Goal: Task Accomplishment & Management: Use online tool/utility

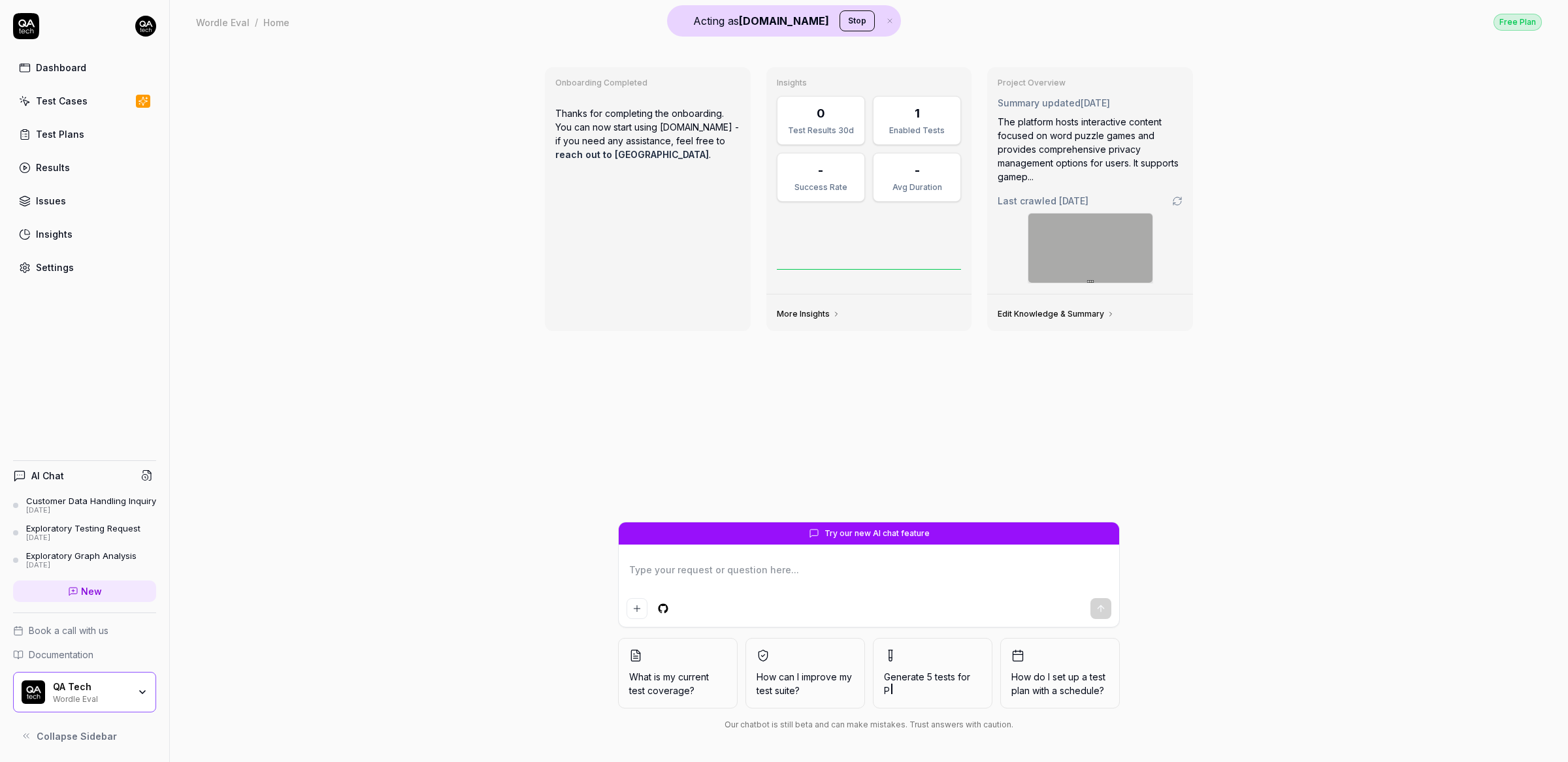
type textarea "*"
click at [320, 118] on div "Onboarding Completed Thanks for completing the onboarding. You can now start us…" at bounding box center [869, 403] width 1398 height 718
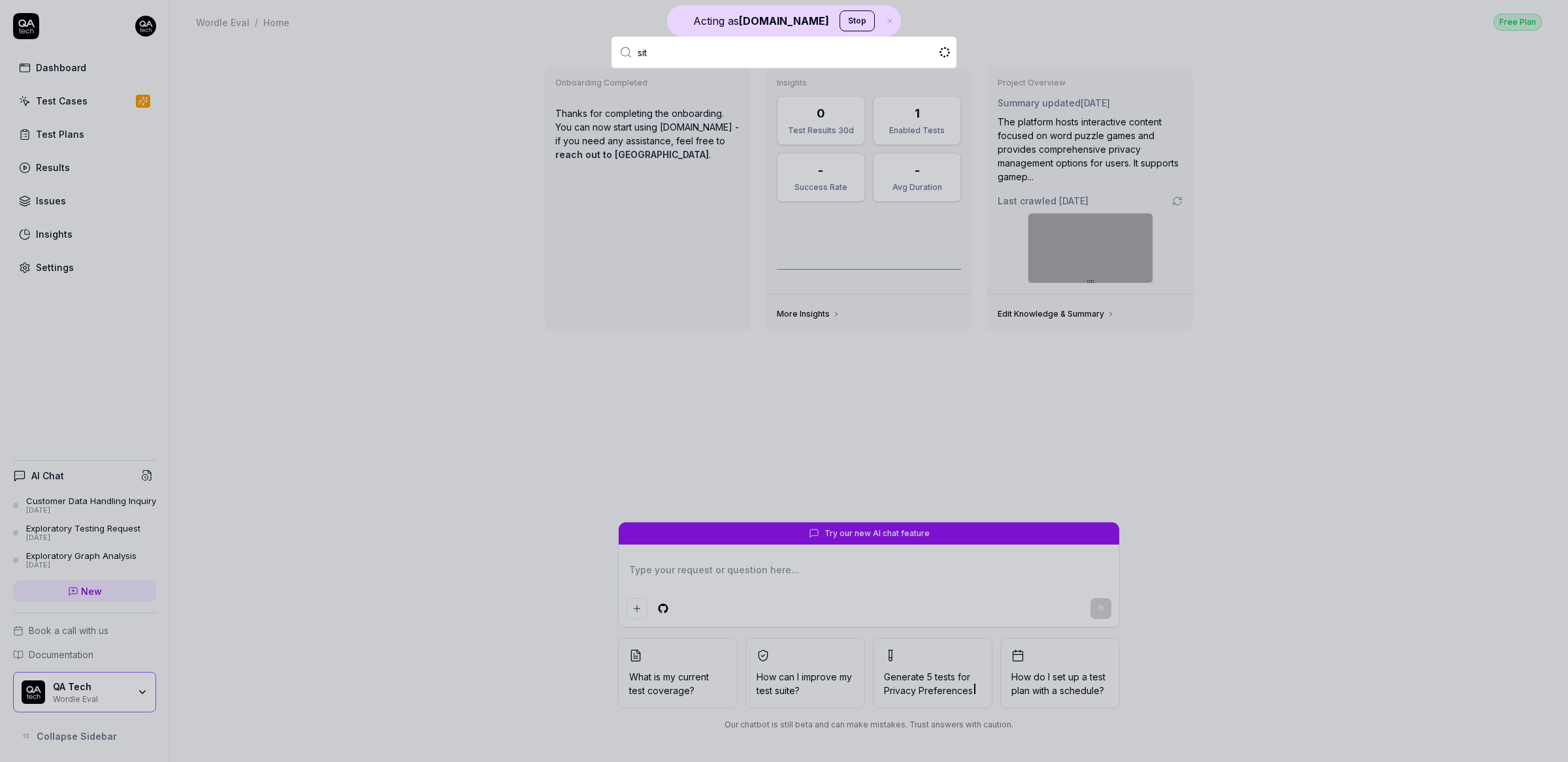
type input "sita"
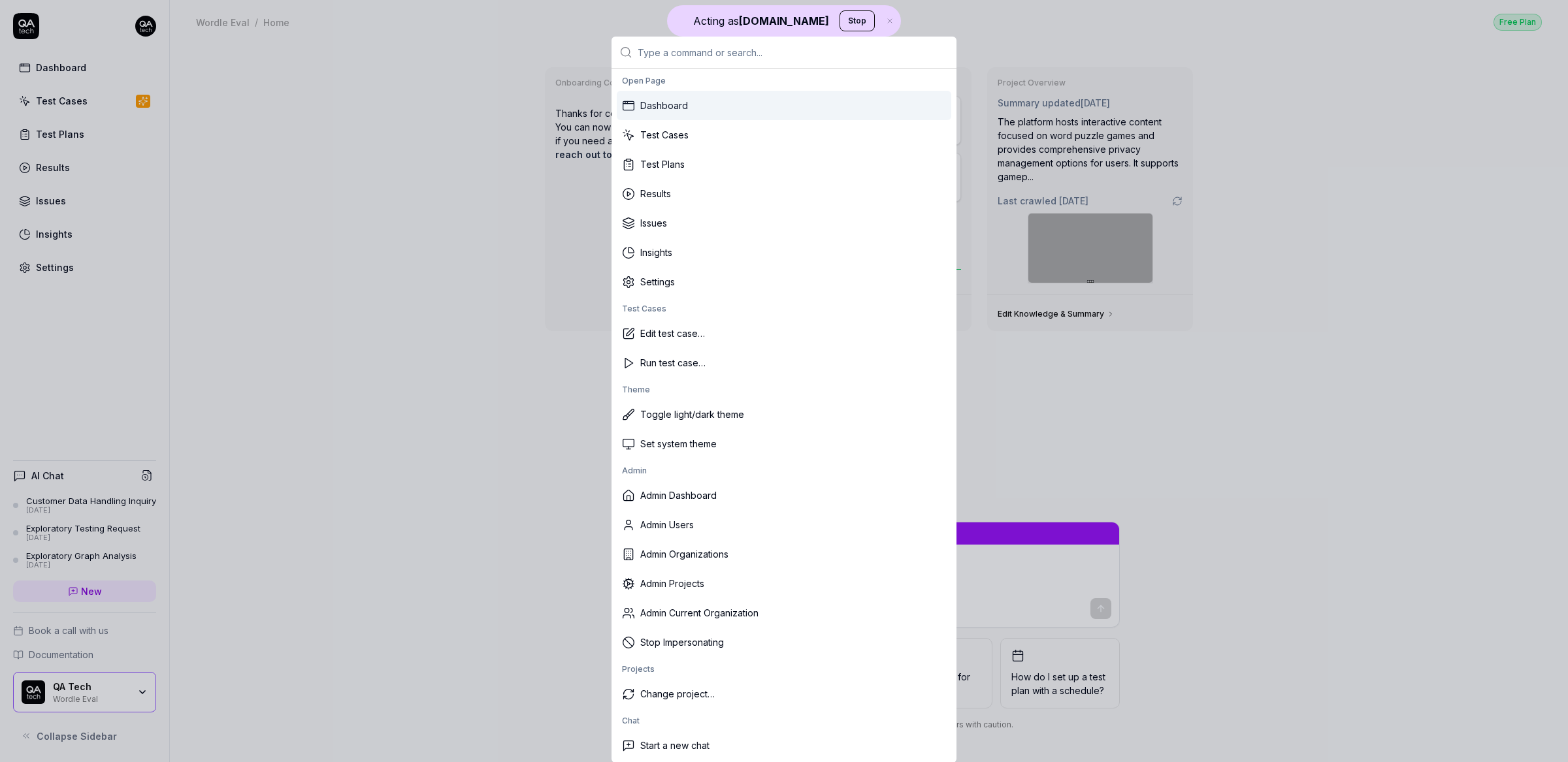
type textarea "*"
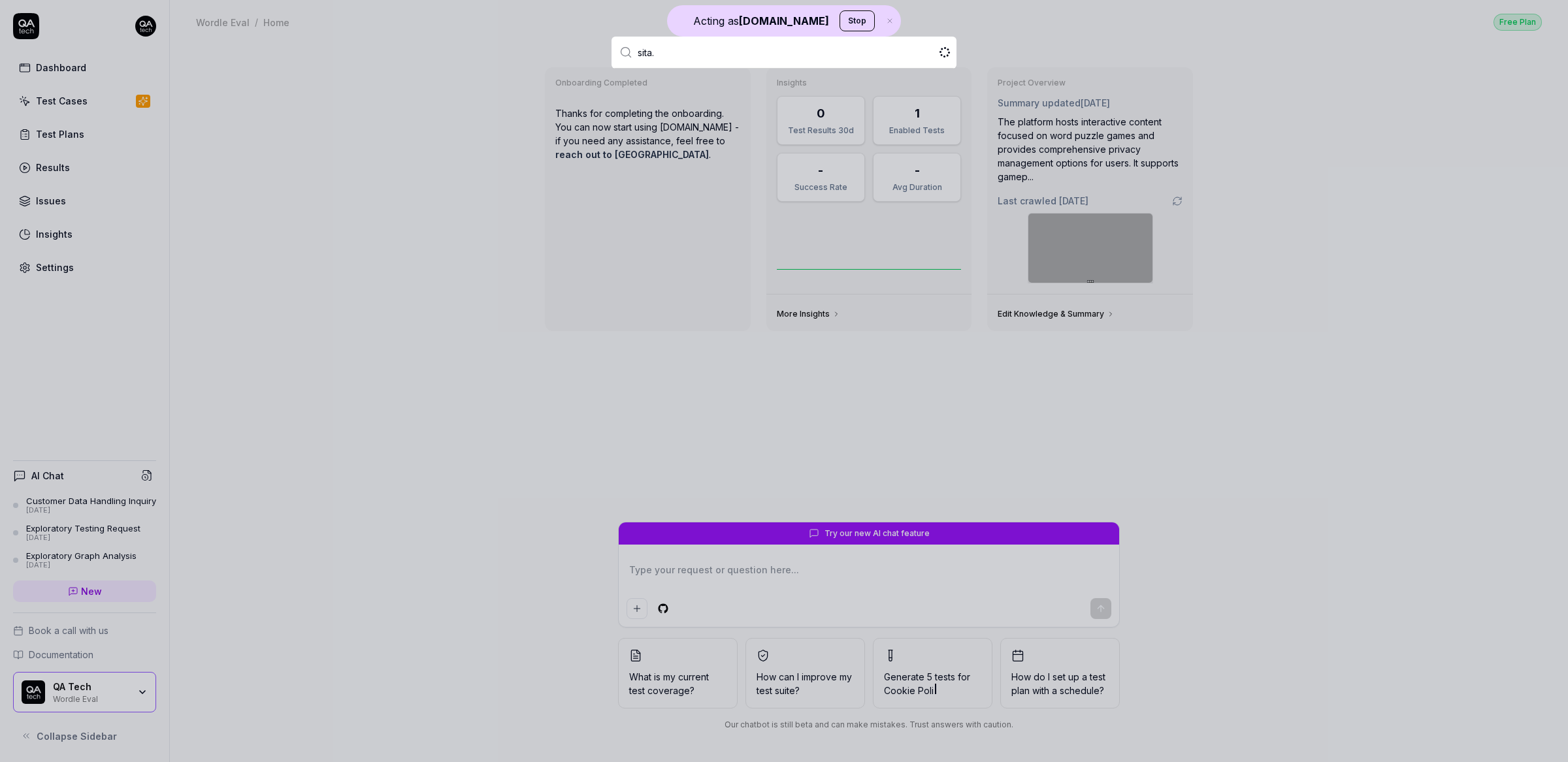
type input "sita"
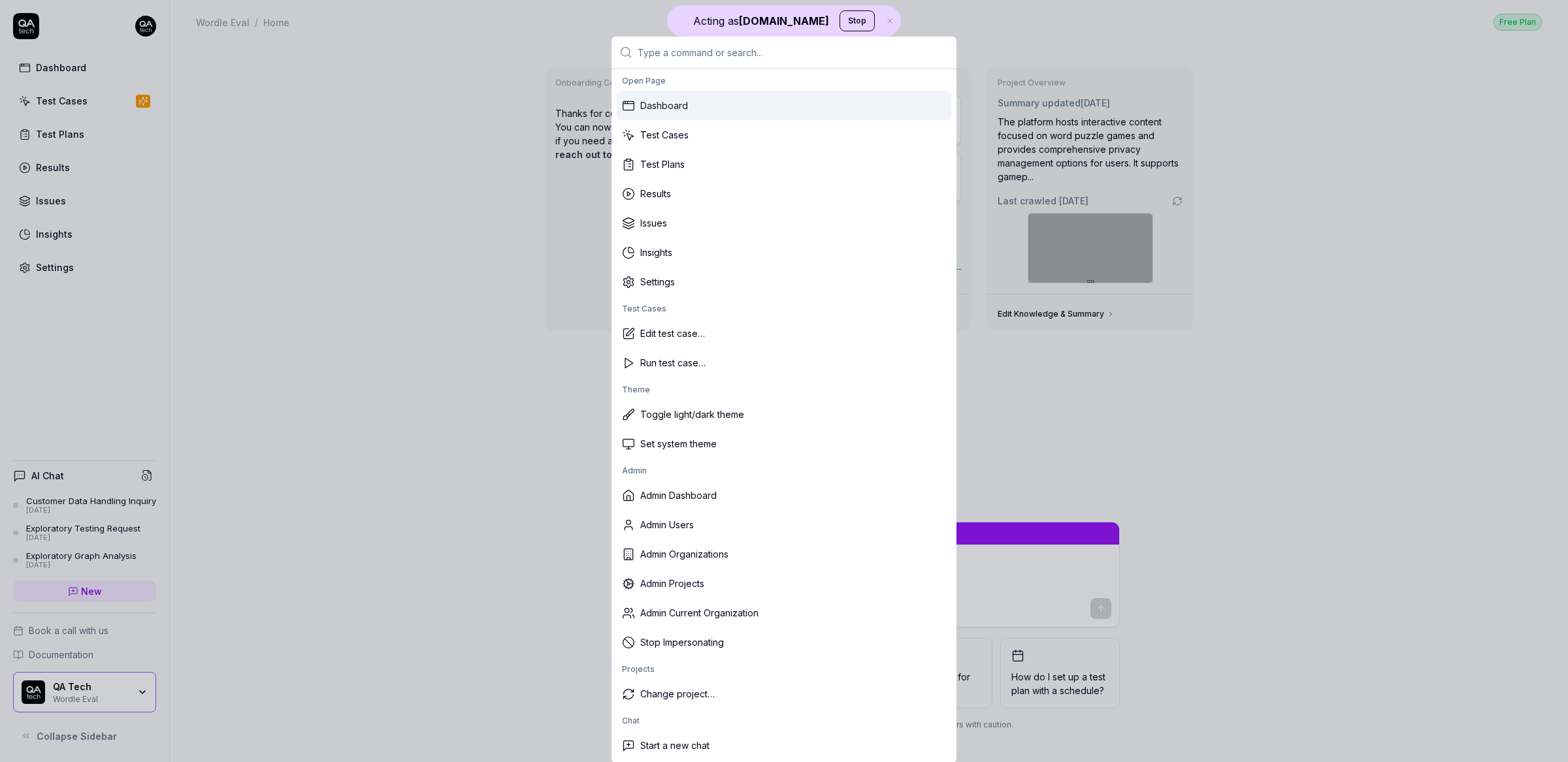
type textarea "*"
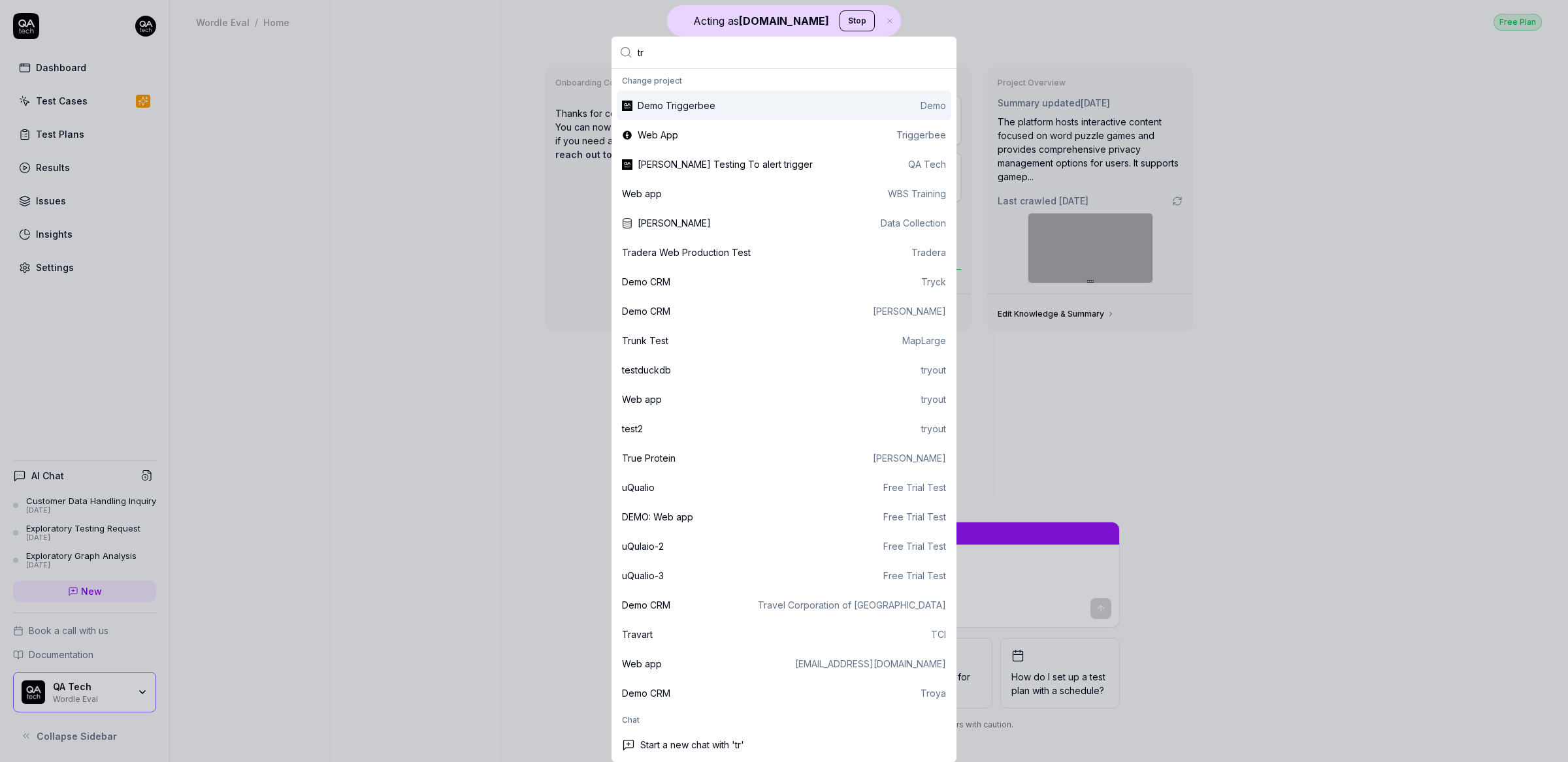
type input "t"
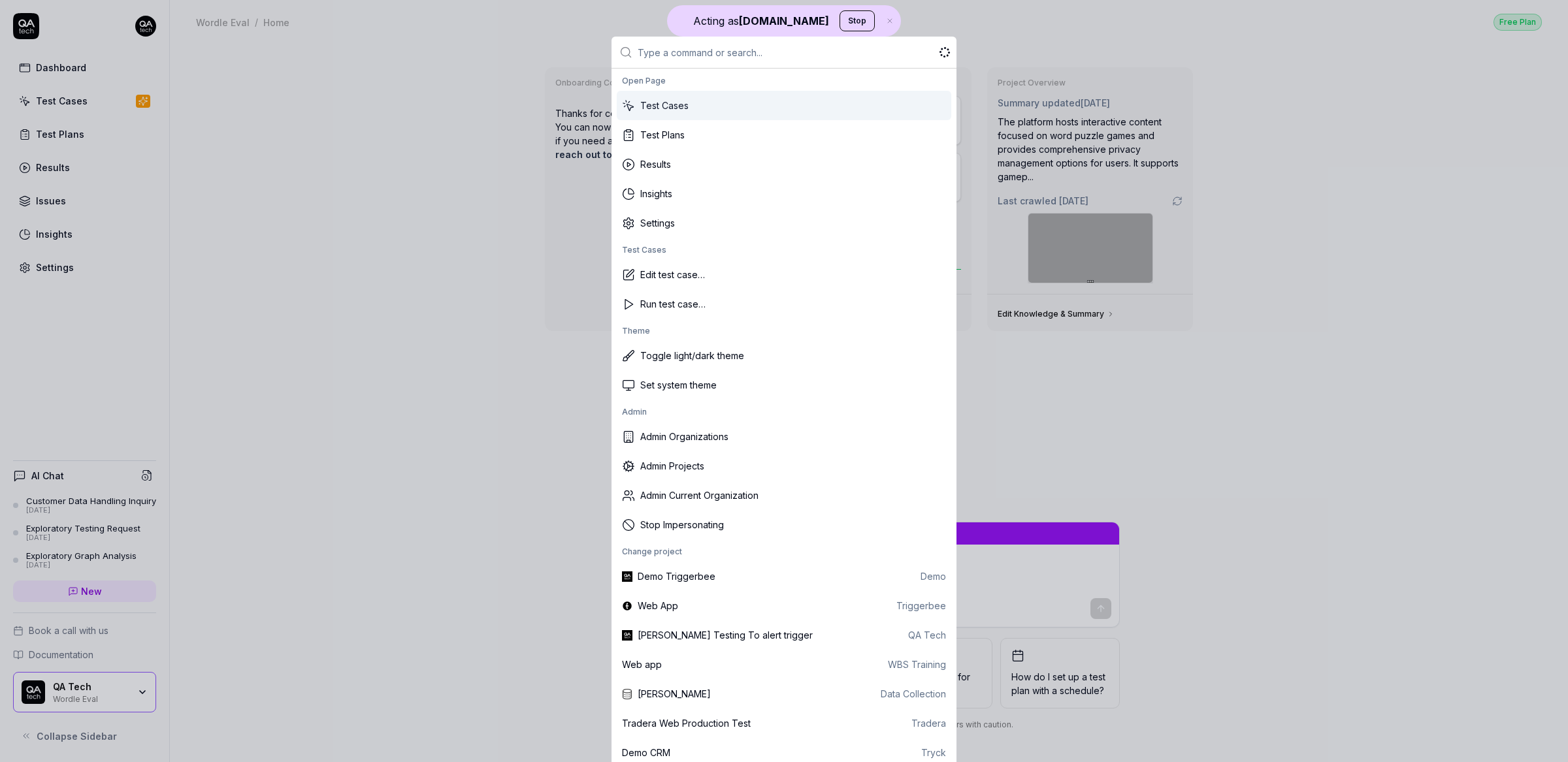
type textarea "*"
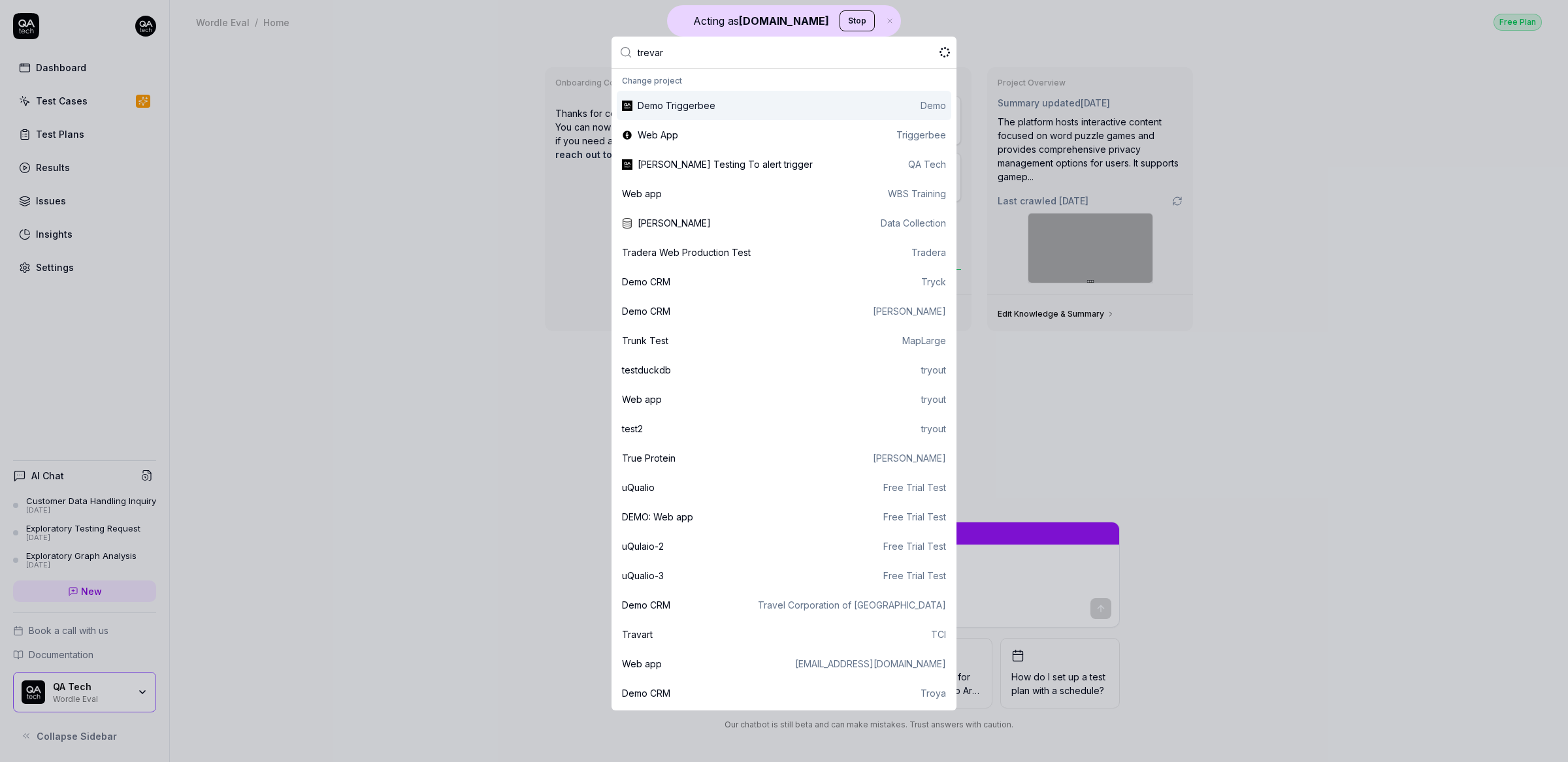
type input "trevart"
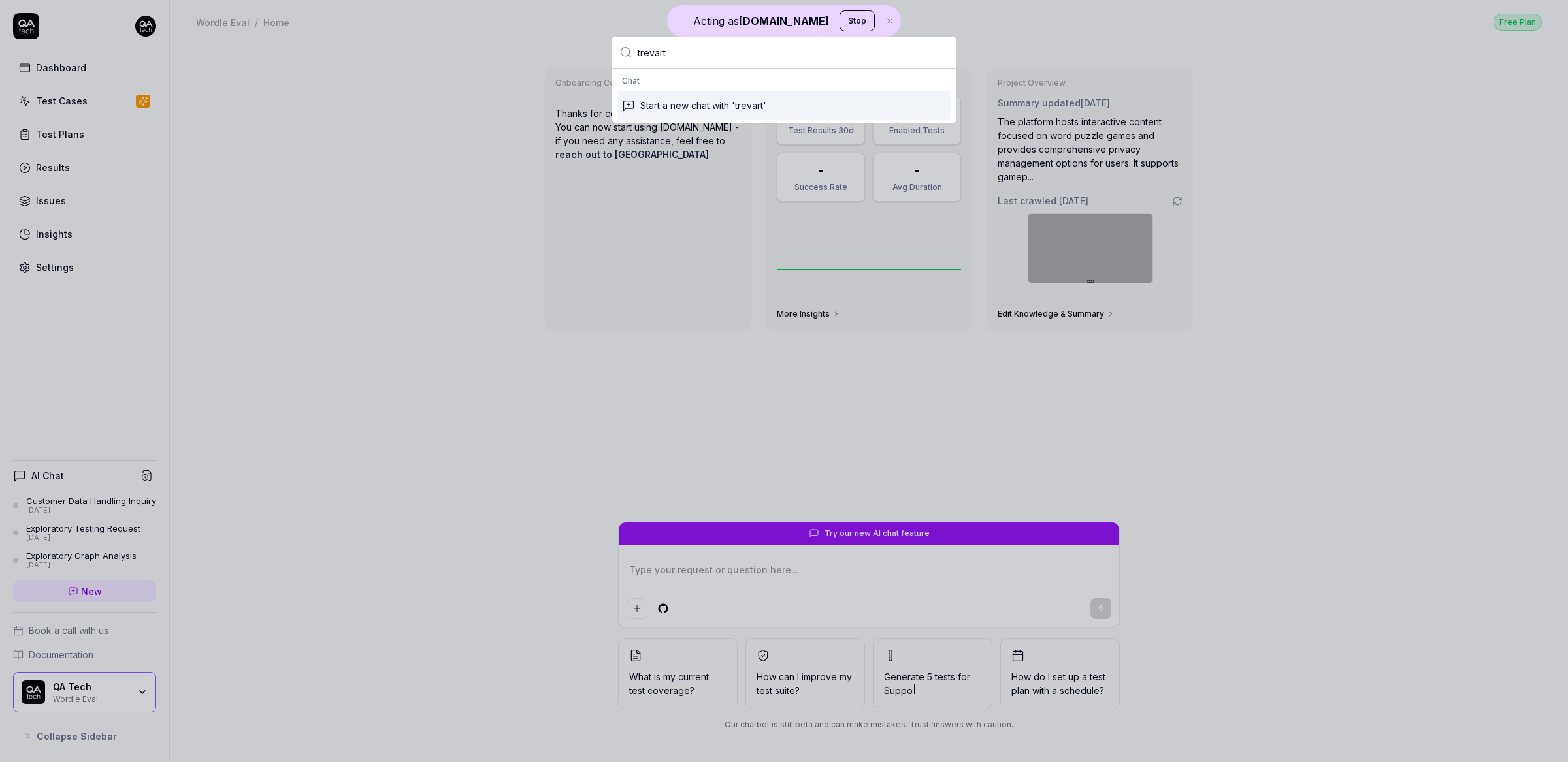
type textarea "*"
type input "tre"
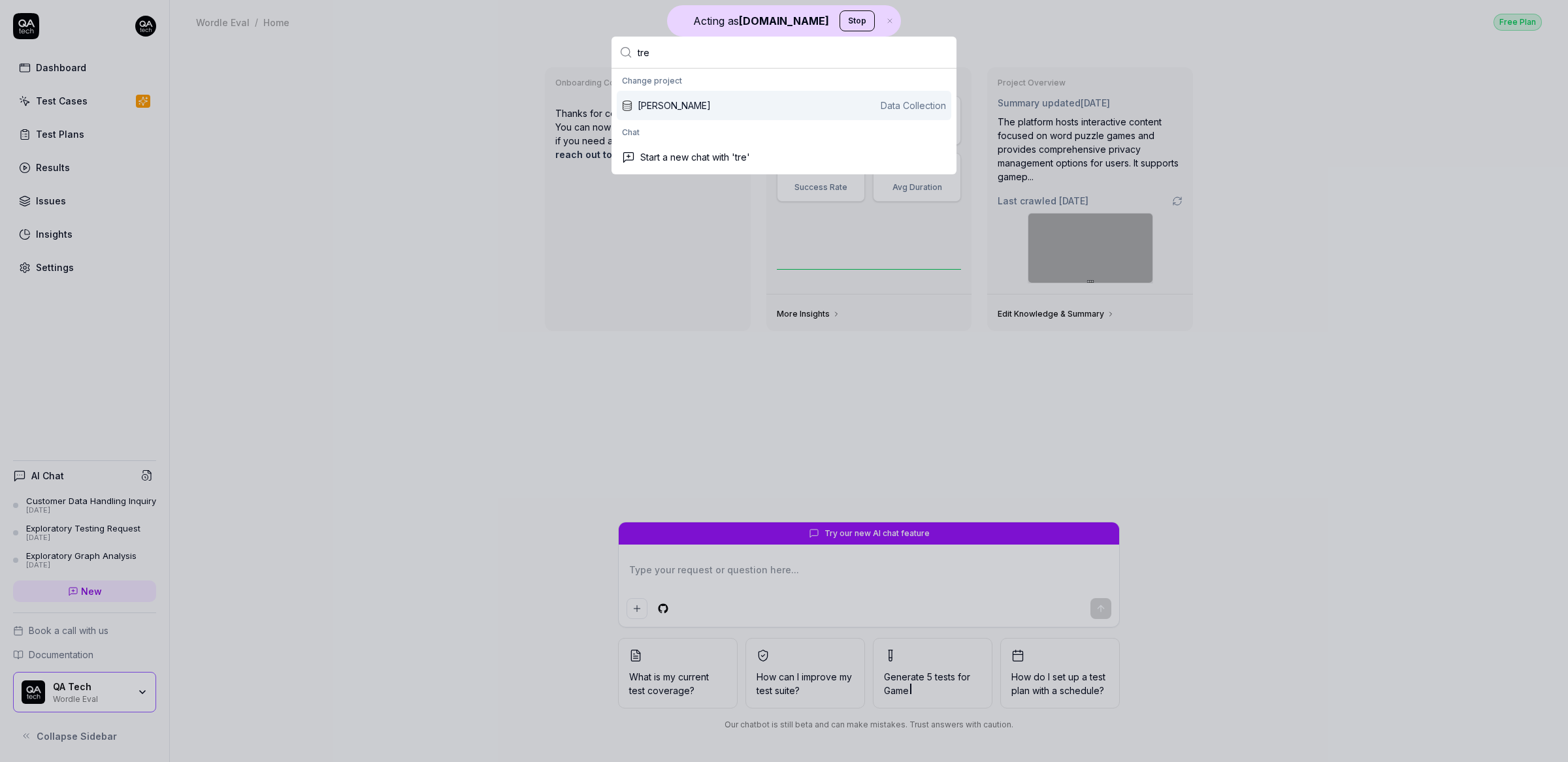
type textarea "*"
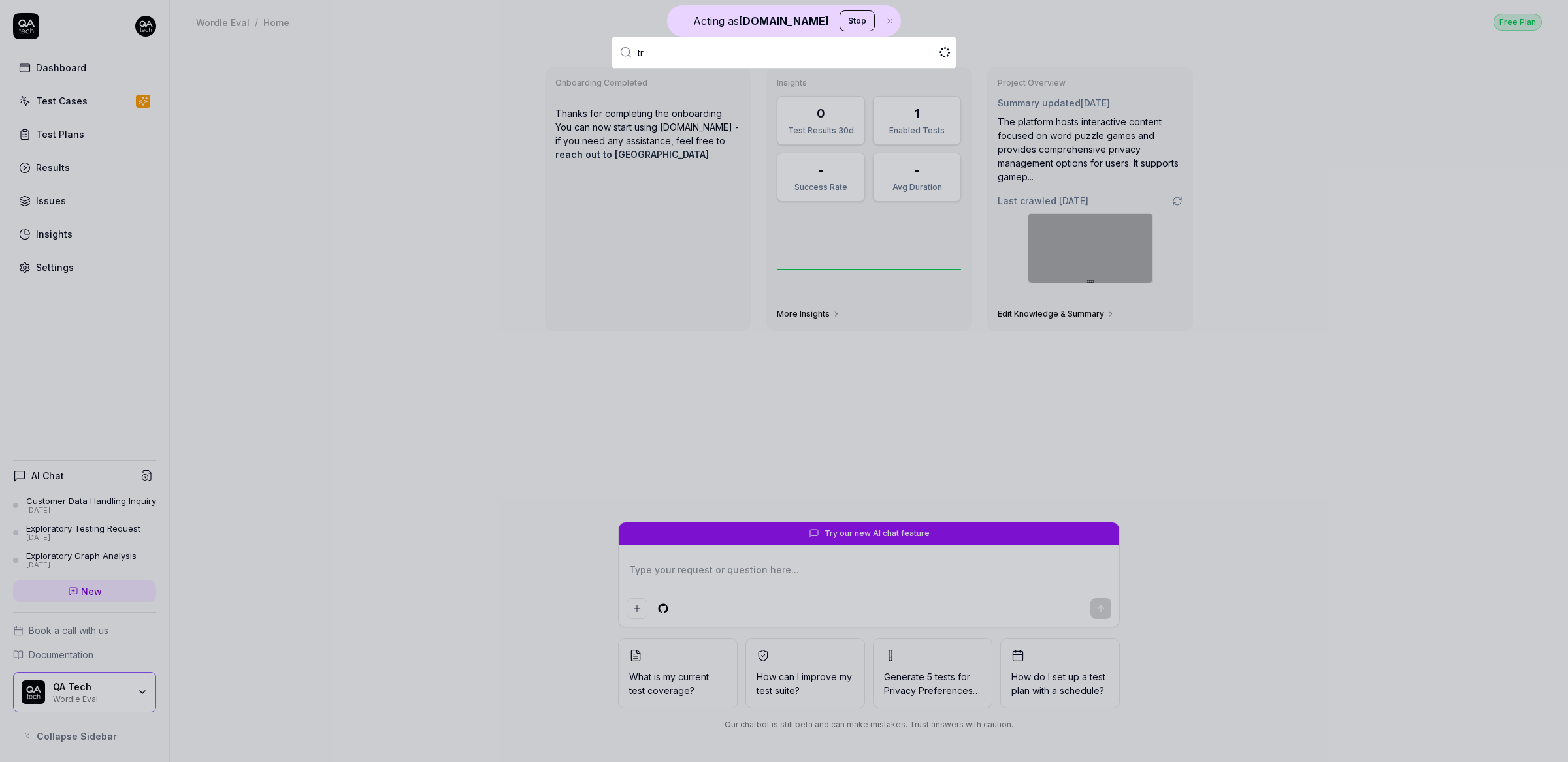
type input "tra"
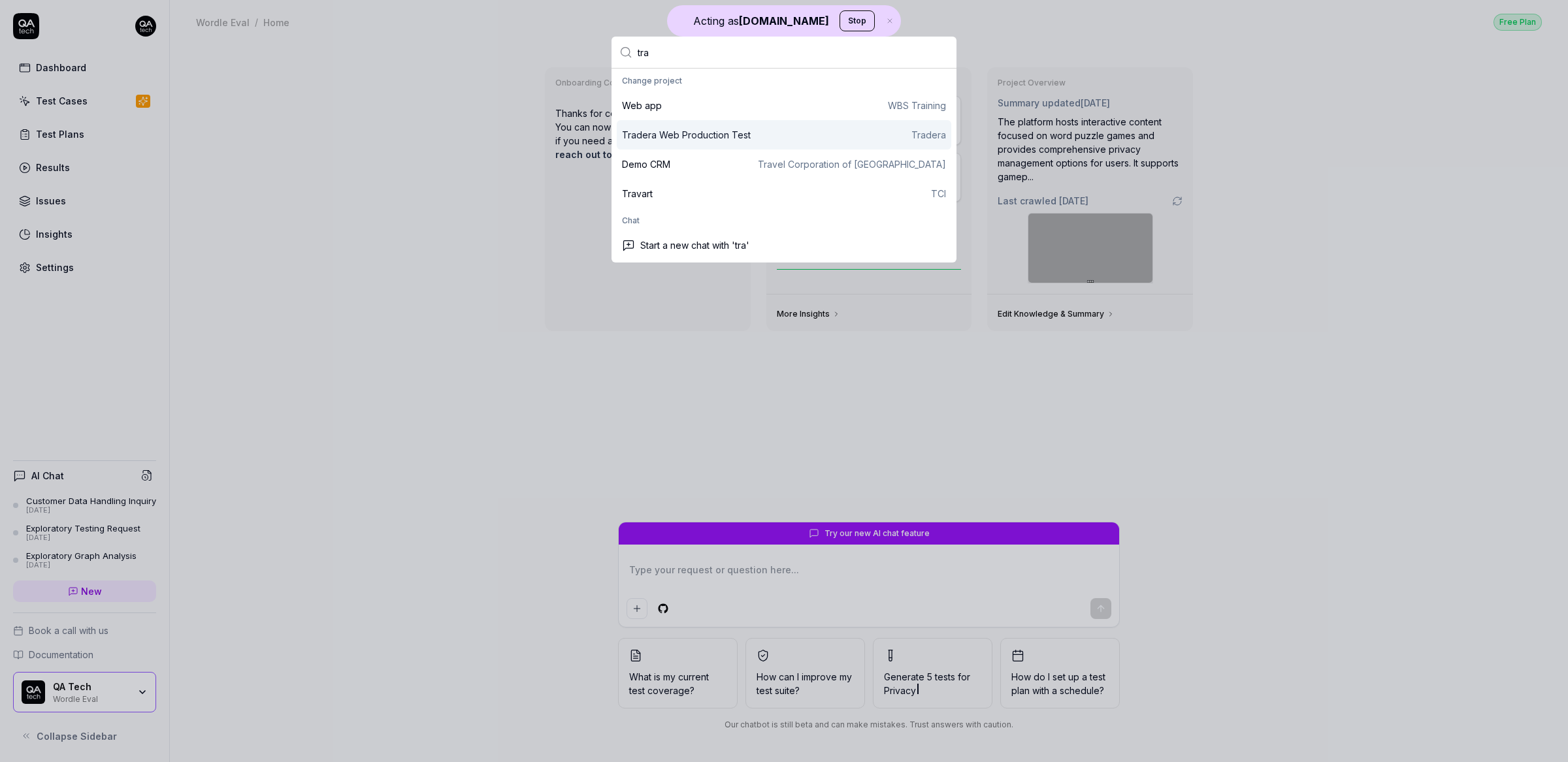
type textarea "*"
type input "tra"
click at [736, 166] on div "Demo CRM Travel Corporation of india" at bounding box center [784, 164] width 324 height 14
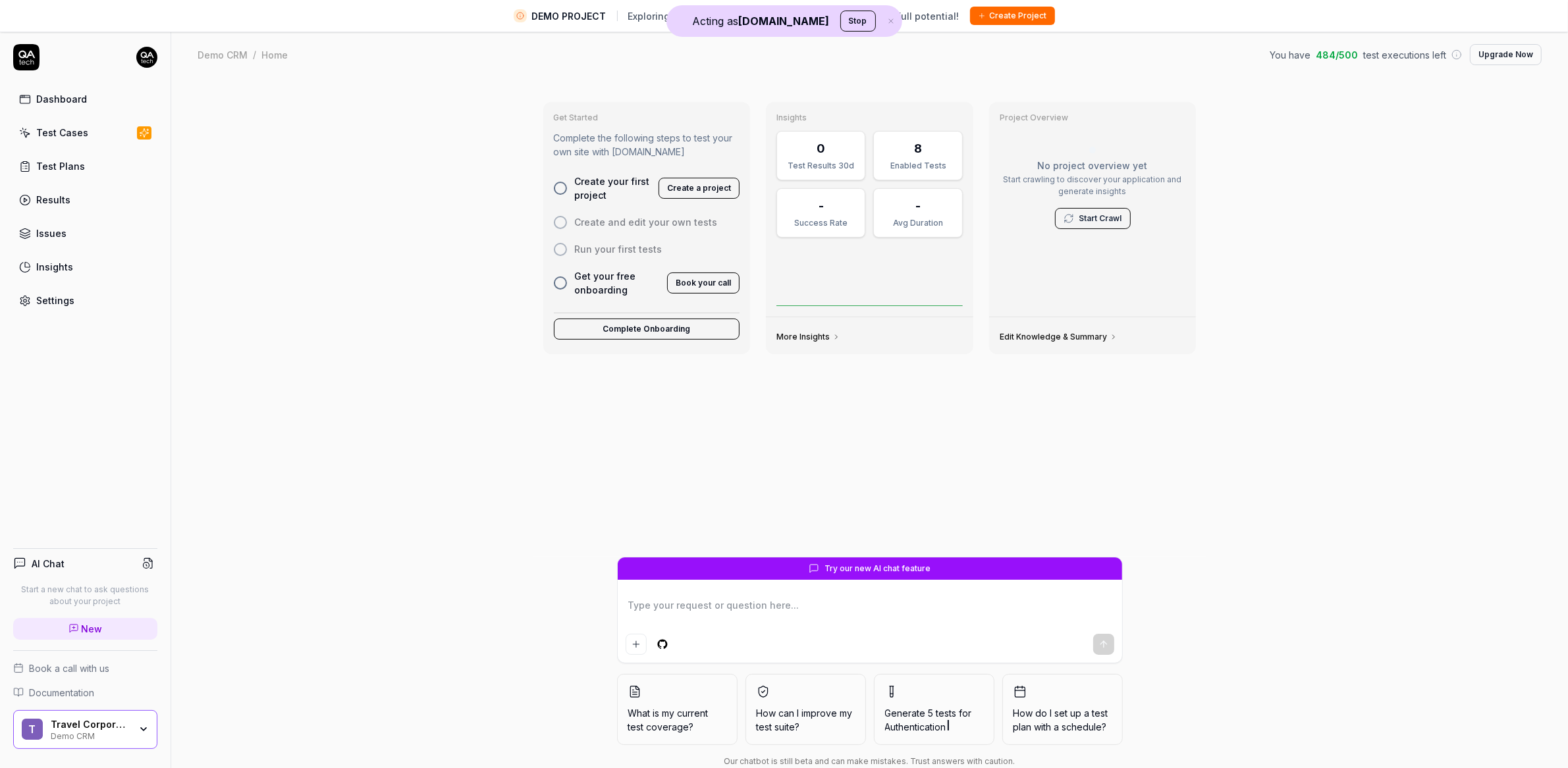
click at [83, 735] on div "Demo CRM" at bounding box center [90, 735] width 79 height 10
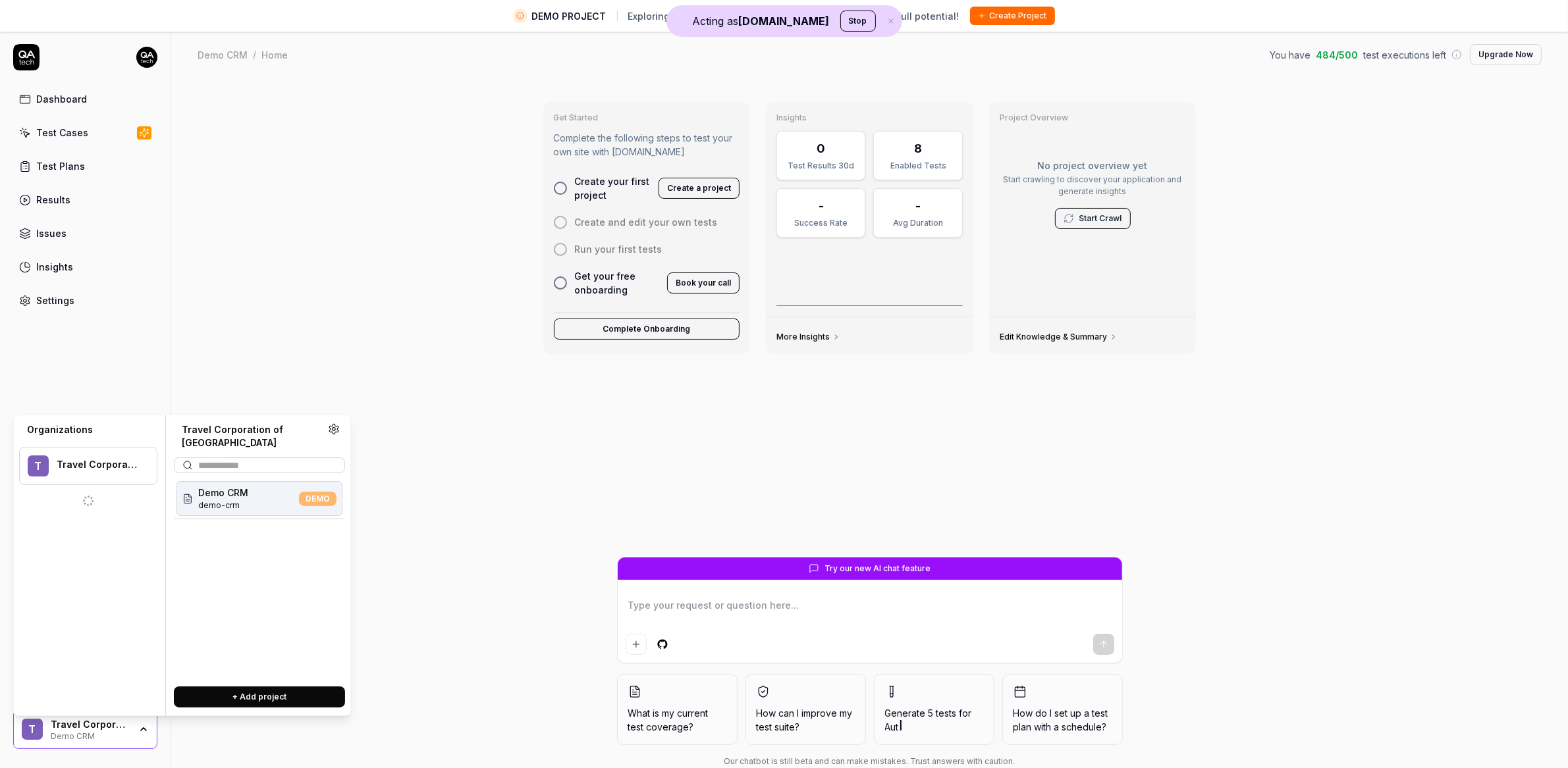
type textarea "*"
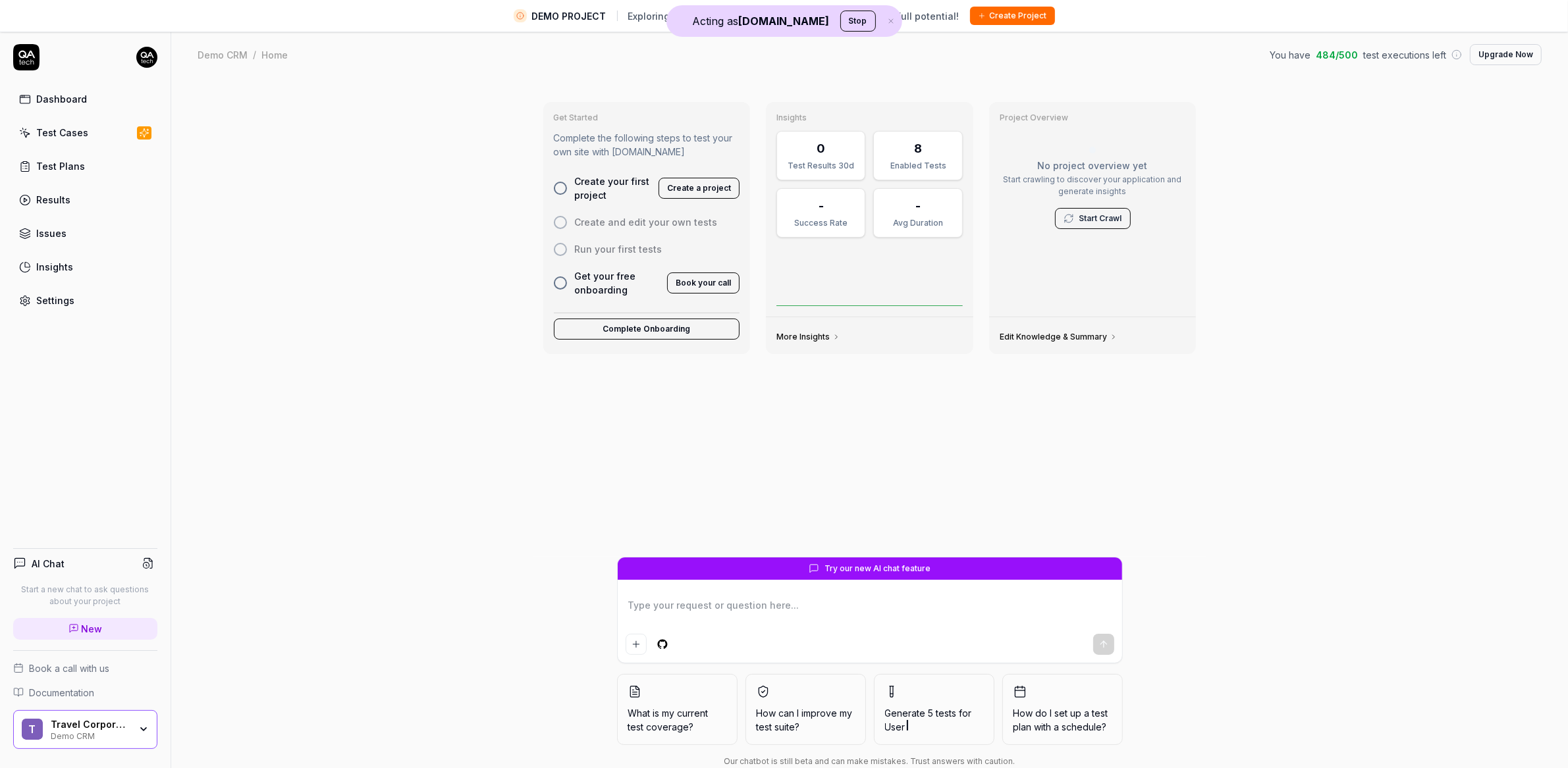
click at [365, 258] on div "Get Started Complete the following steps to test your own site with QA.tech Cre…" at bounding box center [870, 439] width 1397 height 721
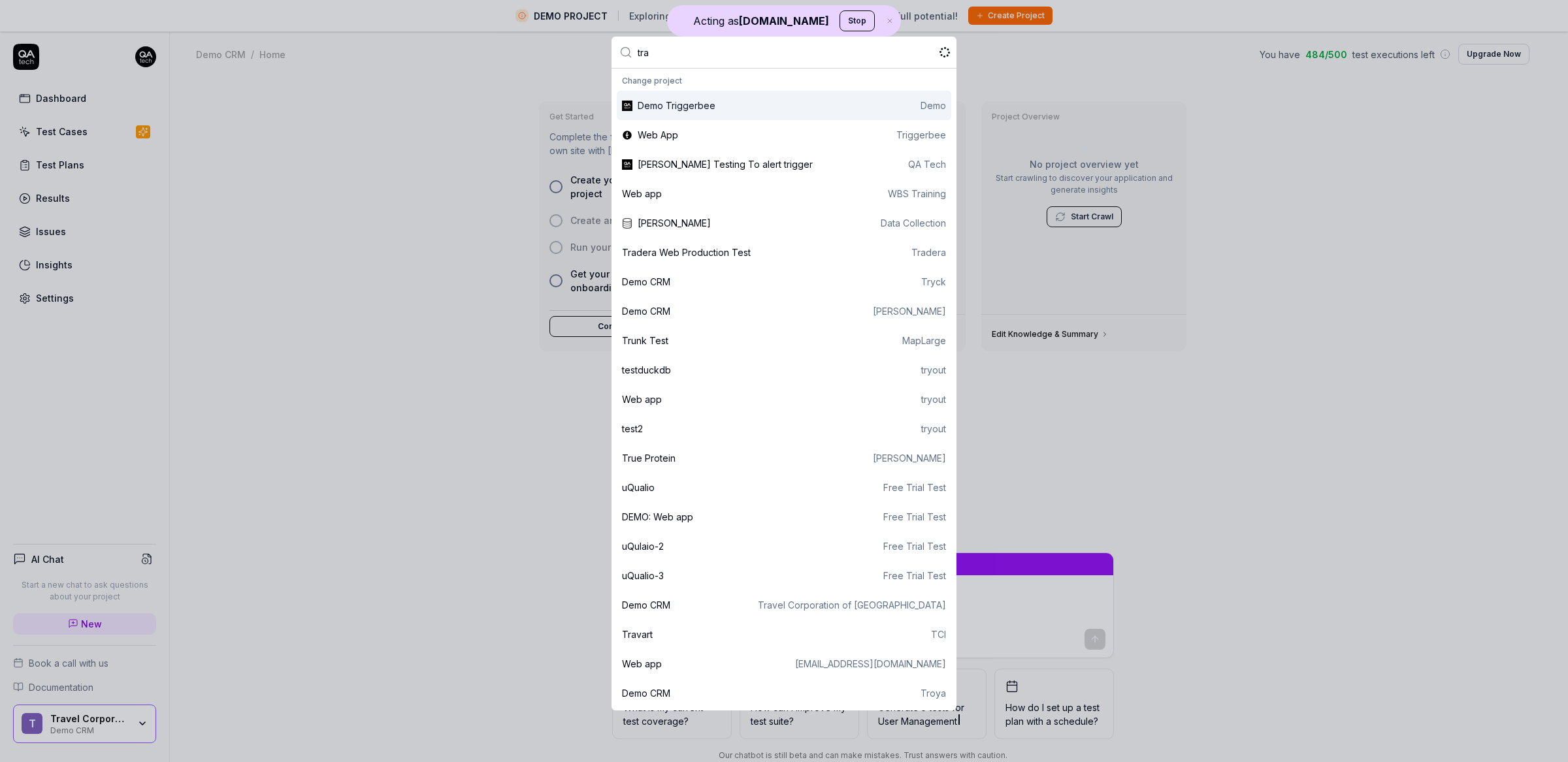
type input "trav"
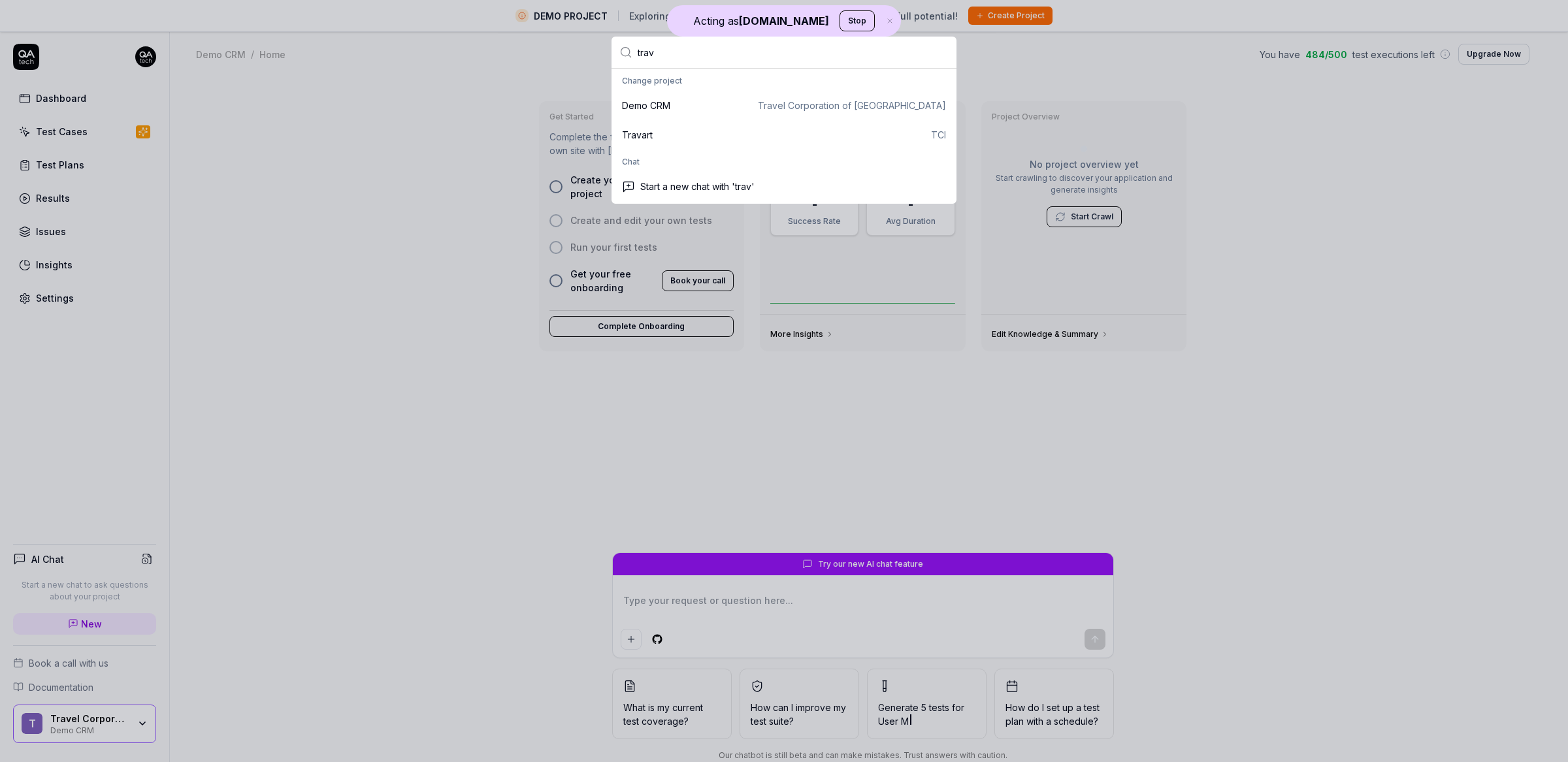
type textarea "*"
type input "trav"
click at [666, 134] on div "Travart TCI" at bounding box center [784, 134] width 324 height 14
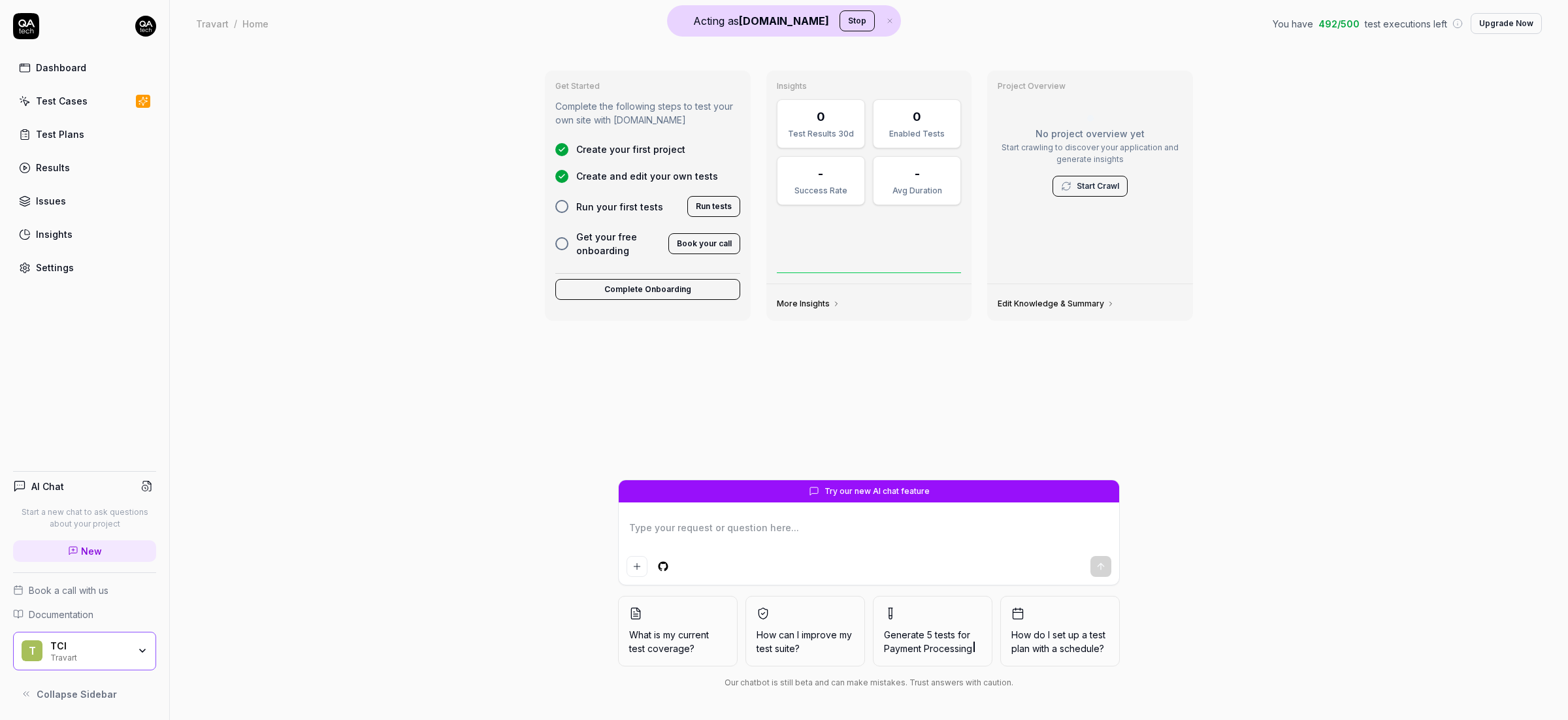
click at [72, 101] on div "Test Cases" at bounding box center [61, 100] width 52 height 14
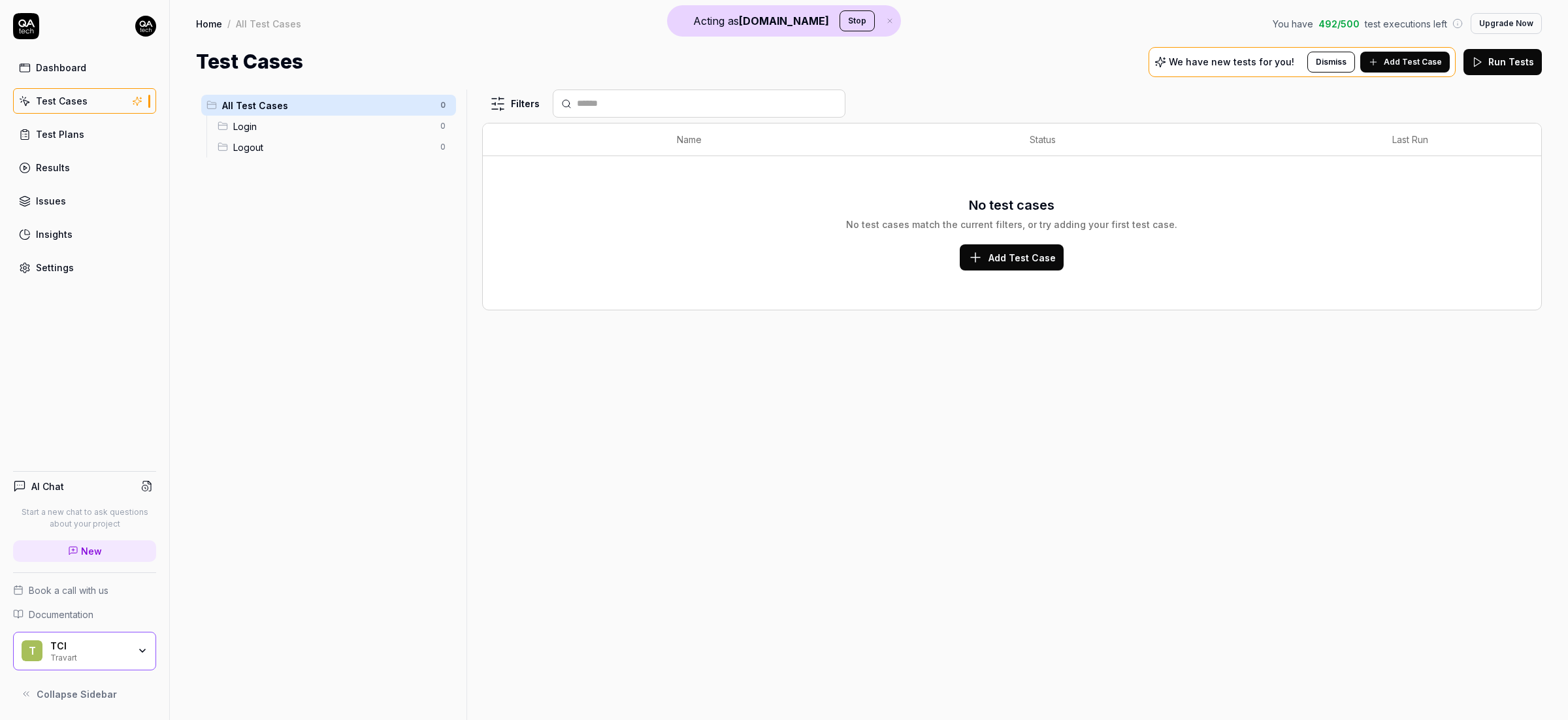
click at [122, 649] on div "TCI" at bounding box center [89, 646] width 79 height 12
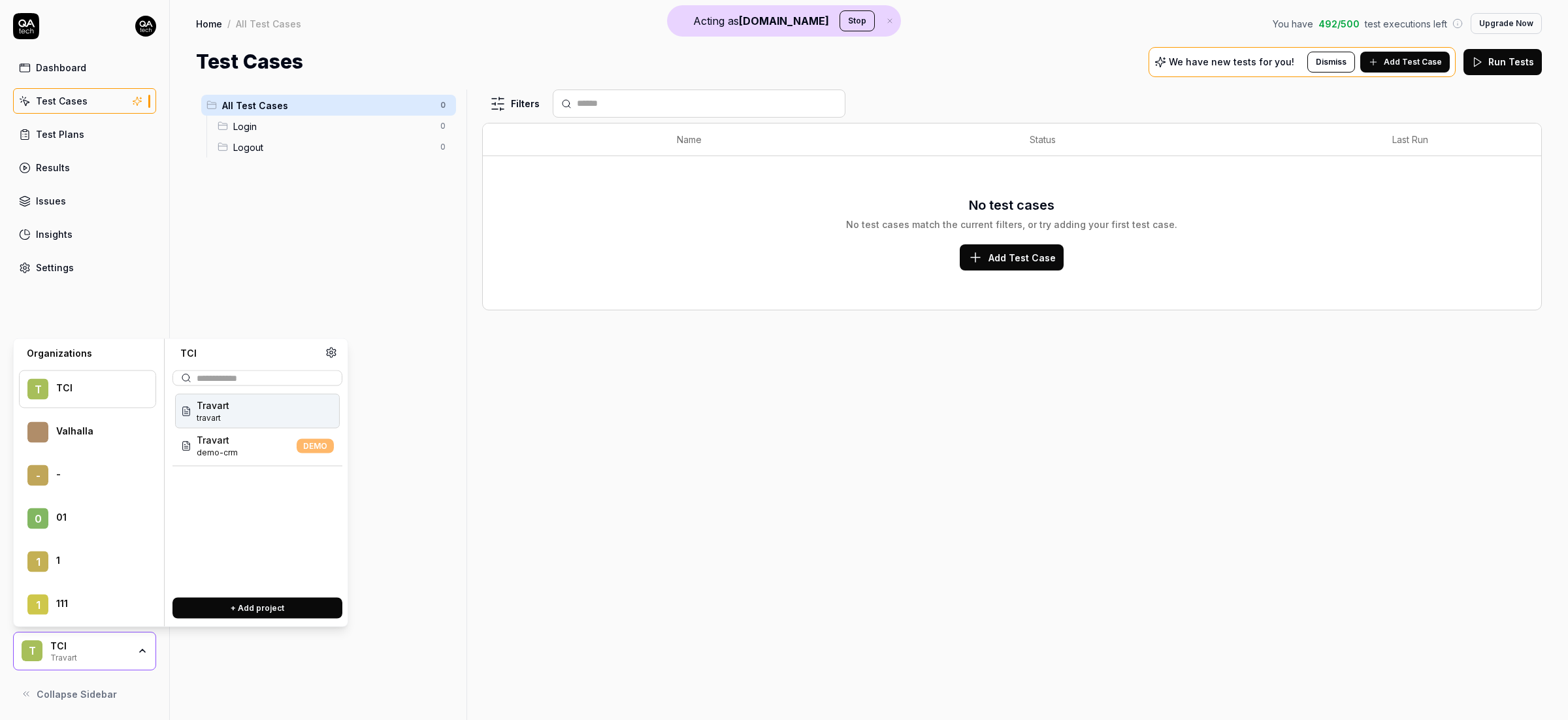
click at [246, 414] on div "Travart travart" at bounding box center [257, 412] width 165 height 35
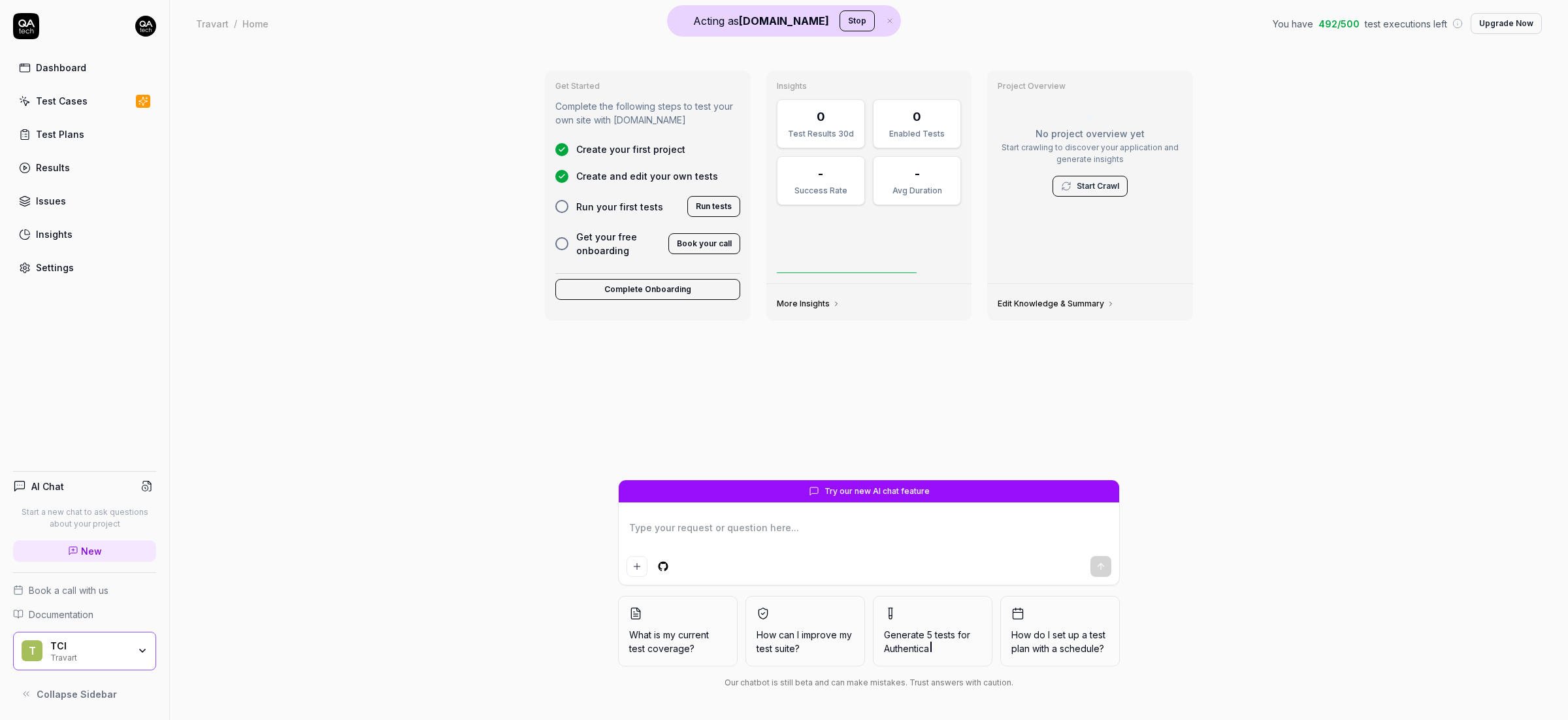
click at [68, 269] on div "Settings" at bounding box center [55, 267] width 38 height 14
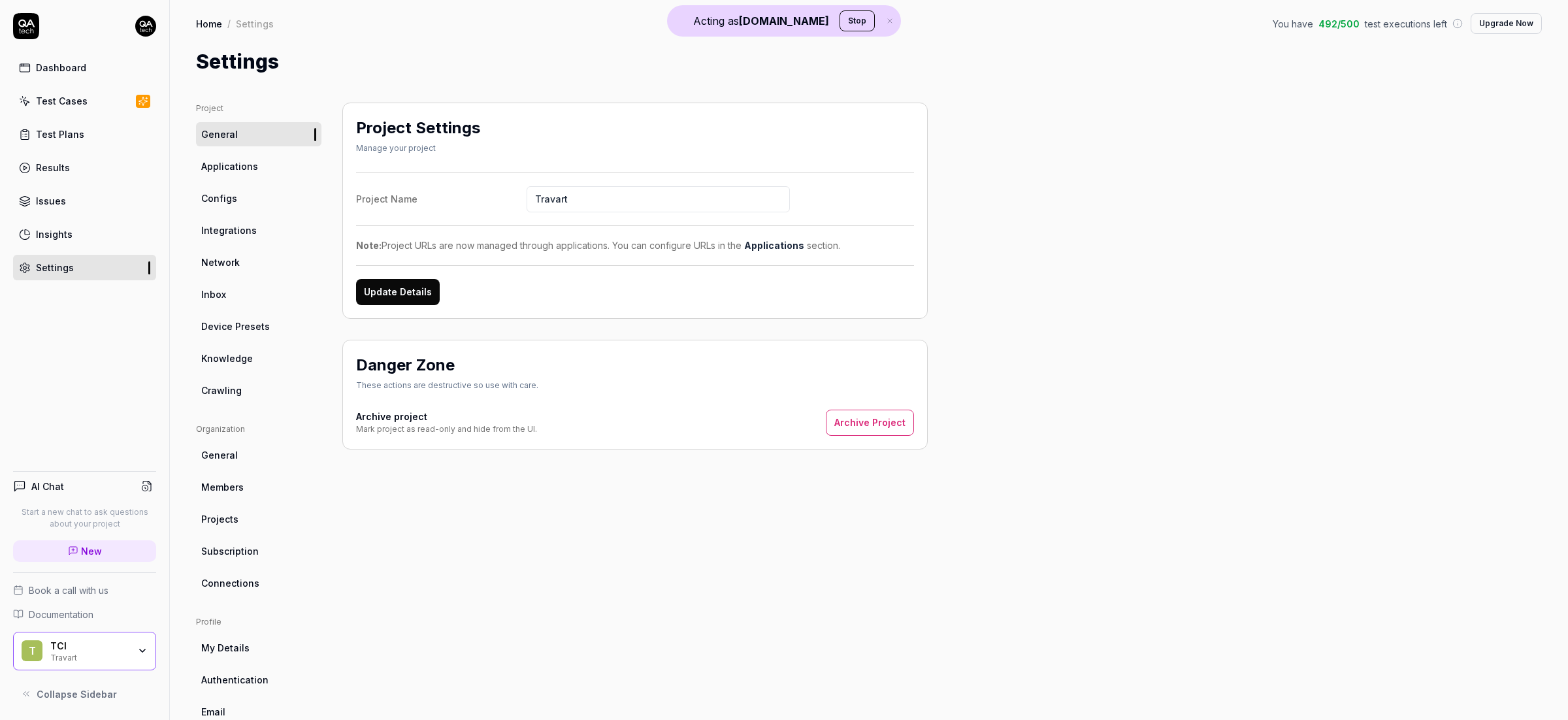
click at [243, 393] on link "Crawling" at bounding box center [259, 390] width 126 height 24
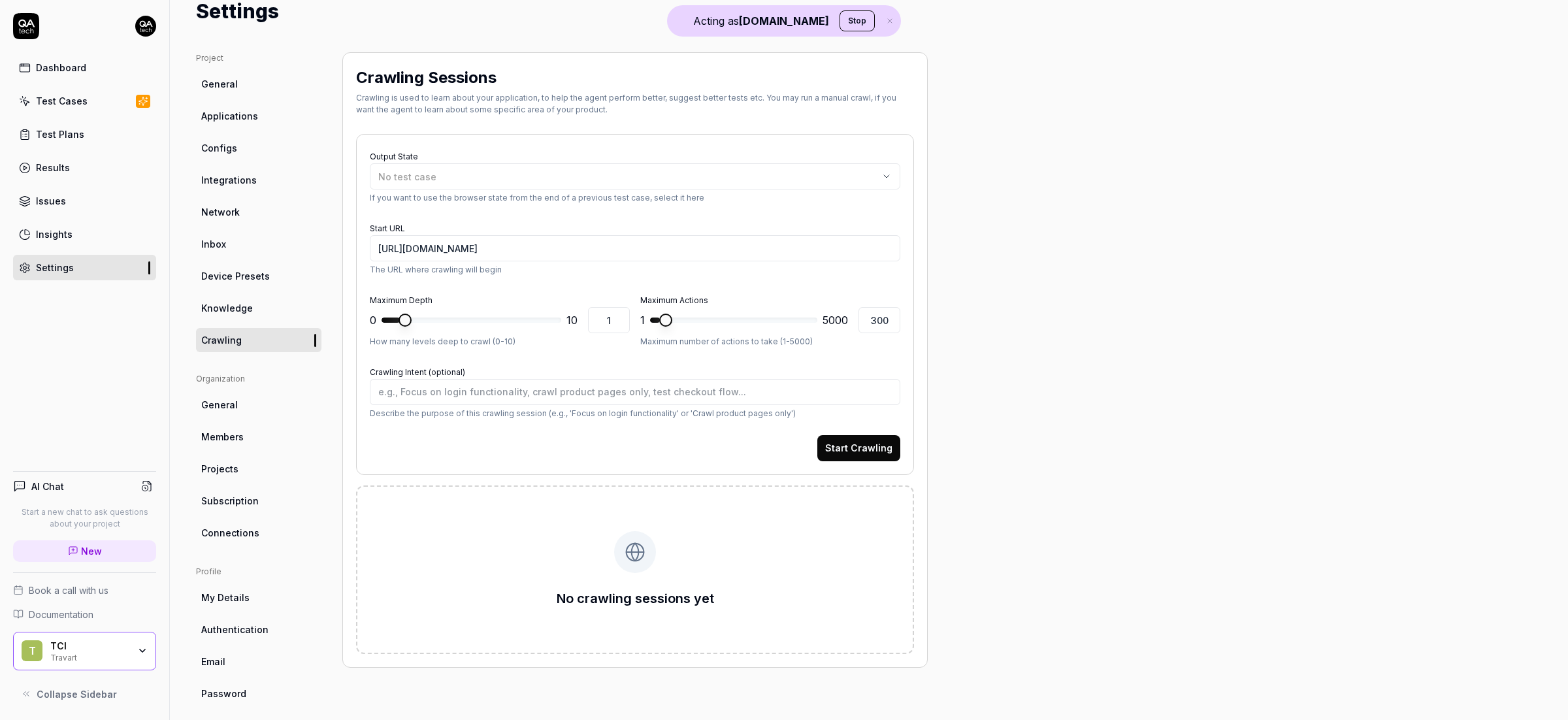
scroll to position [60, 0]
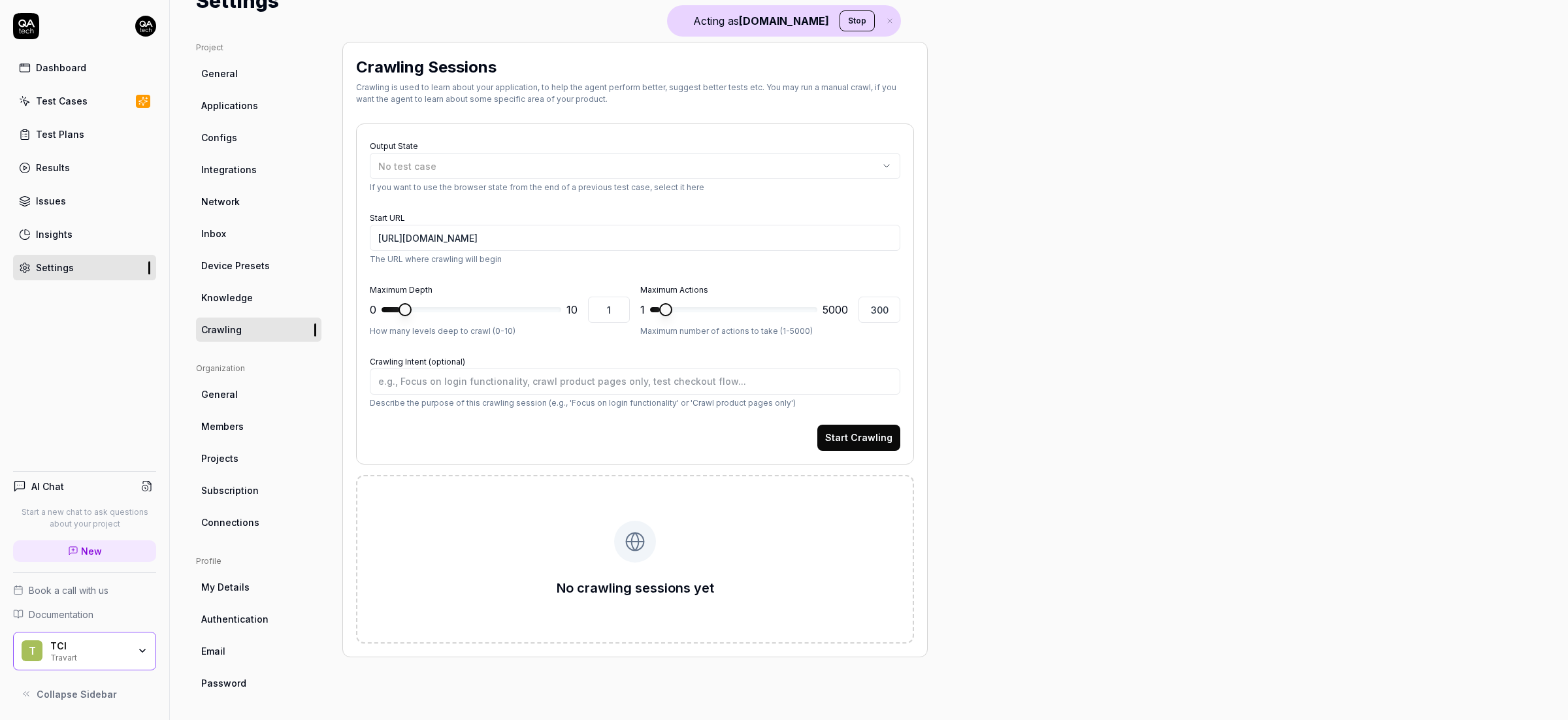
click at [861, 439] on button "Start Crawling" at bounding box center [858, 437] width 83 height 26
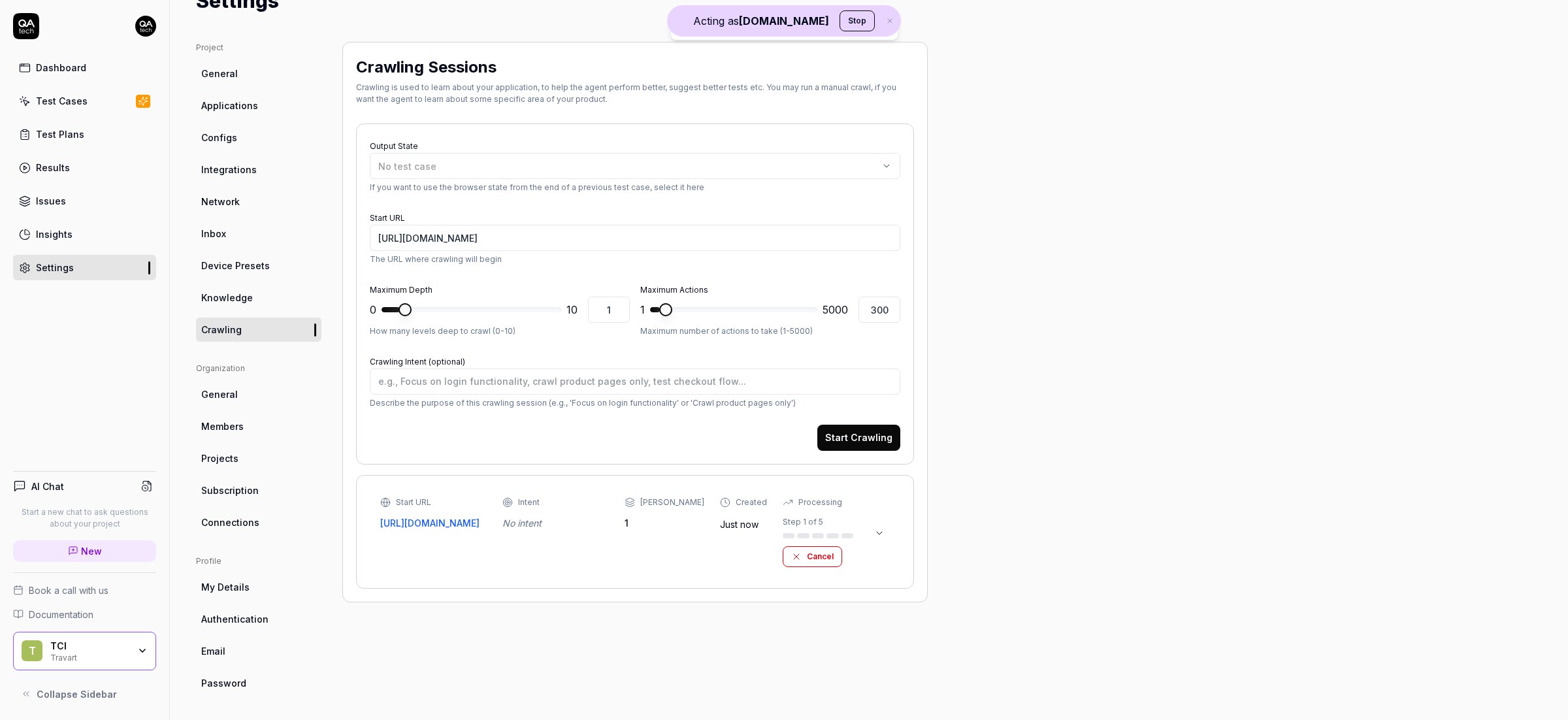
type textarea "*"
click at [96, 95] on link "Test Cases" at bounding box center [84, 101] width 143 height 25
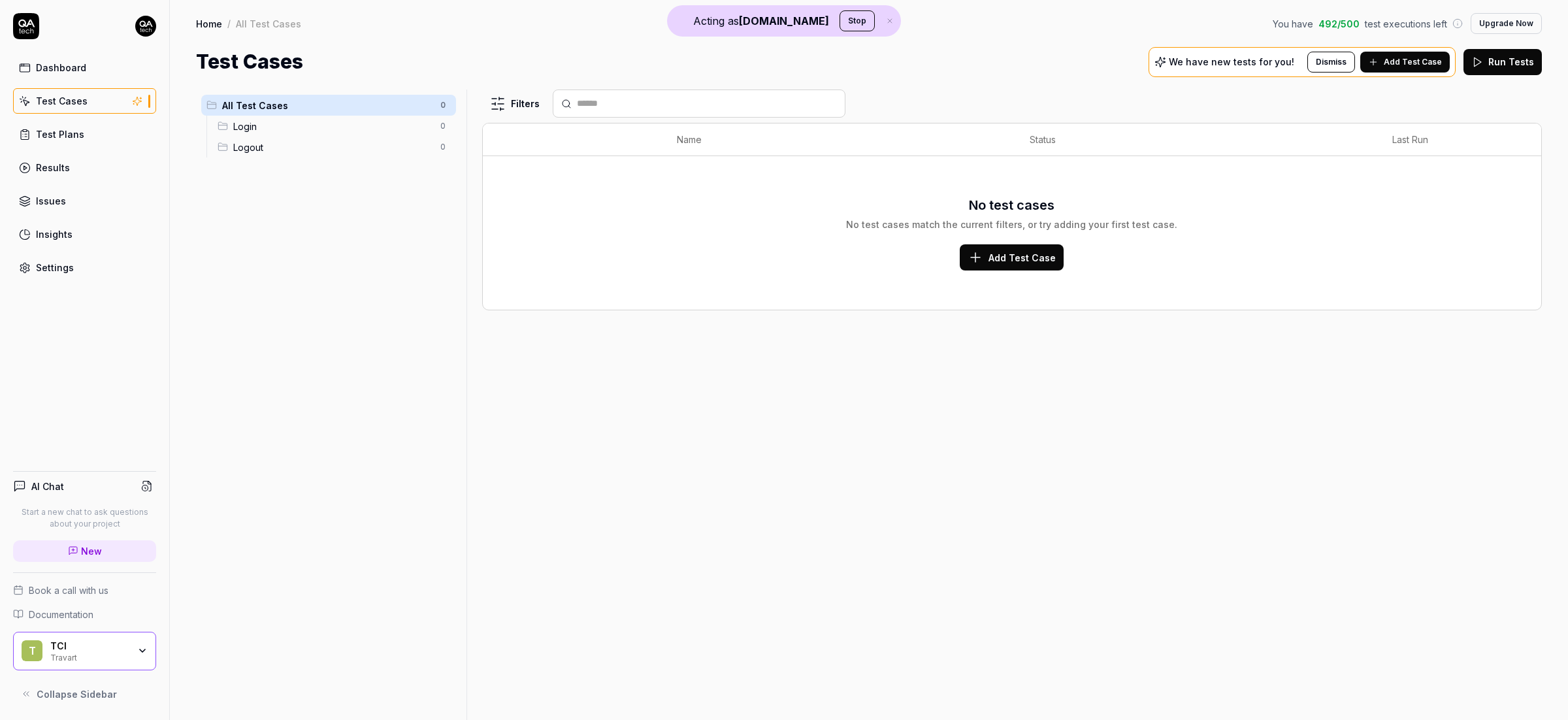
click at [100, 550] on span "New" at bounding box center [91, 551] width 21 height 14
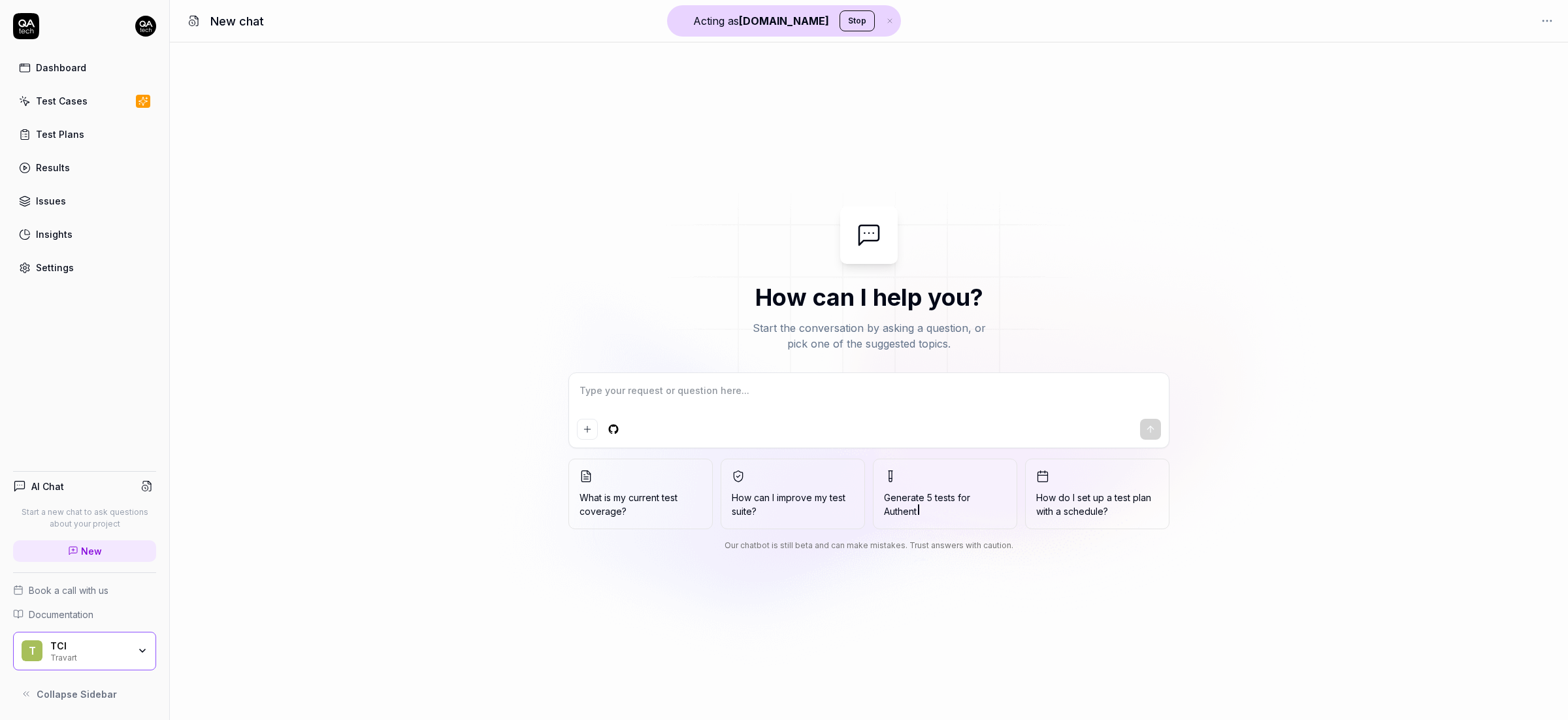
click at [639, 391] on textarea at bounding box center [869, 397] width 584 height 33
click at [944, 501] on span "Generate 5 tests for User Manage" at bounding box center [945, 504] width 122 height 28
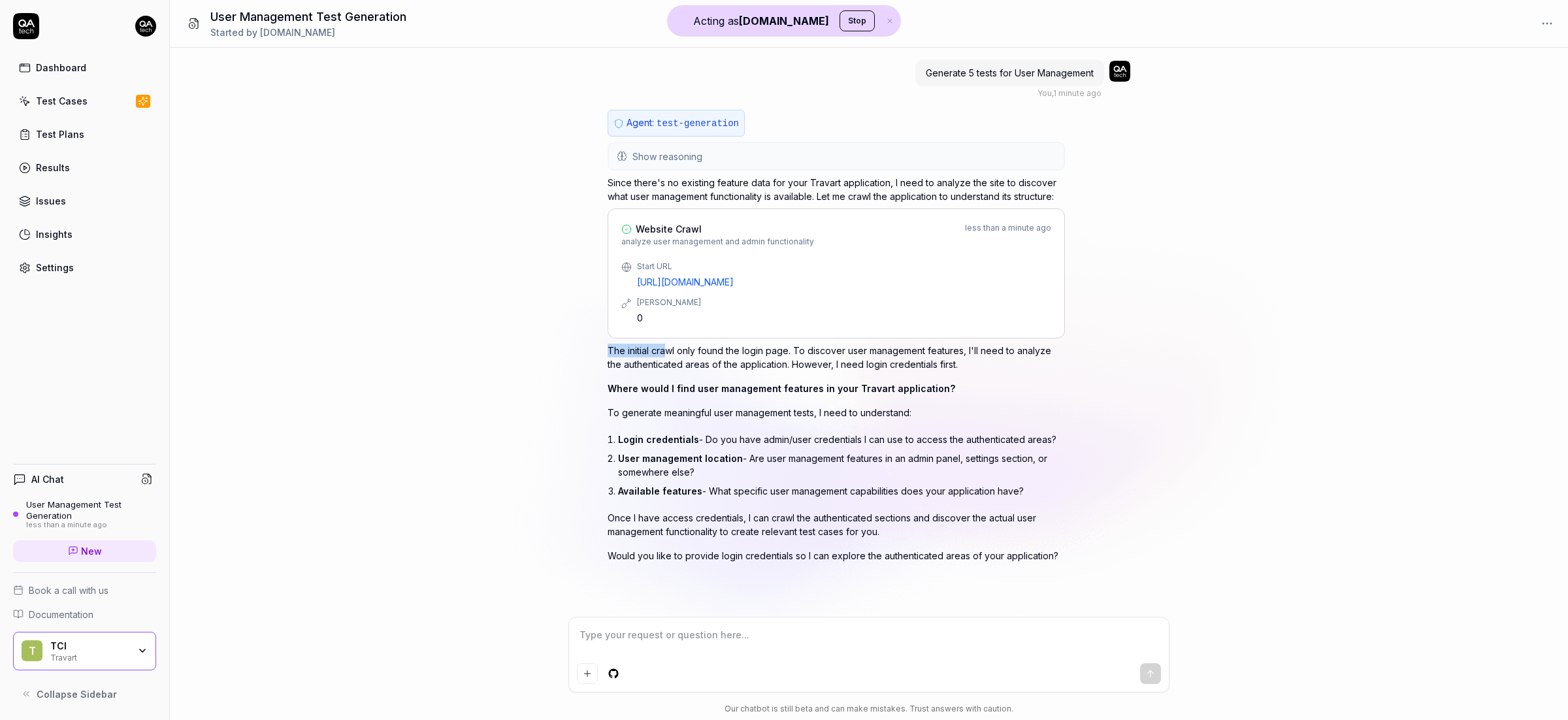
drag, startPoint x: 608, startPoint y: 351, endPoint x: 665, endPoint y: 354, distance: 57.1
click at [665, 354] on p "The initial crawl only found the login page. To discover user management featur…" at bounding box center [836, 357] width 457 height 28
click at [828, 372] on div "The initial crawl only found the login page. To discover user management featur…" at bounding box center [836, 452] width 457 height 219
drag, startPoint x: 607, startPoint y: 437, endPoint x: 706, endPoint y: 457, distance: 101.0
click at [706, 457] on ol "Login credentials - Do you have admin/user credentials I can use to access the …" at bounding box center [842, 465] width 447 height 71
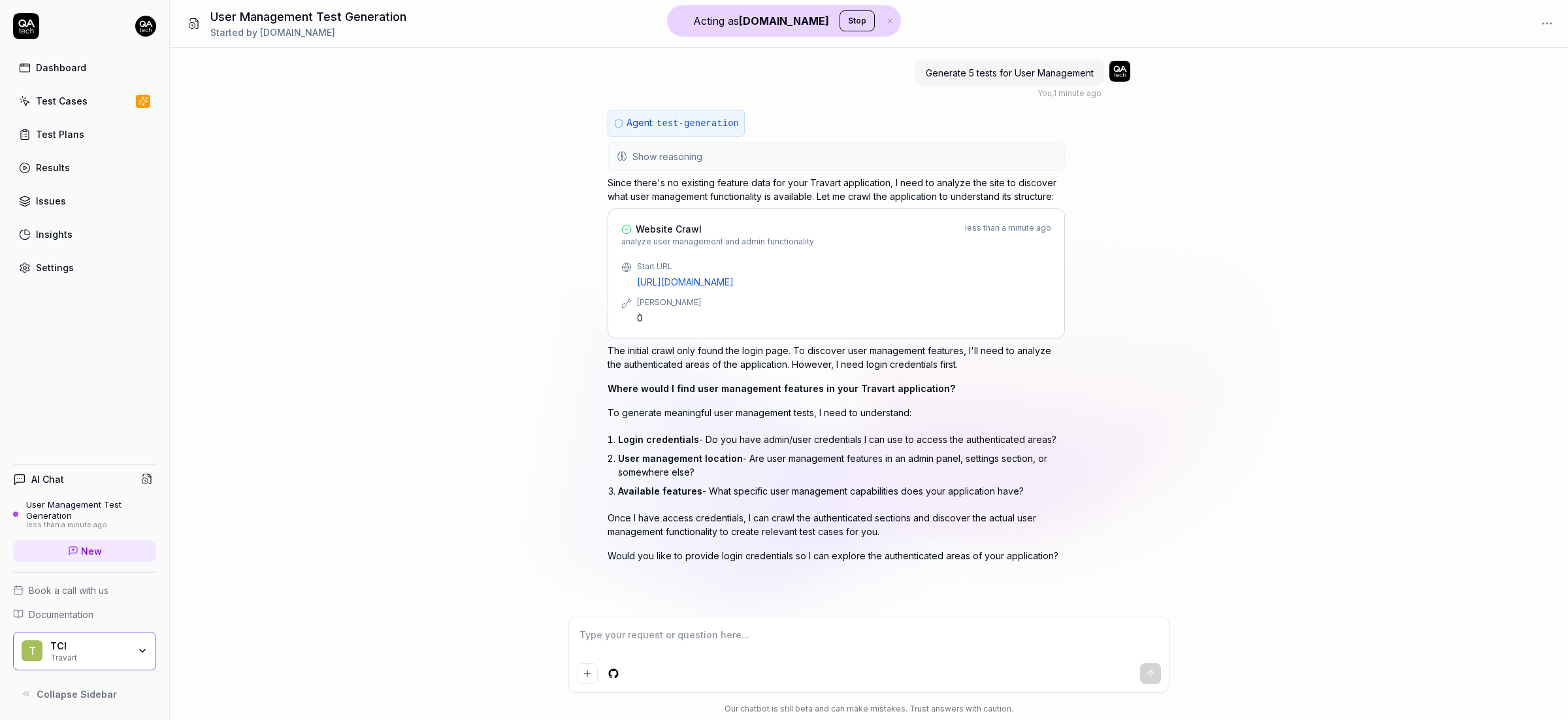
drag, startPoint x: 674, startPoint y: 497, endPoint x: 598, endPoint y: 477, distance: 78.6
click at [674, 497] on li "Available features - What specific user management capabilities does your appli…" at bounding box center [842, 491] width 447 height 19
click at [120, 261] on link "Settings" at bounding box center [84, 268] width 143 height 25
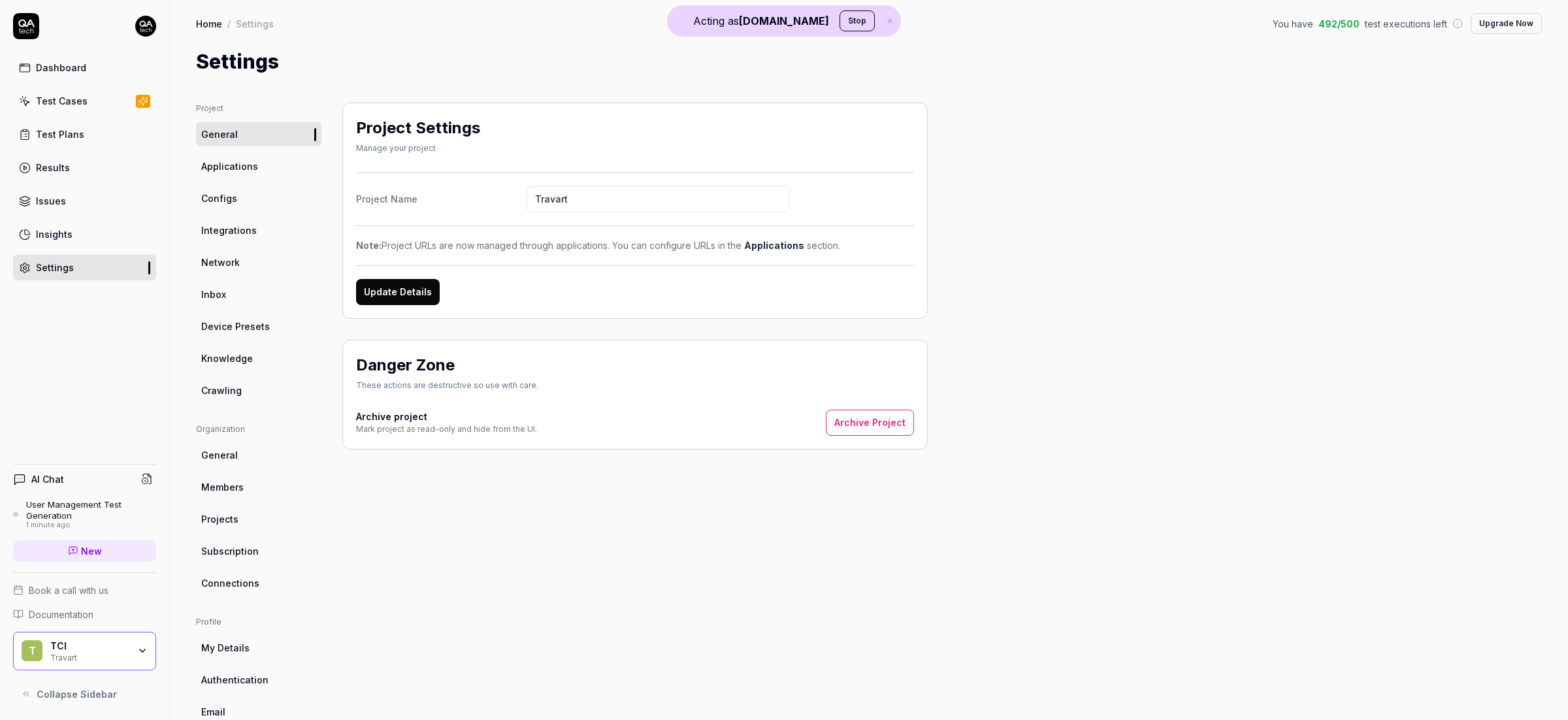
click at [252, 192] on link "Configs" at bounding box center [259, 198] width 126 height 24
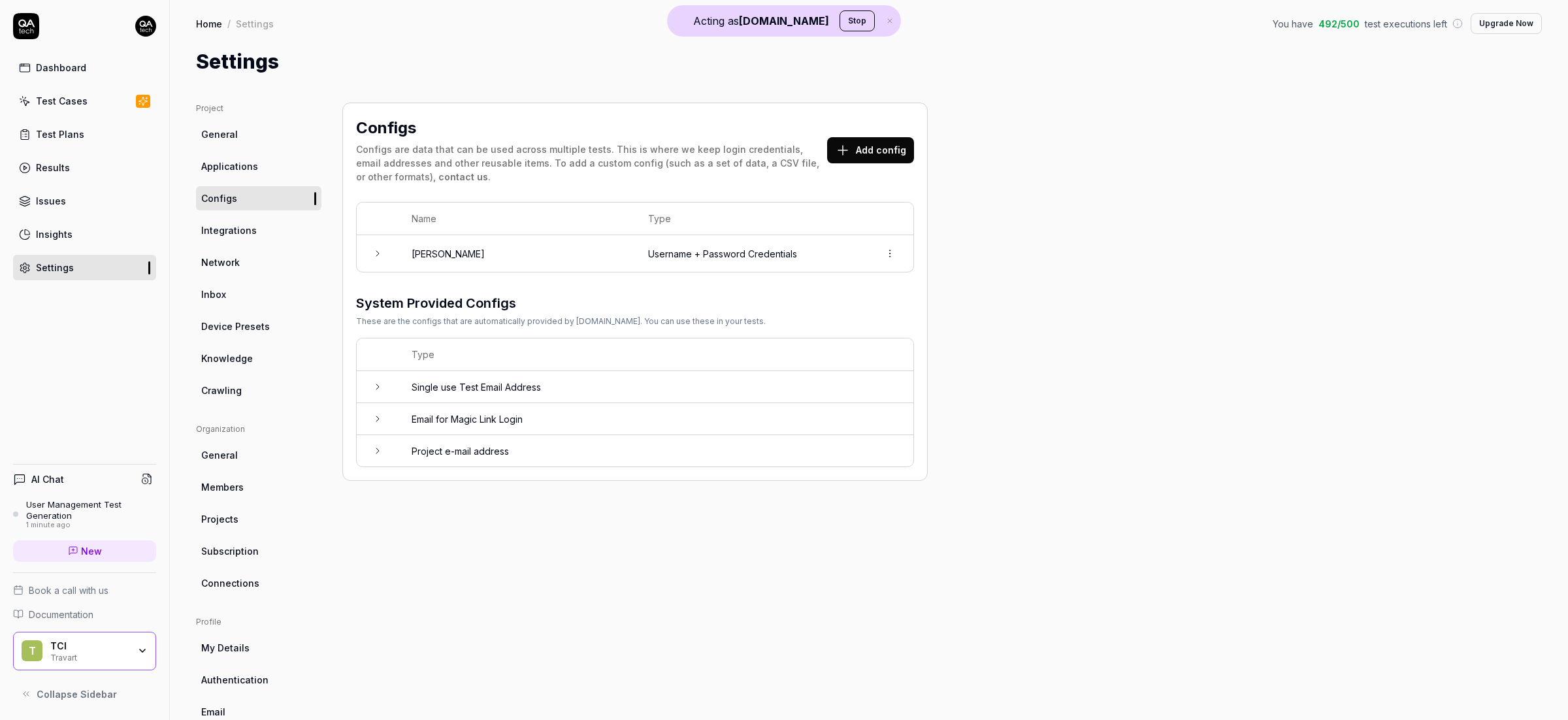
click at [594, 263] on td "Nitin Gupta" at bounding box center [517, 254] width 237 height 37
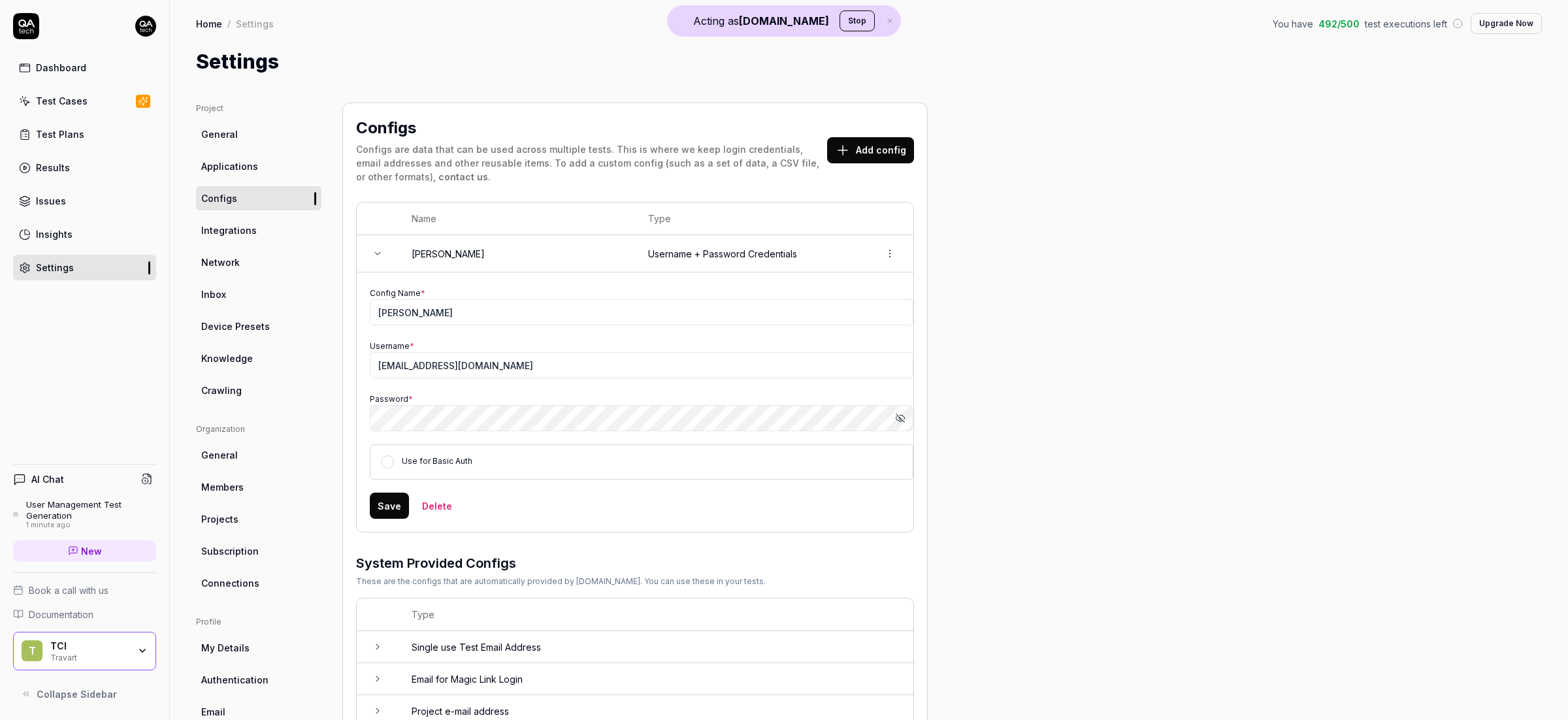
click at [90, 101] on link "Test Cases" at bounding box center [84, 101] width 143 height 25
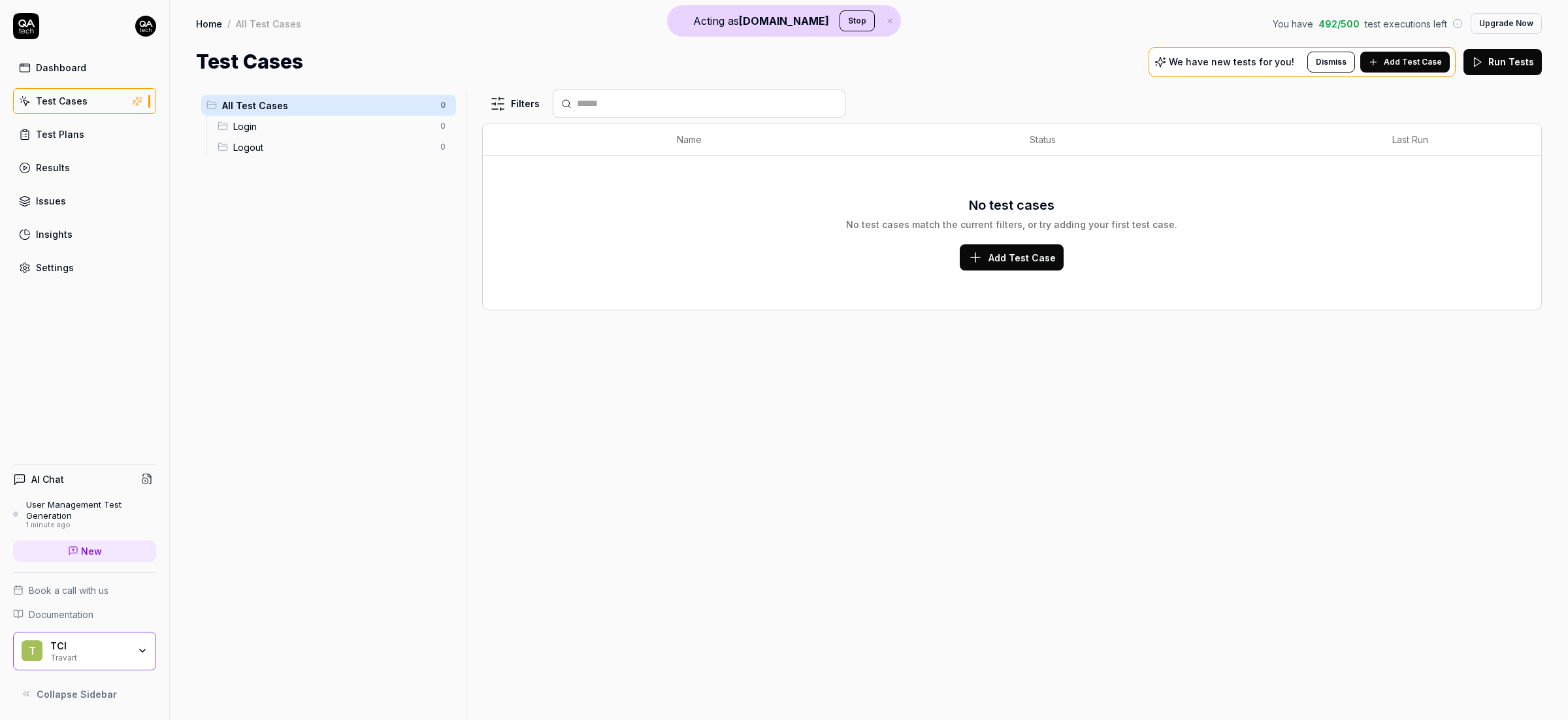
click at [97, 507] on div "User Management Test Generation" at bounding box center [91, 509] width 130 height 21
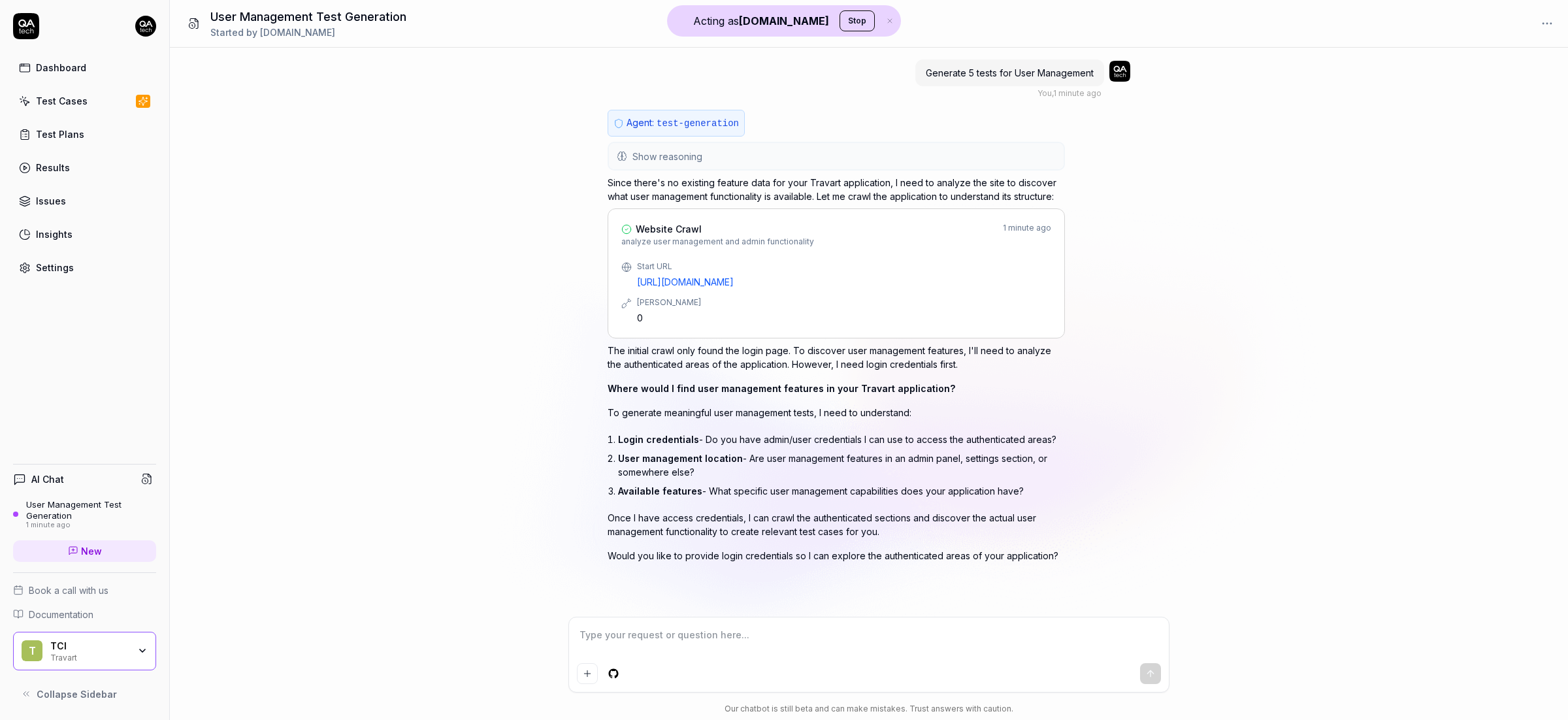
type textarea "*"
type textarea "W"
type textarea "*"
type textarea "We"
type textarea "*"
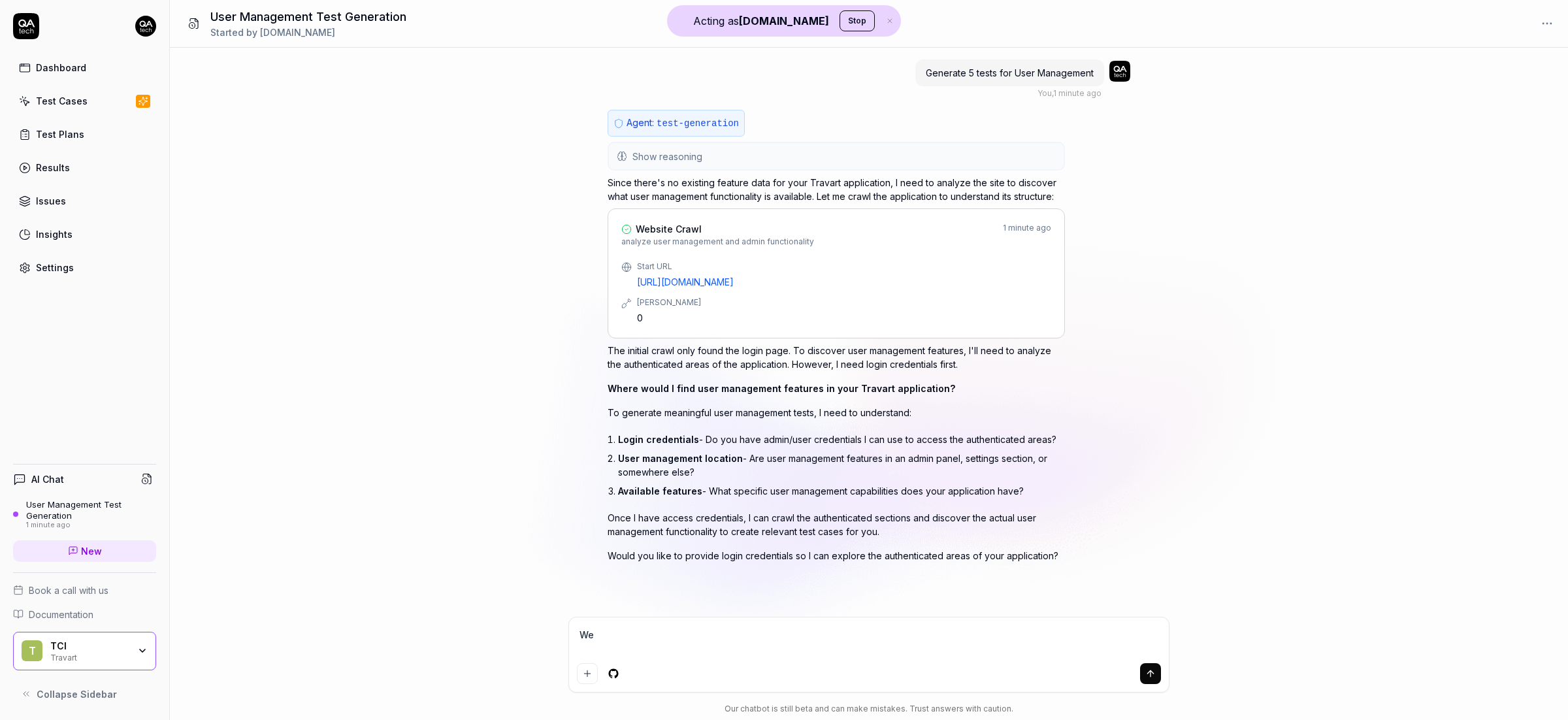
type textarea "We"
type textarea "*"
type textarea "We h"
type textarea "*"
type textarea "We ha"
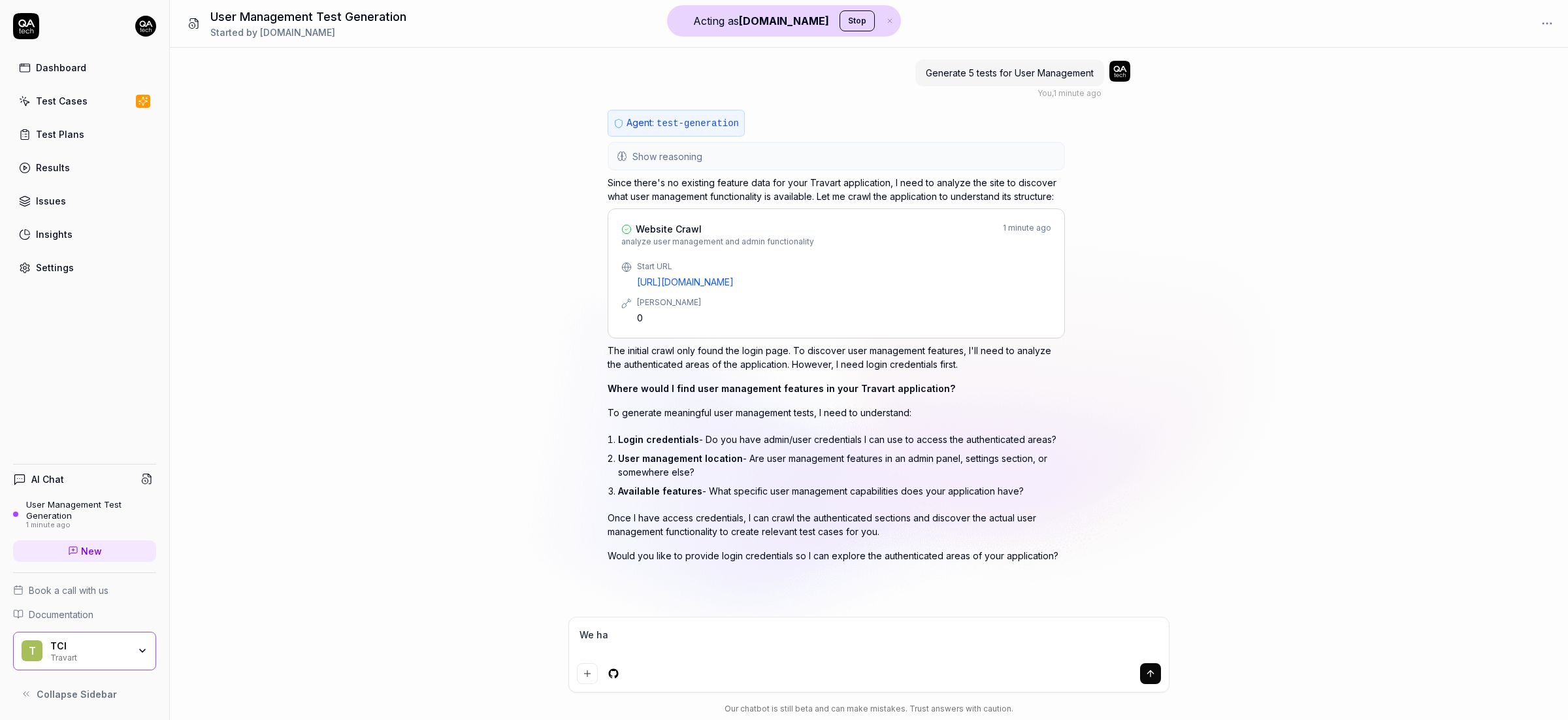
type textarea "*"
type textarea "We hav"
type textarea "*"
type textarea "We have"
type textarea "*"
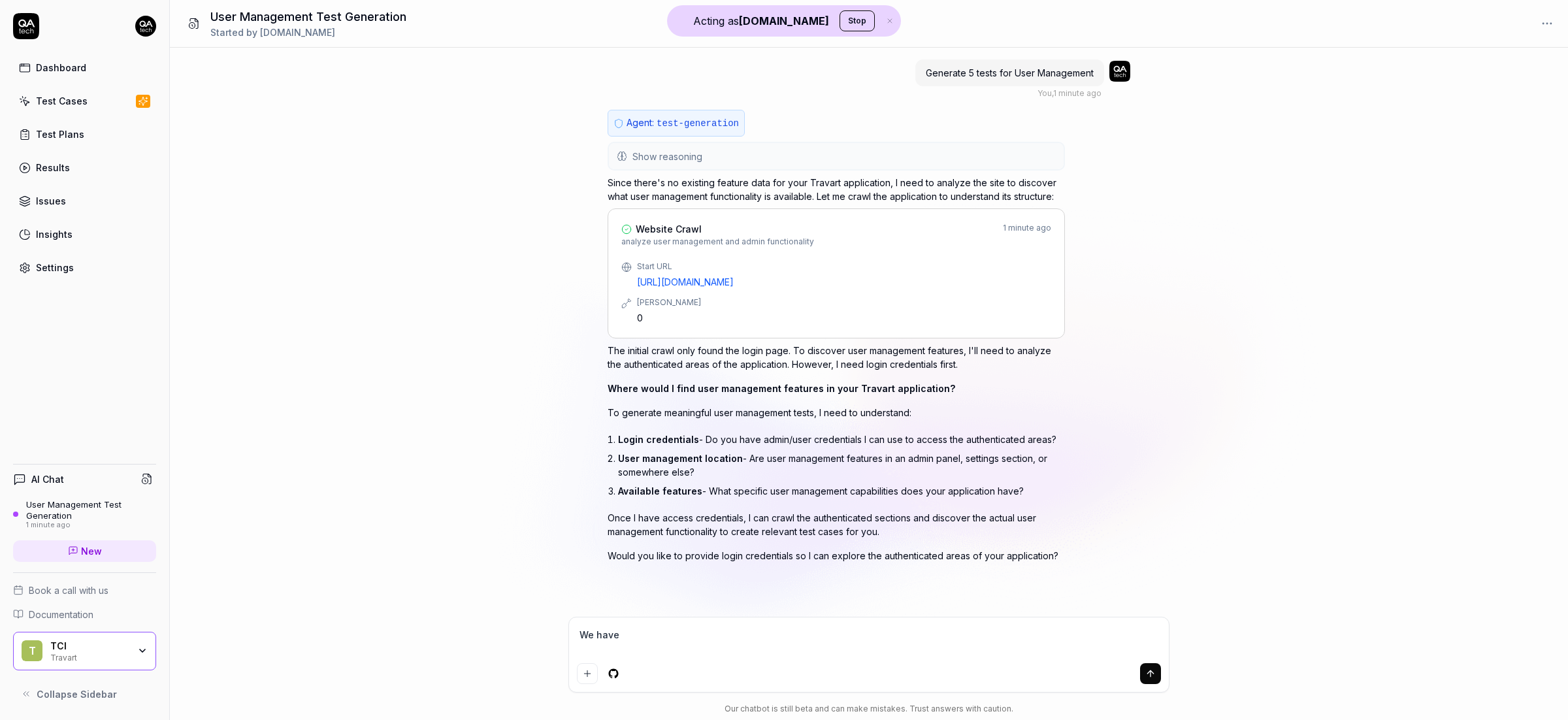
type textarea "We have"
type textarea "*"
type textarea "We have a"
type textarea "*"
type textarea "We have a"
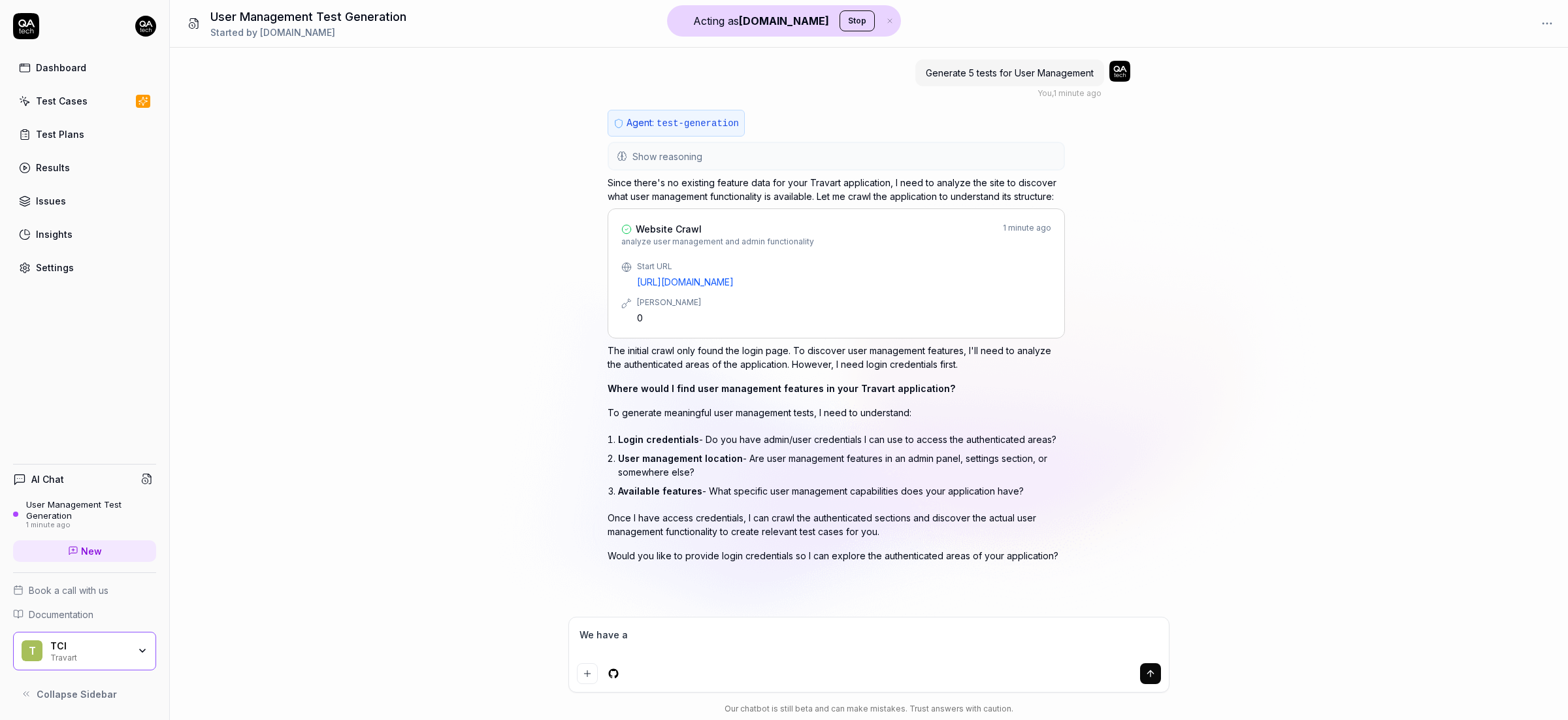
type textarea "*"
type textarea "We have a c"
type textarea "*"
type textarea "We have a co"
type textarea "*"
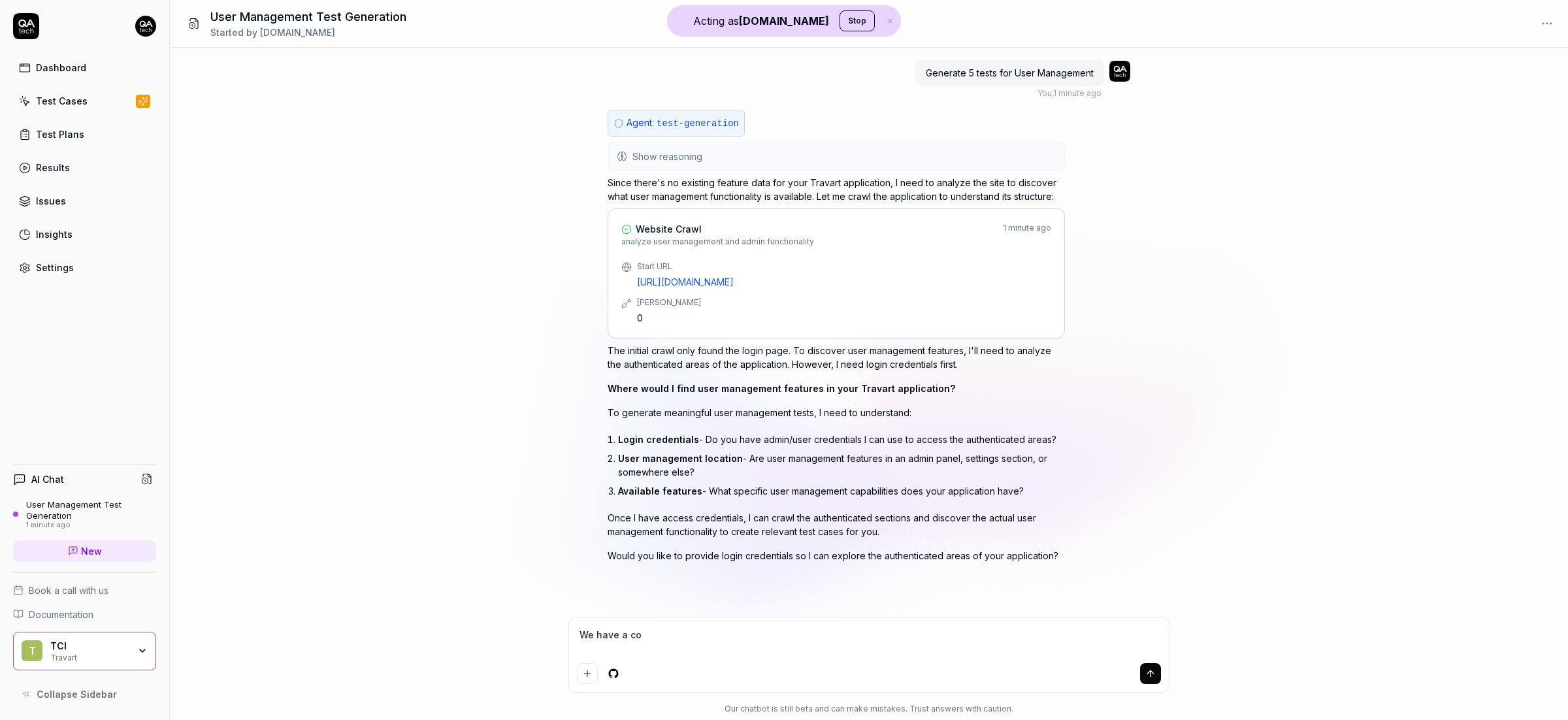
type textarea "We have a con"
type textarea "*"
type textarea "We have a conf"
type textarea "*"
type textarea "We have a confi"
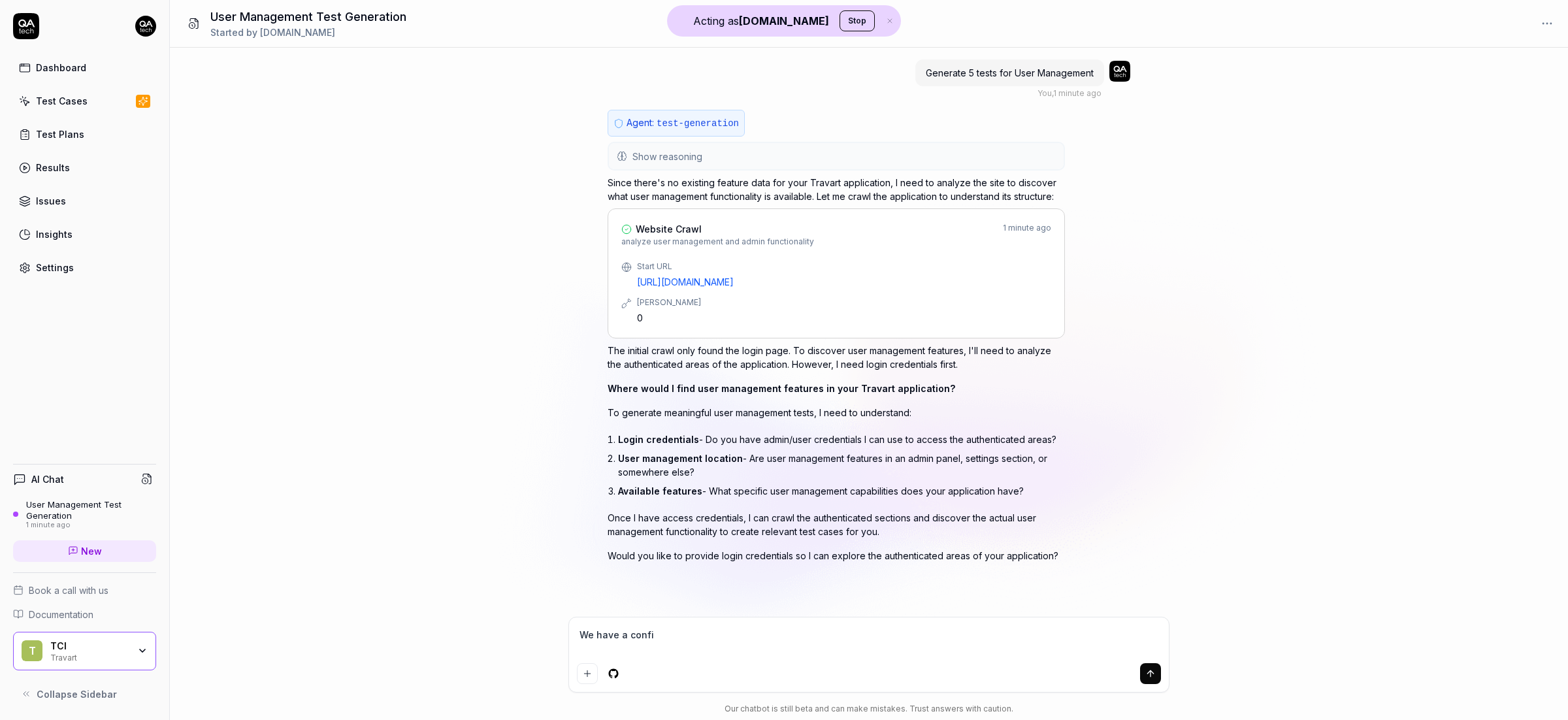
type textarea "*"
type textarea "We have a confic"
type textarea "*"
type textarea "We have a confic"
type textarea "*"
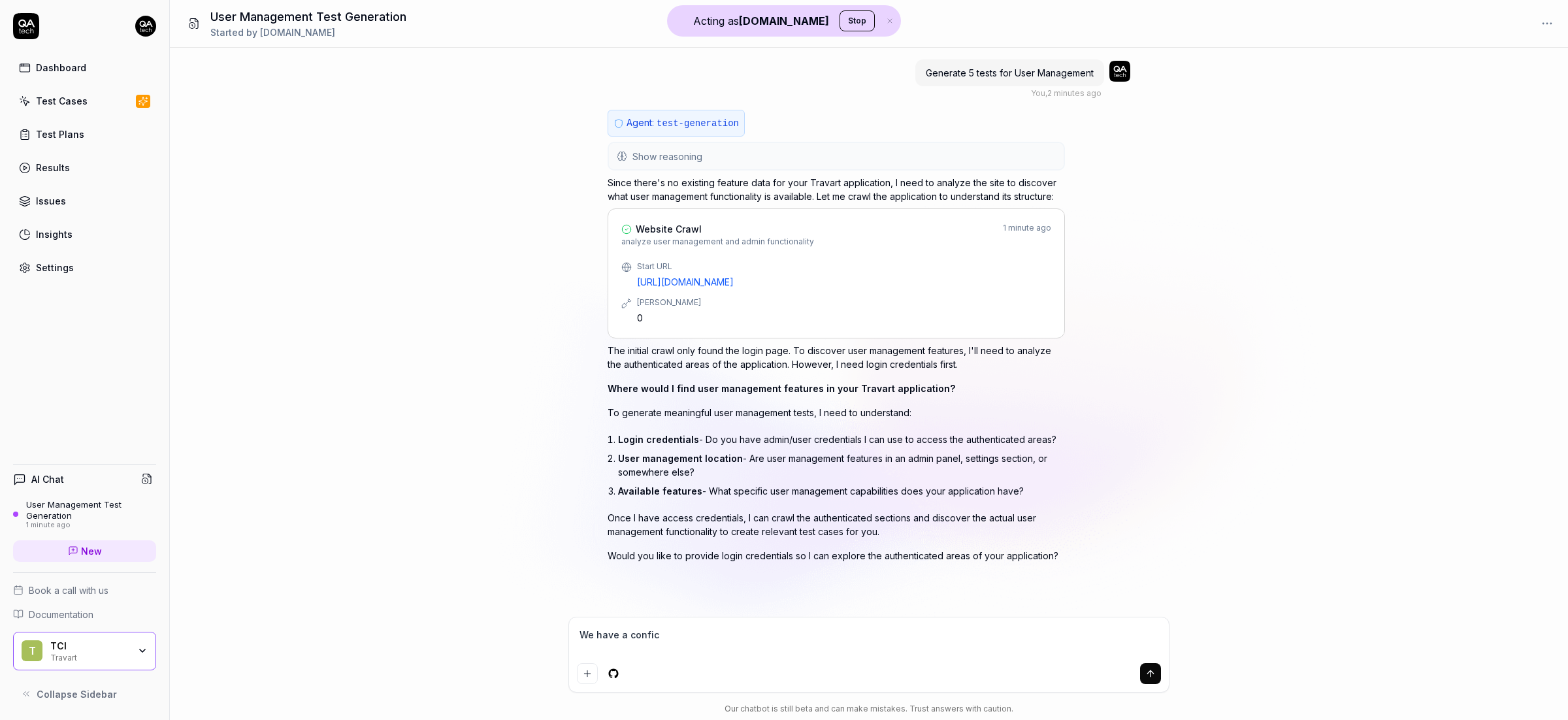
type textarea "We have a confic"
type textarea "*"
type textarea "We have a confi"
type textarea "*"
type textarea "We have a config"
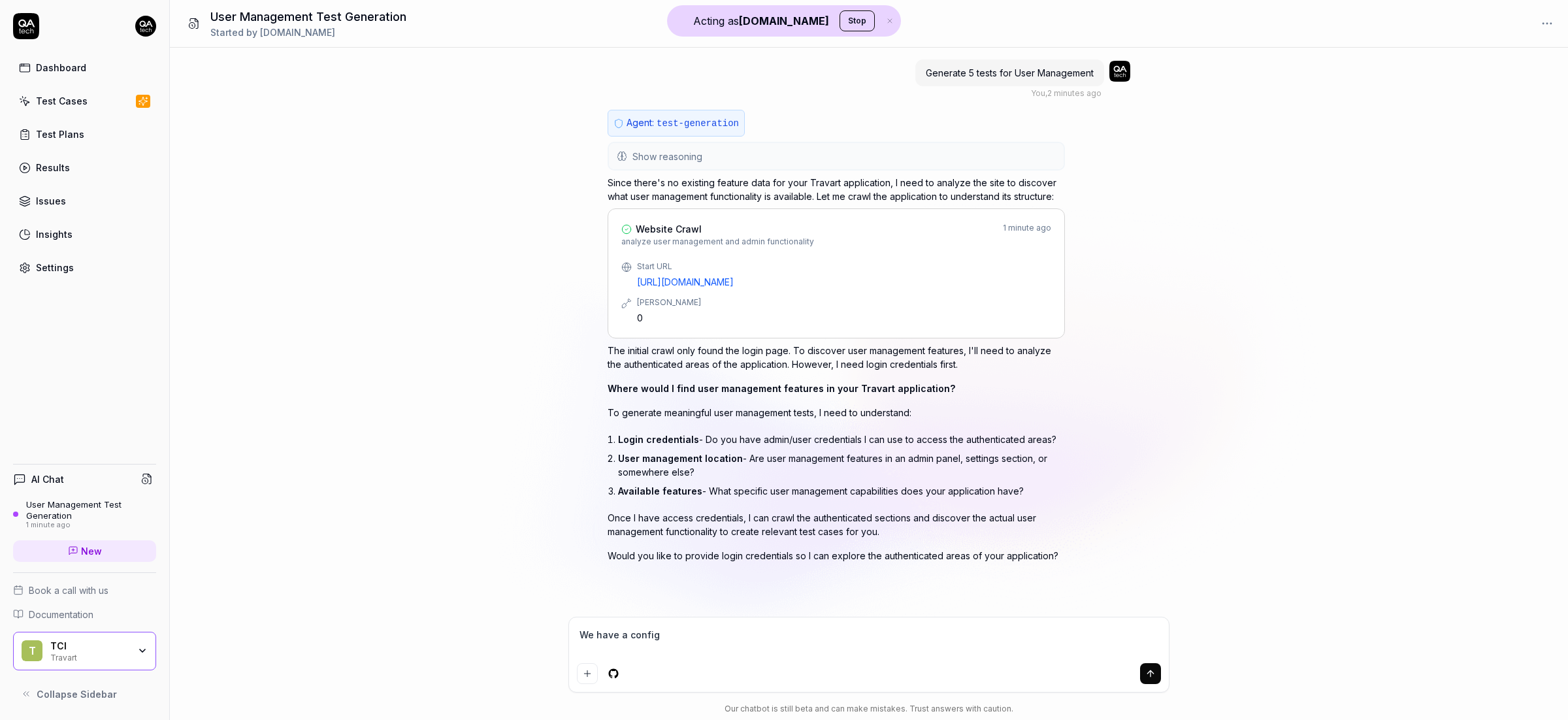
type textarea "*"
type textarea "We have a config"
type textarea "*"
type textarea "We have a config a"
type textarea "*"
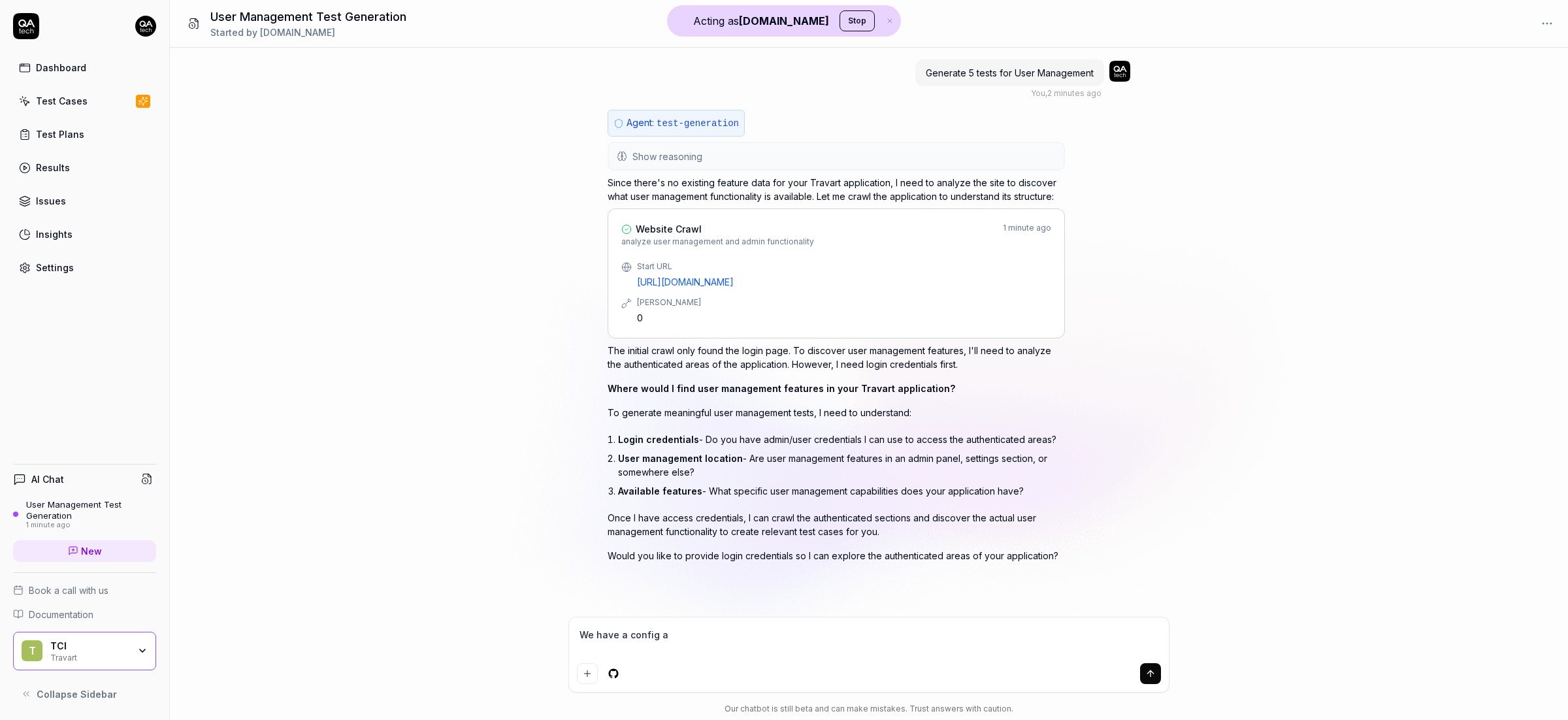
type textarea "We have a config al"
type textarea "*"
type textarea "We have a config alr"
type textarea "*"
type textarea "We have a config alre"
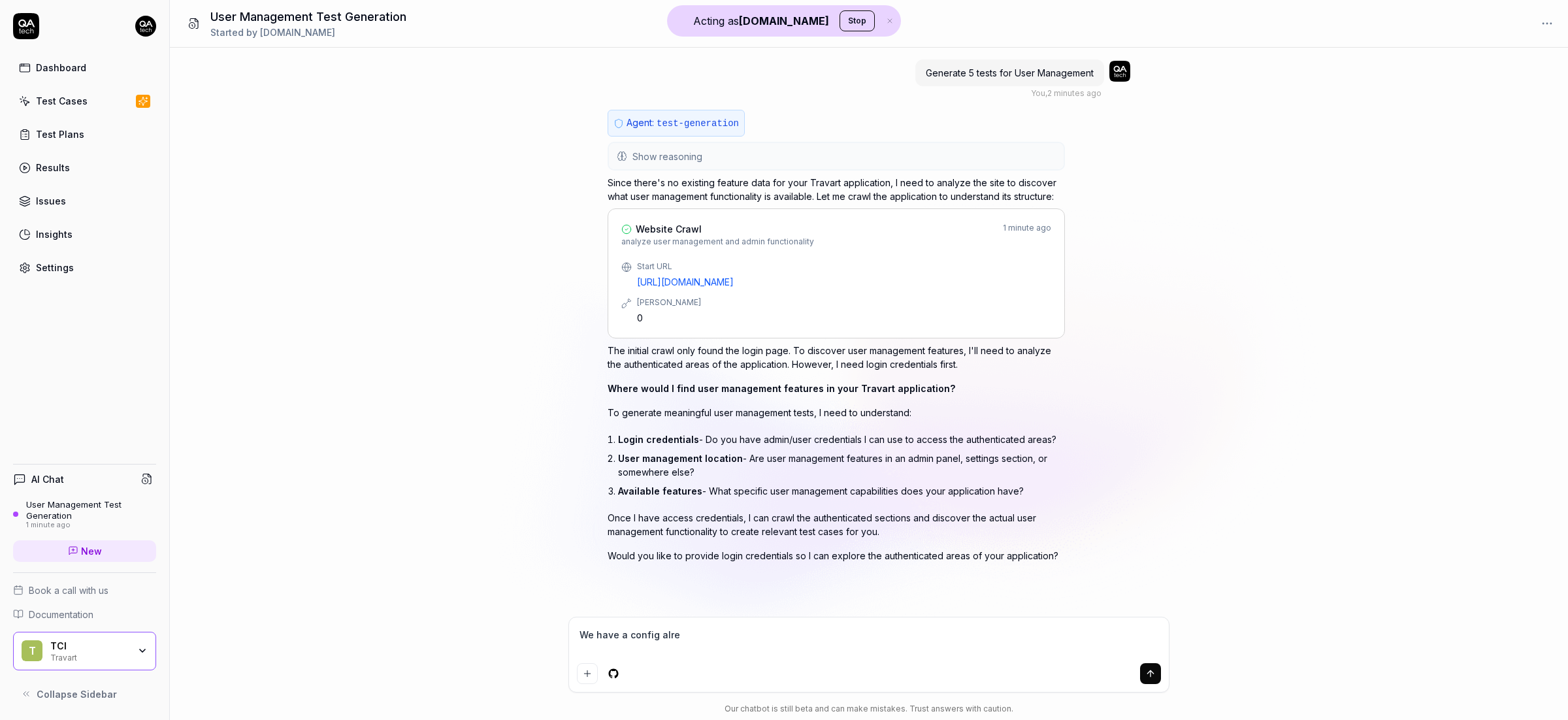
type textarea "*"
type textarea "We have a config alrea"
type textarea "*"
type textarea "We have a config alread"
type textarea "*"
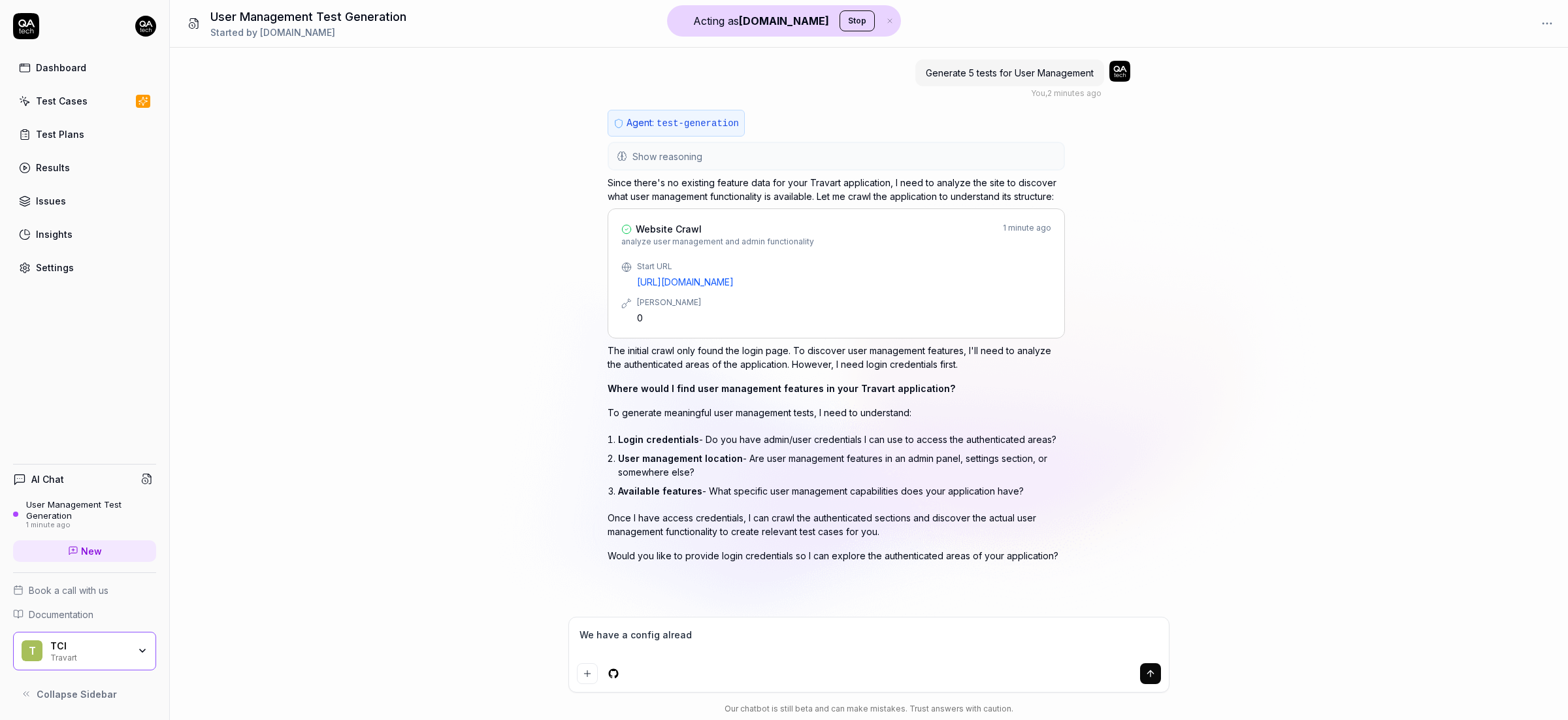
type textarea "We have a config already"
type textarea "*"
type textarea "We have a config already"
type textarea "*"
type textarea "We have a config already i"
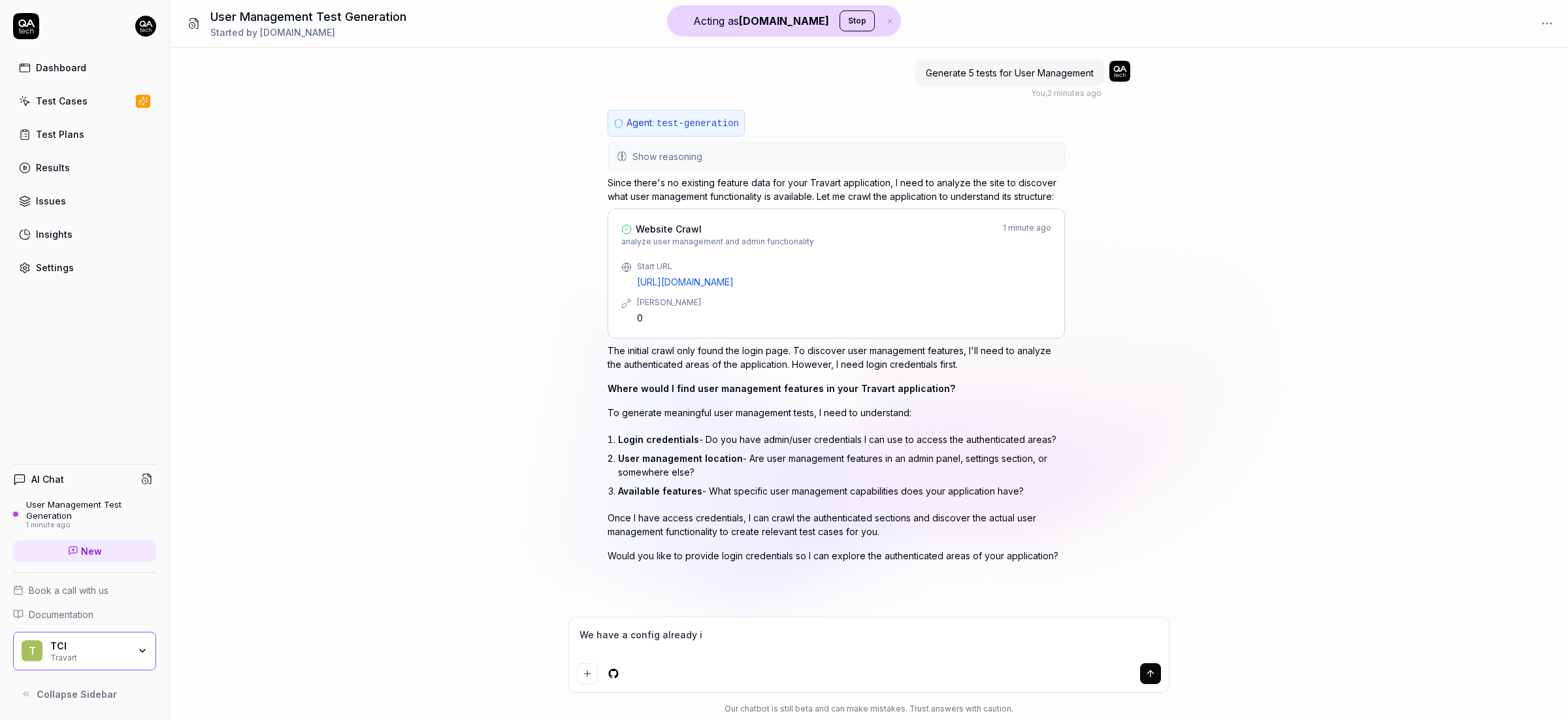
type textarea "*"
type textarea "We have a config already in"
type textarea "*"
type textarea "We have a config already in"
type textarea "*"
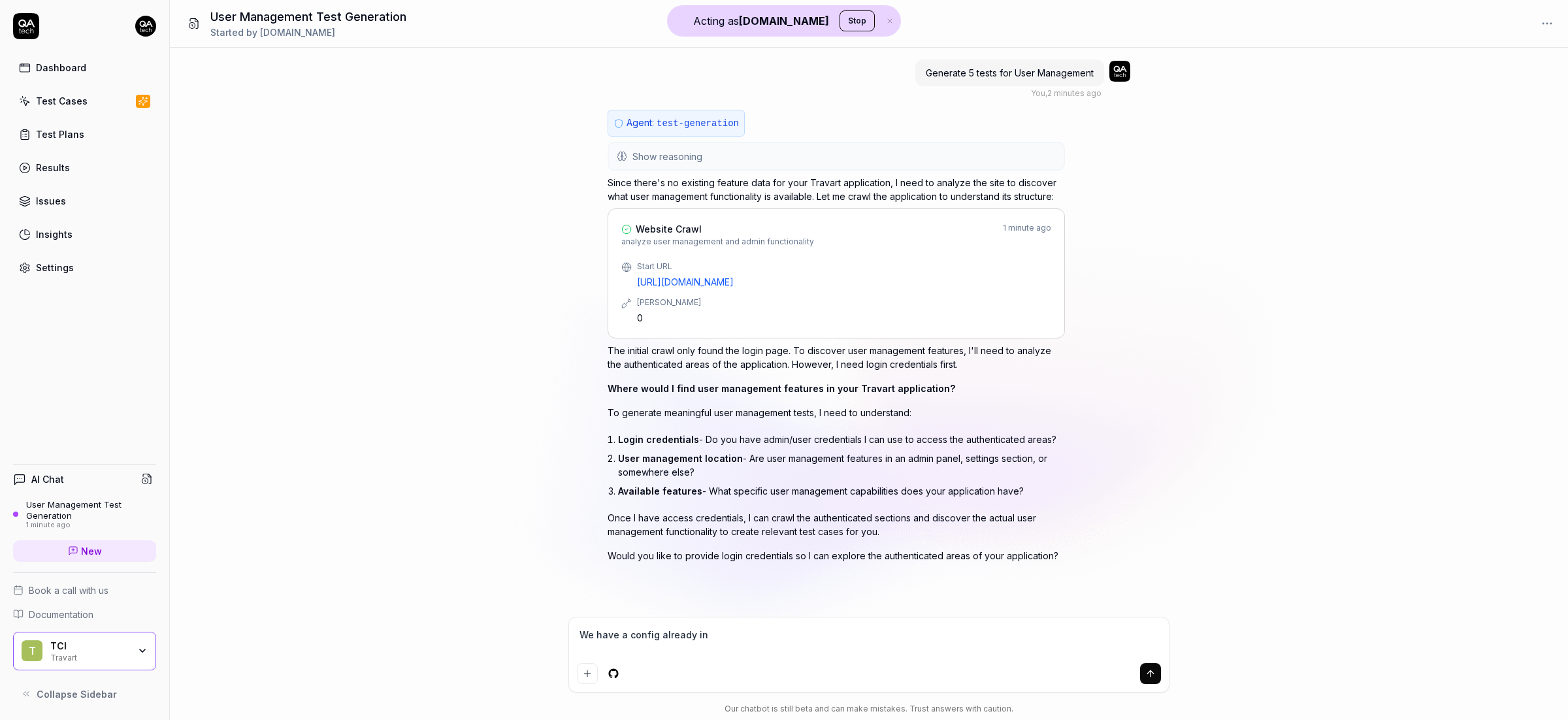
type textarea "We have a config already in p"
type textarea "*"
type textarea "We have a config already in pl"
type textarea "*"
type textarea "We have a config already in pla"
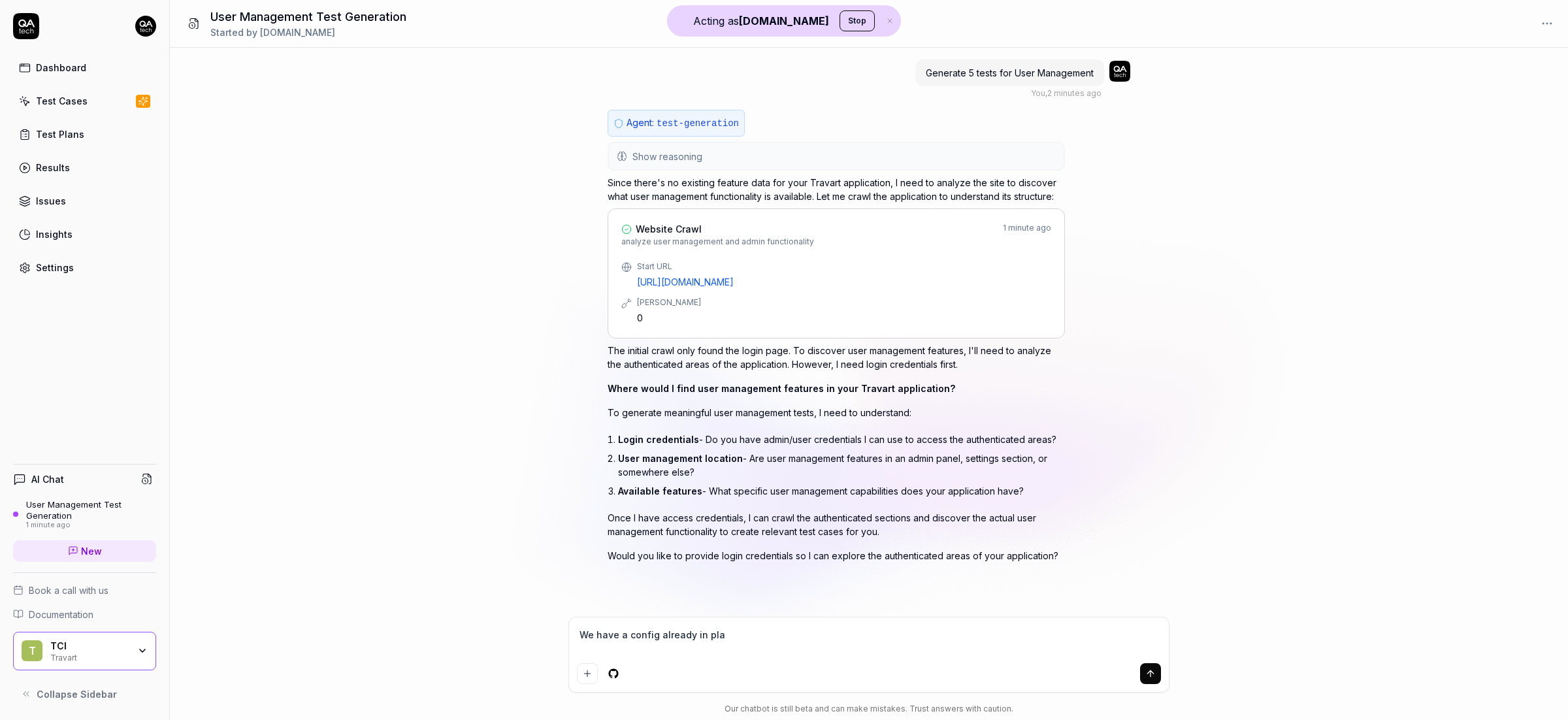
type textarea "*"
type textarea "We have a config already in plac"
type textarea "*"
type textarea "We have a config already in place"
type textarea "*"
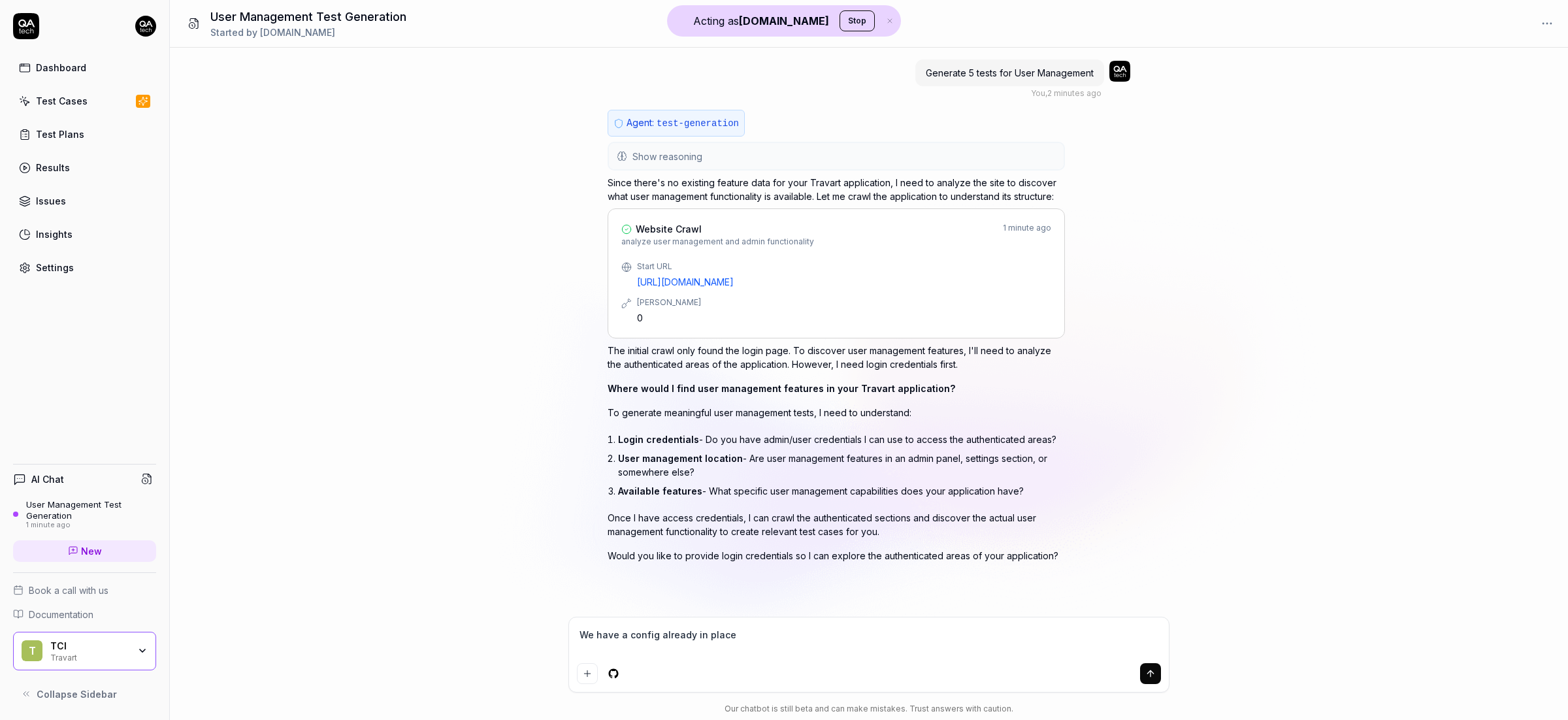
type textarea "We have a config already in place"
type textarea "*"
type textarea "We have a config already in place"
type textarea "*"
type textarea "We have a config already in place."
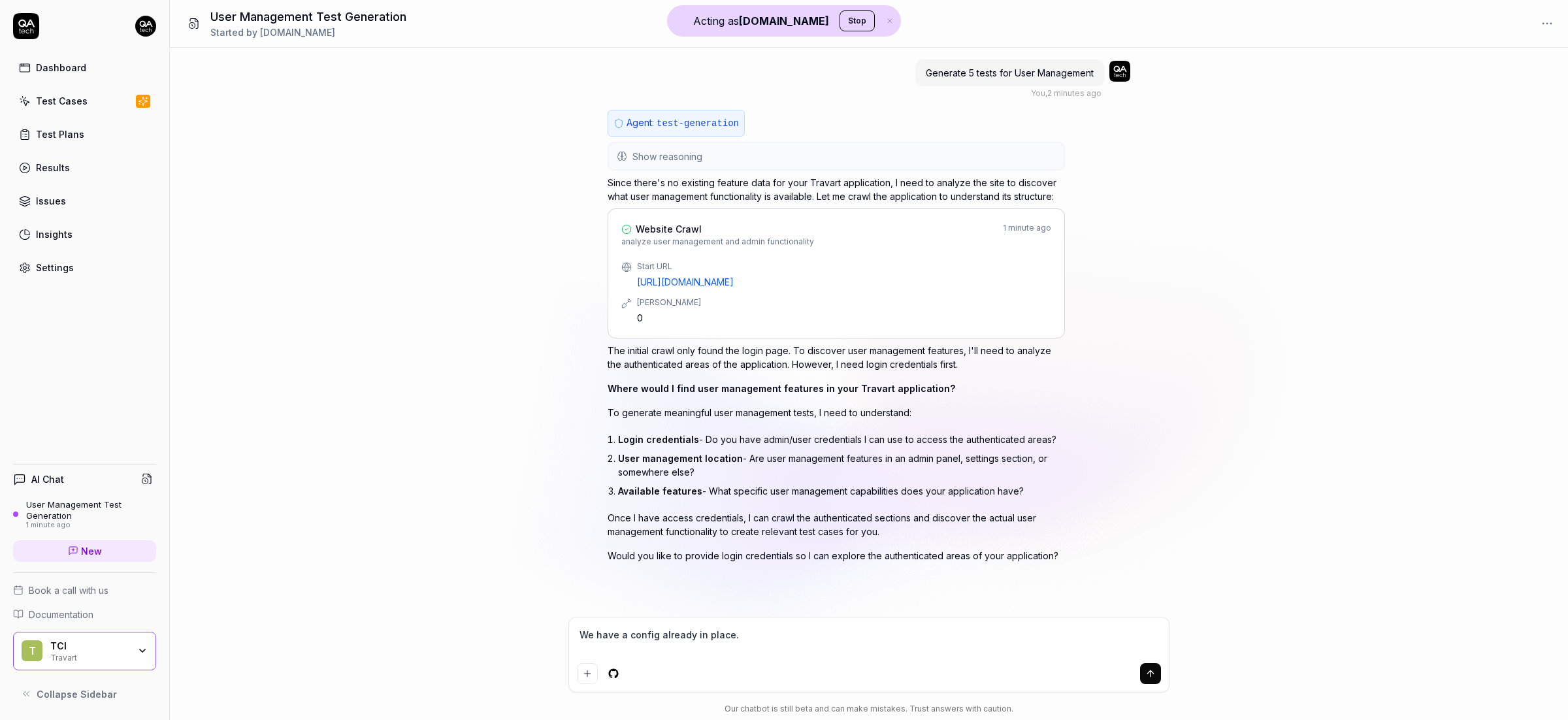
type textarea "*"
type textarea "We have a config already in place."
type textarea "*"
type textarea "We have a config already in place."
type textarea "*"
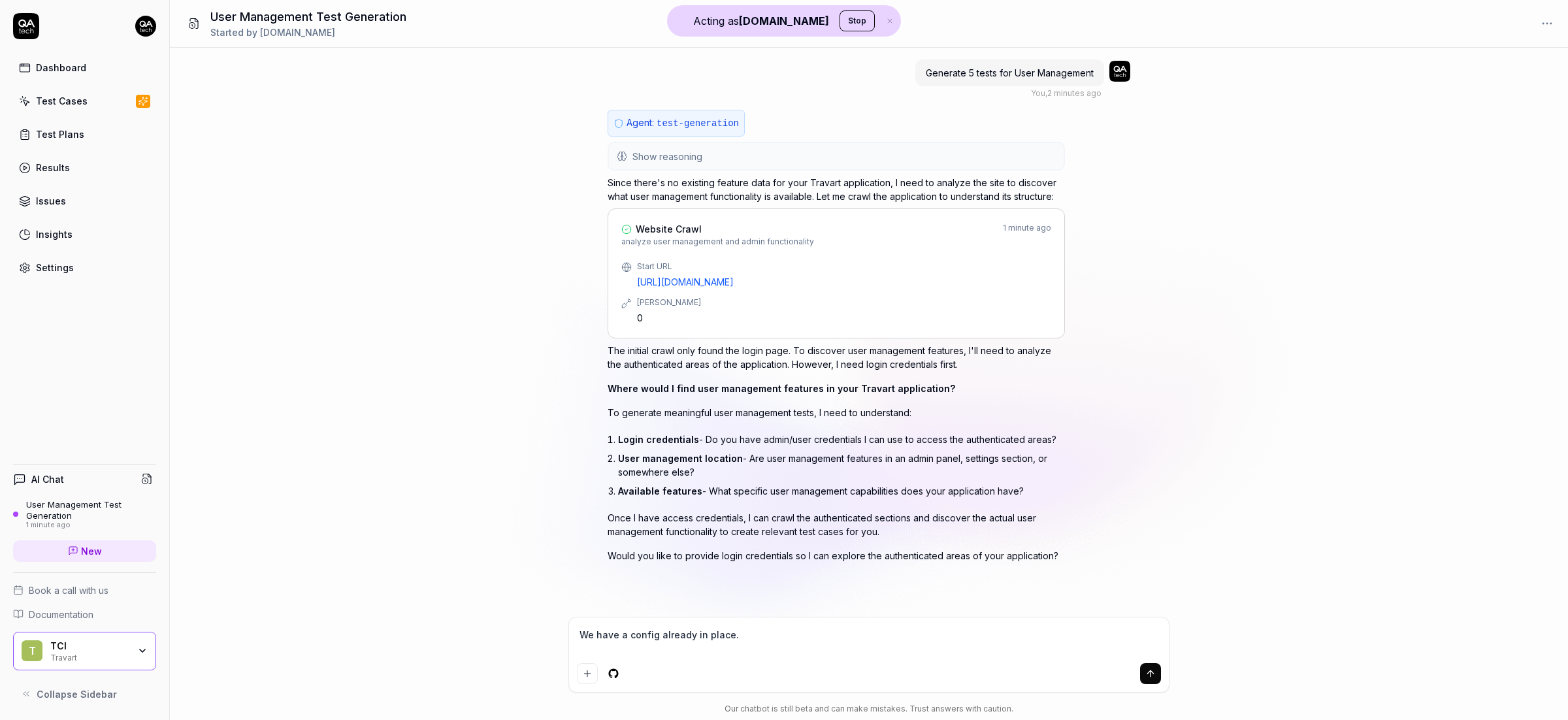
type textarea "We have a config already in place."
type textarea "*"
type textarea "We have a config already in place. B"
type textarea "*"
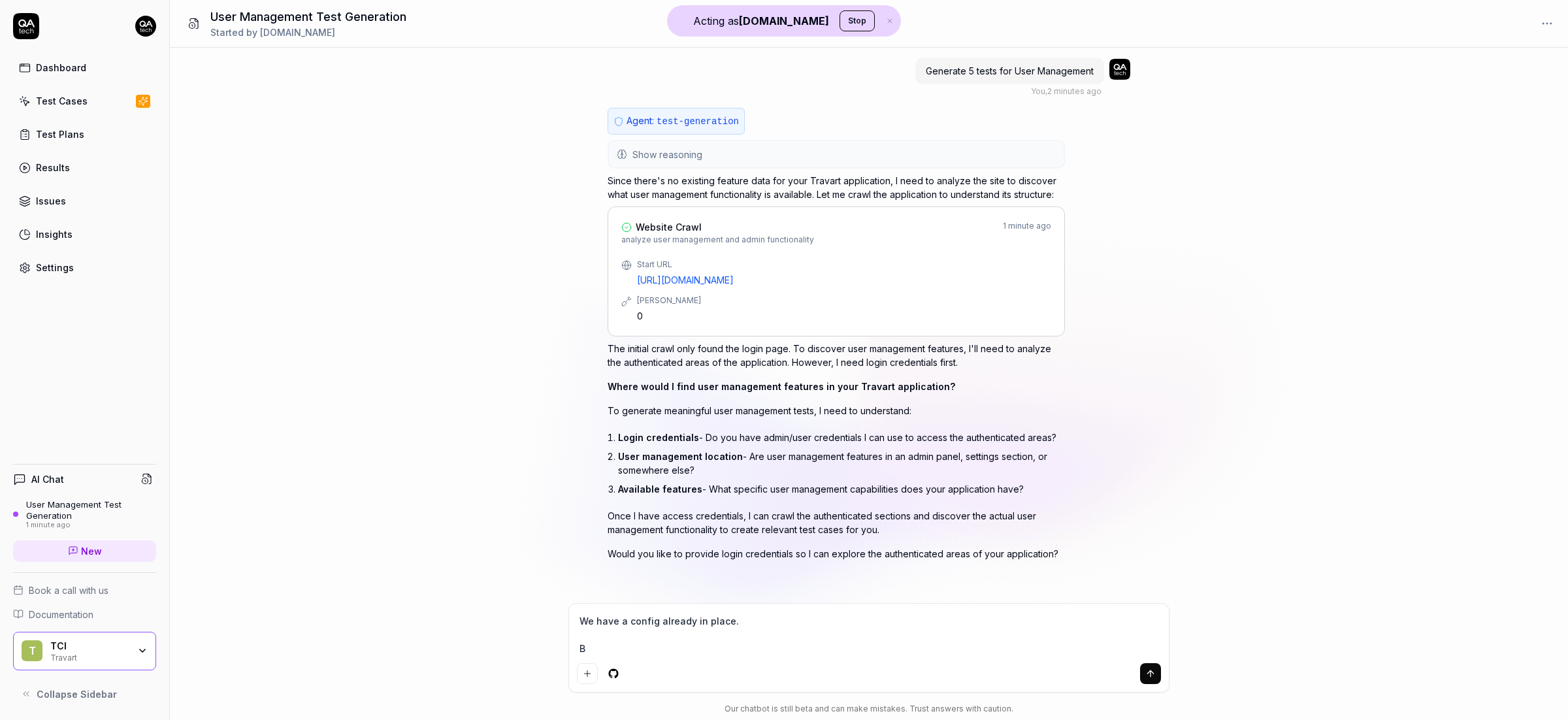
type textarea "We have a config already in place. Bu"
type textarea "*"
type textarea "We have a config already in place. Bui"
type textarea "*"
type textarea "We have a config already in place. Buil"
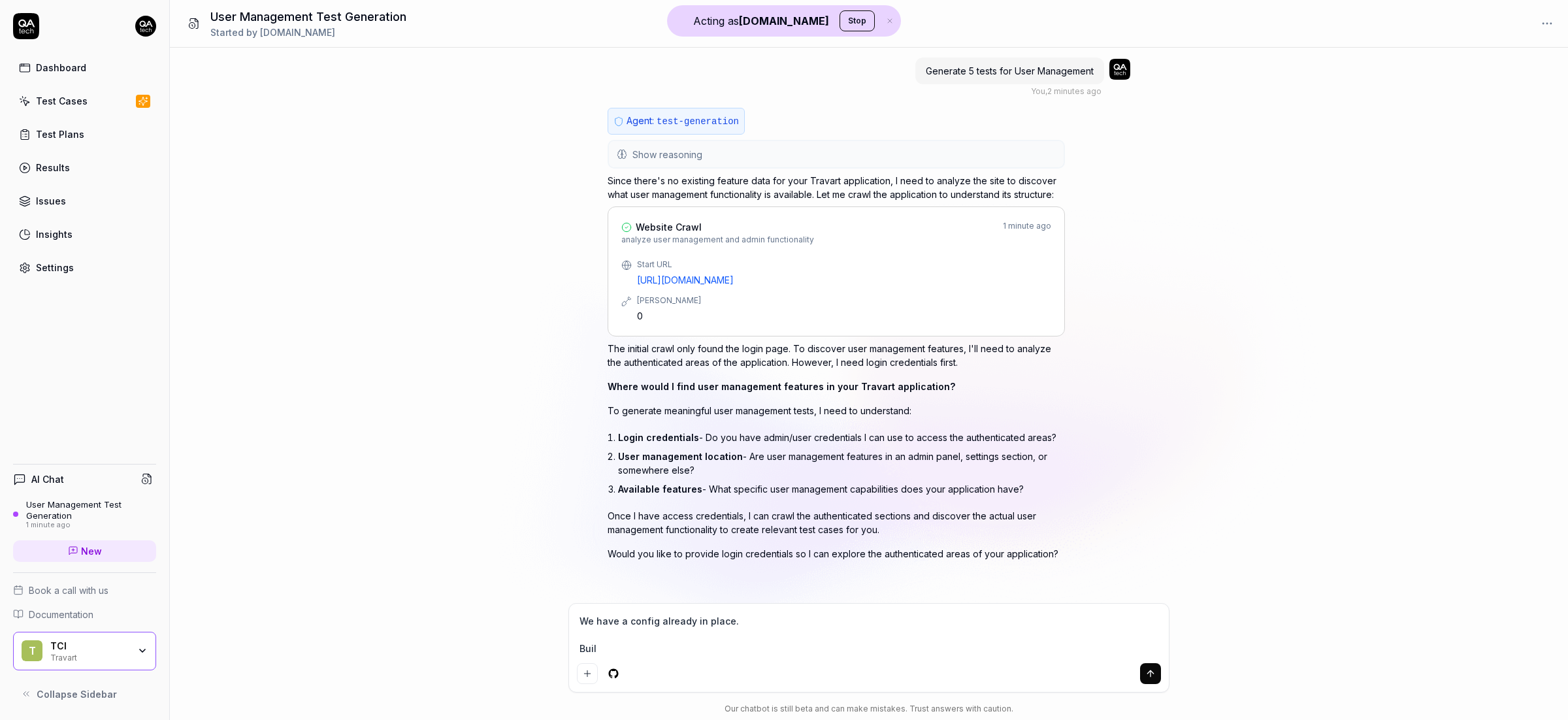
type textarea "*"
type textarea "We have a config already in place. Build"
type textarea "*"
type textarea "We have a config already in place. Build"
type textarea "*"
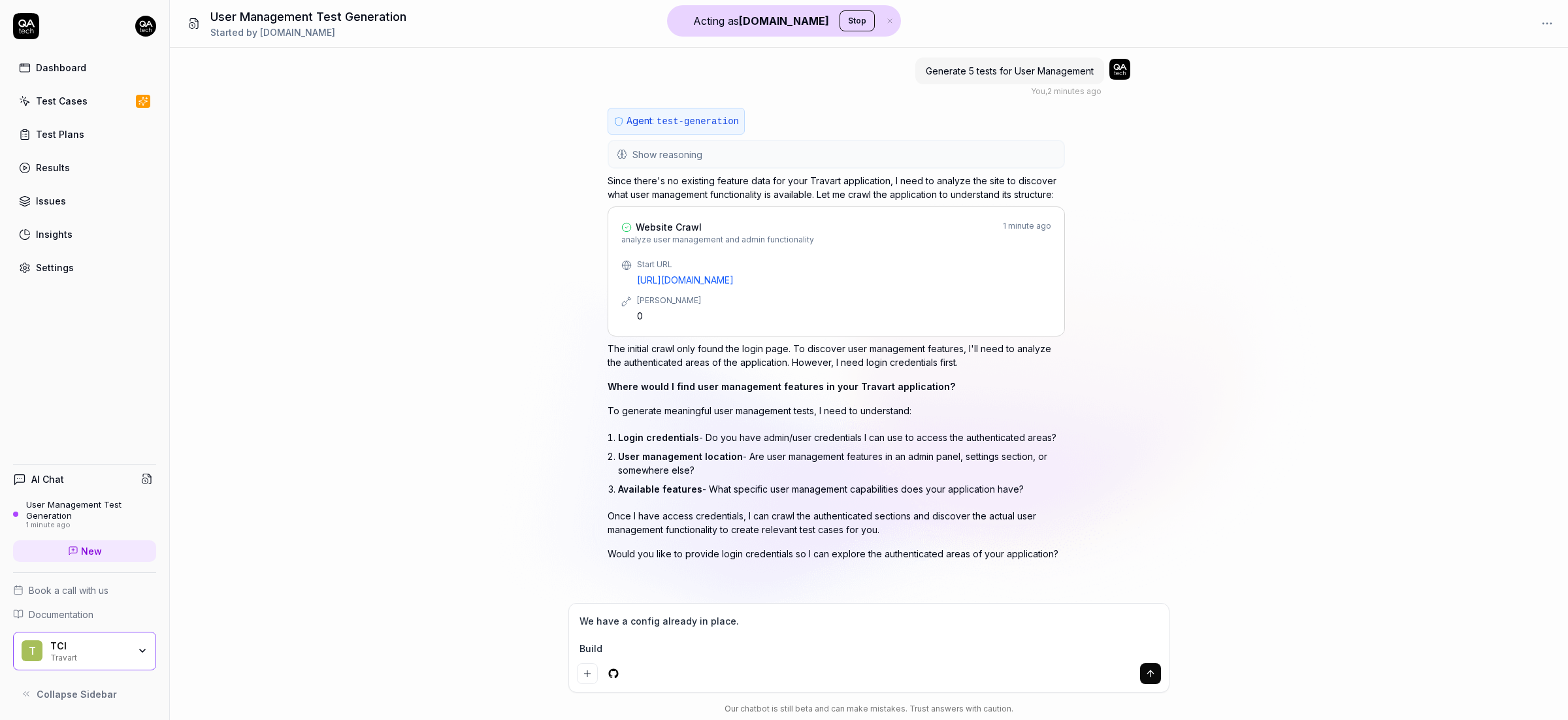
type textarea "We have a config already in place. Build y"
type textarea "*"
type textarea "We have a config already in place. Build yo"
type textarea "*"
type textarea "We have a config already in place. Build you"
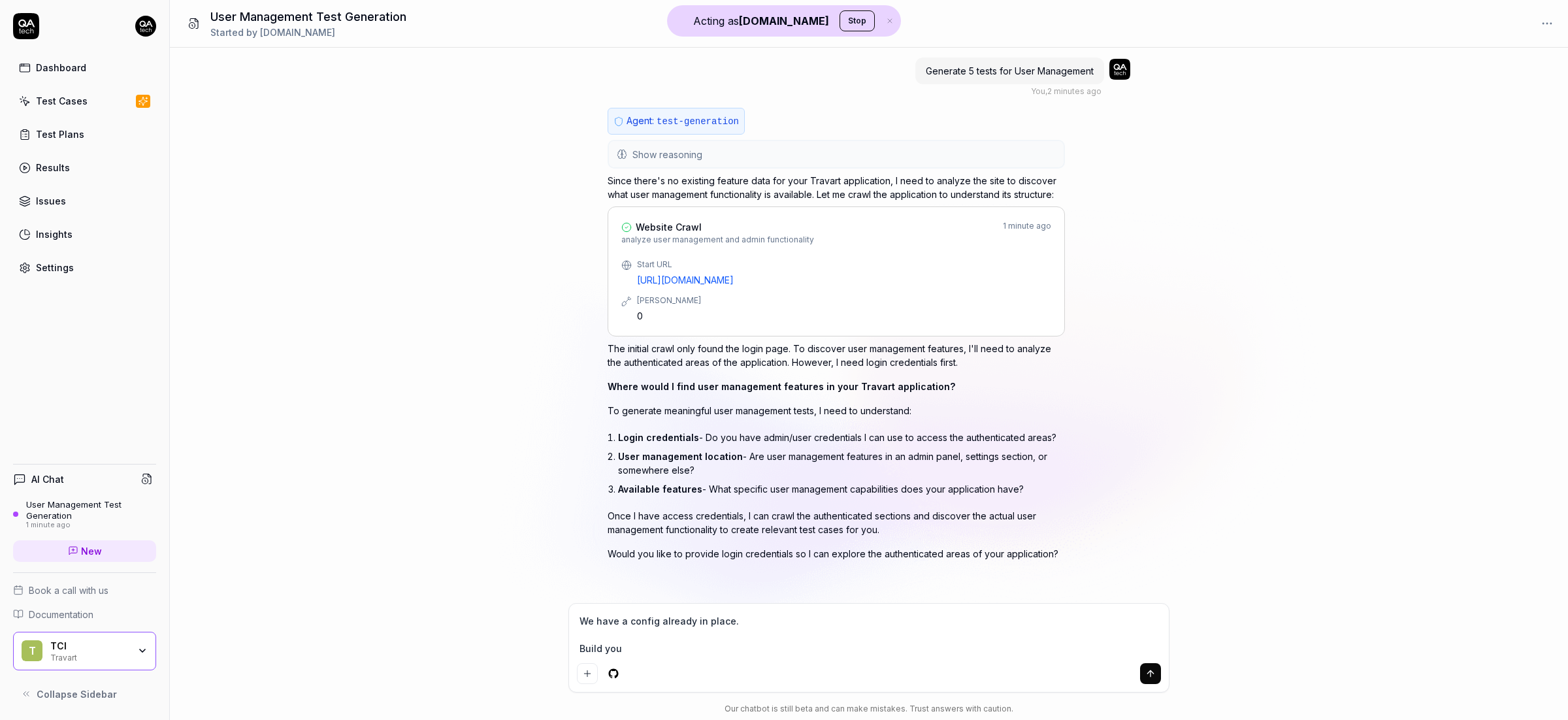
type textarea "*"
type textarea "We have a config already in place. Build your"
type textarea "*"
type textarea "We have a config already in place. Build your"
type textarea "*"
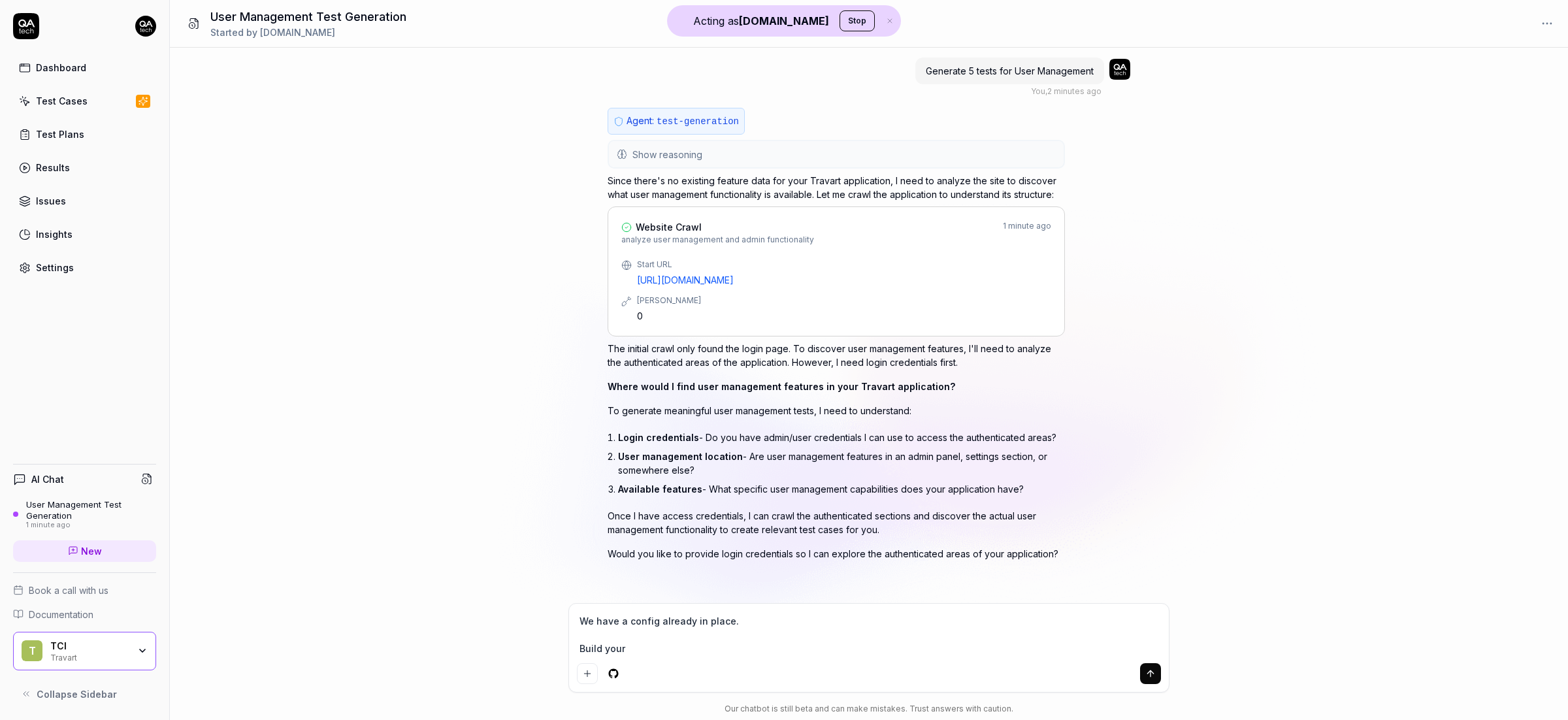
type textarea "We have a config already in place. Build your o"
type textarea "*"
type textarea "We have a config already in place. Build your ow"
type textarea "*"
type textarea "We have a config already in place. Build your own"
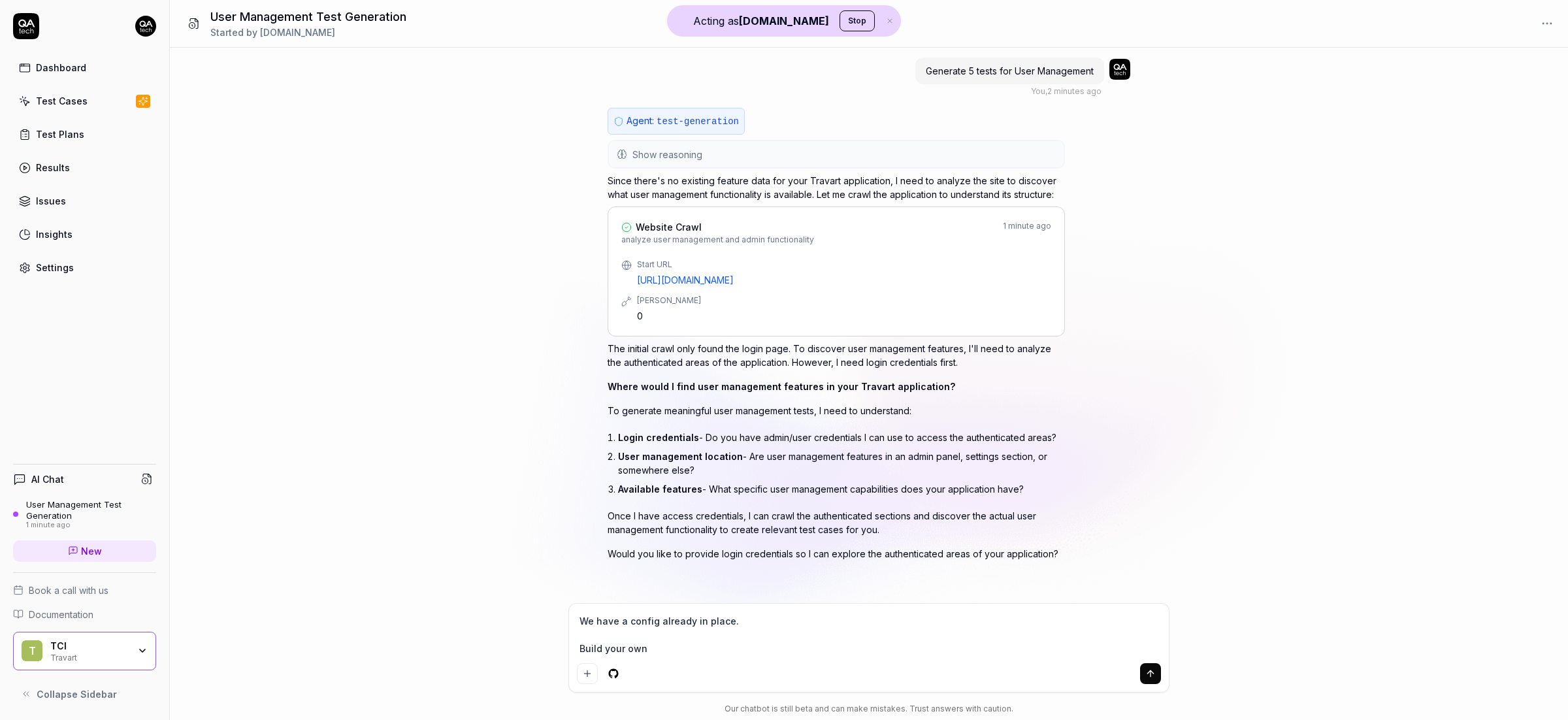
type textarea "*"
type textarea "We have a config already in place. Build your own"
type textarea "*"
type textarea "We have a config already in place. Build your own a"
type textarea "*"
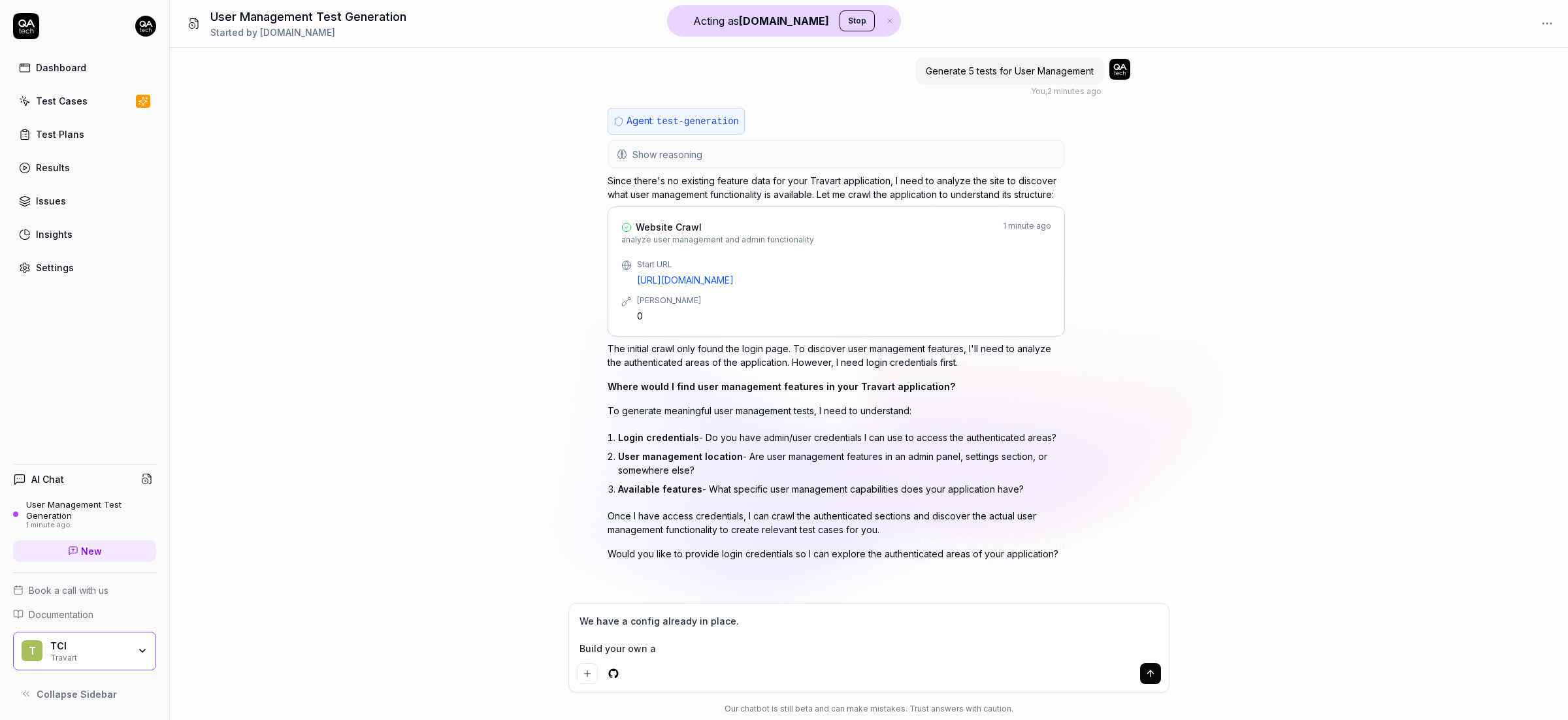
type textarea "We have a config already in place. Build your own aw"
type textarea "*"
type textarea "We have a config already in place. Build your own awa"
type textarea "*"
type textarea "We have a config already in place. Build your own awar"
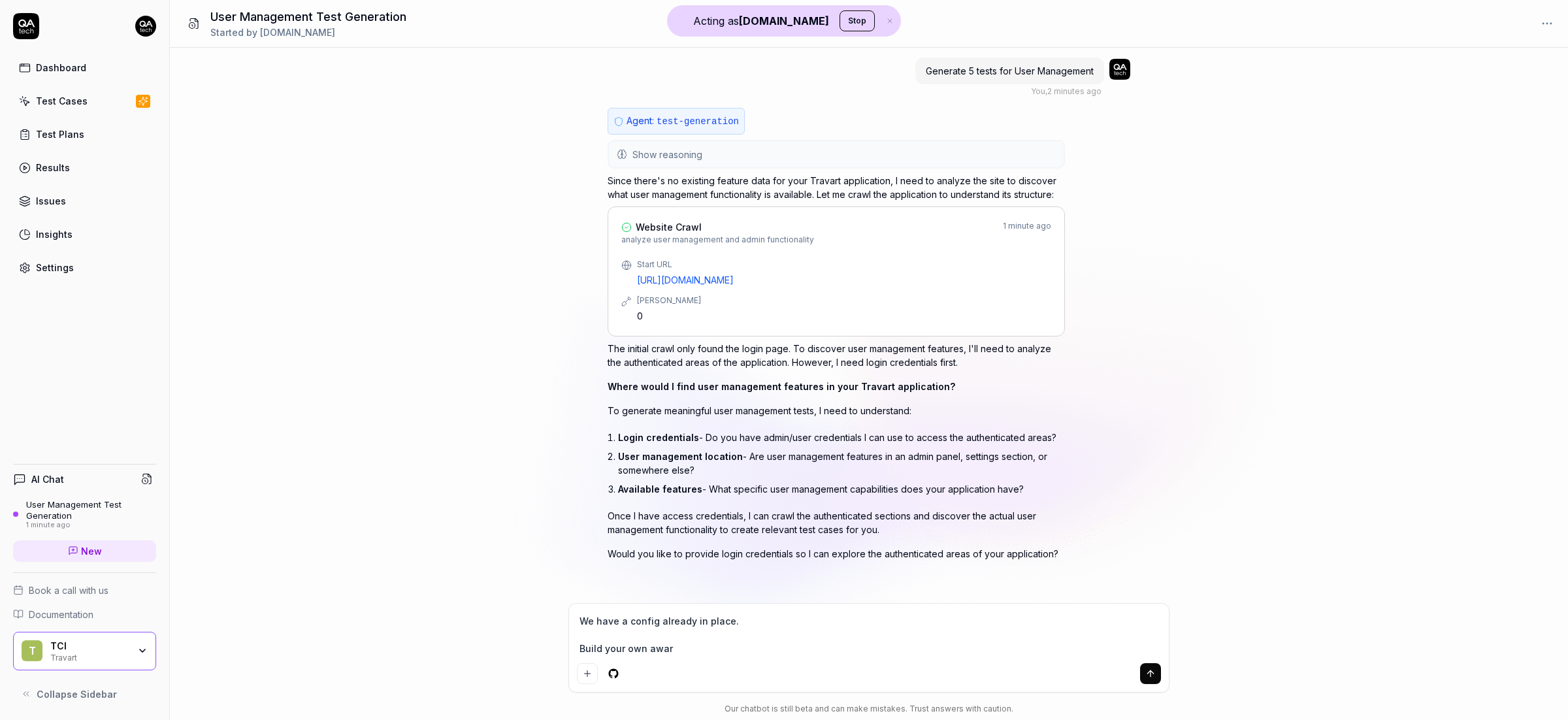
type textarea "*"
type textarea "We have a config already in place. Build your own aware"
type textarea "*"
type textarea "We have a config already in place. Build your own awaren"
type textarea "*"
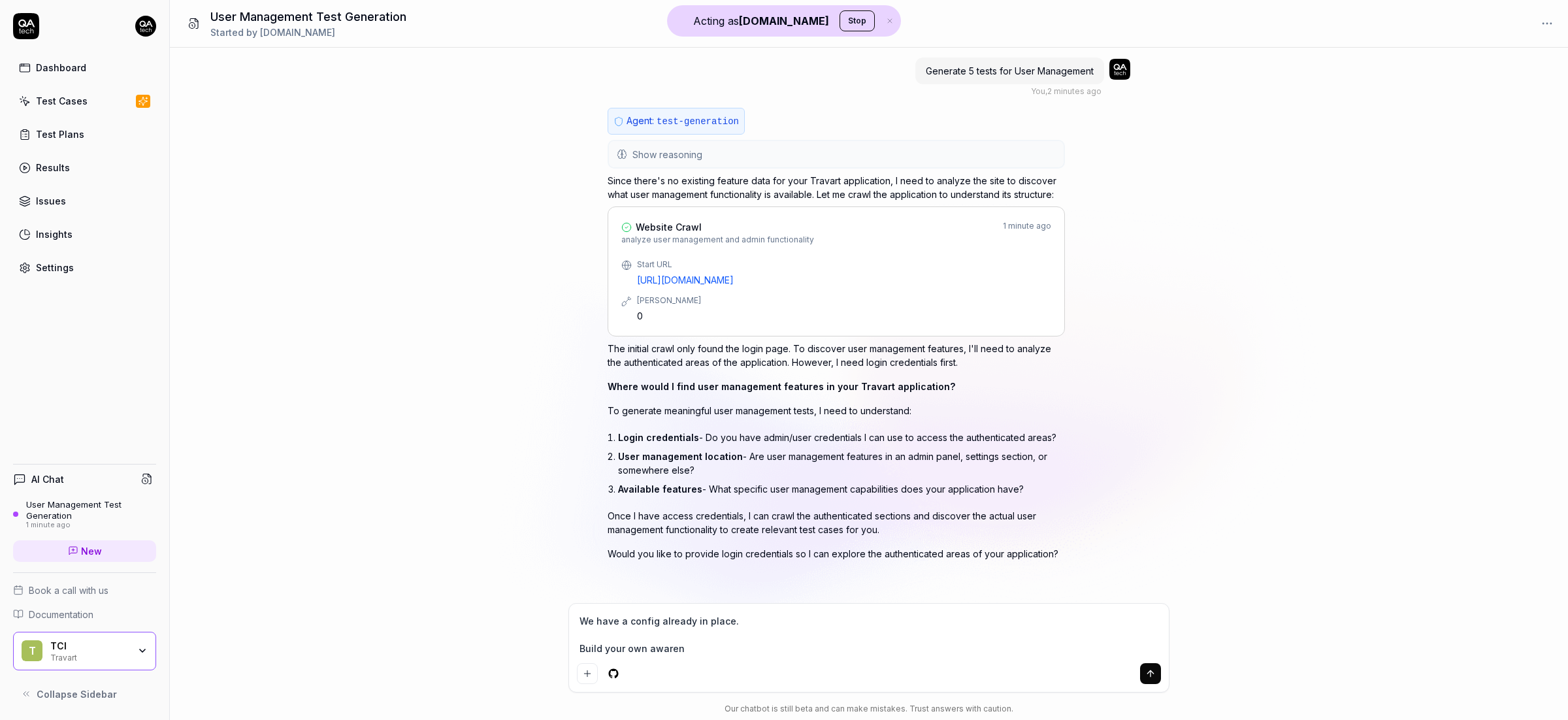
type textarea "We have a config already in place. Build your own awarene"
type textarea "*"
type textarea "We have a config already in place. Build your own awarenes"
type textarea "*"
type textarea "We have a config already in place. Build your own awareness"
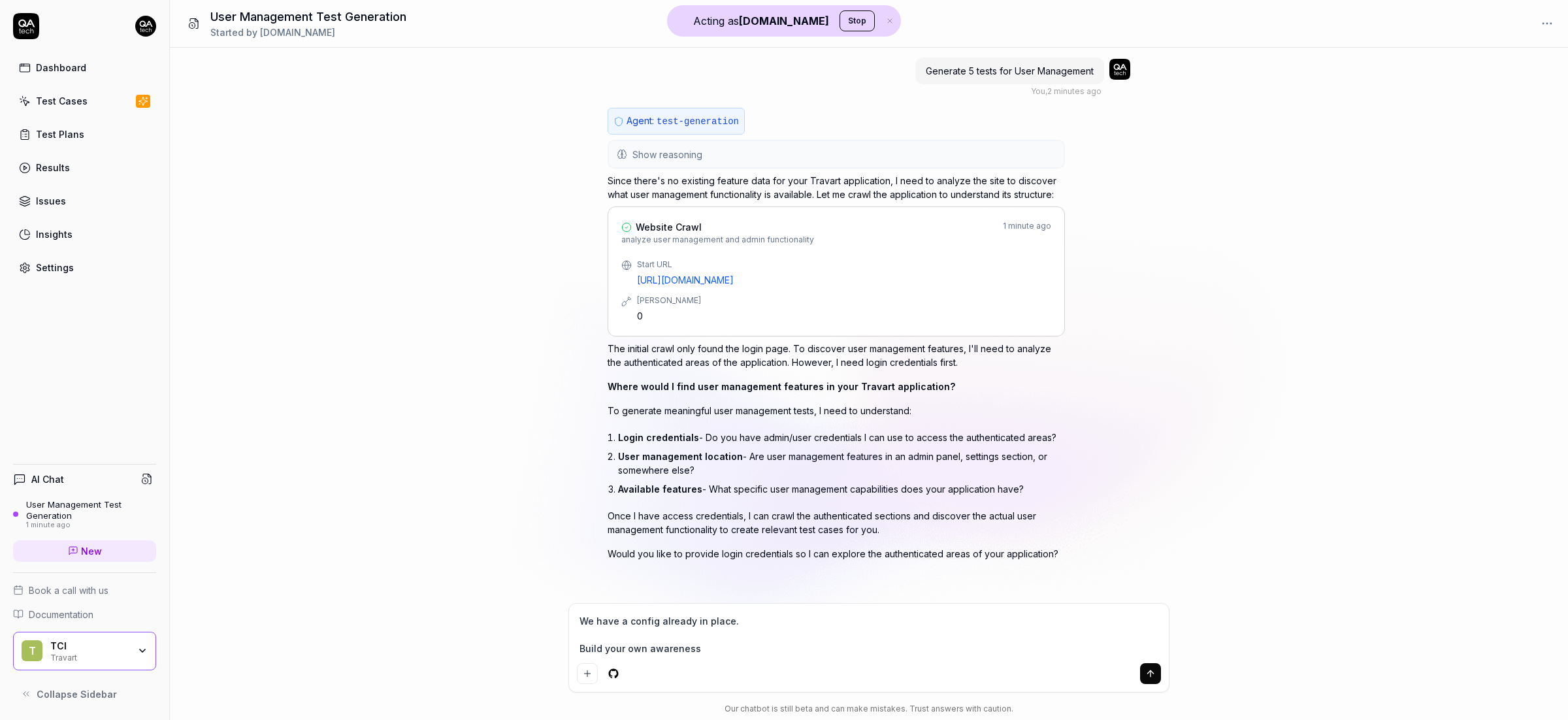
type textarea "*"
type textarea "We have a config already in place. Build your own awareness"
type textarea "*"
type textarea "We have a config already in place. Build your own awareness f"
type textarea "*"
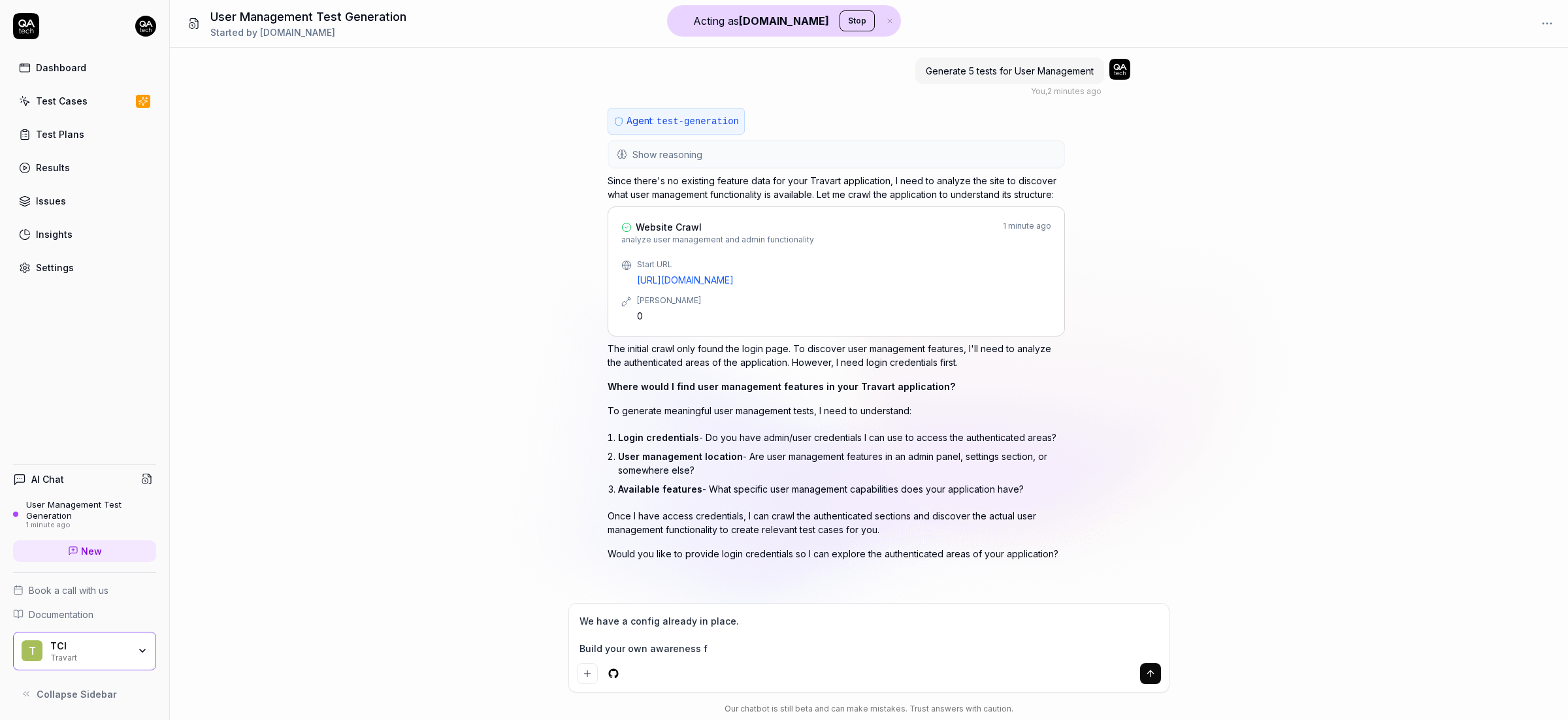
type textarea "We have a config already in place. Build your own awareness fo"
type textarea "*"
type textarea "We have a config already in place. Build your own awareness for"
type textarea "*"
type textarea "We have a config already in place. Build your own awareness for"
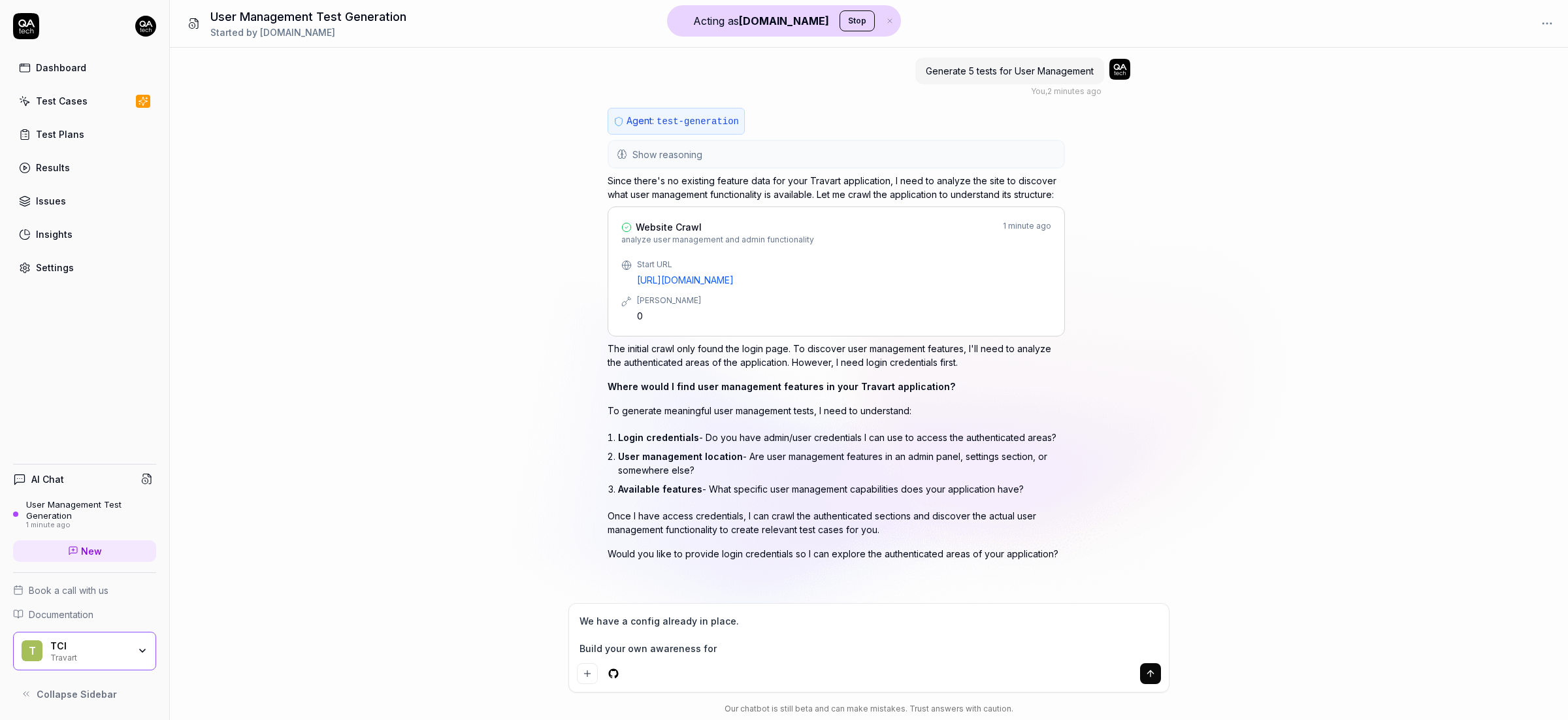
type textarea "*"
type textarea "We have a config already in place. Build your own awareness for n"
type textarea "*"
type textarea "We have a config already in place. Build your own awareness for no"
type textarea "*"
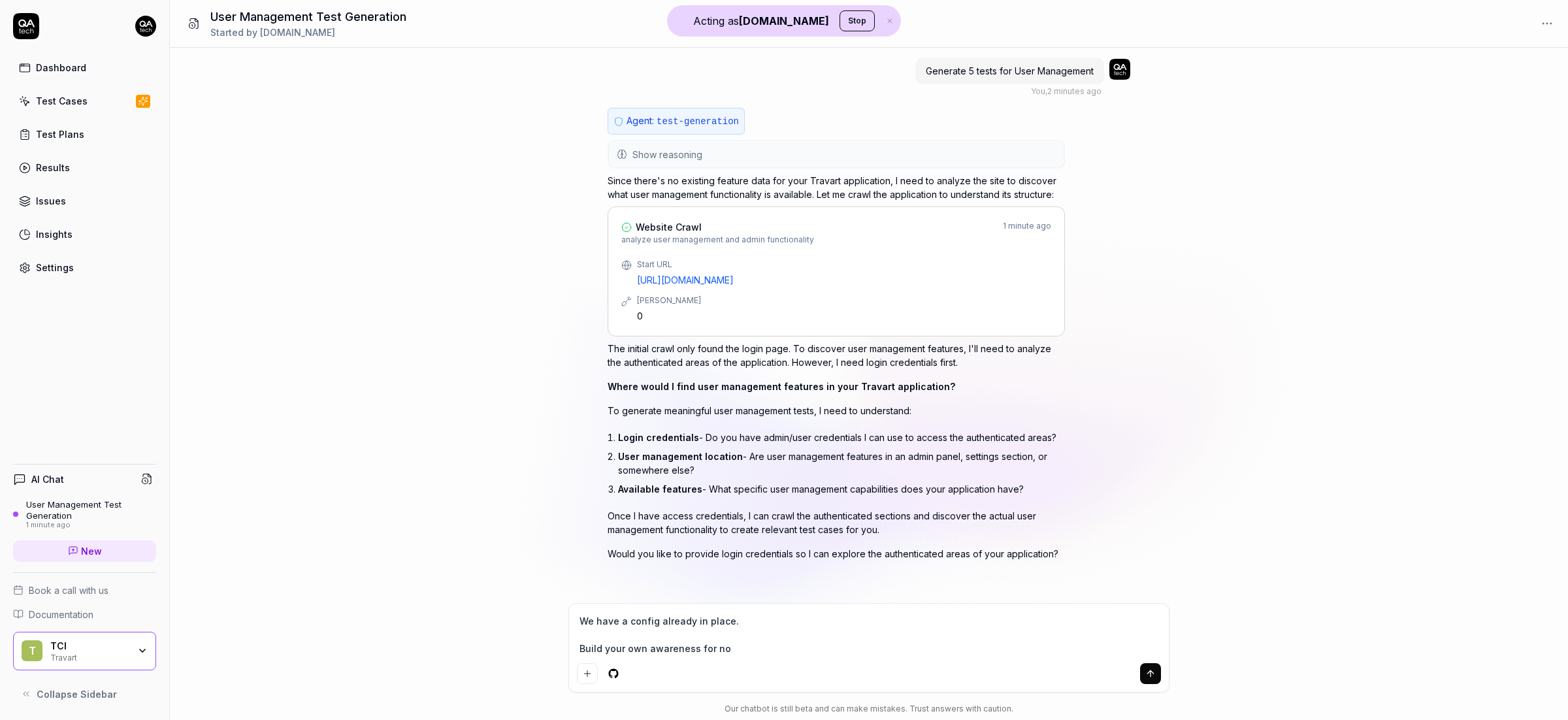
type textarea "We have a config already in place. Build your own awareness for now"
type textarea "*"
type textarea "We have a config already in place. Build your own awareness for now"
type textarea "*"
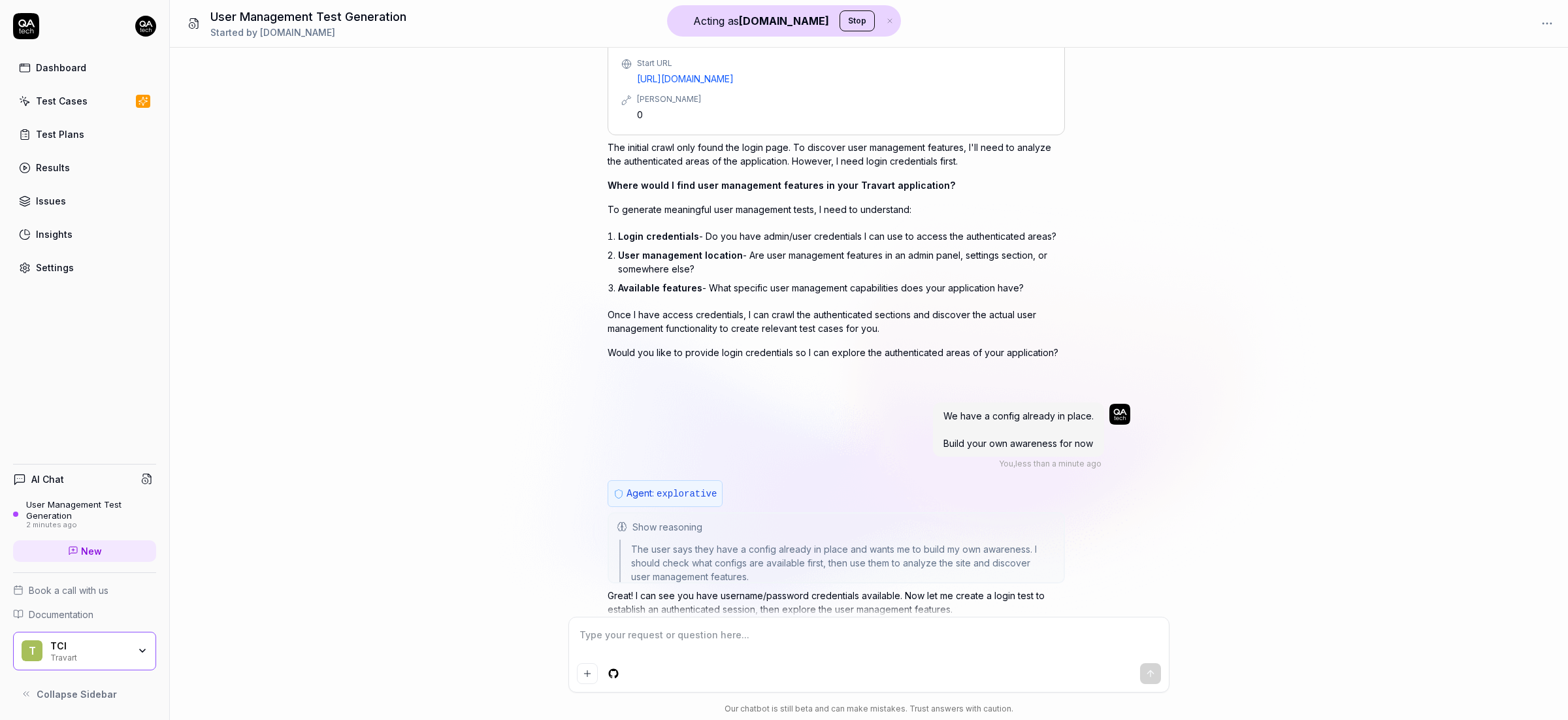
scroll to position [201, 0]
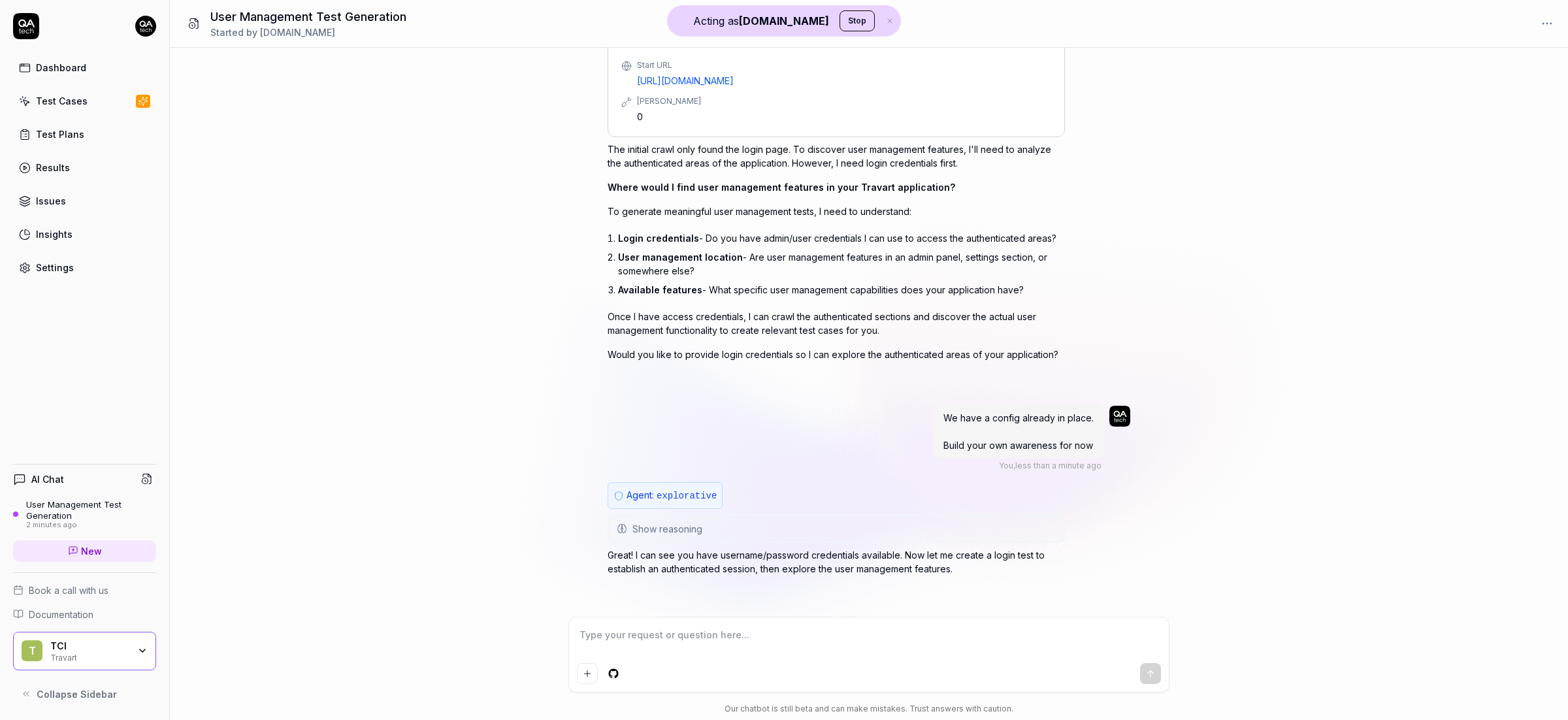
type textarea "*"
type textarea "S"
type textarea "*"
type textarea "So"
type textarea "*"
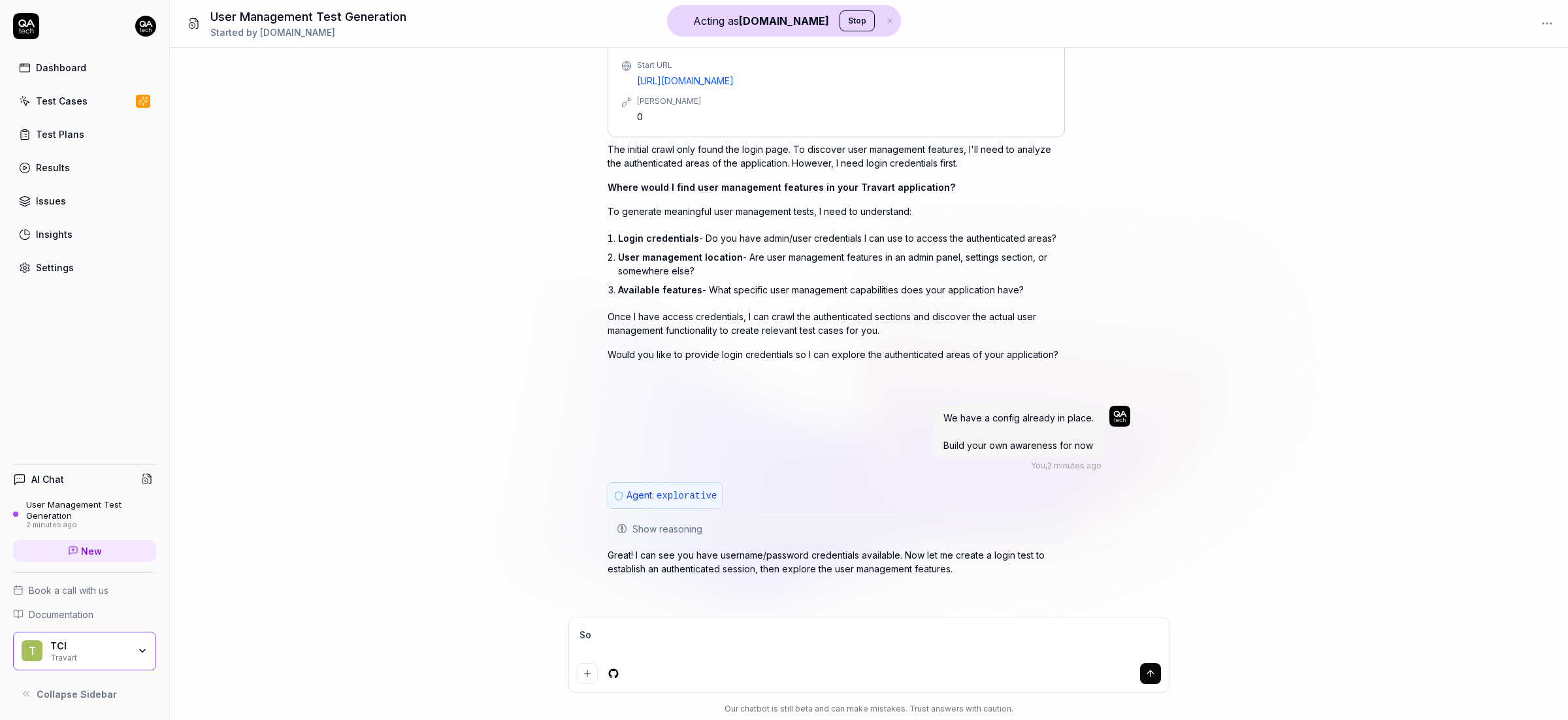
type textarea "Sou"
type textarea "*"
type textarea "Soun"
type textarea "*"
type textarea "Sound"
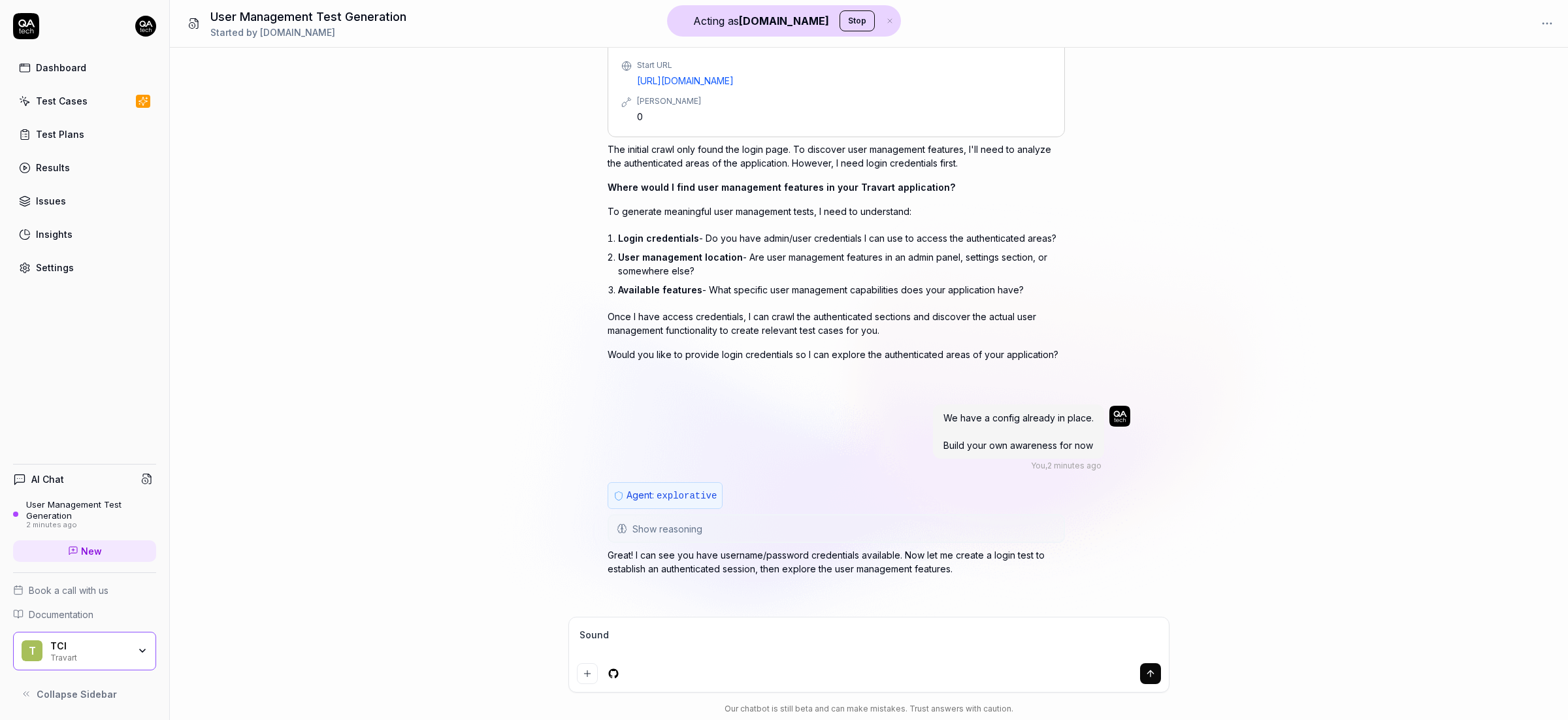
type textarea "*"
type textarea "Sounds"
type textarea "*"
type textarea "Sounds"
type textarea "*"
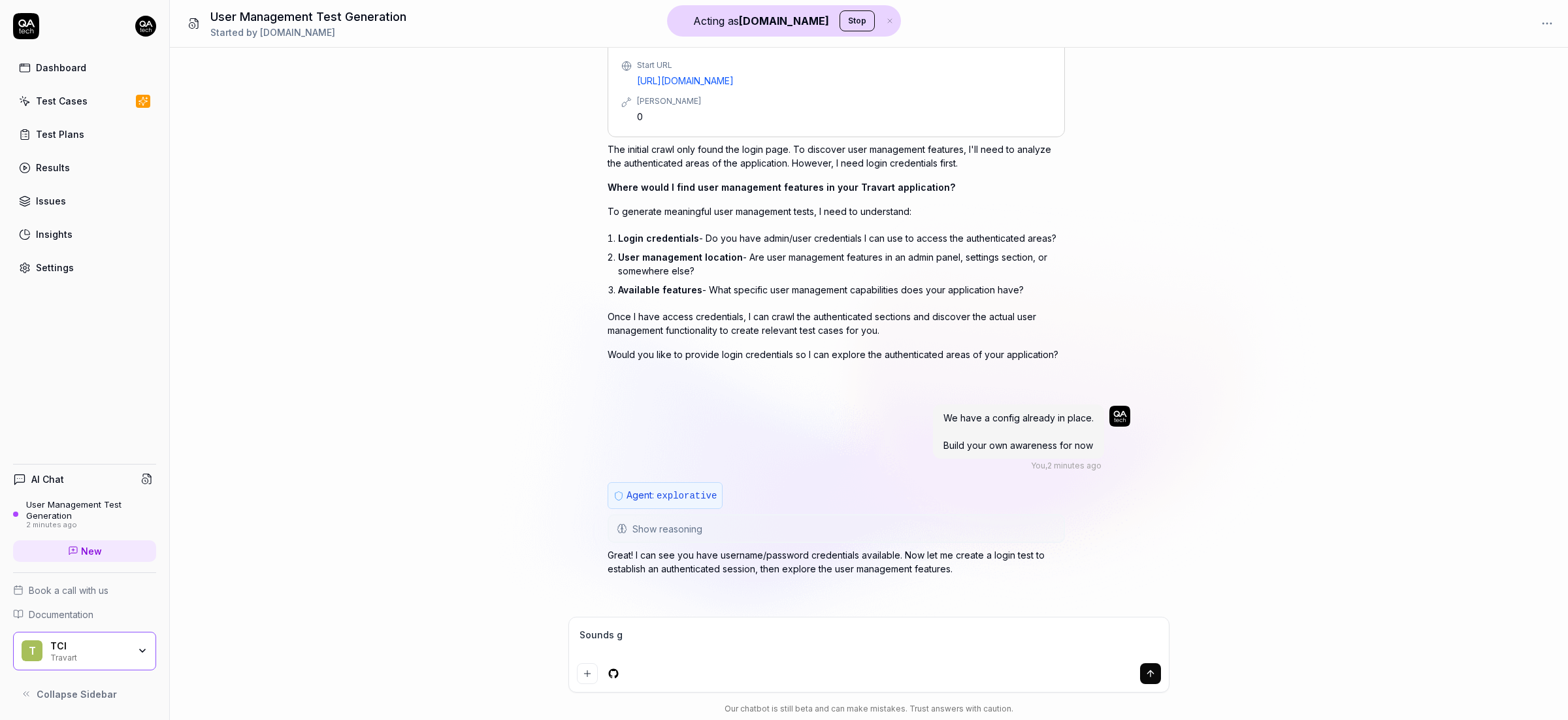
type textarea "Sounds go"
type textarea "*"
type textarea "Sounds goo"
type textarea "*"
type textarea "Sounds good"
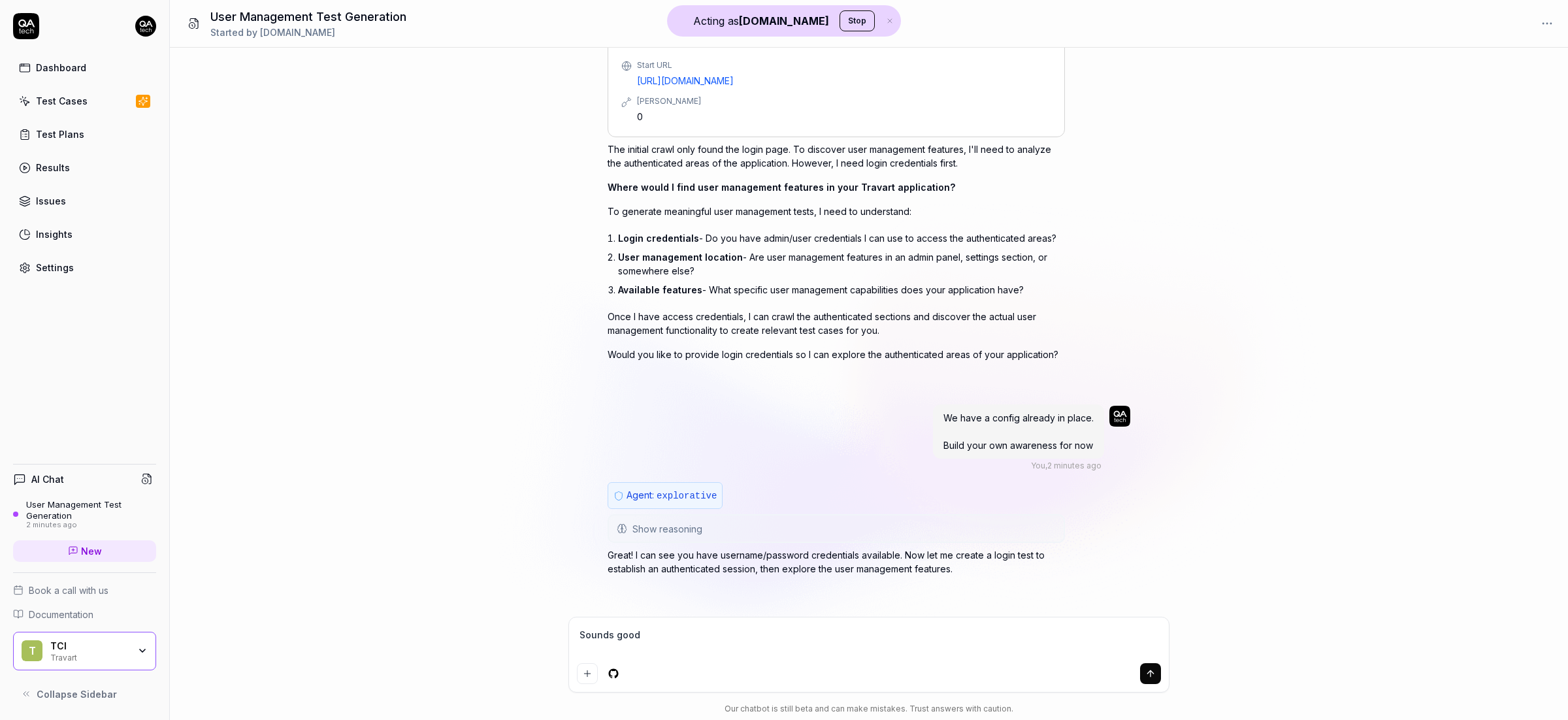
type textarea "*"
type textarea "Sounds good'"
type textarea "*"
type textarea "Sounds good"
type textarea "*"
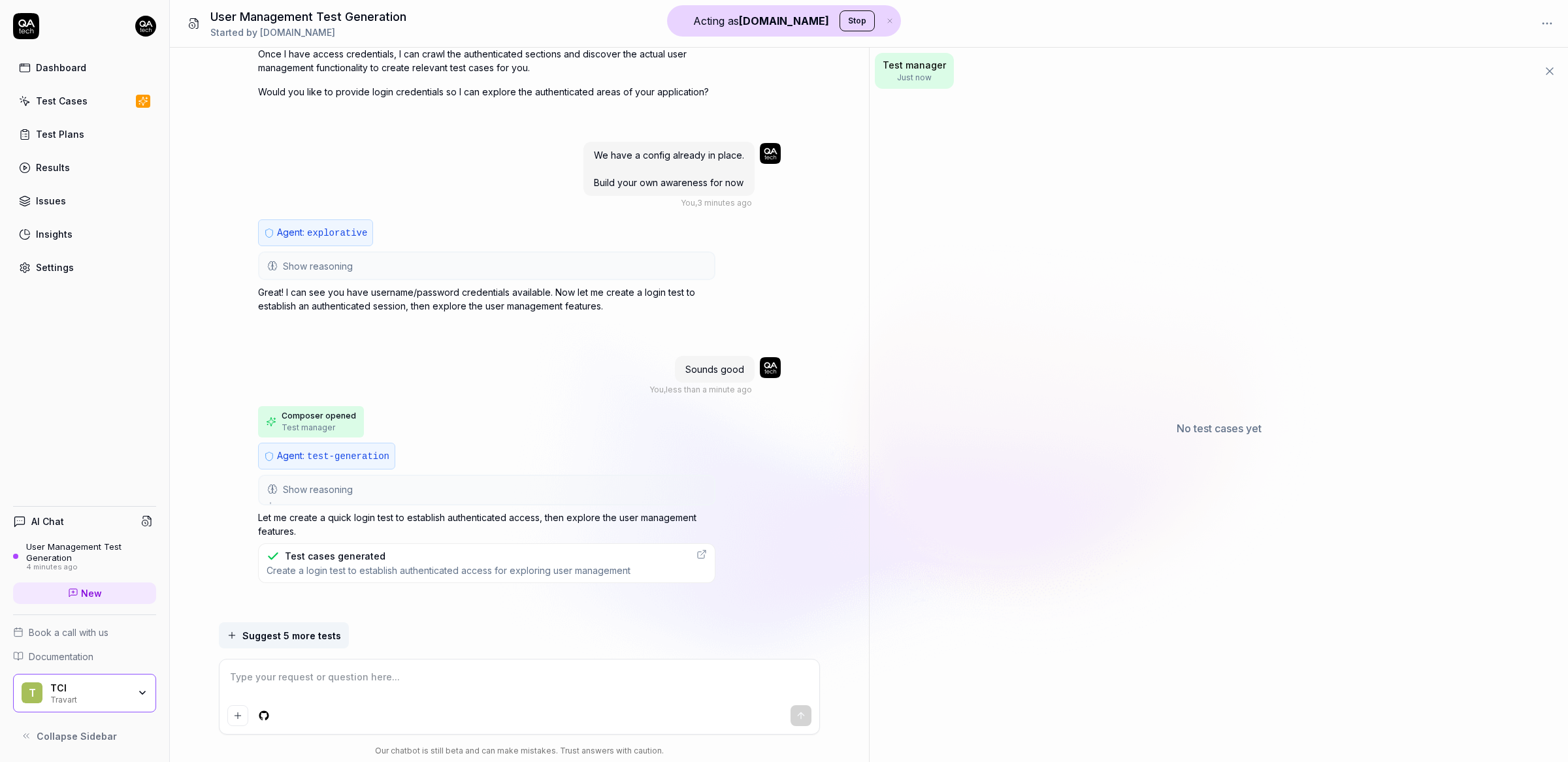
scroll to position [462, 0]
click at [293, 633] on span "Suggest 5 more tests" at bounding box center [292, 636] width 99 height 14
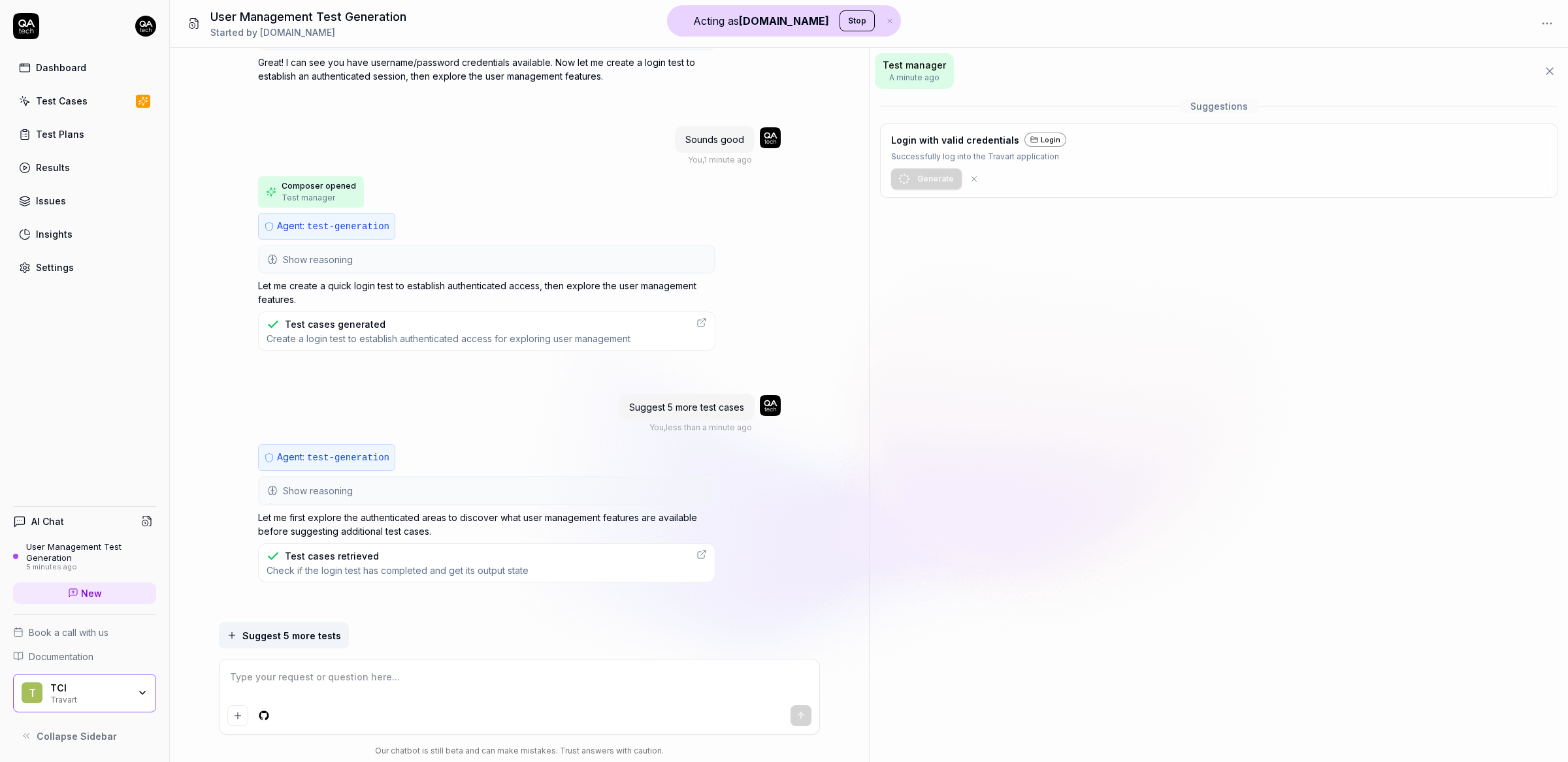
scroll to position [693, 0]
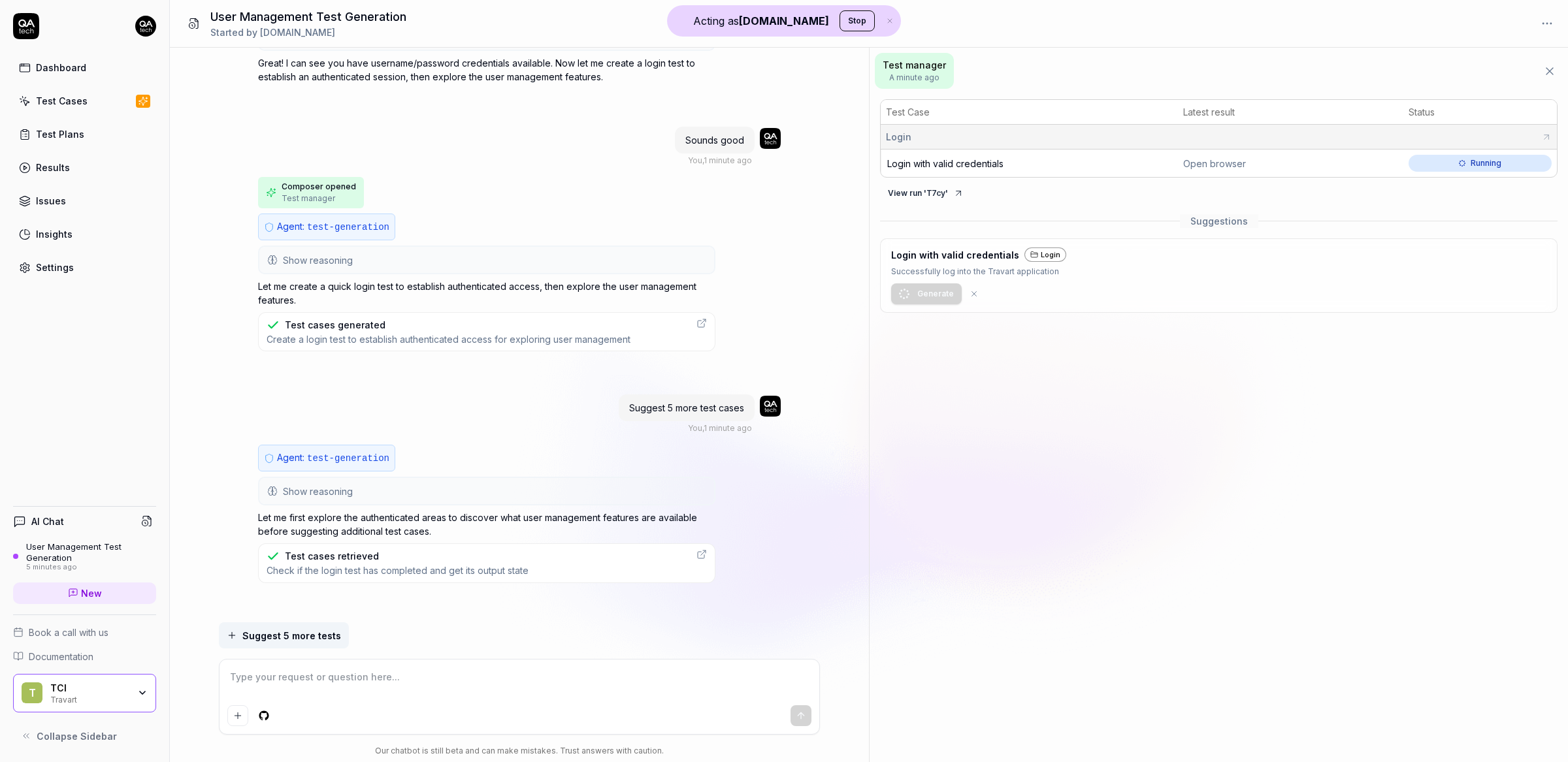
click at [291, 636] on span "Suggest 5 more tests" at bounding box center [292, 636] width 99 height 14
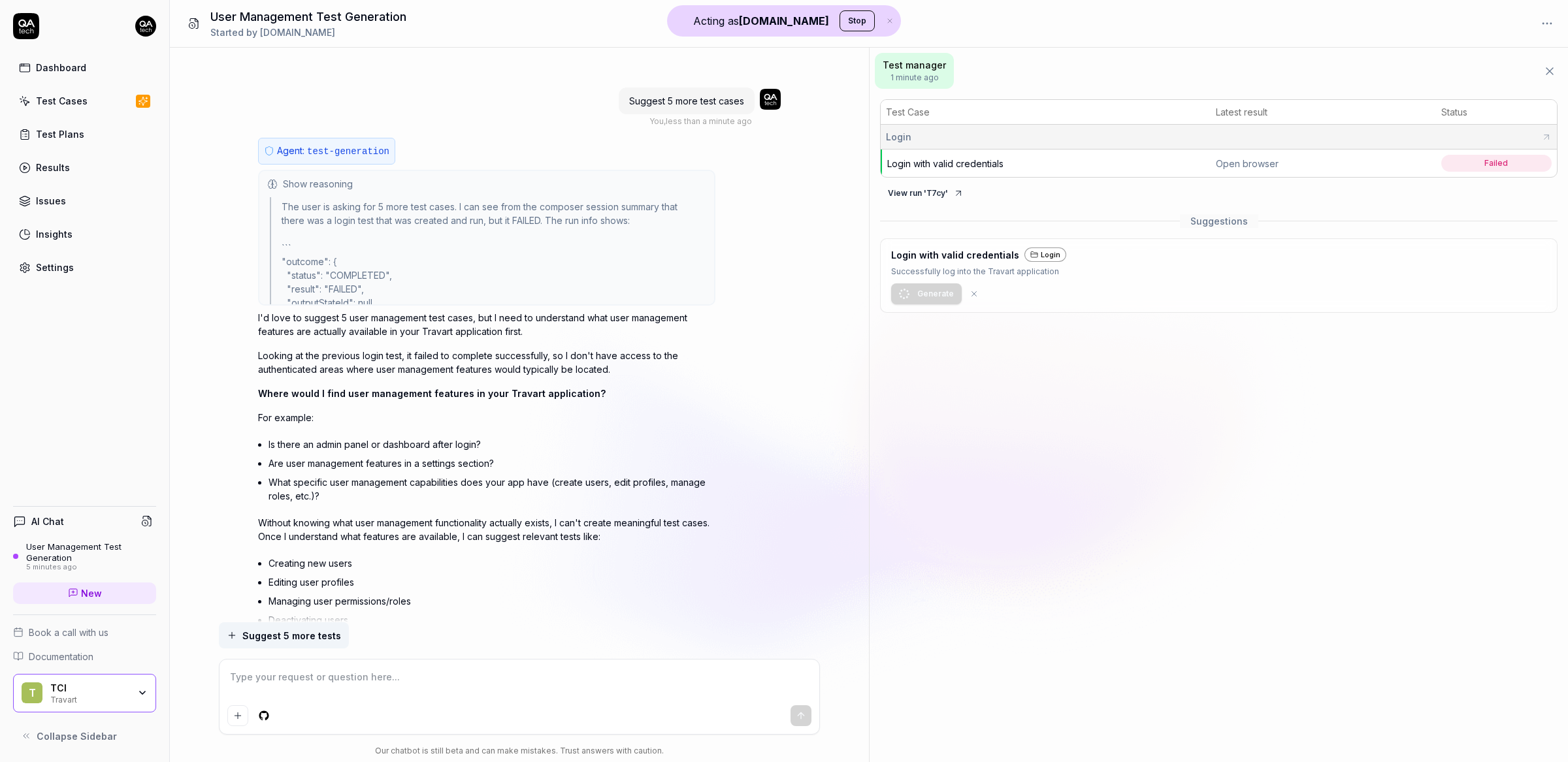
scroll to position [1227, 0]
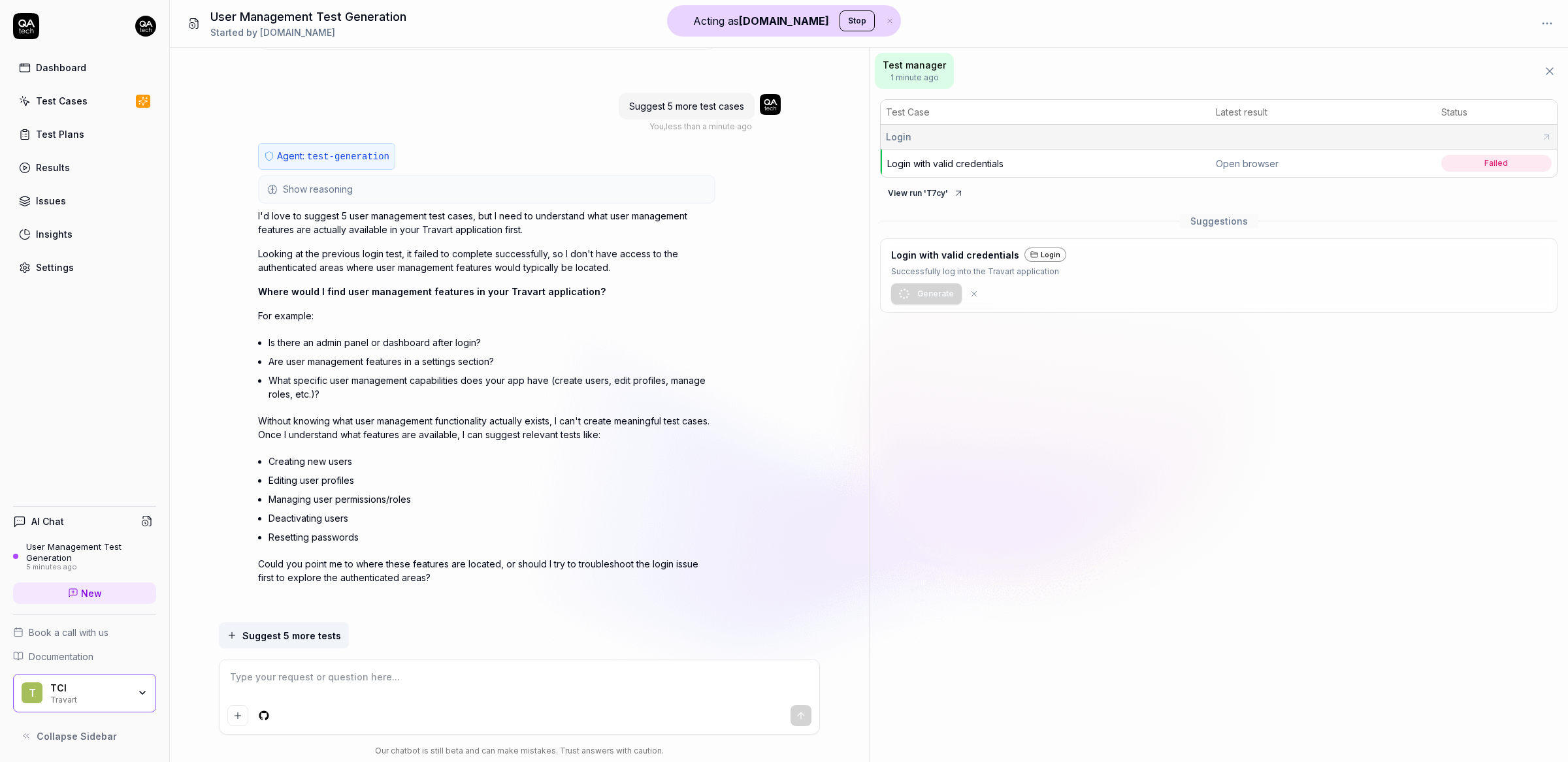
click at [636, 676] on textarea at bounding box center [519, 683] width 584 height 33
type textarea "*"
type textarea "T"
type textarea "*"
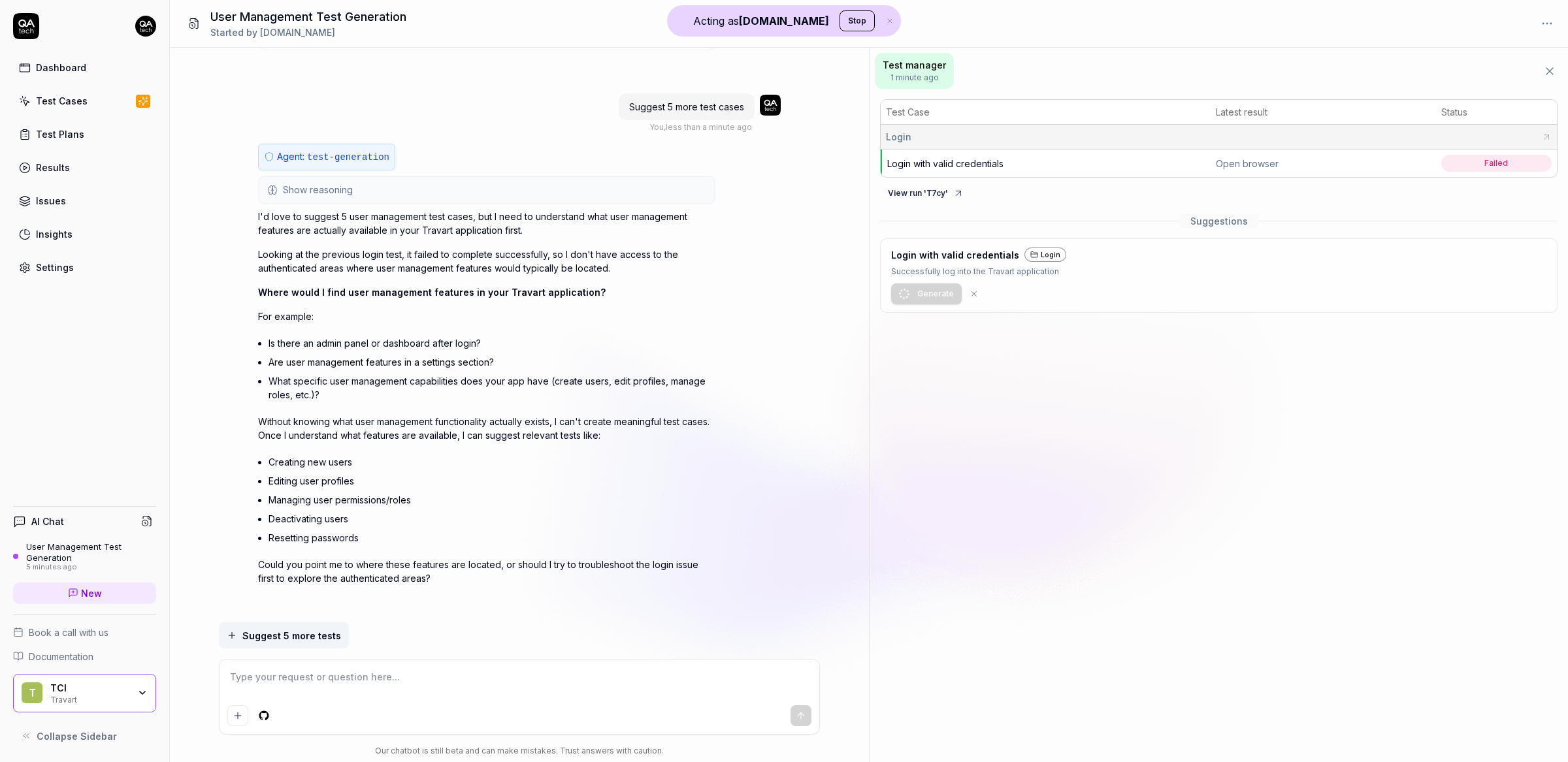
type textarea "*"
type textarea "T"
type textarea "*"
type textarea "Tr"
type textarea "*"
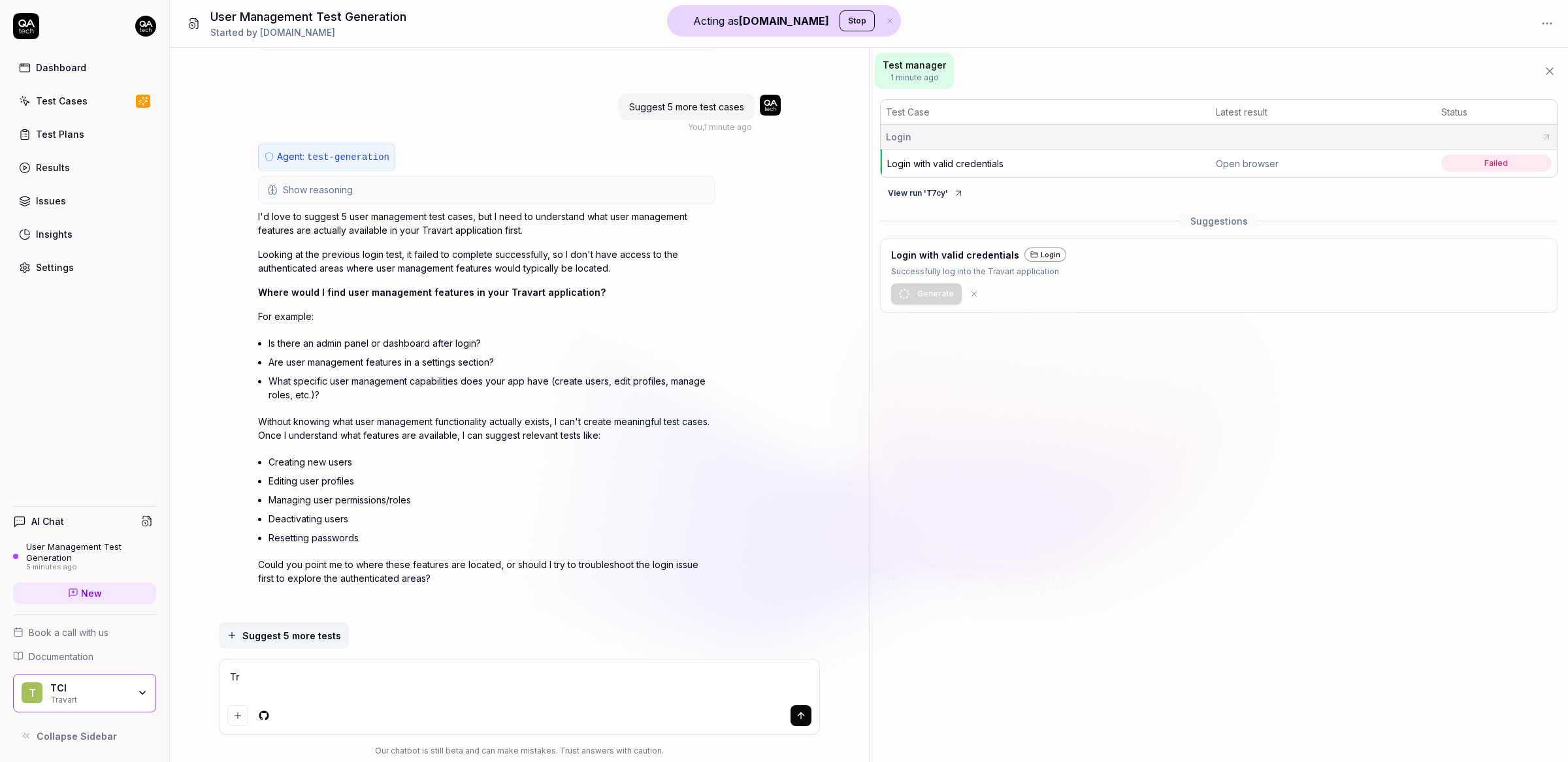
type textarea "Try"
type textarea "*"
type textarea "Try"
type textarea "*"
type textarea "Try t"
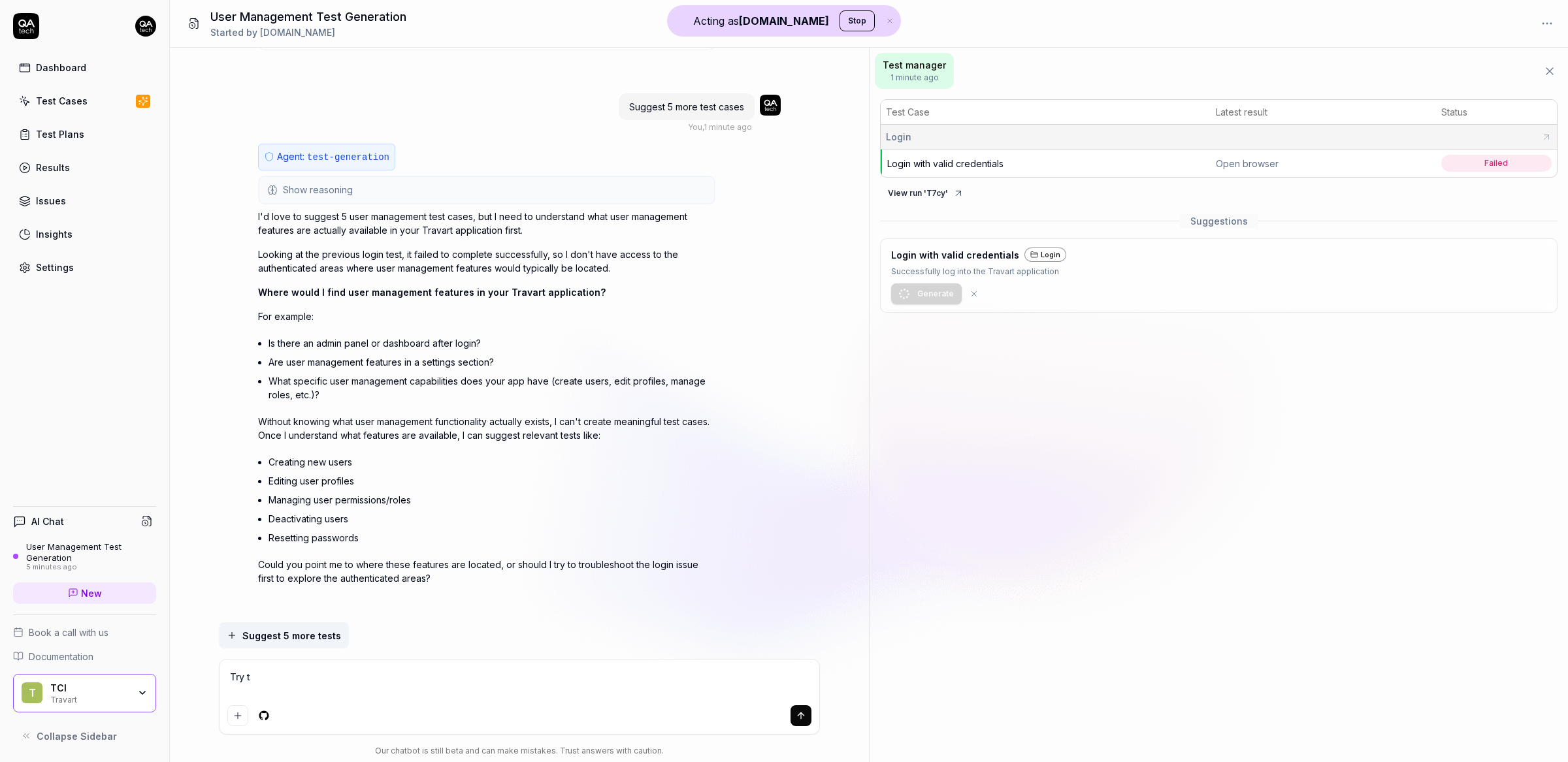
type textarea "*"
type textarea "Try to"
type textarea "*"
type textarea "Try to"
type textarea "*"
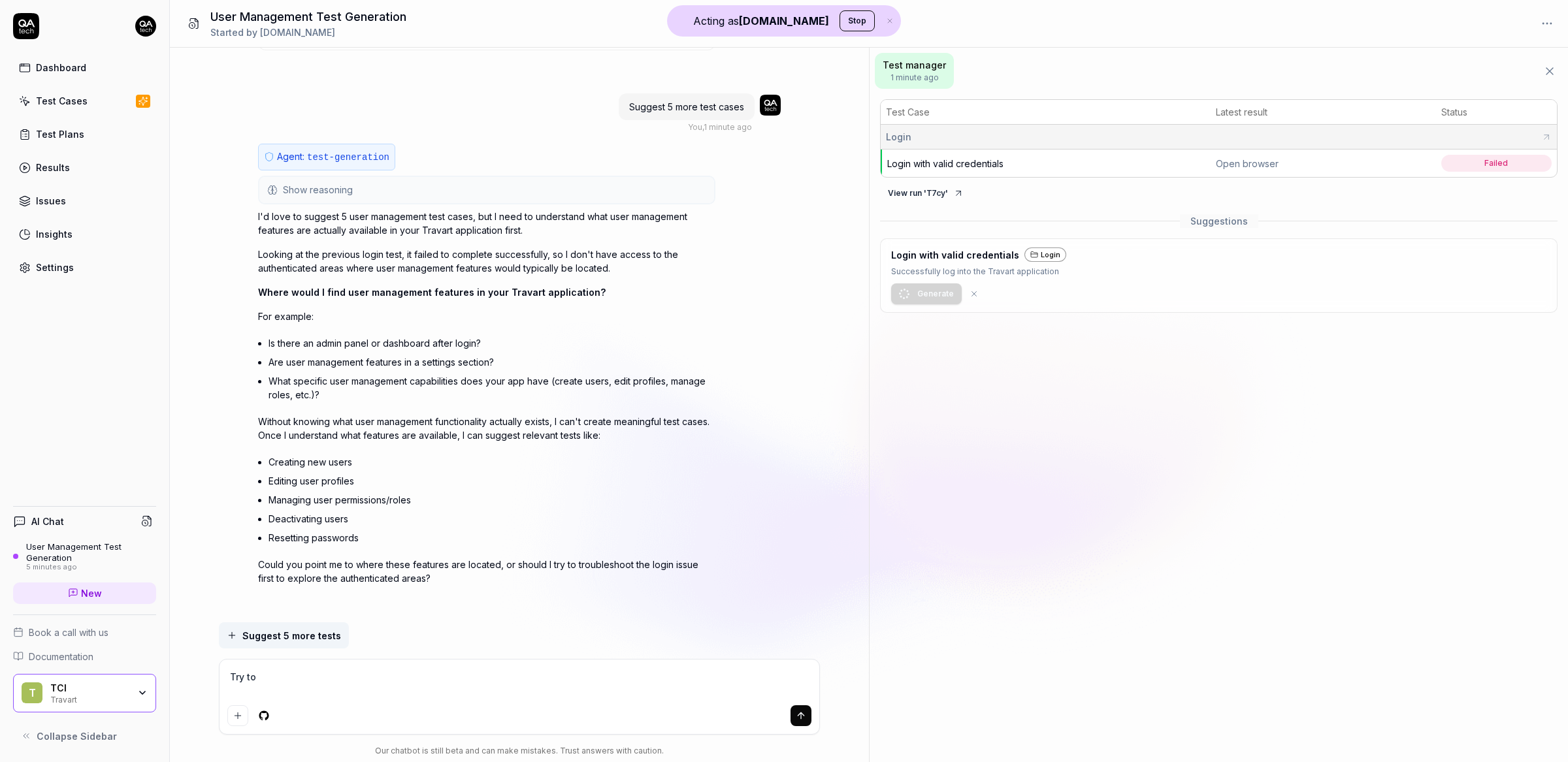
type textarea "Try to t"
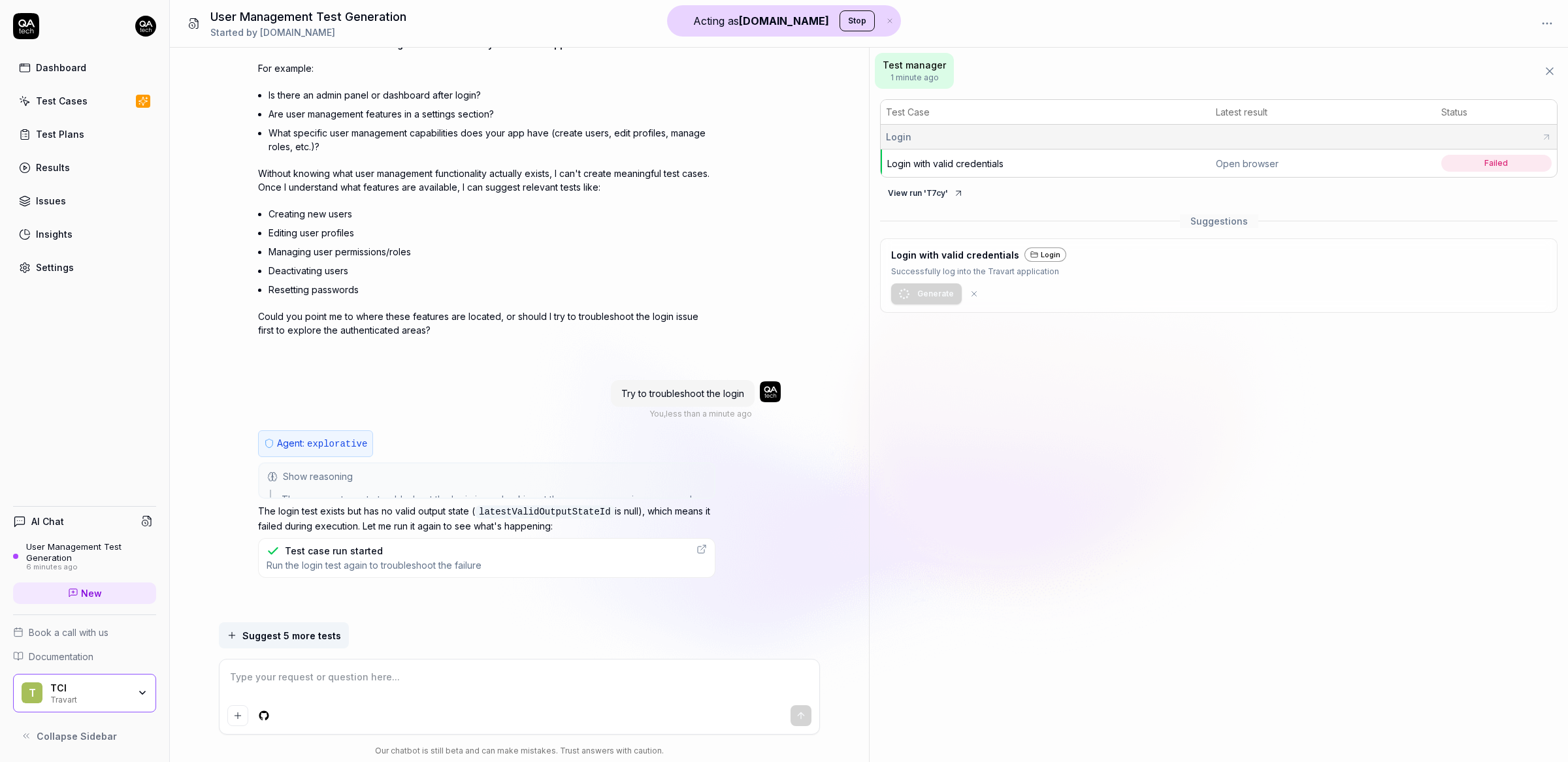
scroll to position [1458, 0]
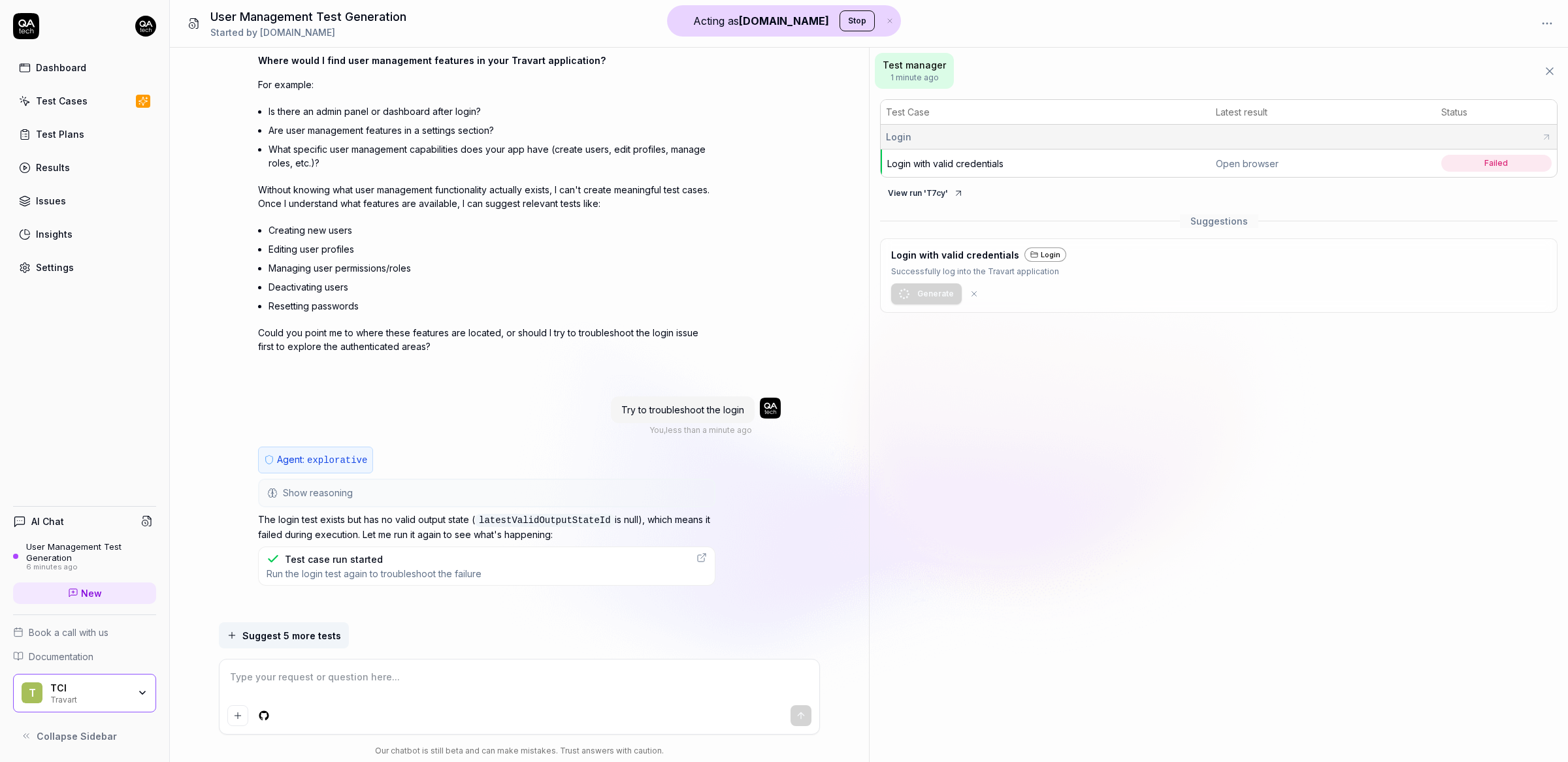
click at [116, 101] on link "Test Cases" at bounding box center [84, 101] width 143 height 25
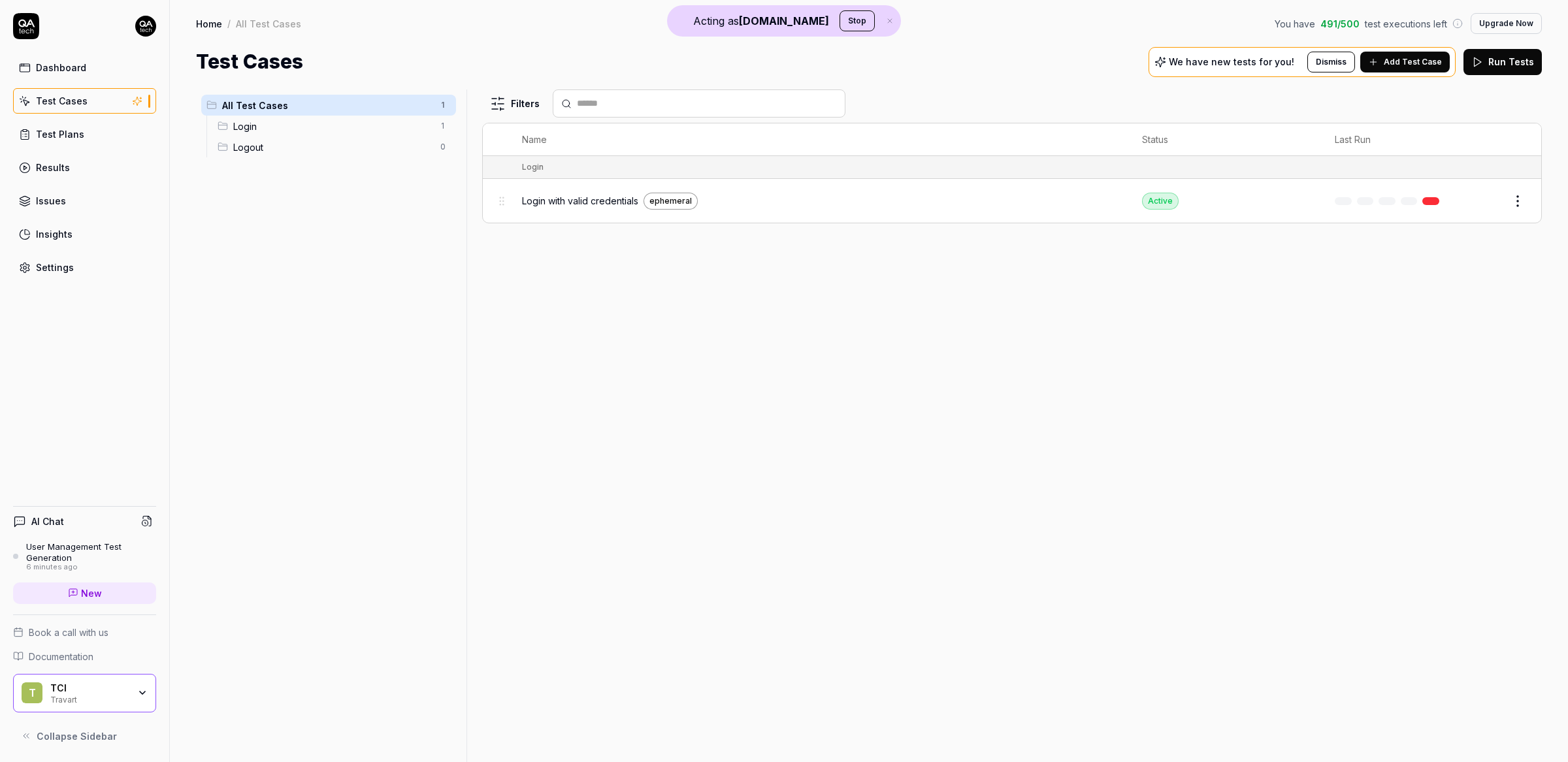
click at [872, 222] on td "Login with valid credentials ephemeral" at bounding box center [819, 200] width 620 height 44
click at [866, 199] on div "Login with valid credentials ephemeral" at bounding box center [819, 201] width 594 height 17
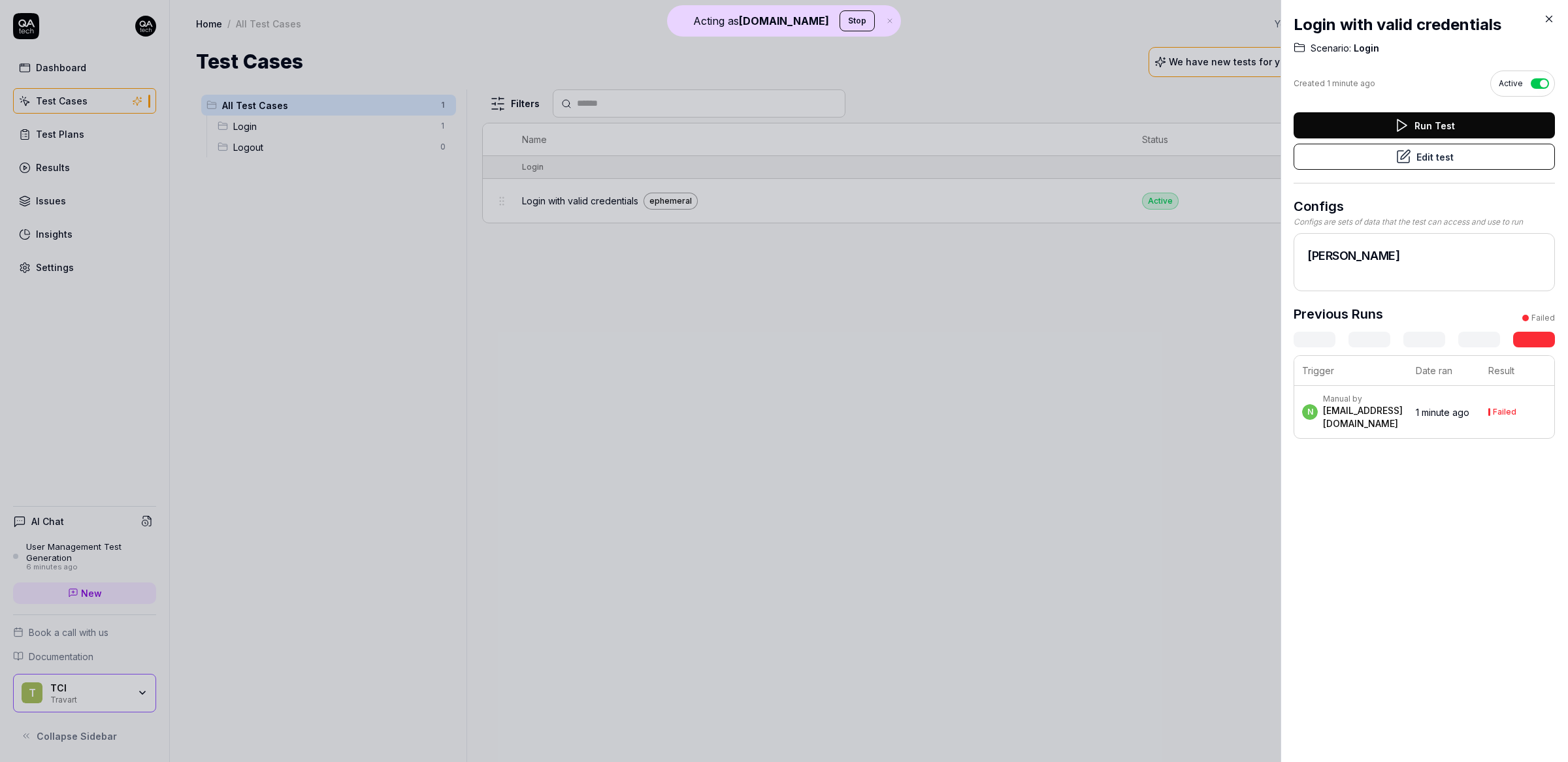
click at [1431, 161] on button "Edit test" at bounding box center [1424, 157] width 261 height 26
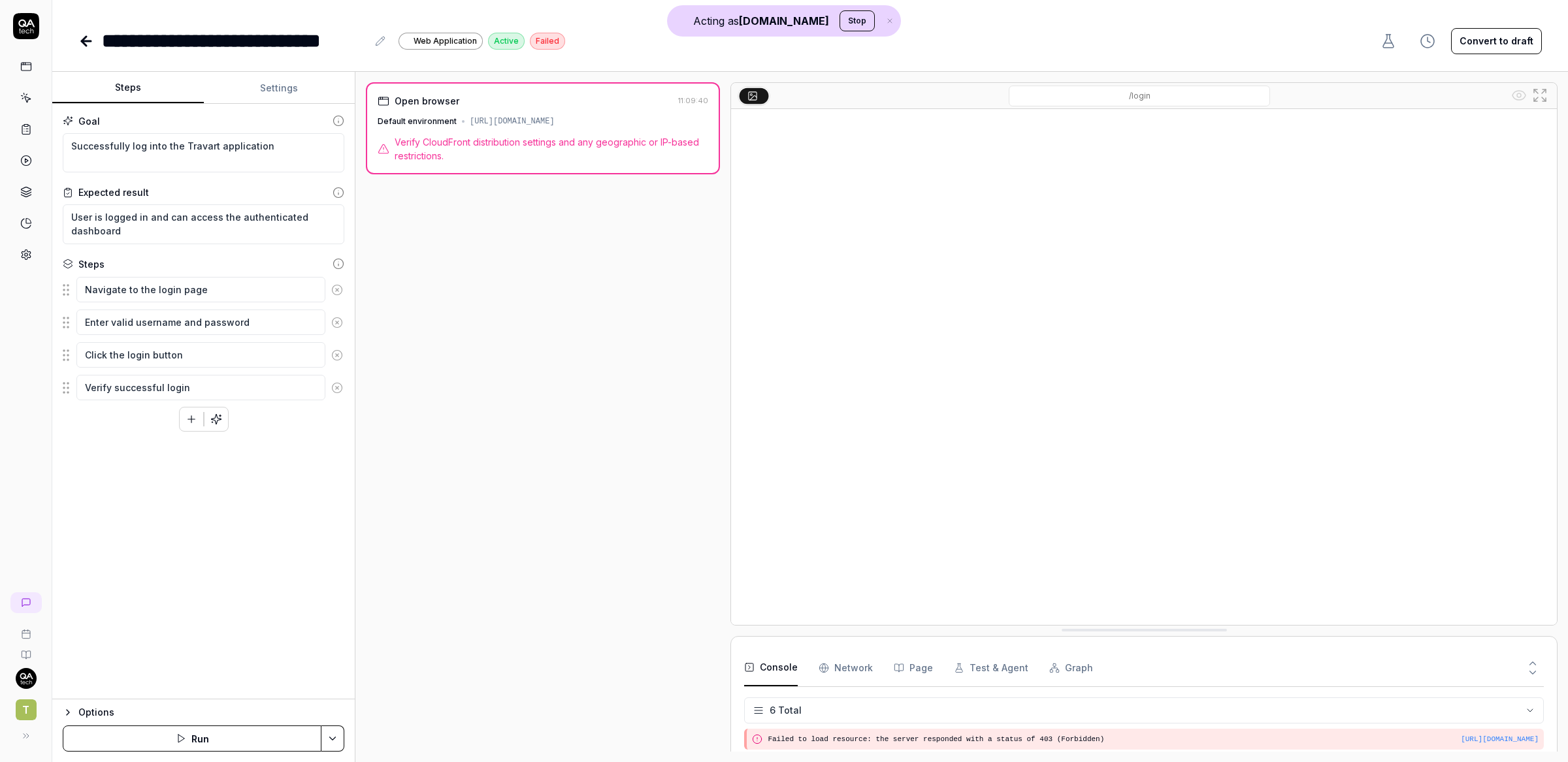
scroll to position [96, 0]
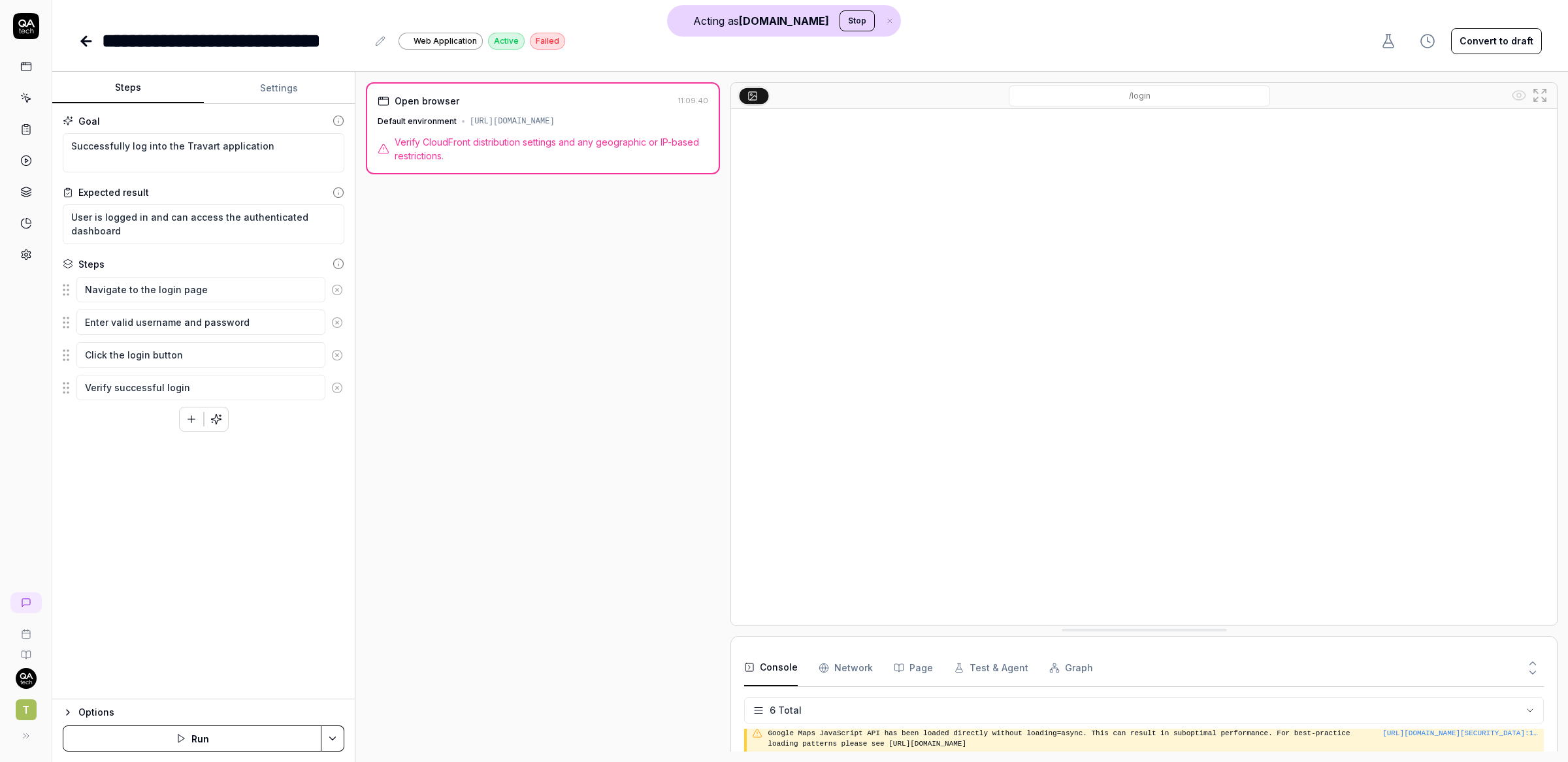
click at [597, 143] on span "Verify CloudFront distribution settings and any geographic or IP-based restrict…" at bounding box center [552, 149] width 314 height 28
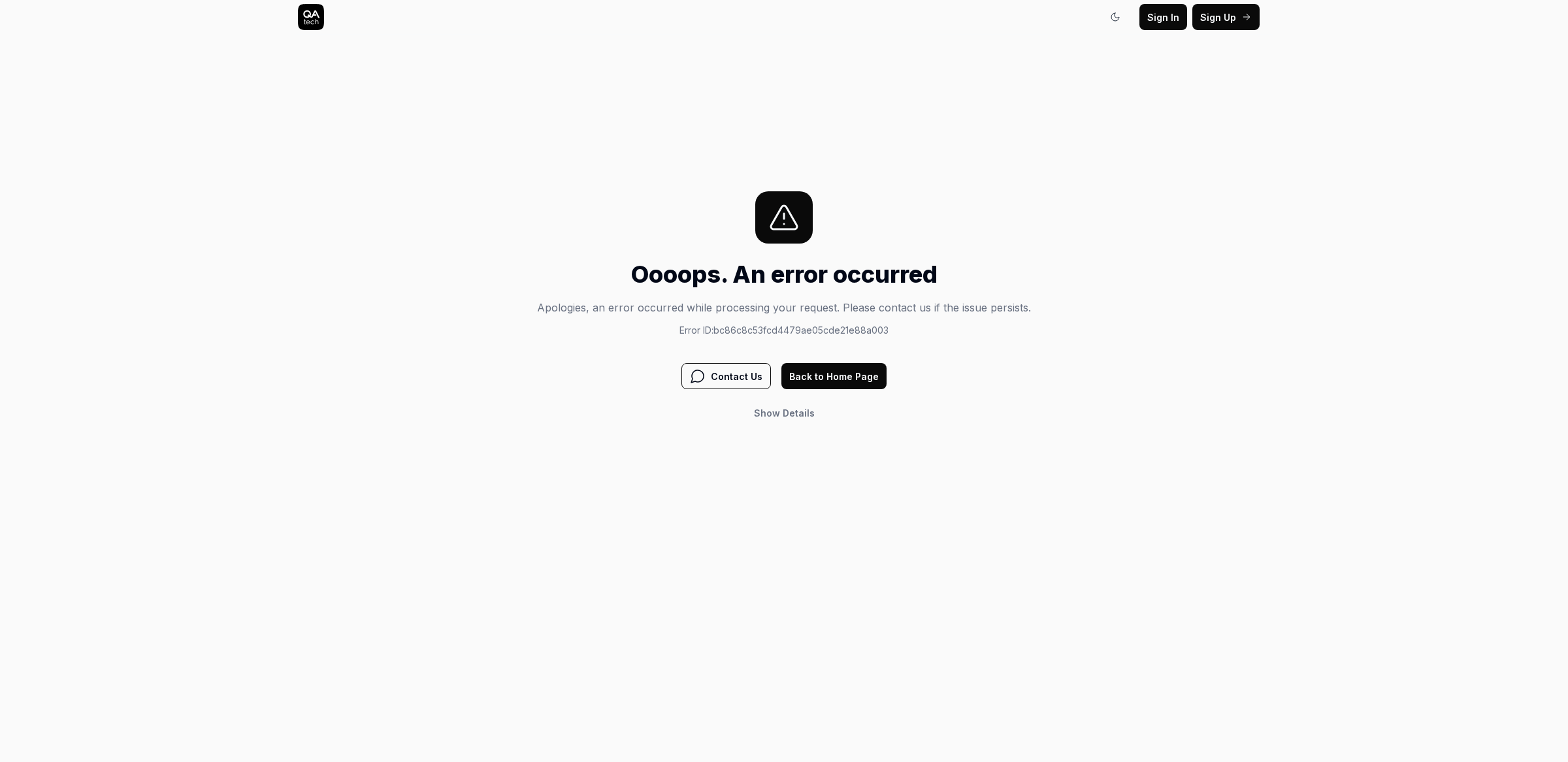
click at [849, 379] on button "Back to Home Page" at bounding box center [834, 376] width 105 height 26
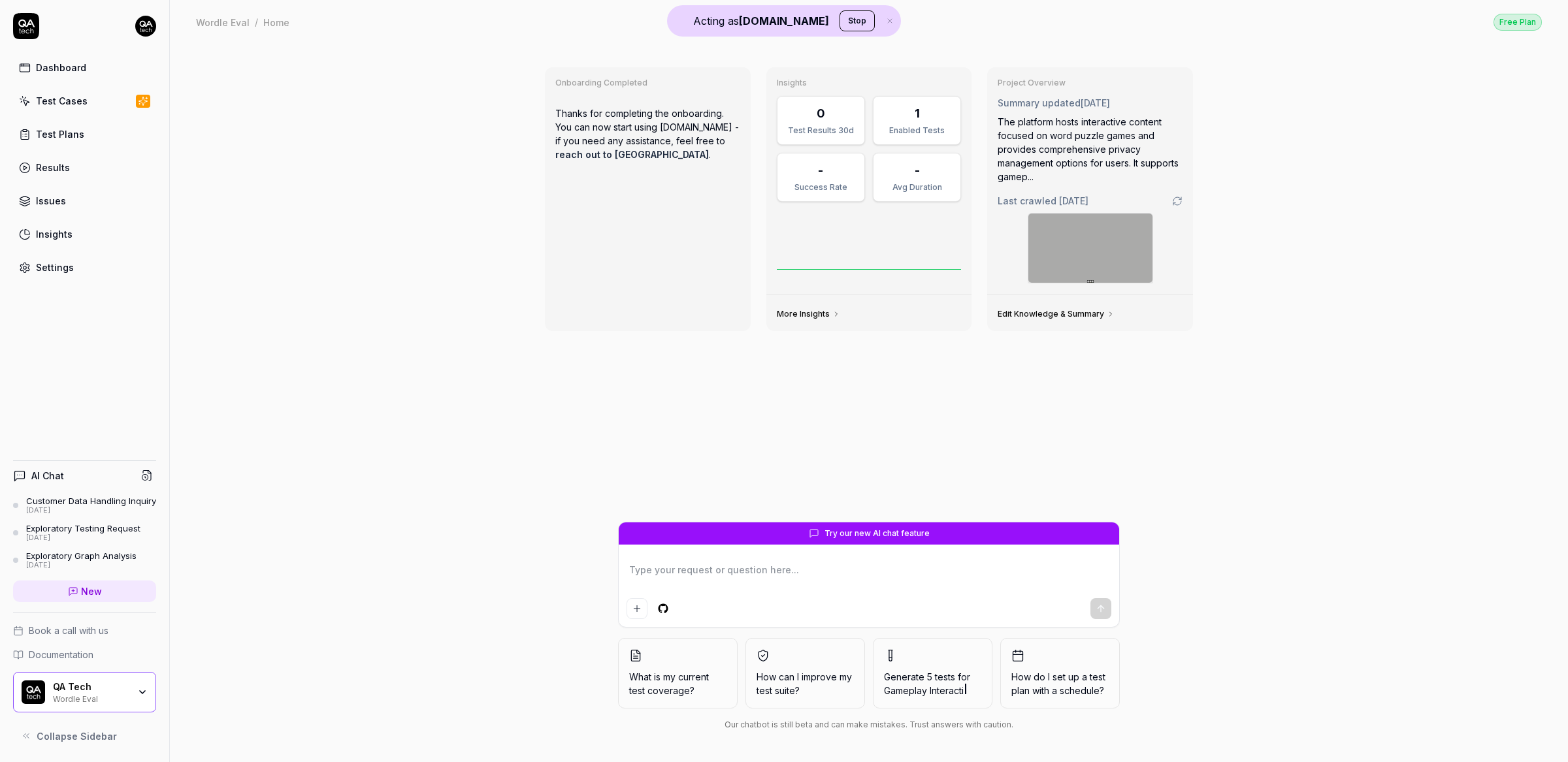
type textarea "*"
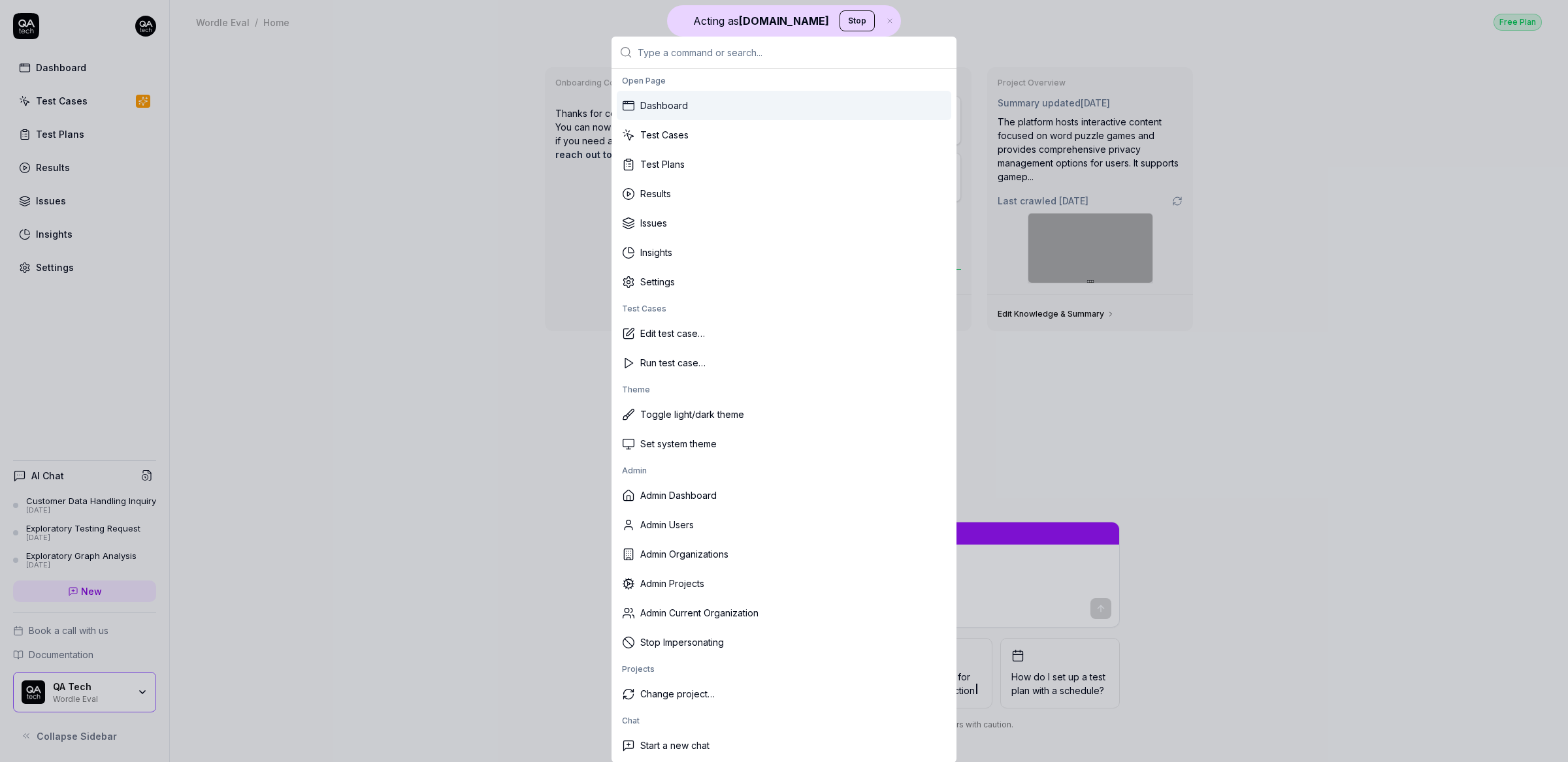
type input "v"
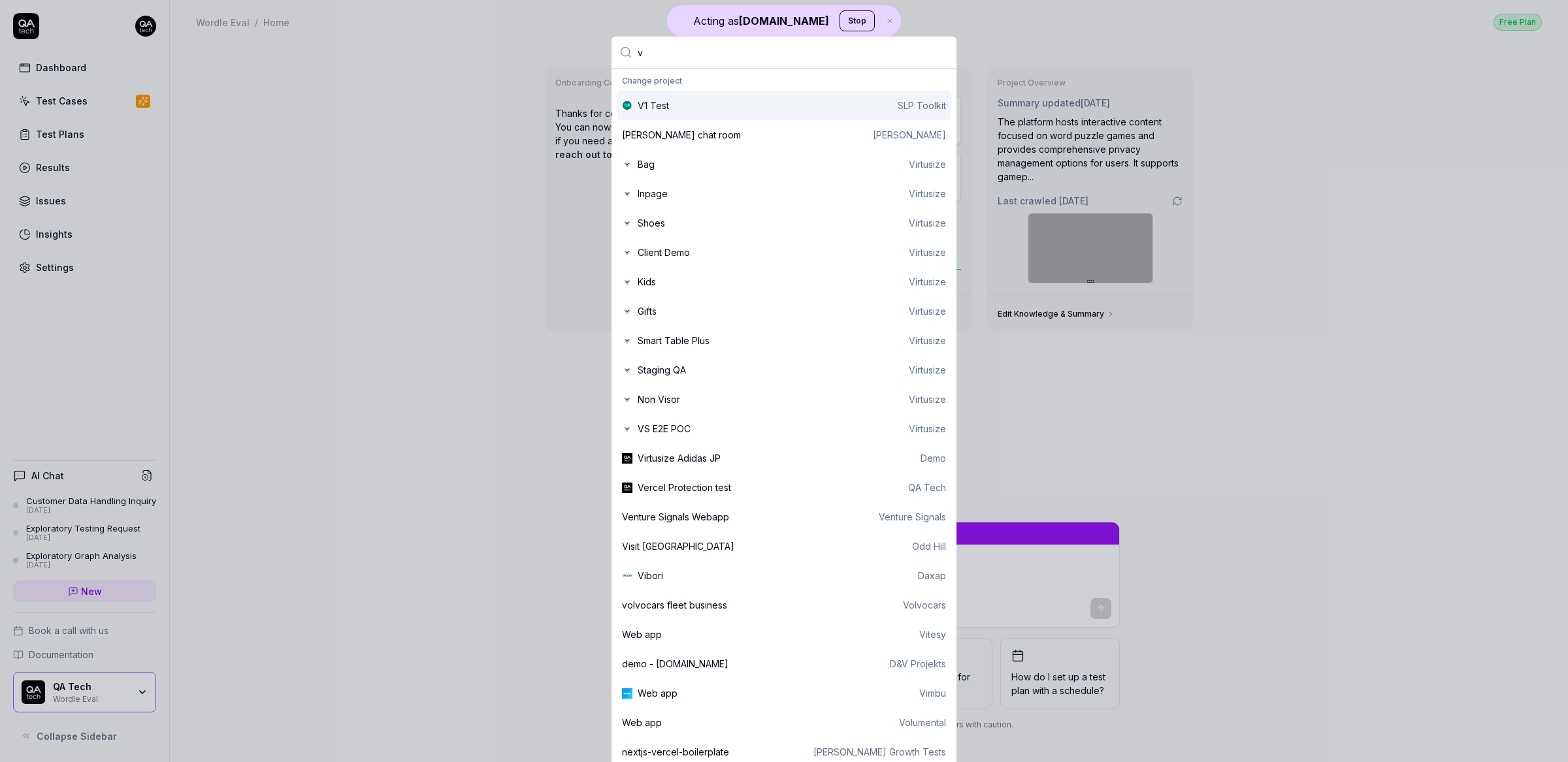
type textarea "*"
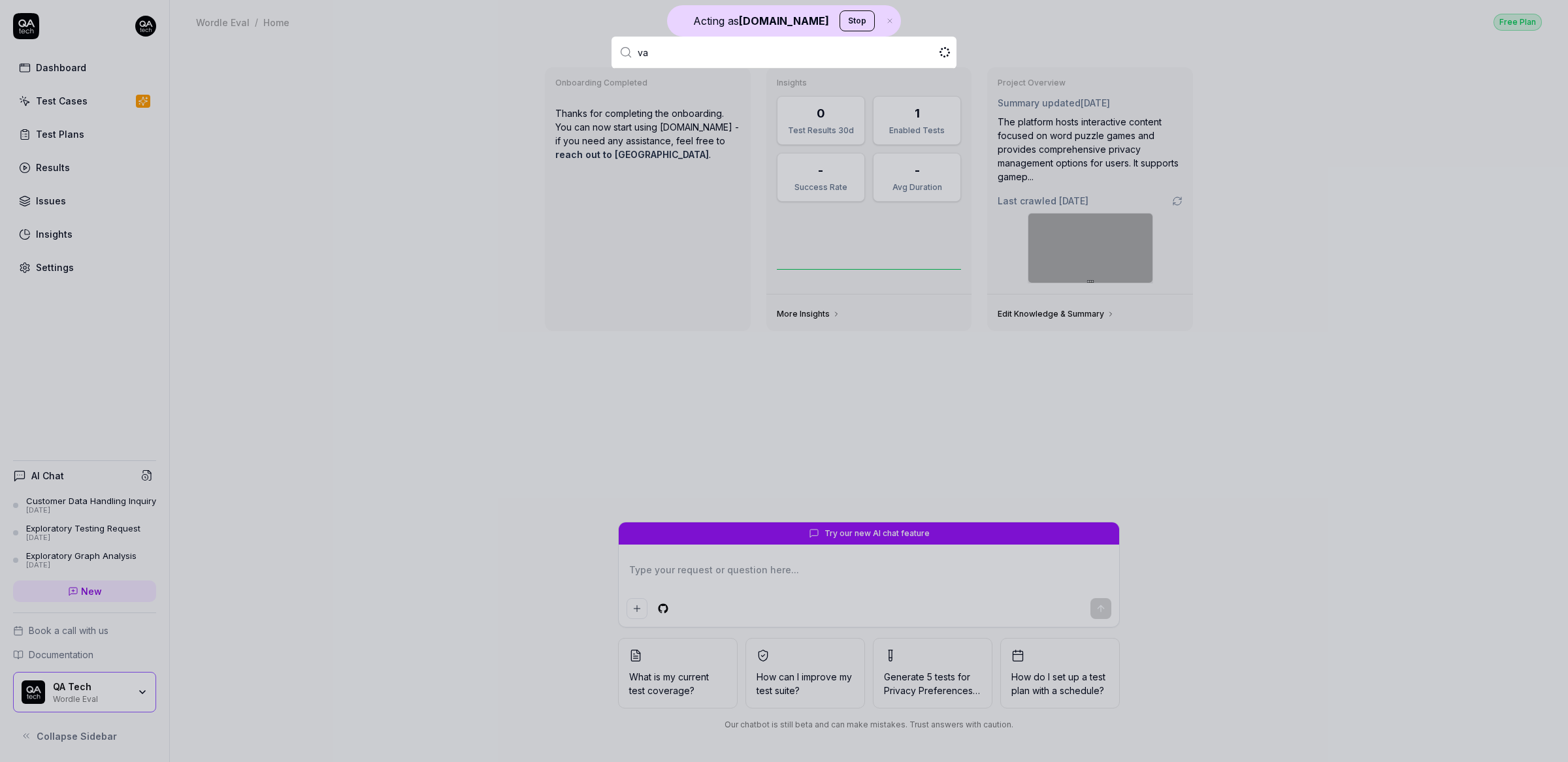
type input "v"
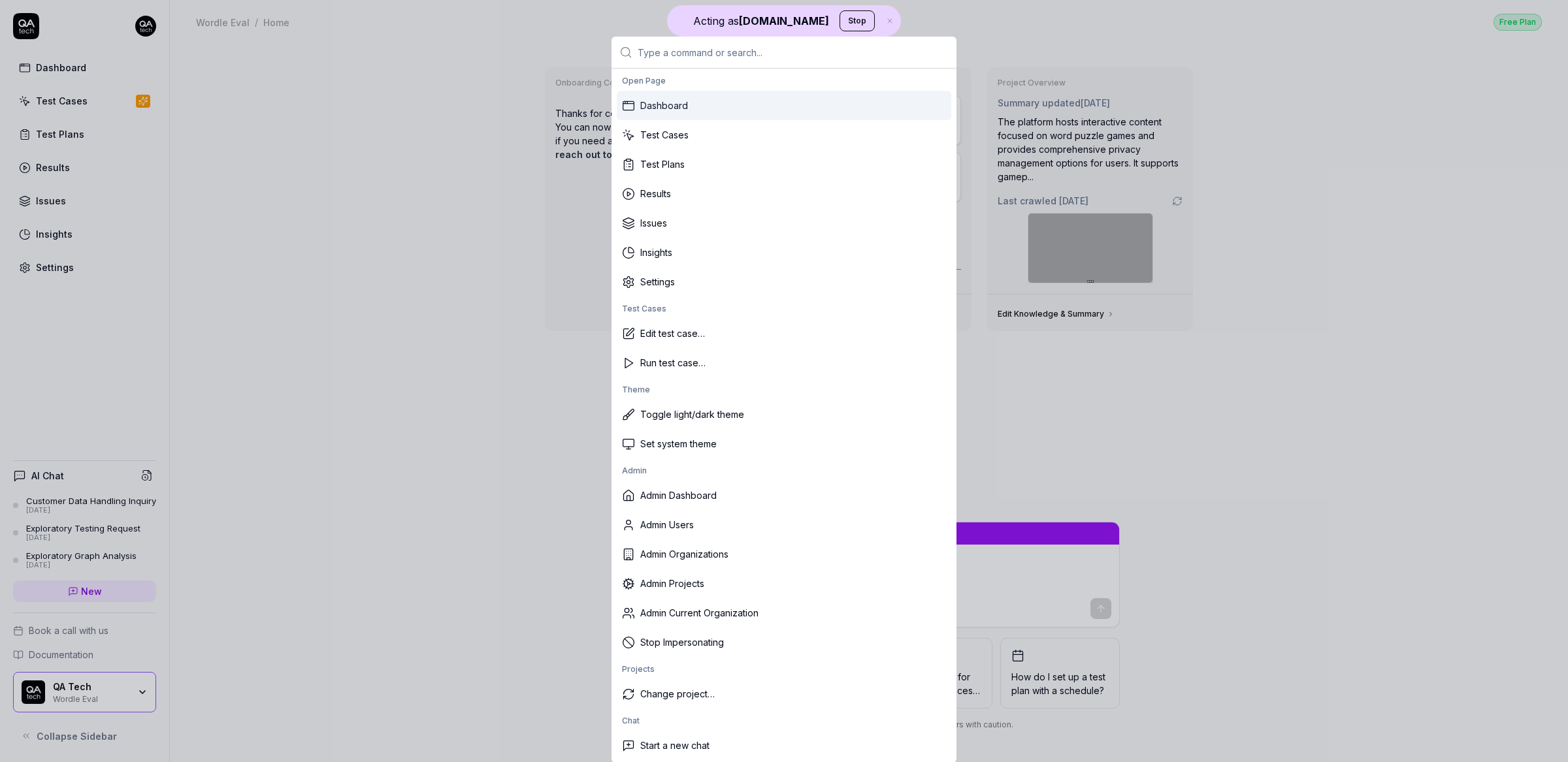
type input "I"
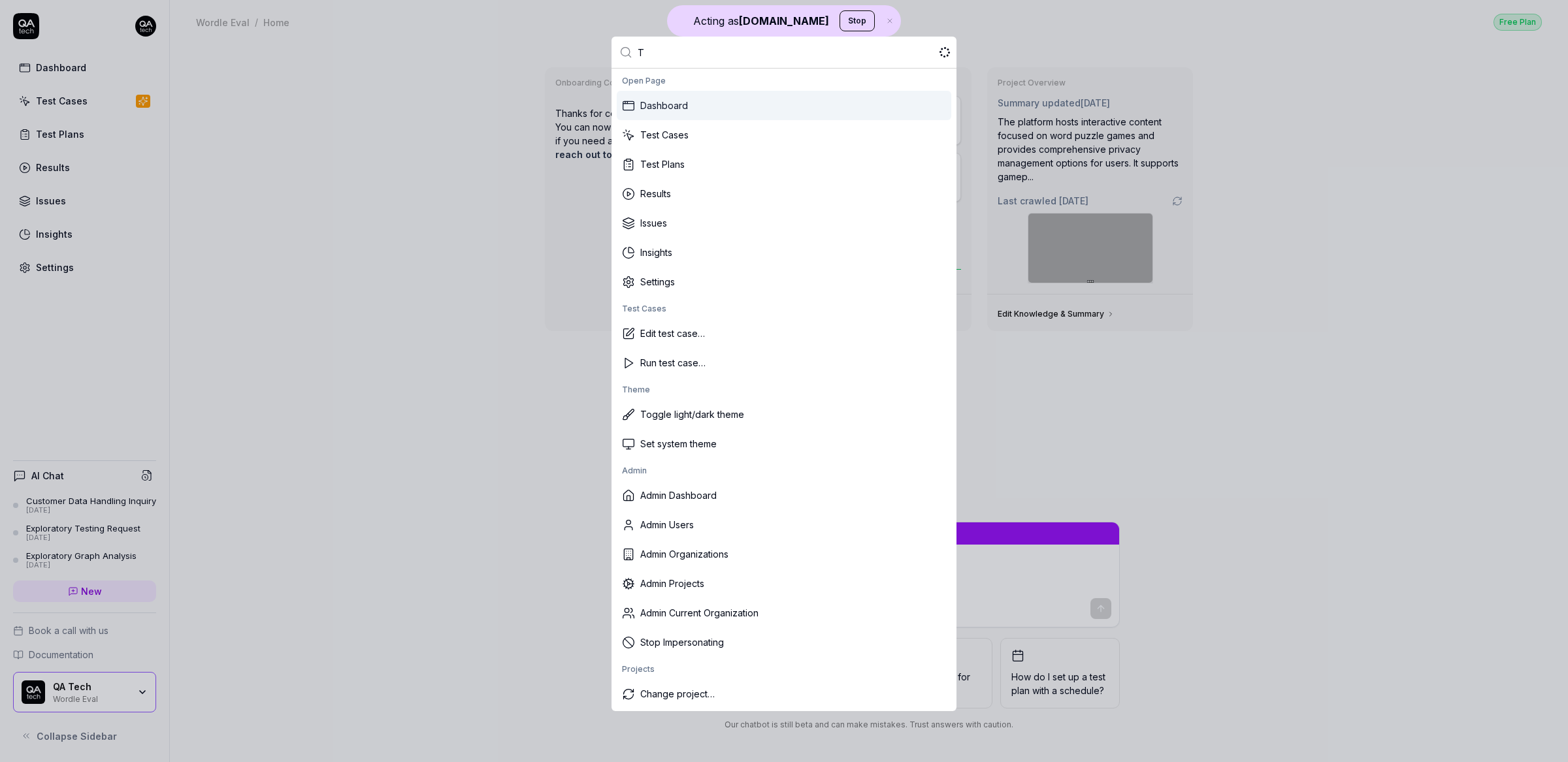
type input "Tr"
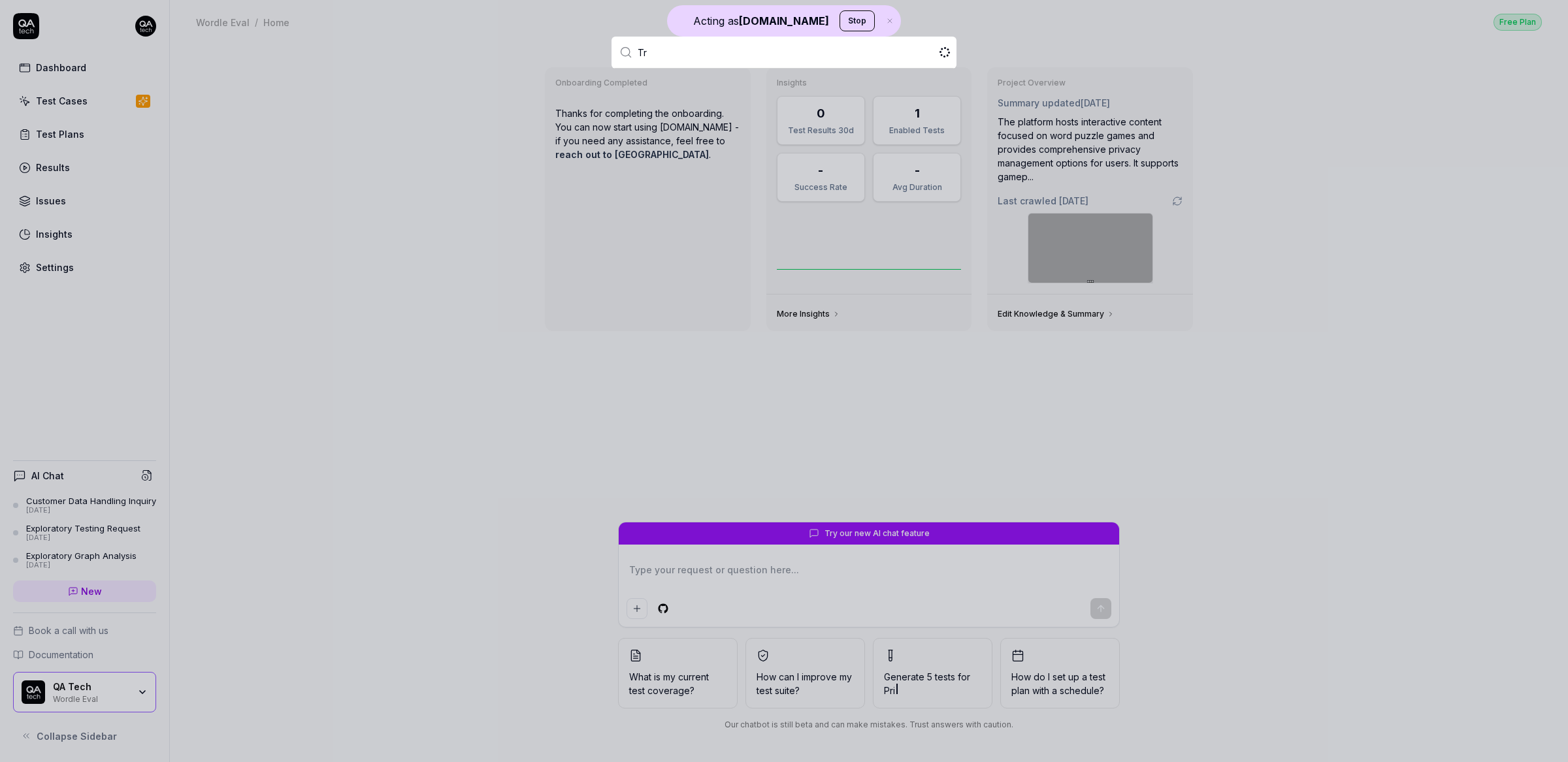
type textarea "*"
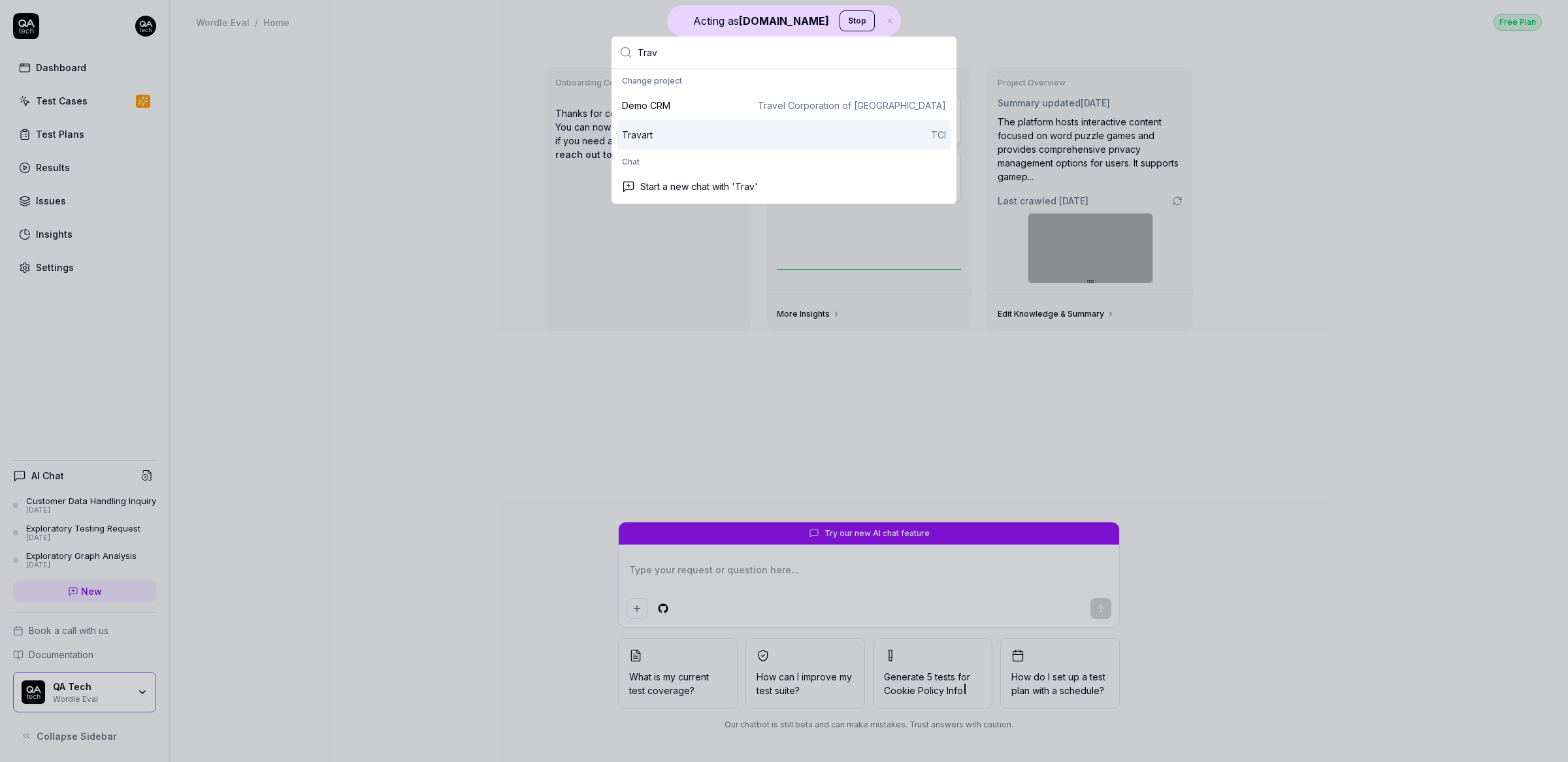
type input "Trav"
click at [660, 133] on div "Travart TCI" at bounding box center [784, 134] width 324 height 14
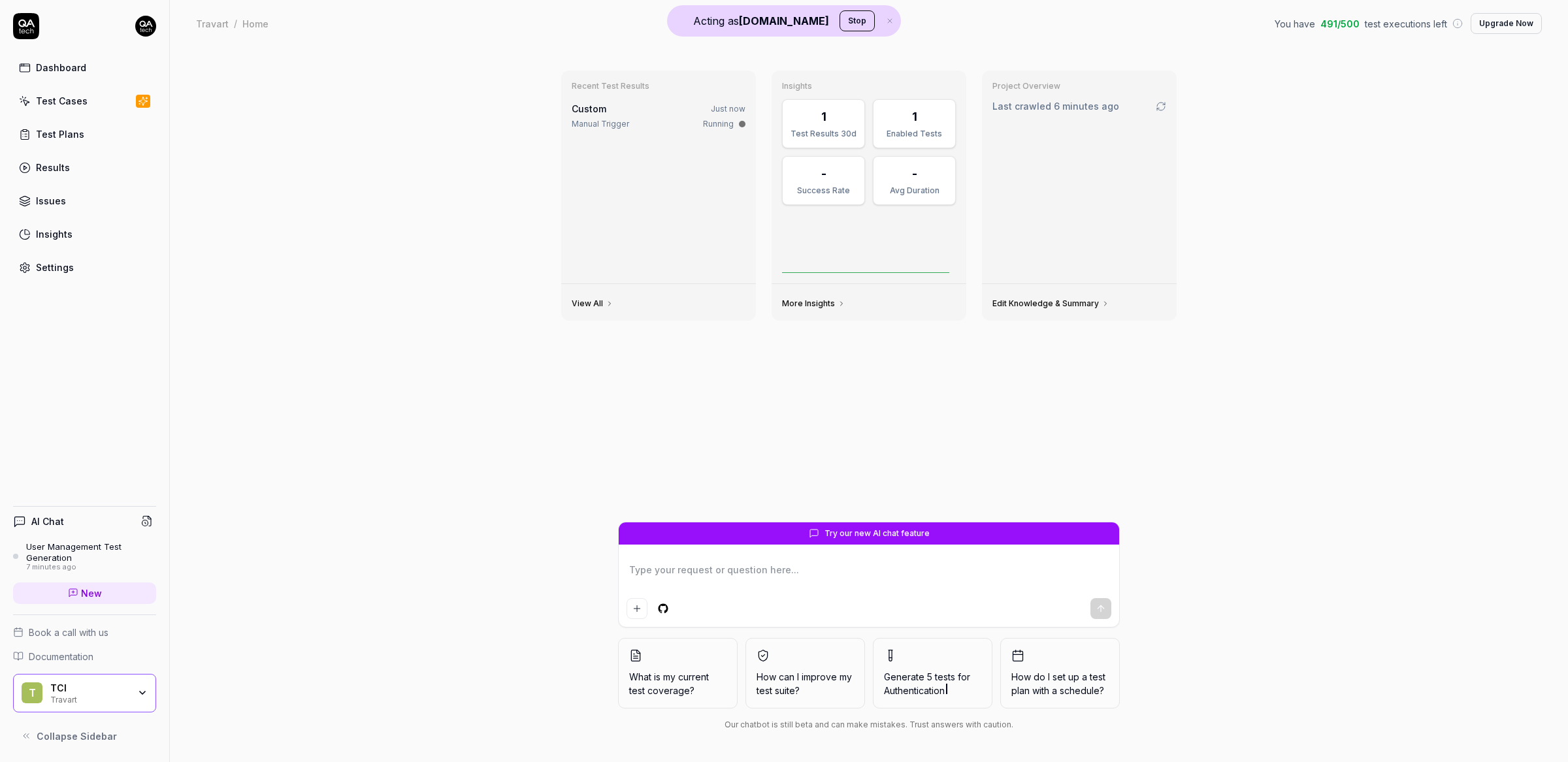
type textarea "*"
click at [636, 112] on div "Custom Just now" at bounding box center [658, 108] width 174 height 14
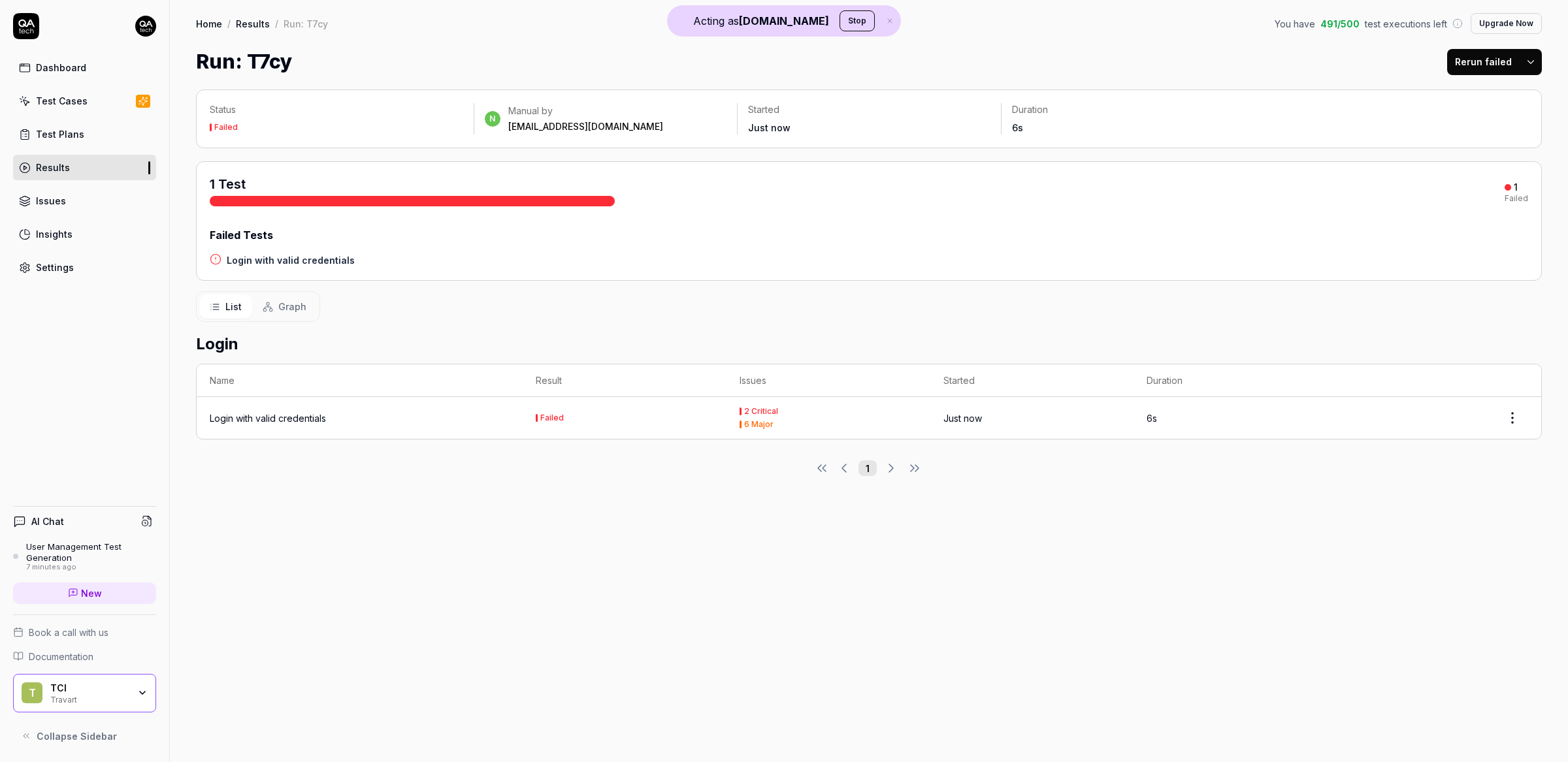
click at [436, 425] on div "Login with valid credentials" at bounding box center [359, 418] width 300 height 14
click at [269, 413] on div "Login with valid credentials" at bounding box center [268, 418] width 116 height 14
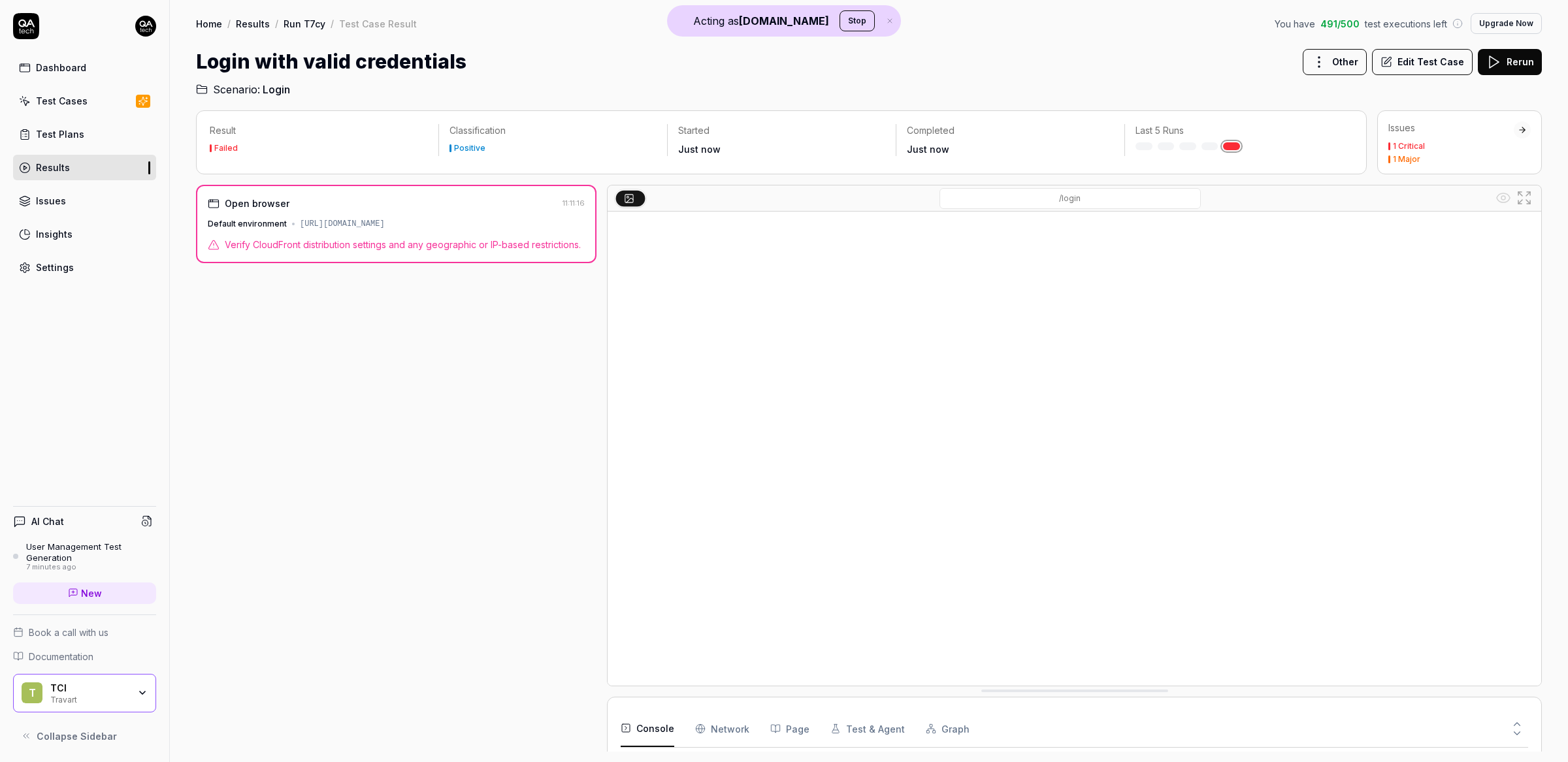
scroll to position [96, 0]
click at [90, 263] on link "Settings" at bounding box center [84, 268] width 143 height 25
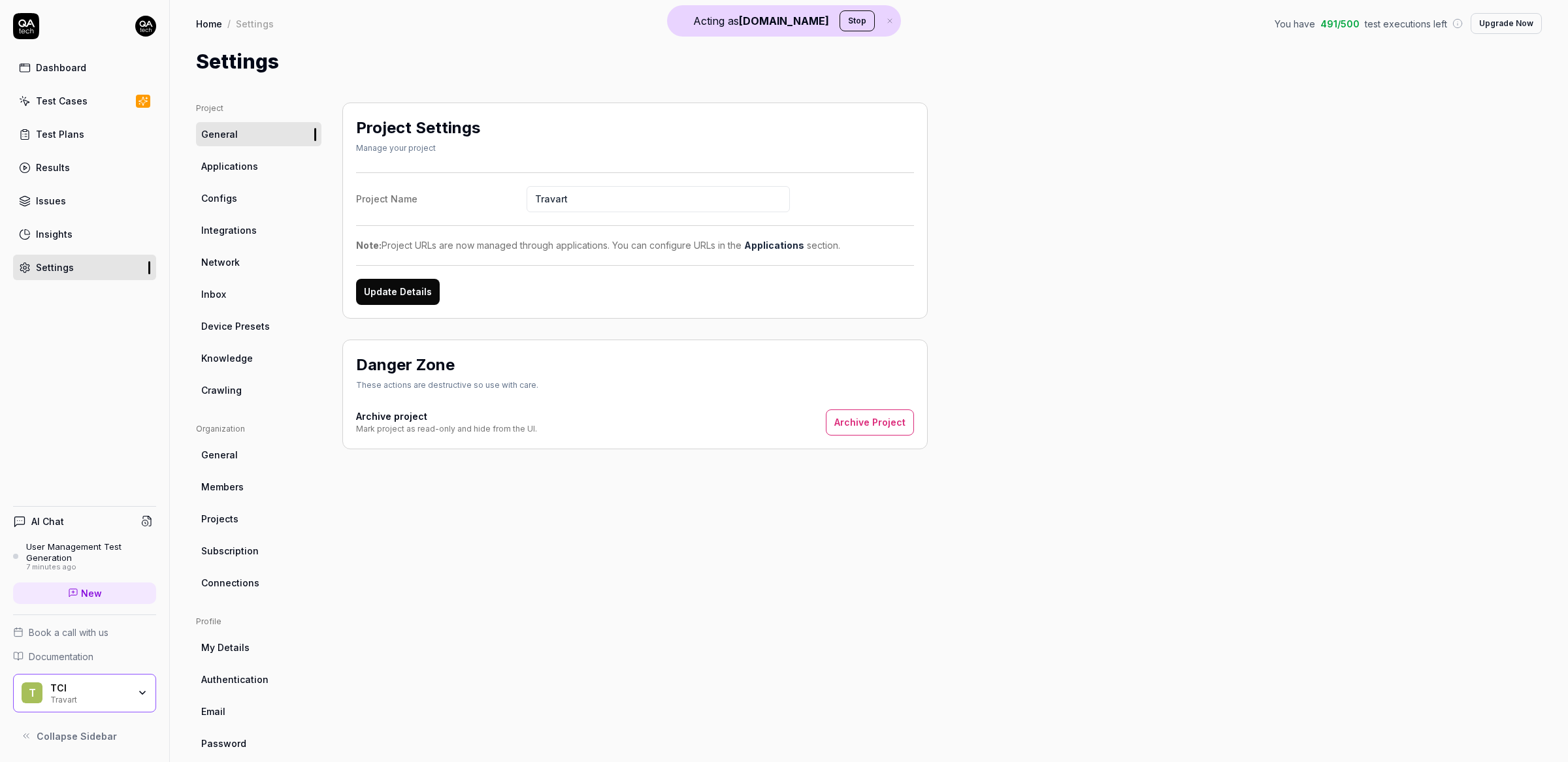
click at [261, 166] on link "Applications" at bounding box center [259, 166] width 126 height 24
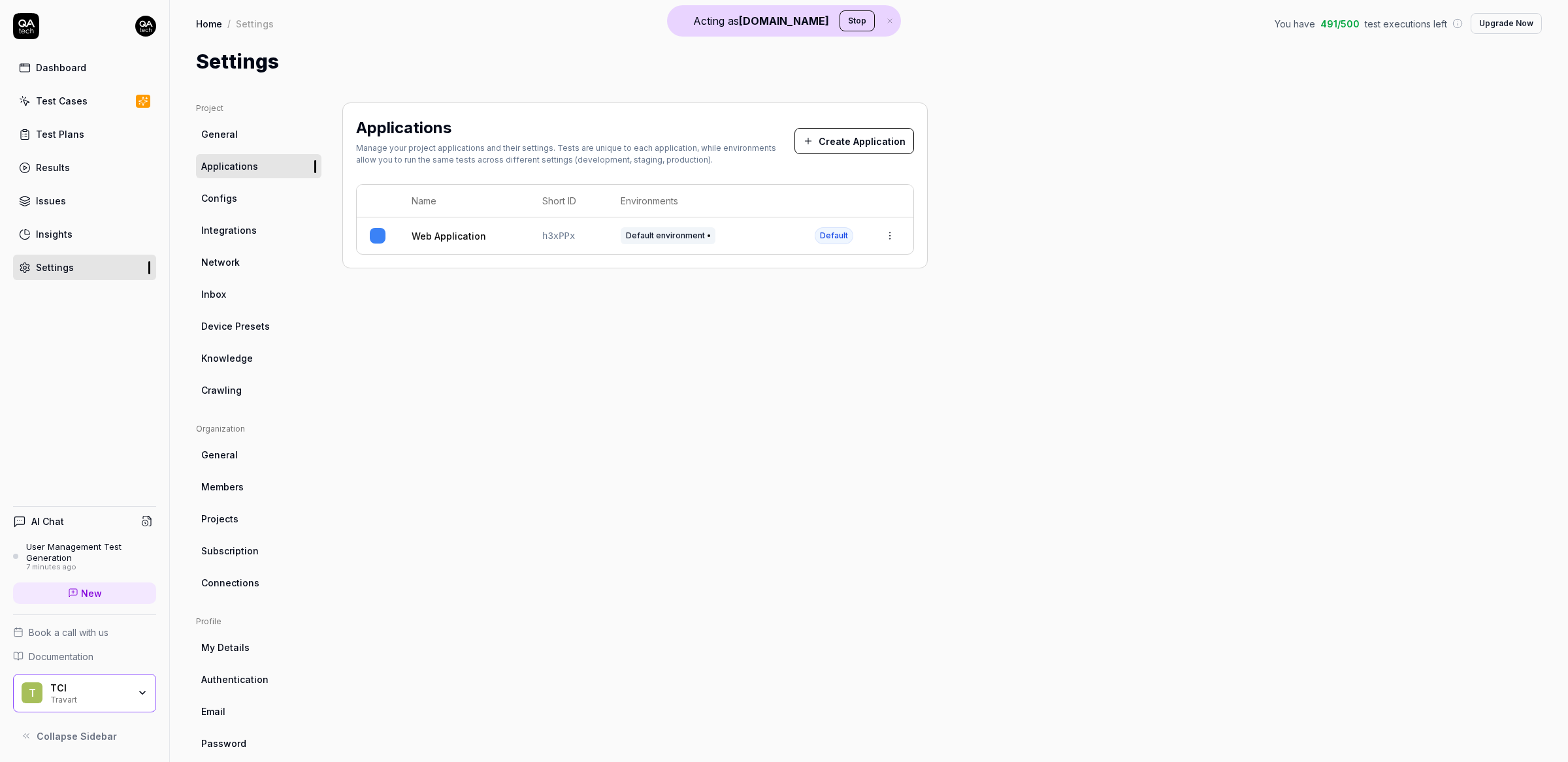
click at [482, 239] on link "Web Application" at bounding box center [449, 236] width 75 height 14
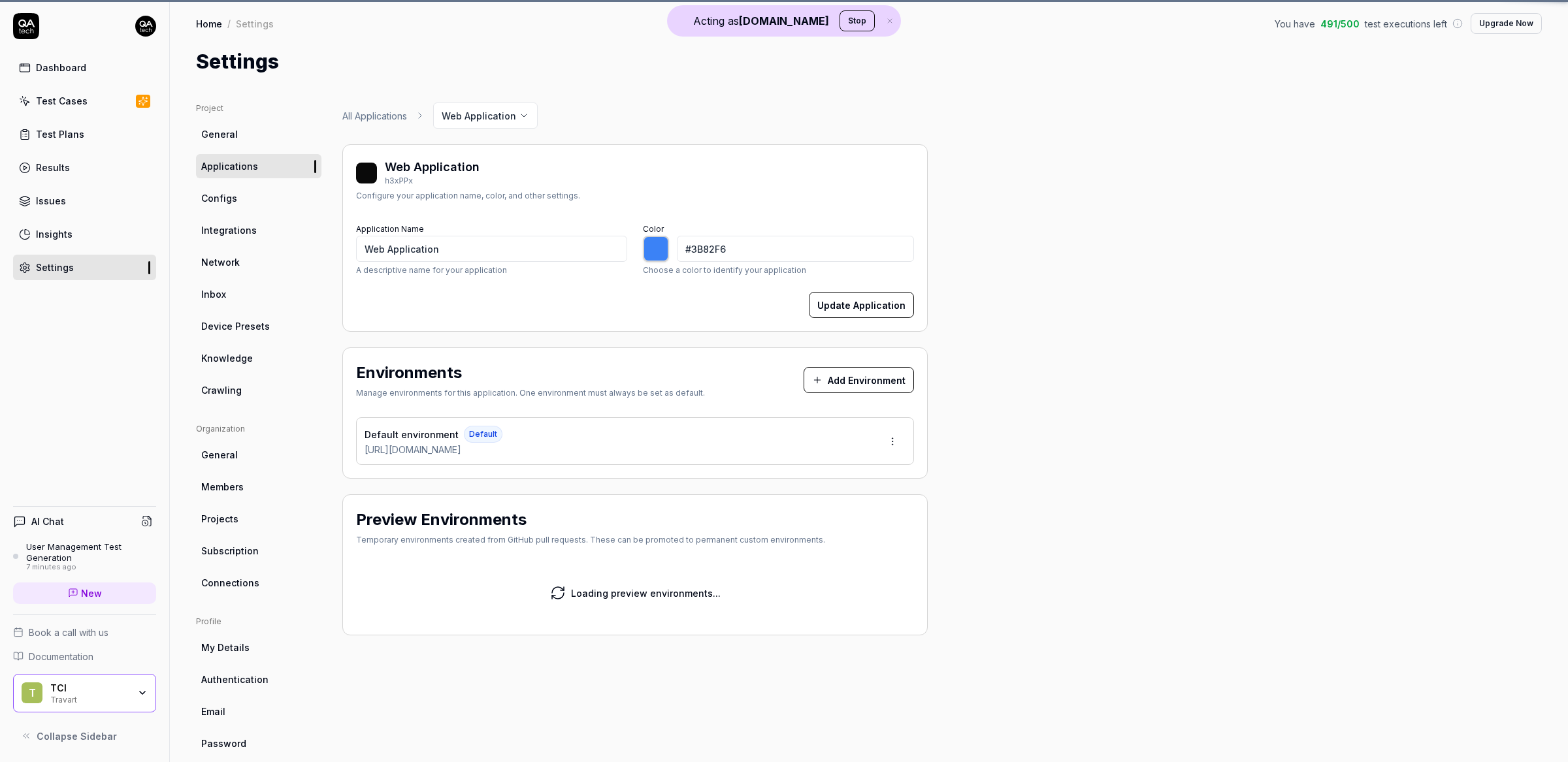
type input "*******"
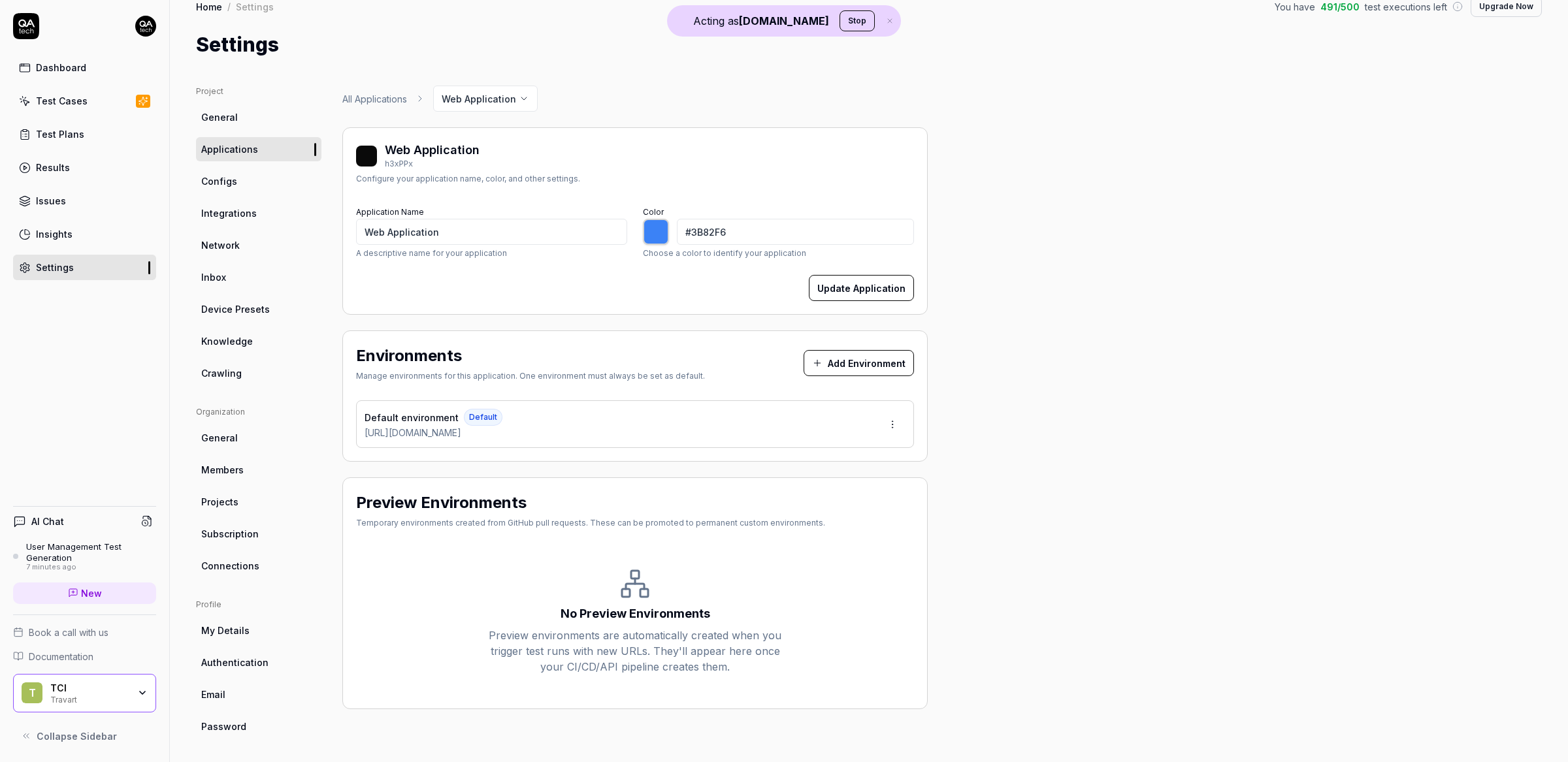
scroll to position [18, 0]
click at [238, 179] on link "Configs" at bounding box center [259, 180] width 126 height 24
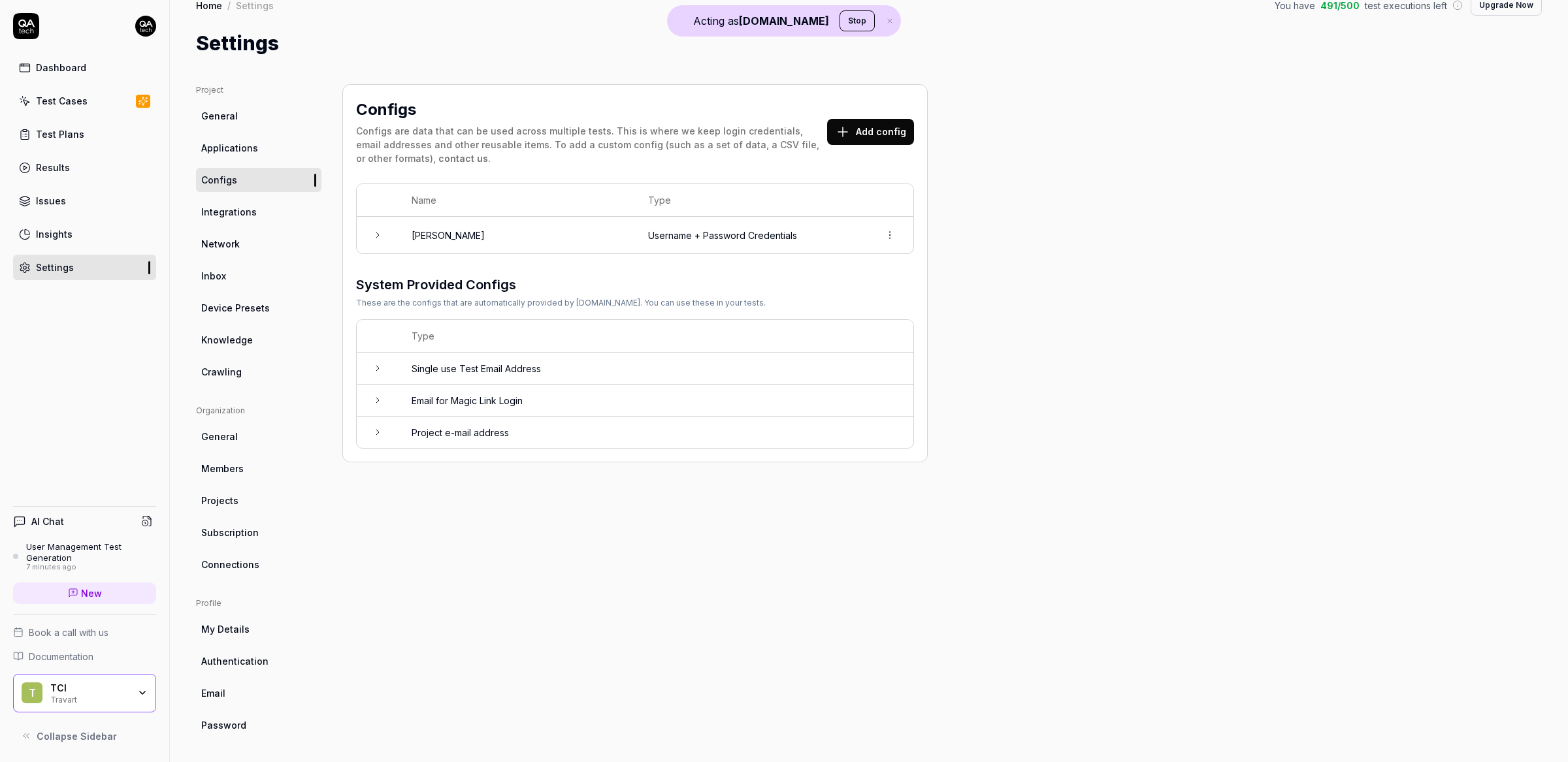
click at [263, 221] on link "Integrations" at bounding box center [259, 212] width 126 height 24
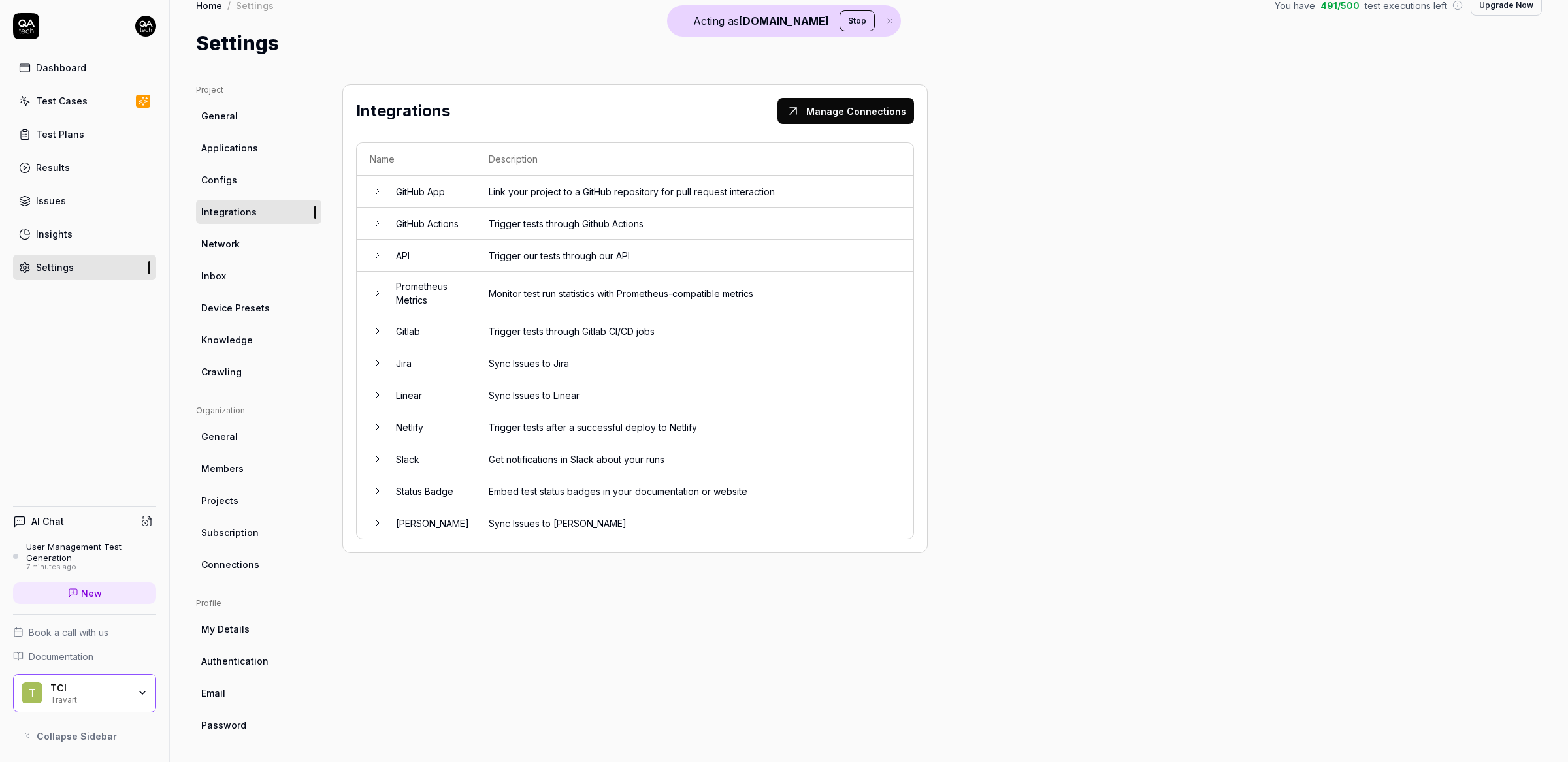
click at [237, 244] on span "Network" at bounding box center [220, 243] width 39 height 14
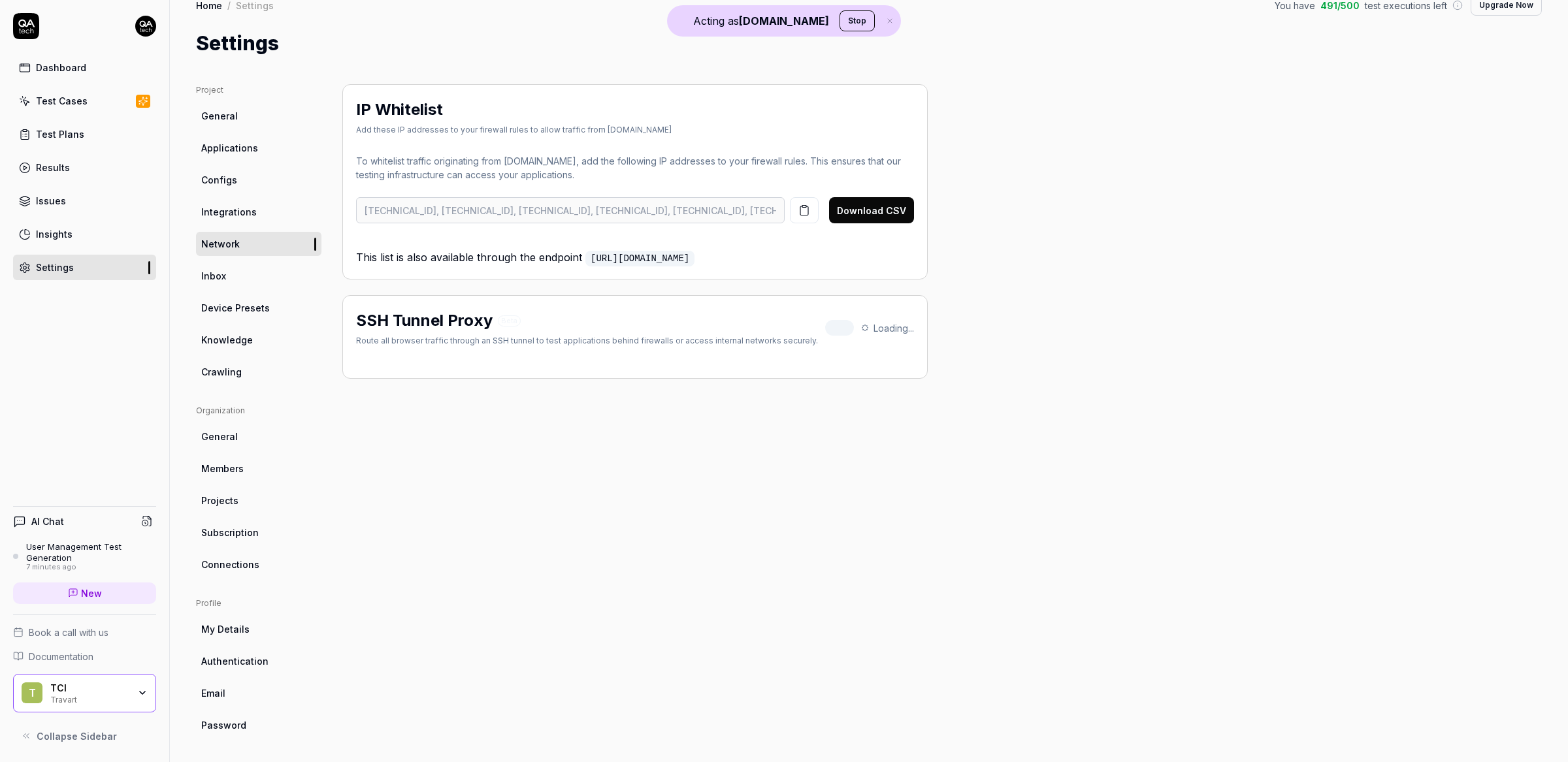
click at [245, 275] on link "Inbox" at bounding box center [259, 276] width 126 height 24
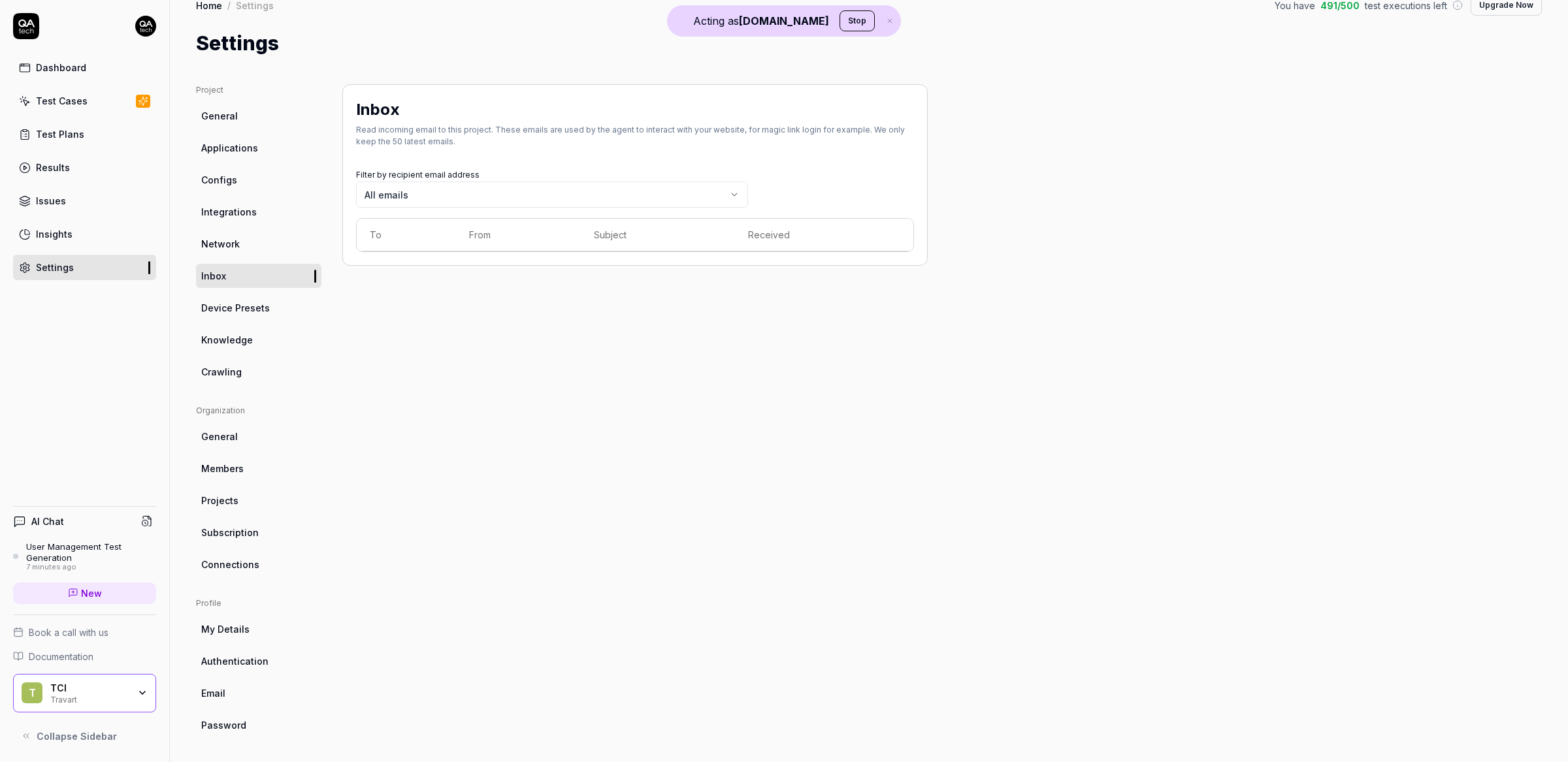
click at [253, 310] on span "Device Presets" at bounding box center [235, 308] width 68 height 14
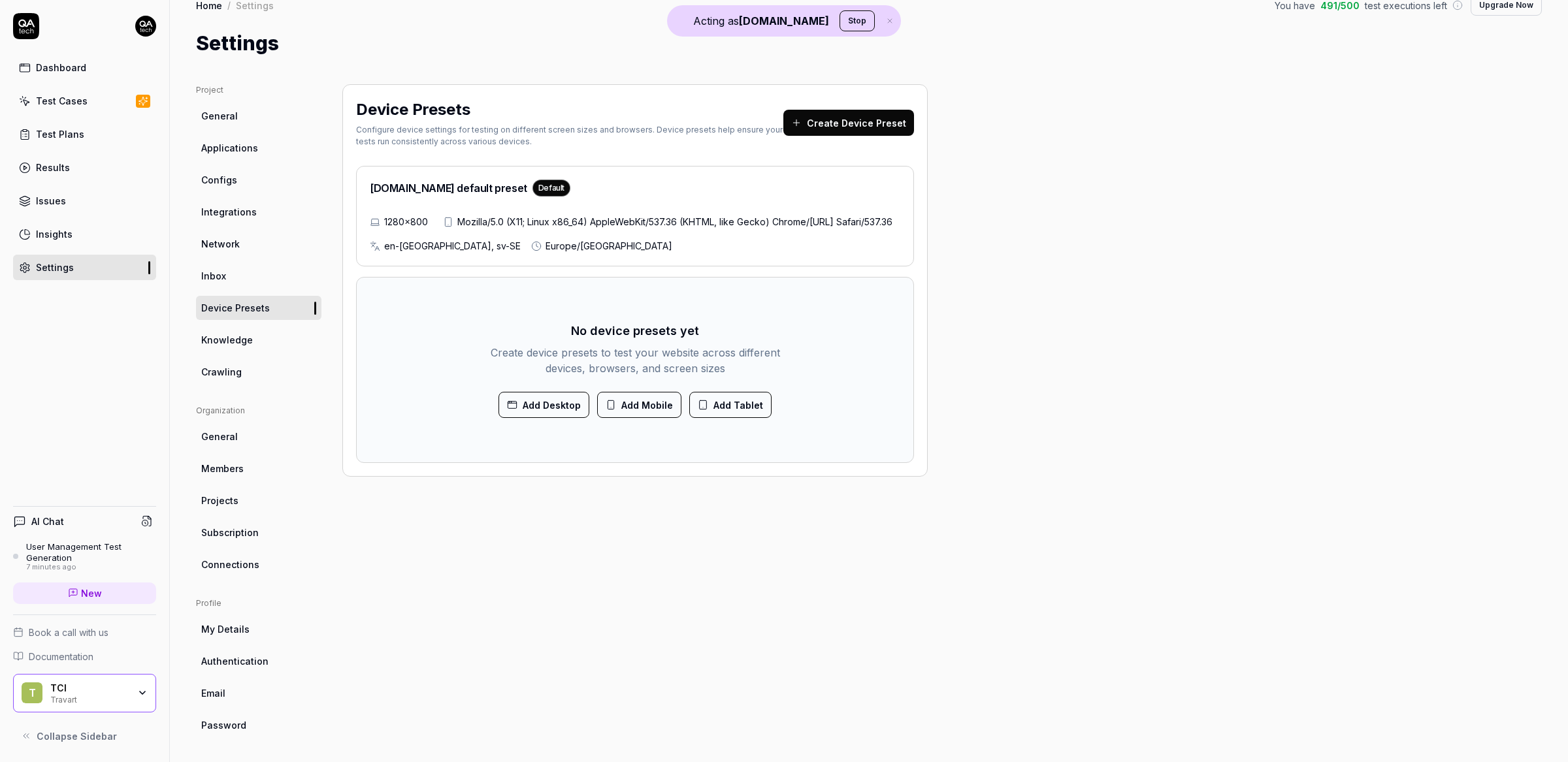
click at [269, 348] on link "Knowledge" at bounding box center [259, 340] width 126 height 24
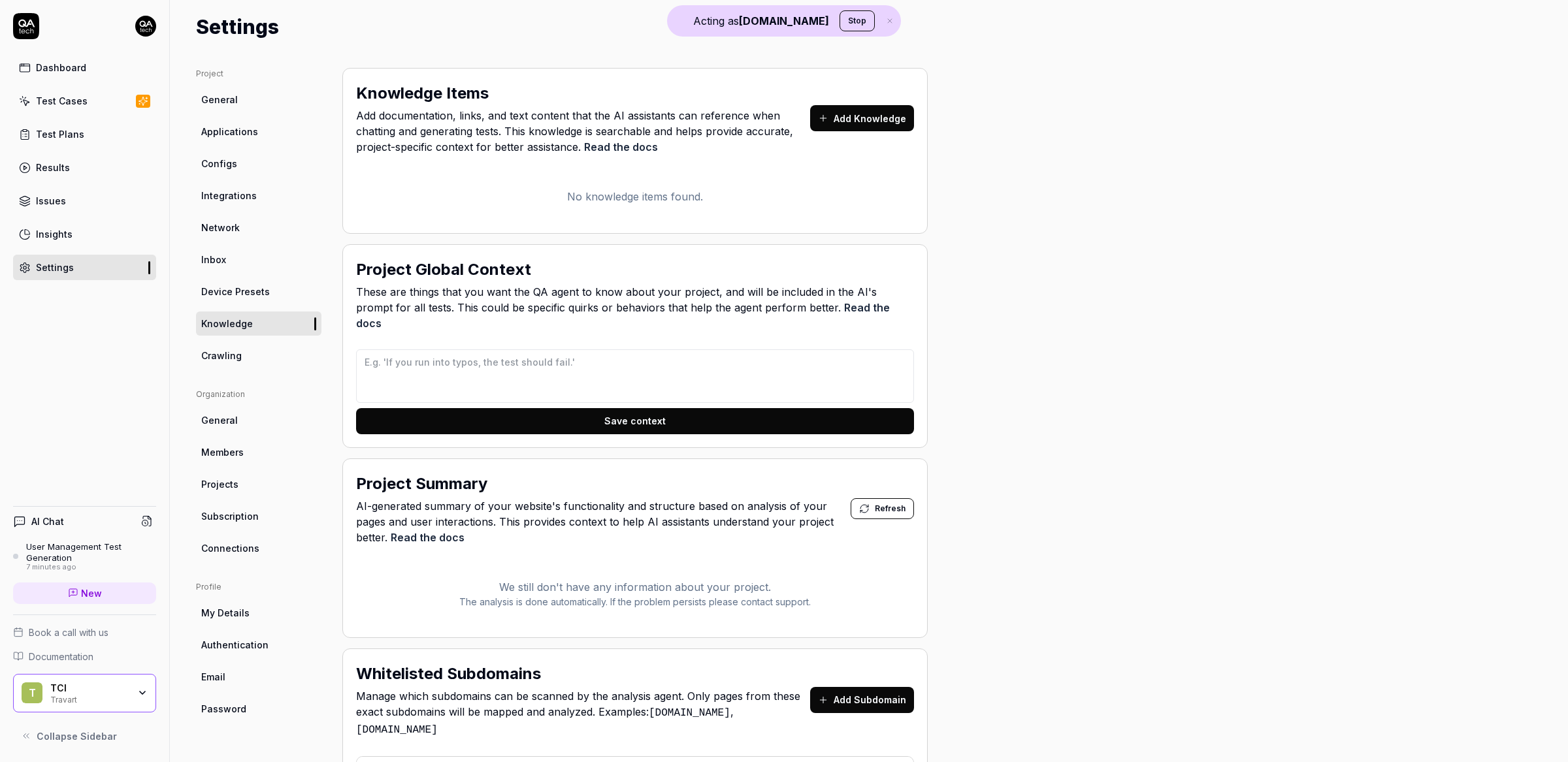
scroll to position [38, 0]
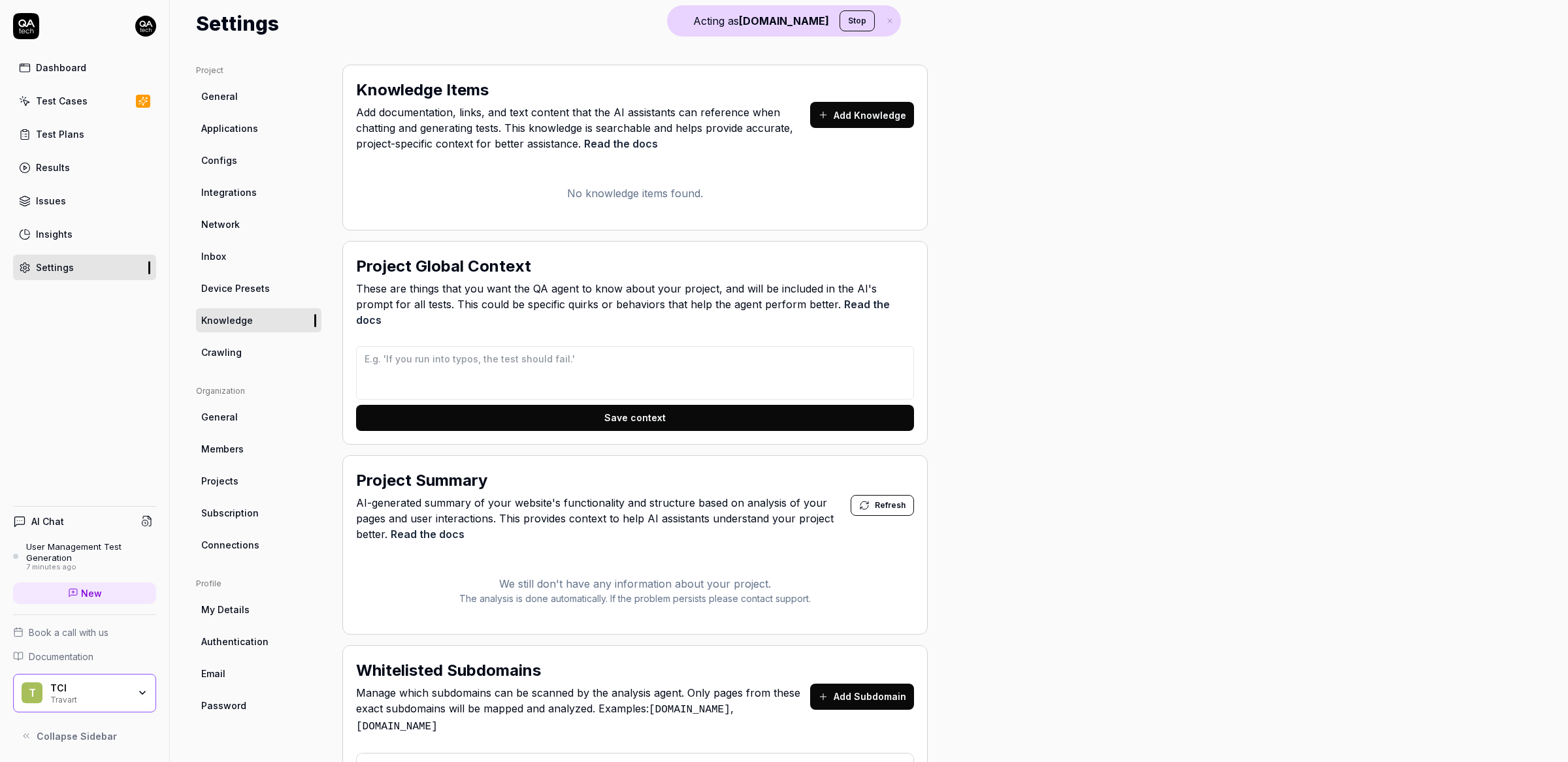
click at [244, 513] on span "Subscription" at bounding box center [230, 513] width 57 height 14
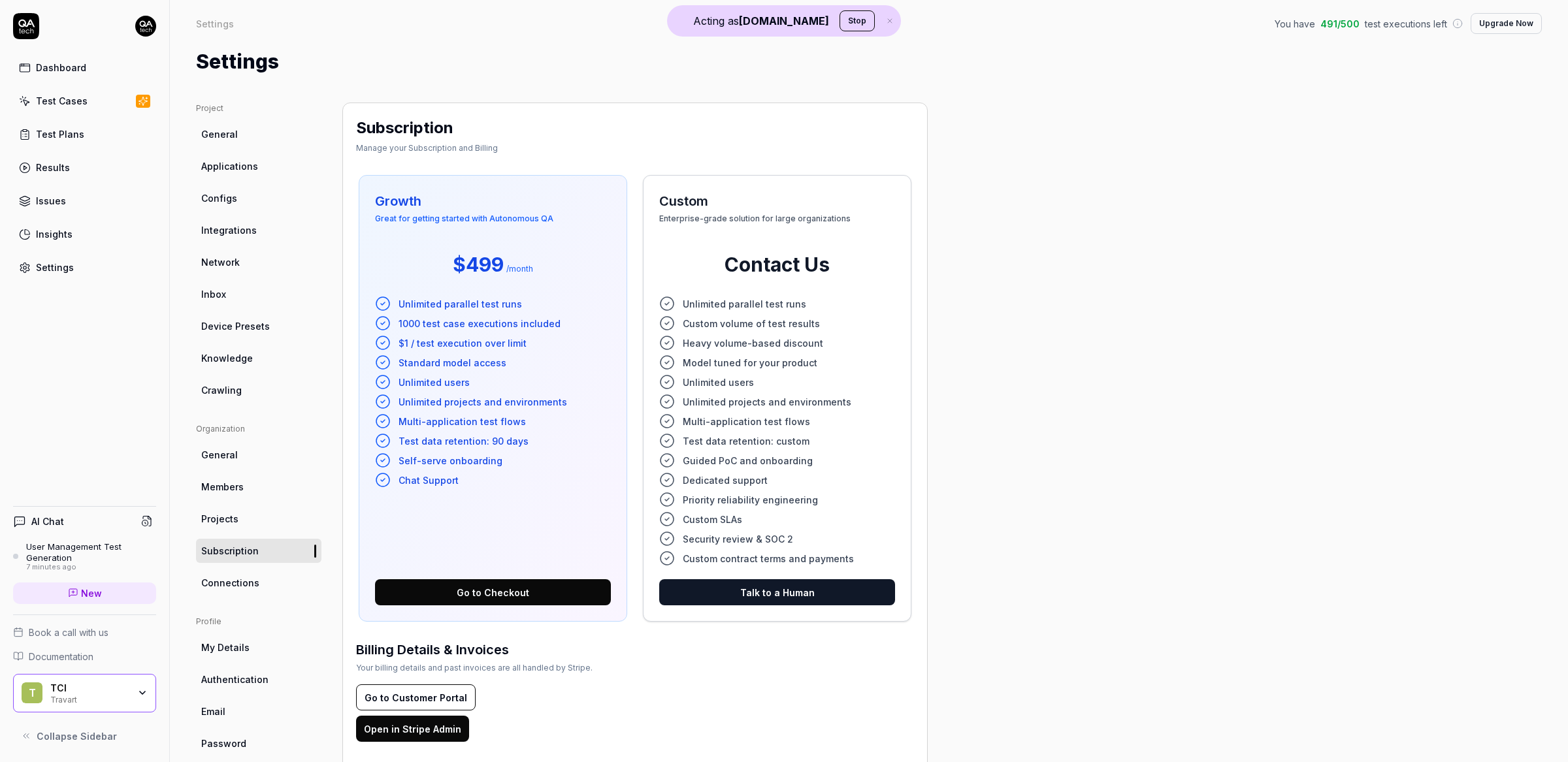
click at [254, 539] on link "Subscription" at bounding box center [259, 551] width 126 height 24
click at [261, 586] on link "Connections" at bounding box center [259, 582] width 126 height 24
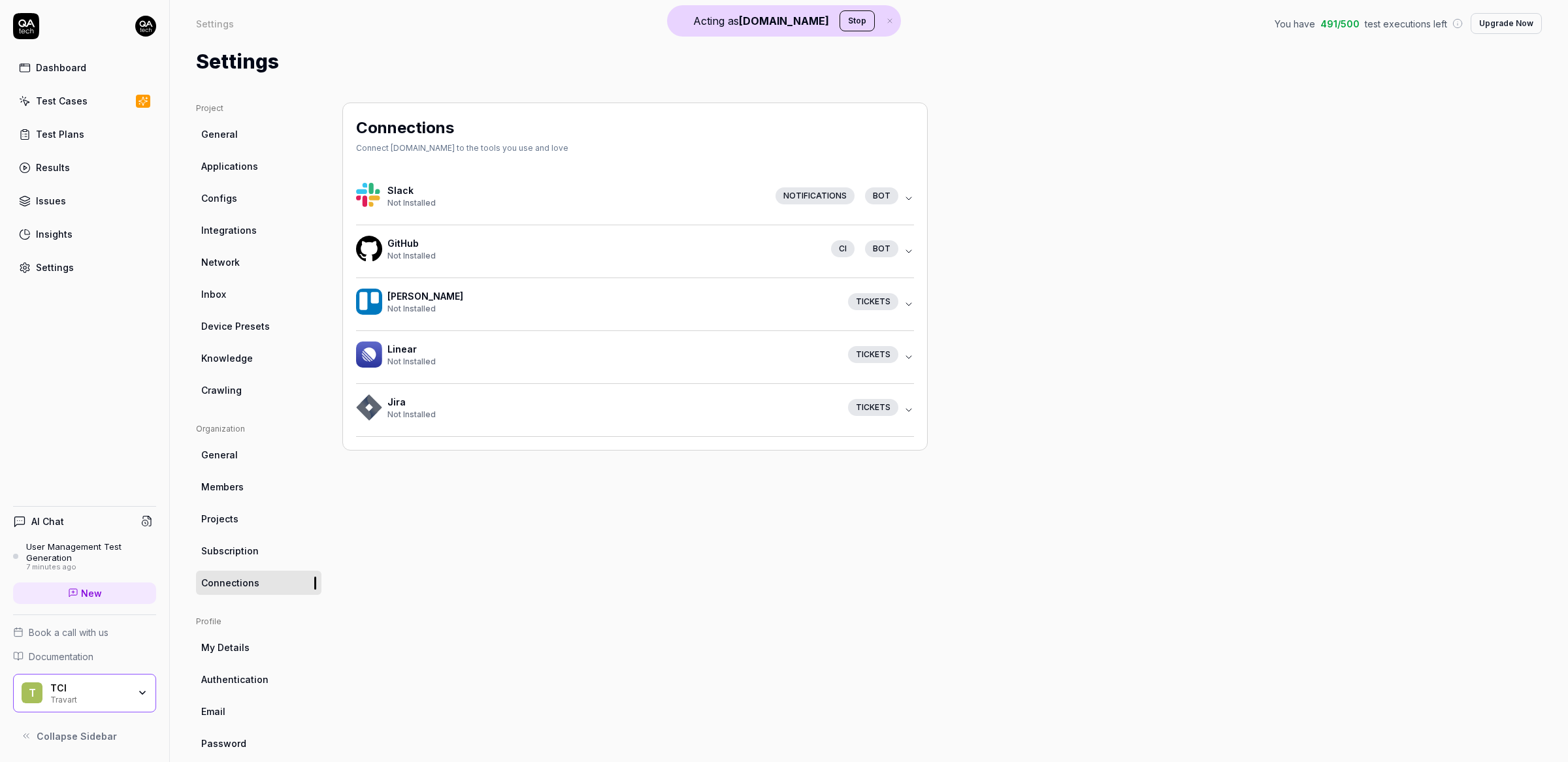
click at [236, 191] on link "Configs" at bounding box center [259, 198] width 126 height 24
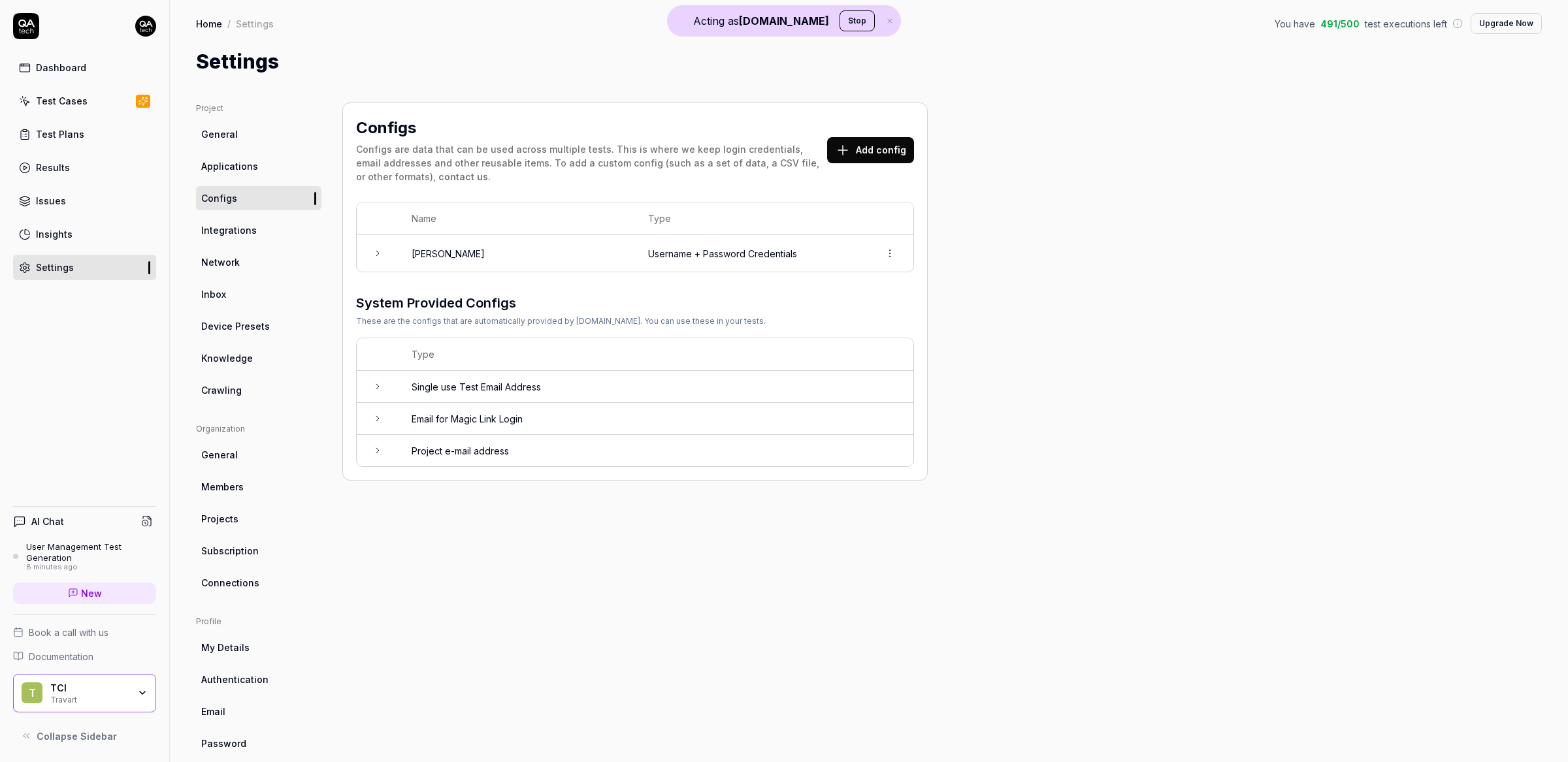
click at [71, 277] on link "Settings" at bounding box center [84, 268] width 143 height 25
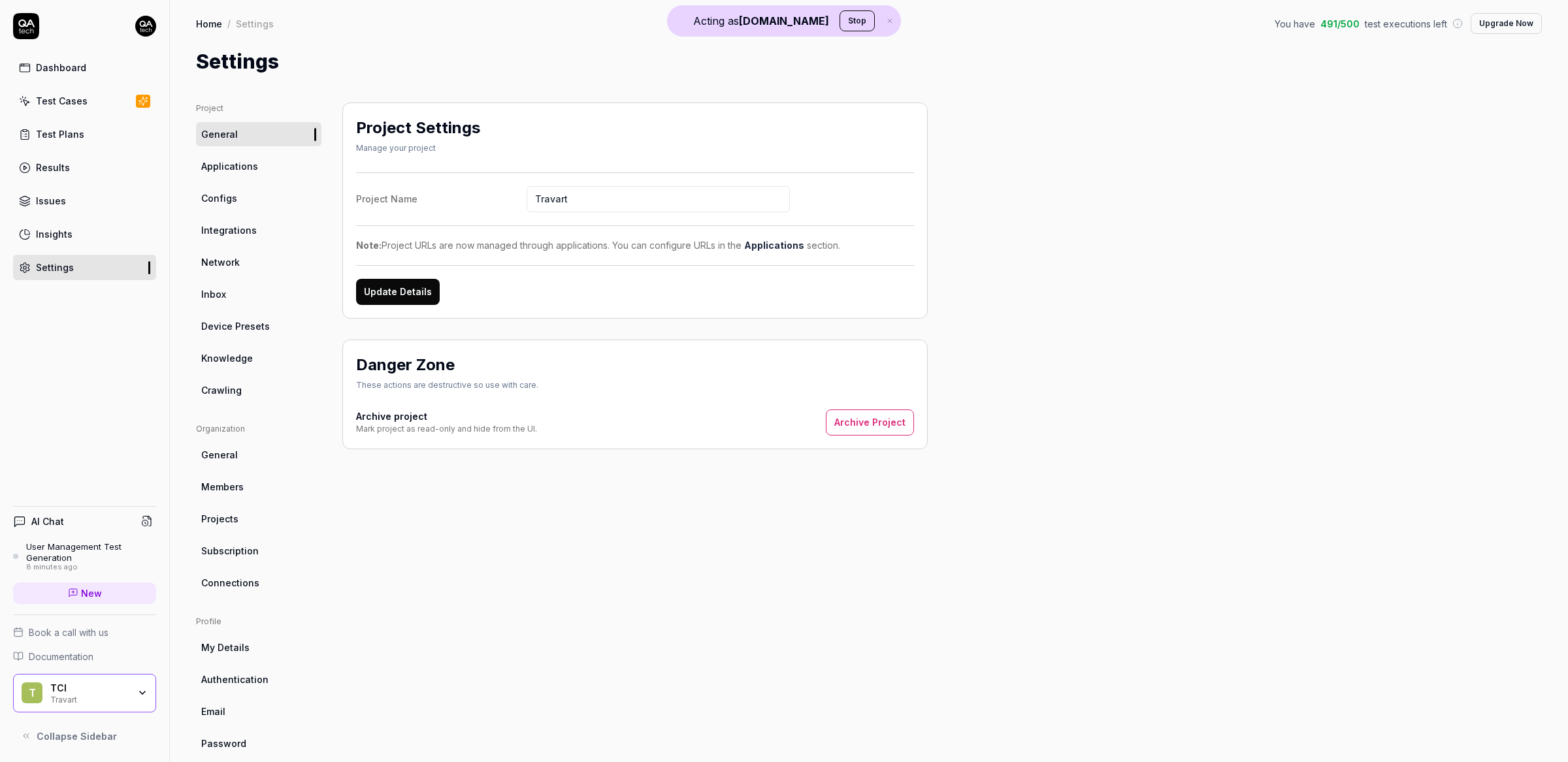
click at [98, 100] on link "Test Cases" at bounding box center [84, 101] width 143 height 25
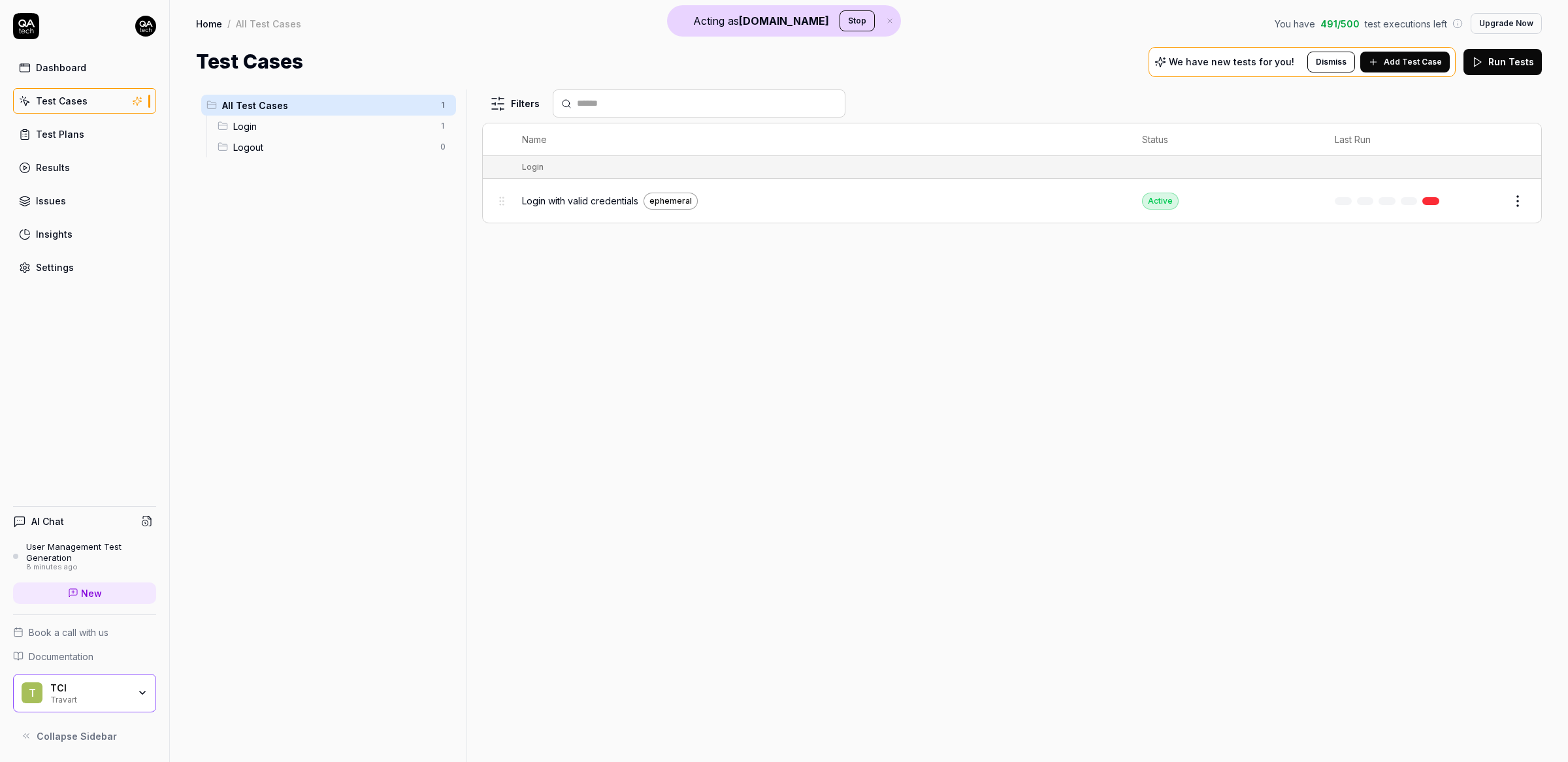
click at [553, 200] on span "Login with valid credentials" at bounding box center [580, 200] width 116 height 14
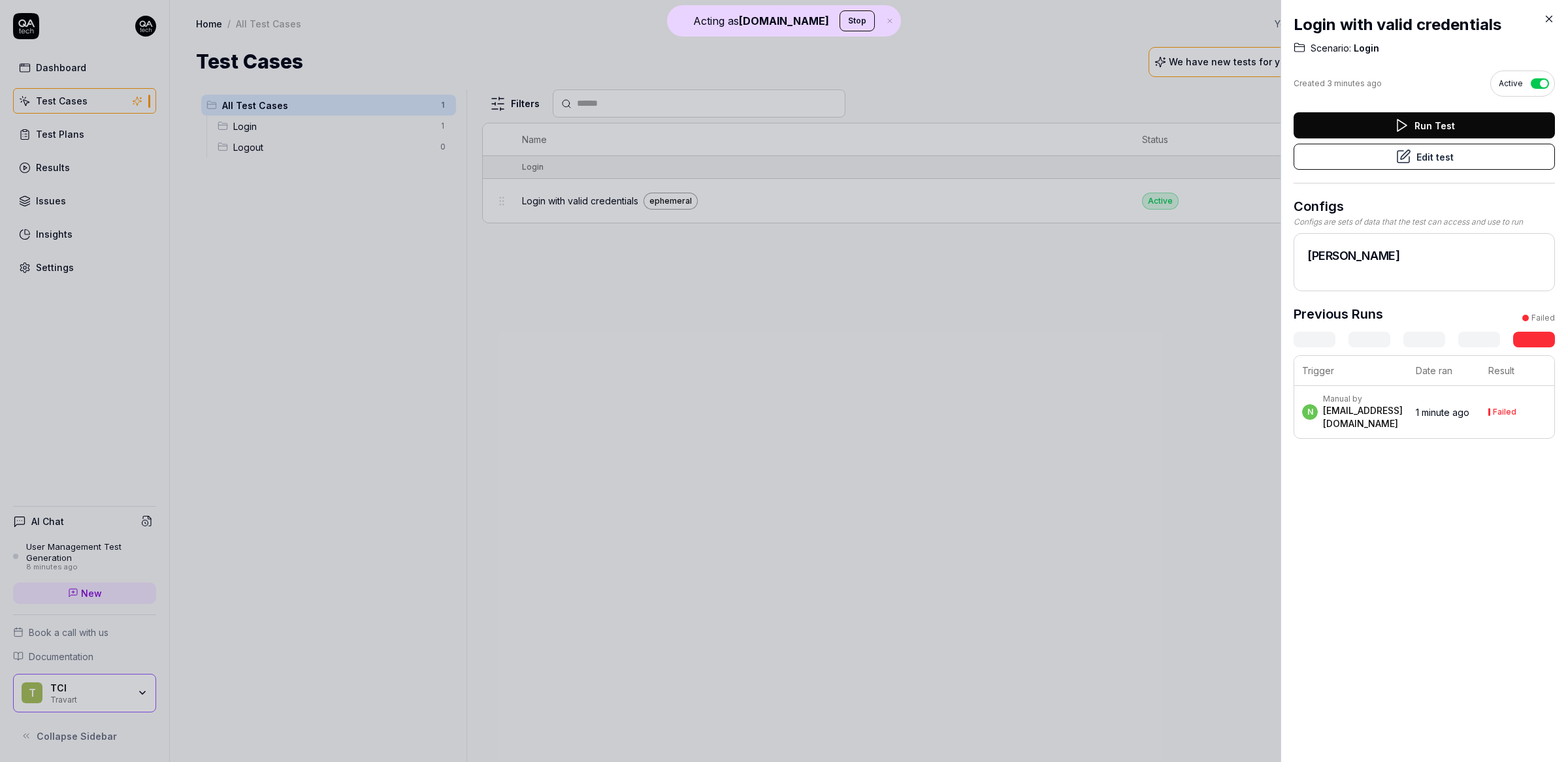
click at [1431, 153] on button "Edit test" at bounding box center [1424, 157] width 261 height 26
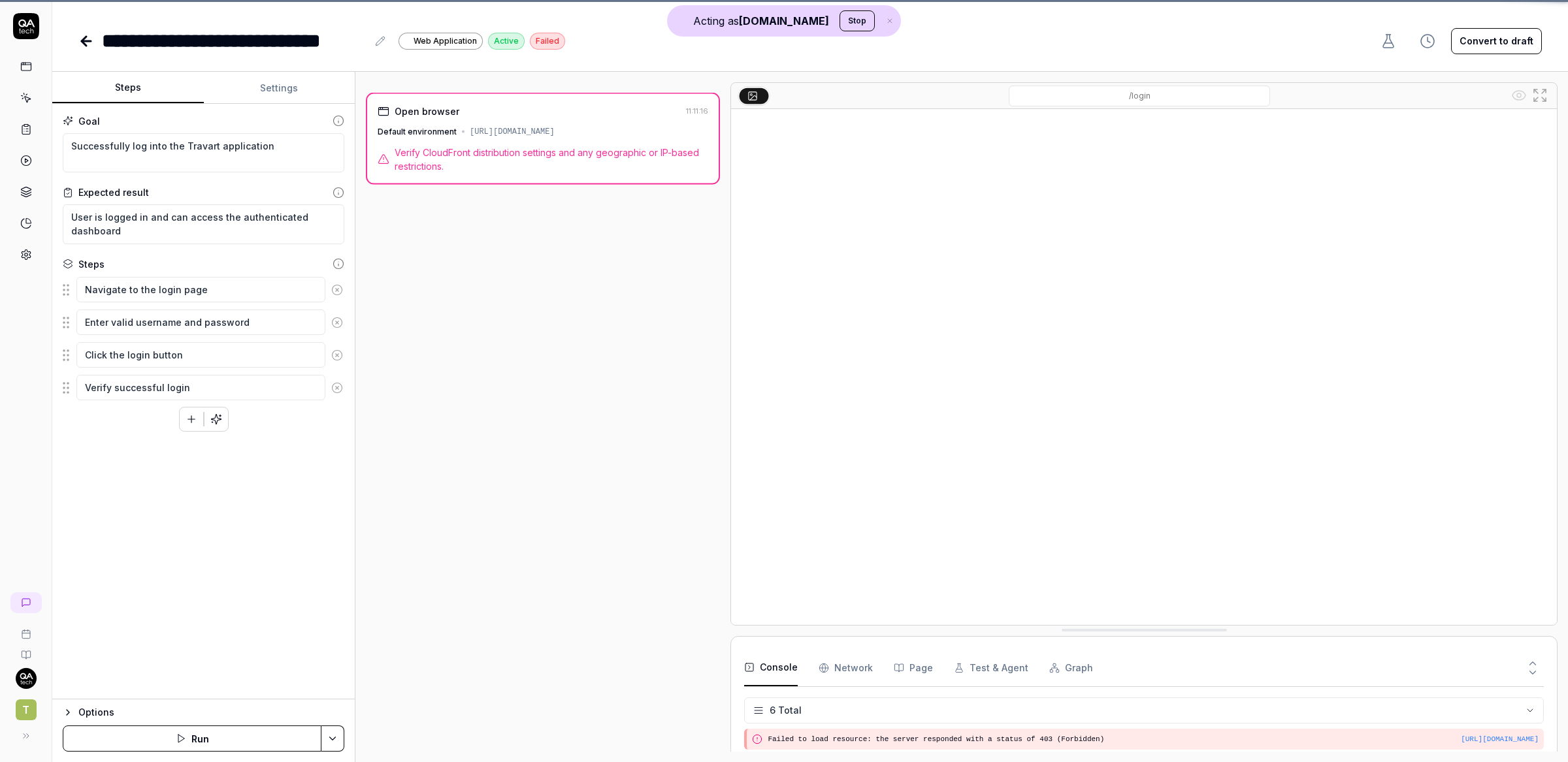
scroll to position [96, 0]
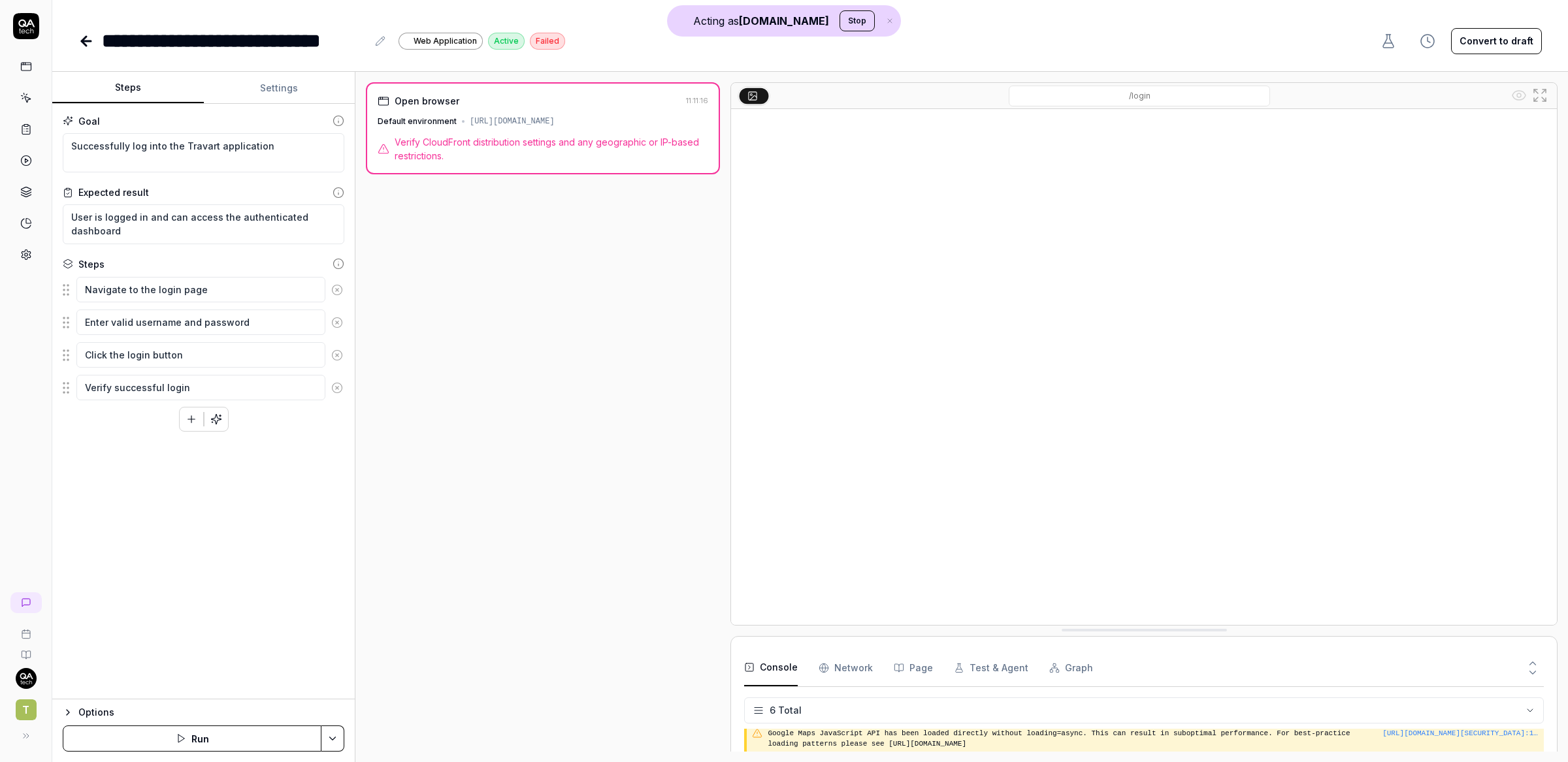
type textarea "*"
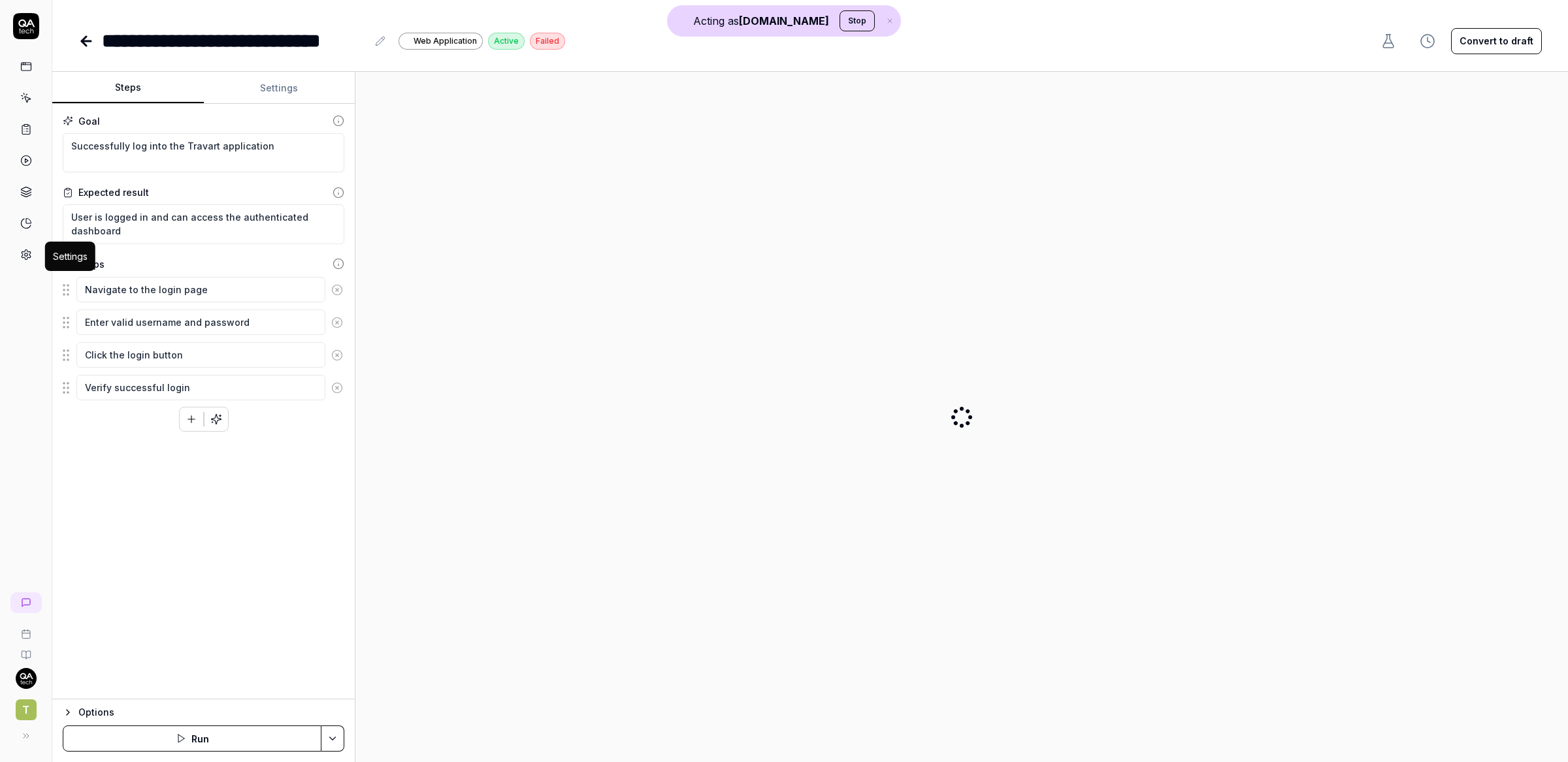
click at [27, 258] on icon at bounding box center [25, 254] width 12 height 12
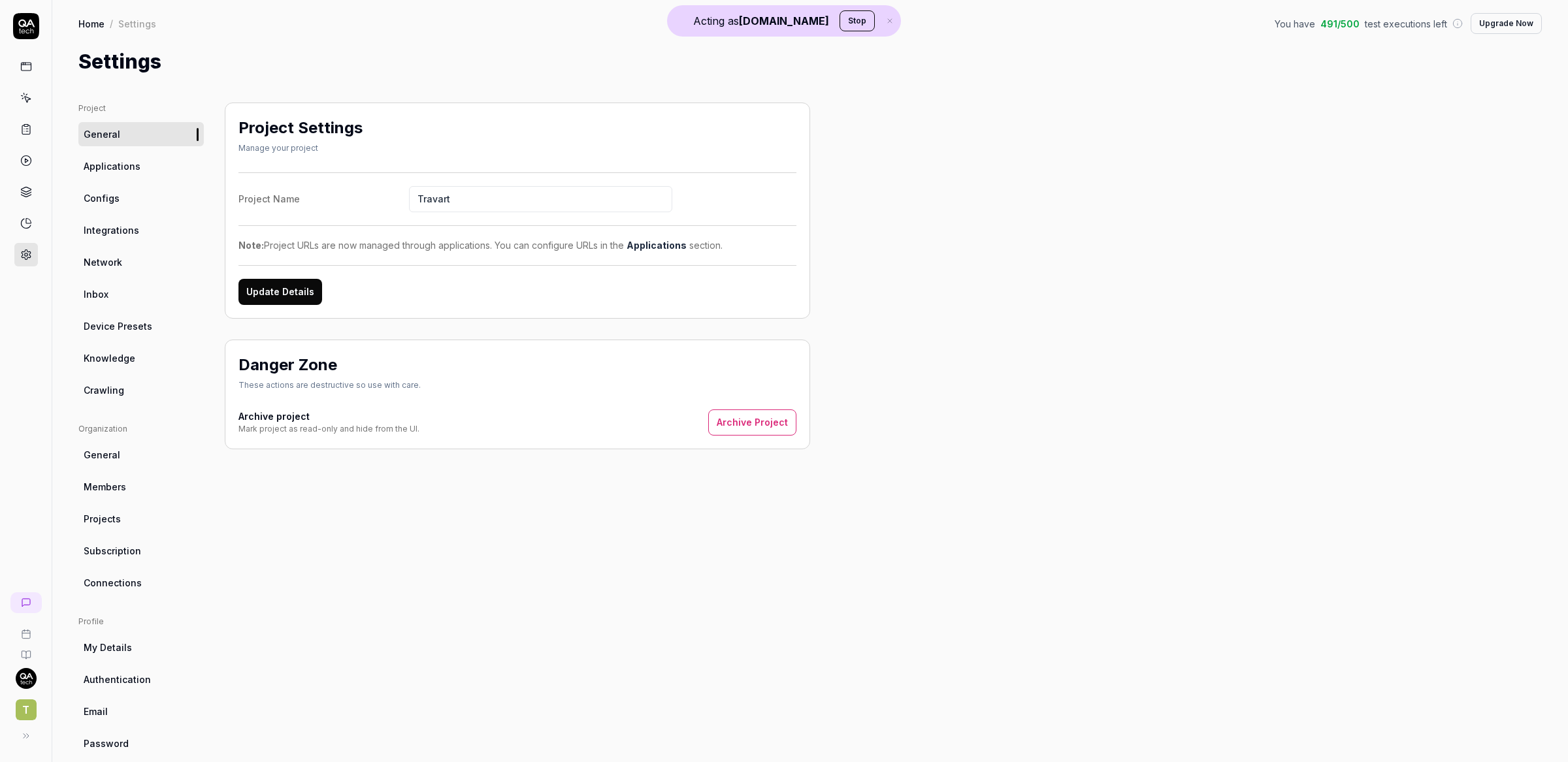
click at [154, 384] on link "Crawling" at bounding box center [141, 390] width 126 height 24
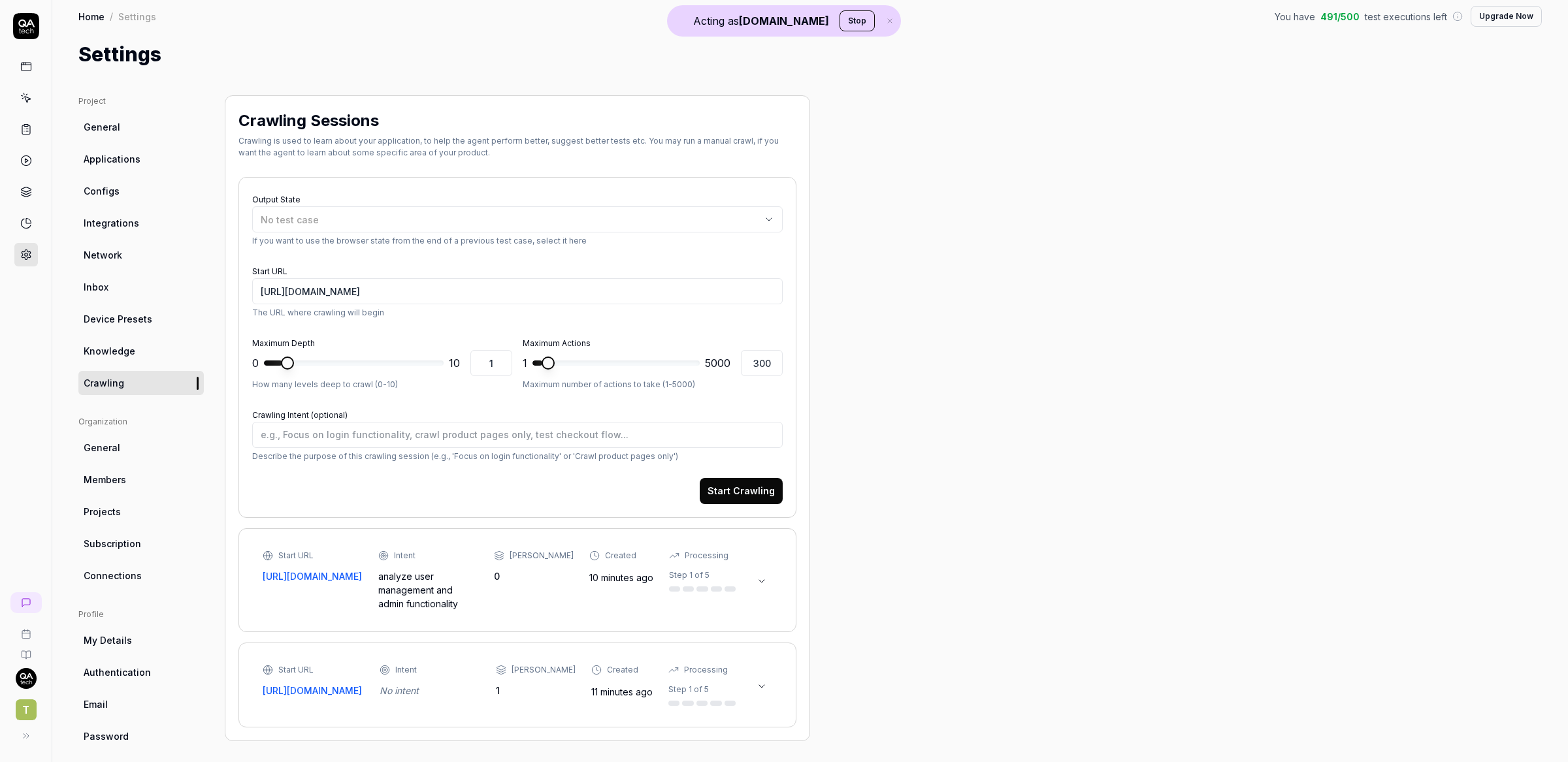
scroll to position [18, 0]
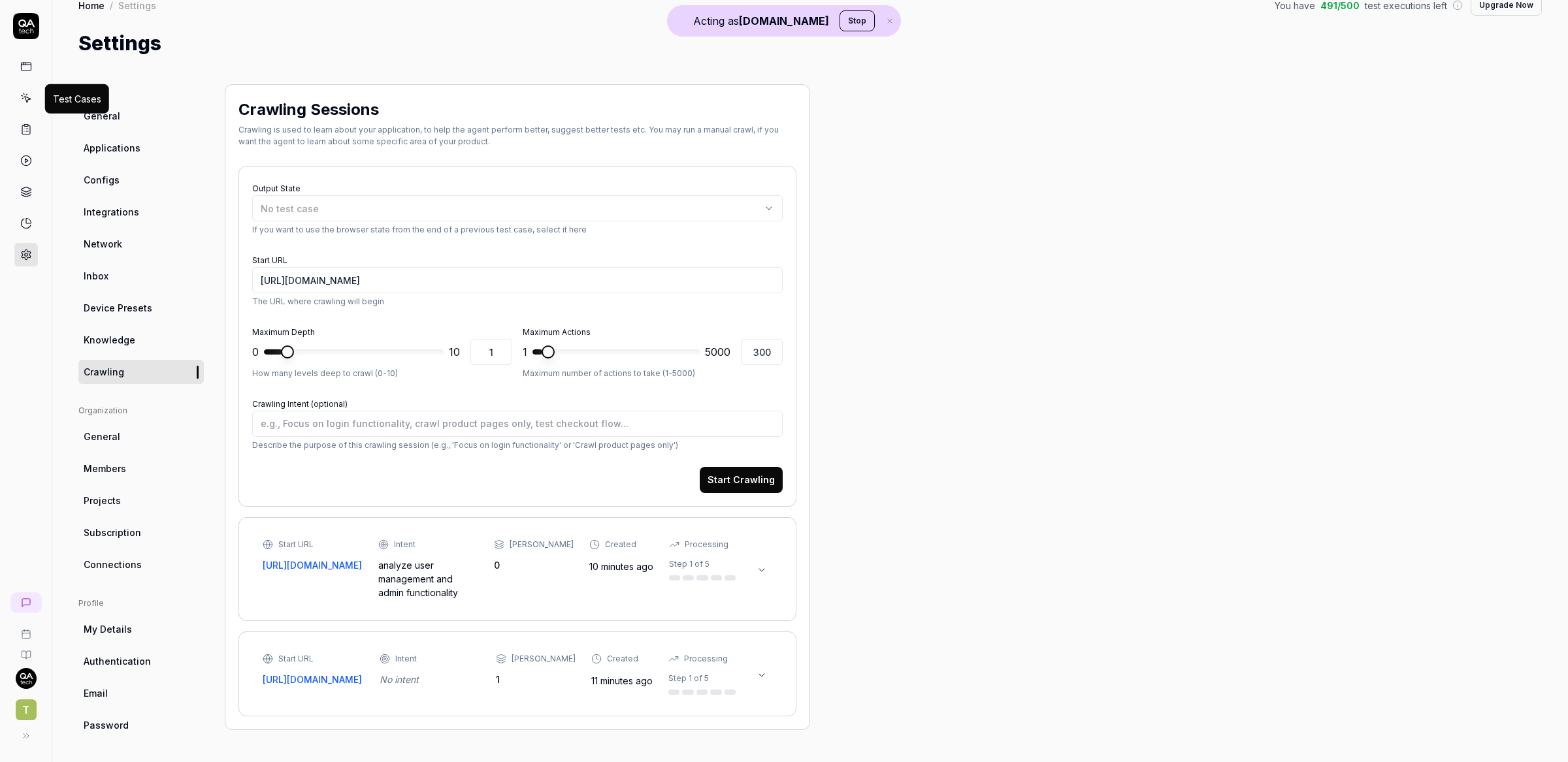
click at [24, 99] on icon at bounding box center [25, 98] width 12 height 12
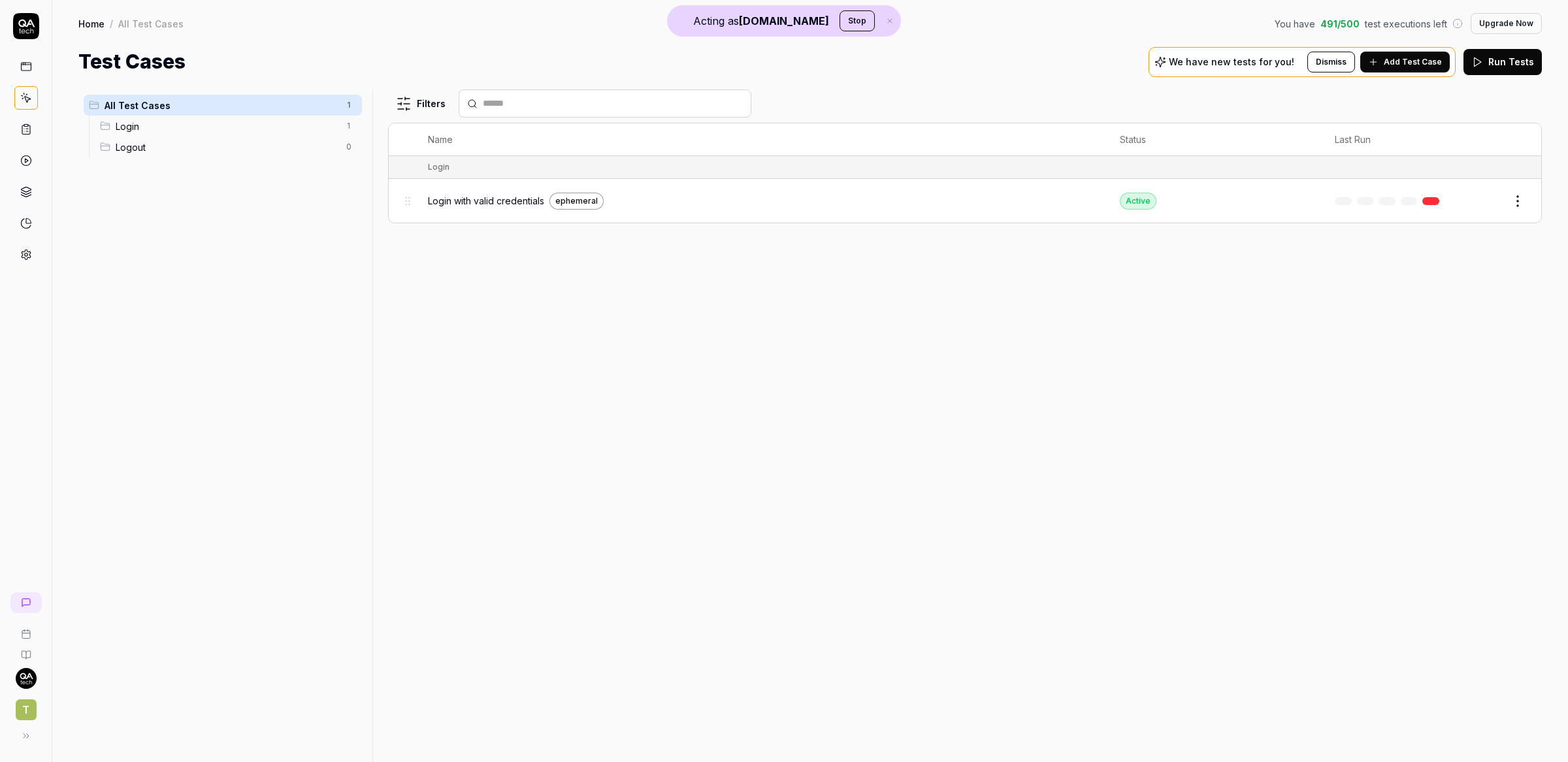
click at [875, 191] on div "Login with valid credentials ephemeral" at bounding box center [761, 200] width 666 height 28
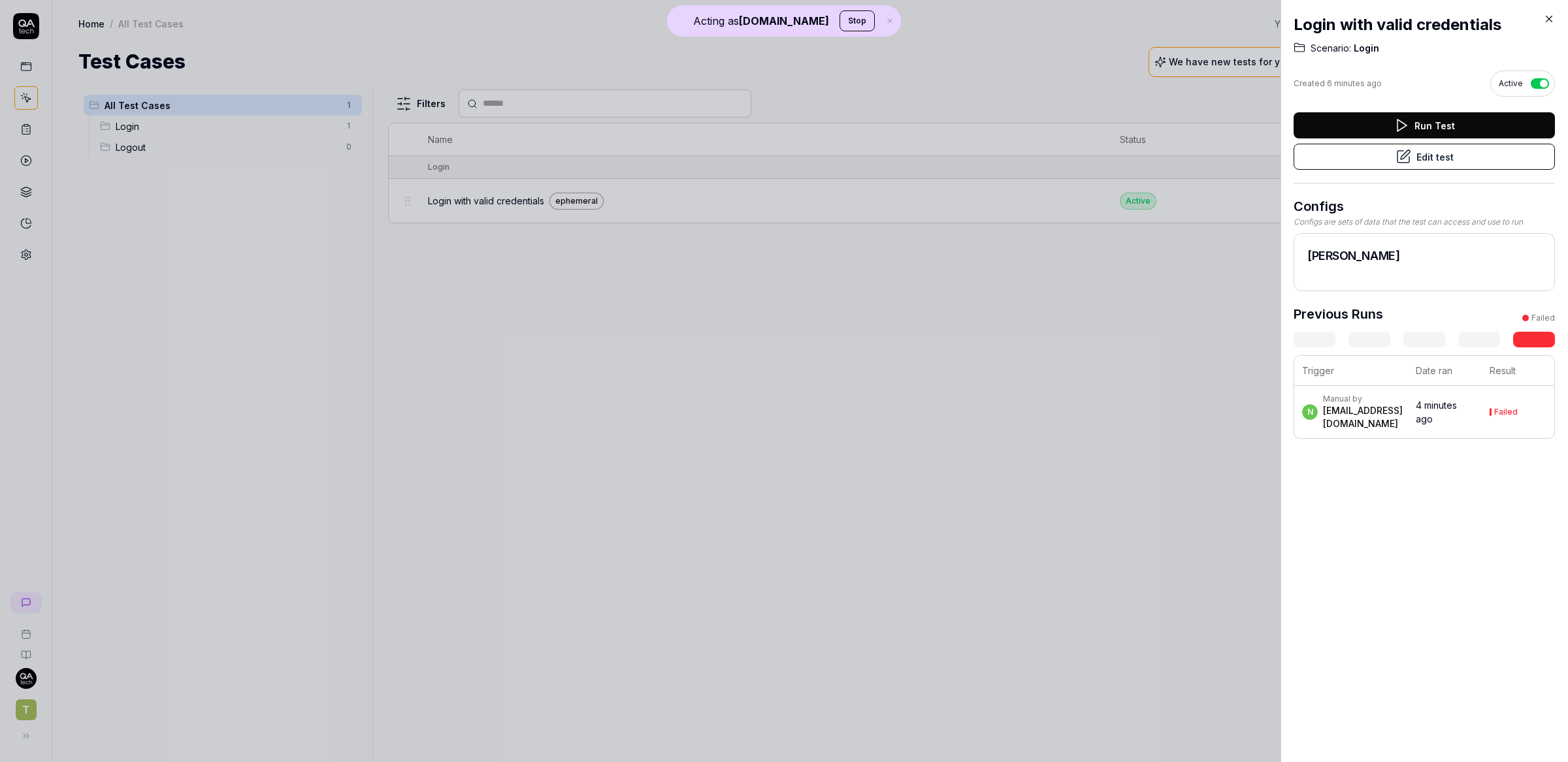
click at [1415, 156] on button "Edit test" at bounding box center [1424, 157] width 261 height 26
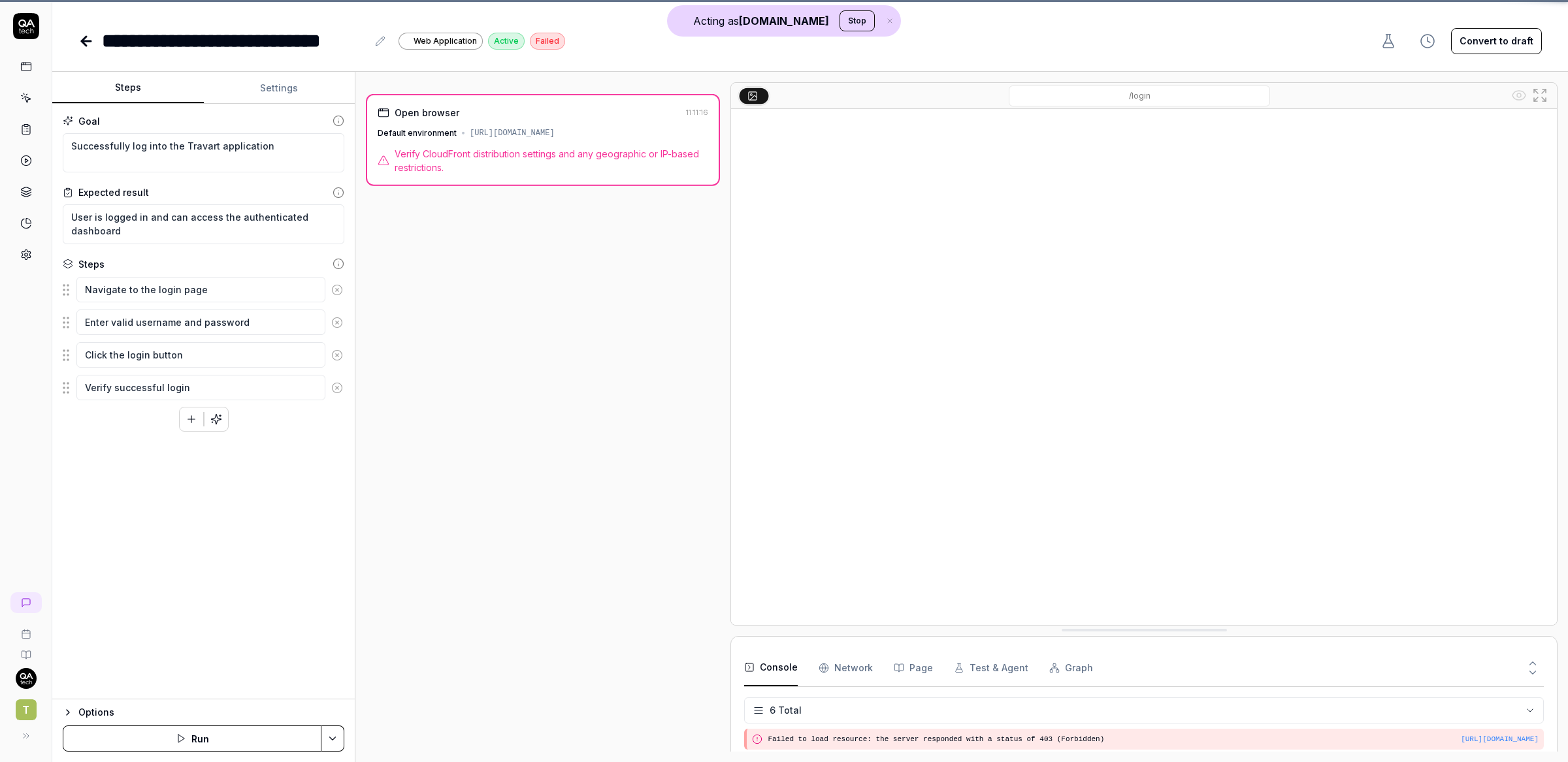
scroll to position [96, 0]
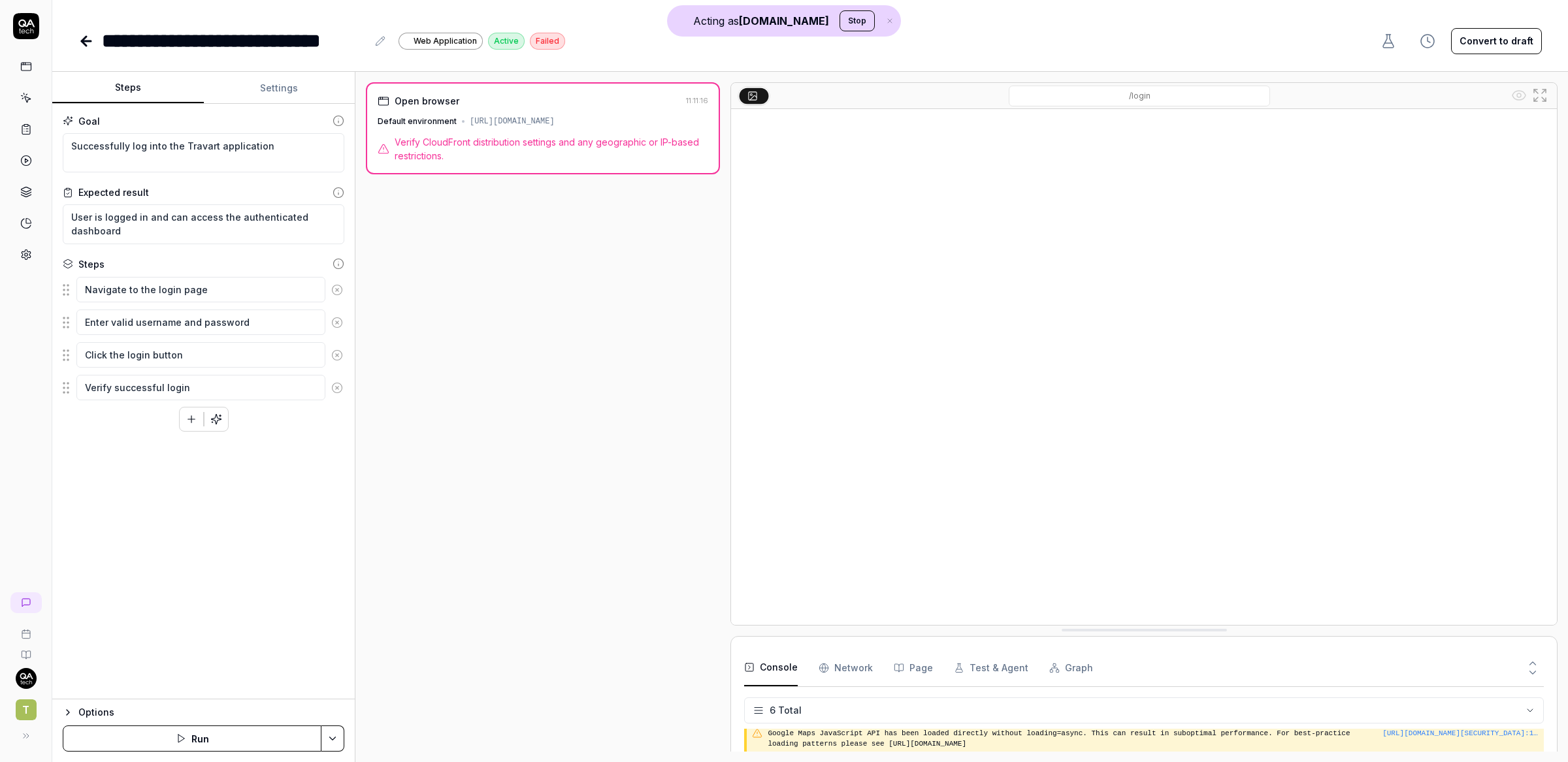
type textarea "*"
click at [524, 154] on span "Verify CloudFront distribution settings and any geographic or IP-based restrict…" at bounding box center [552, 149] width 314 height 28
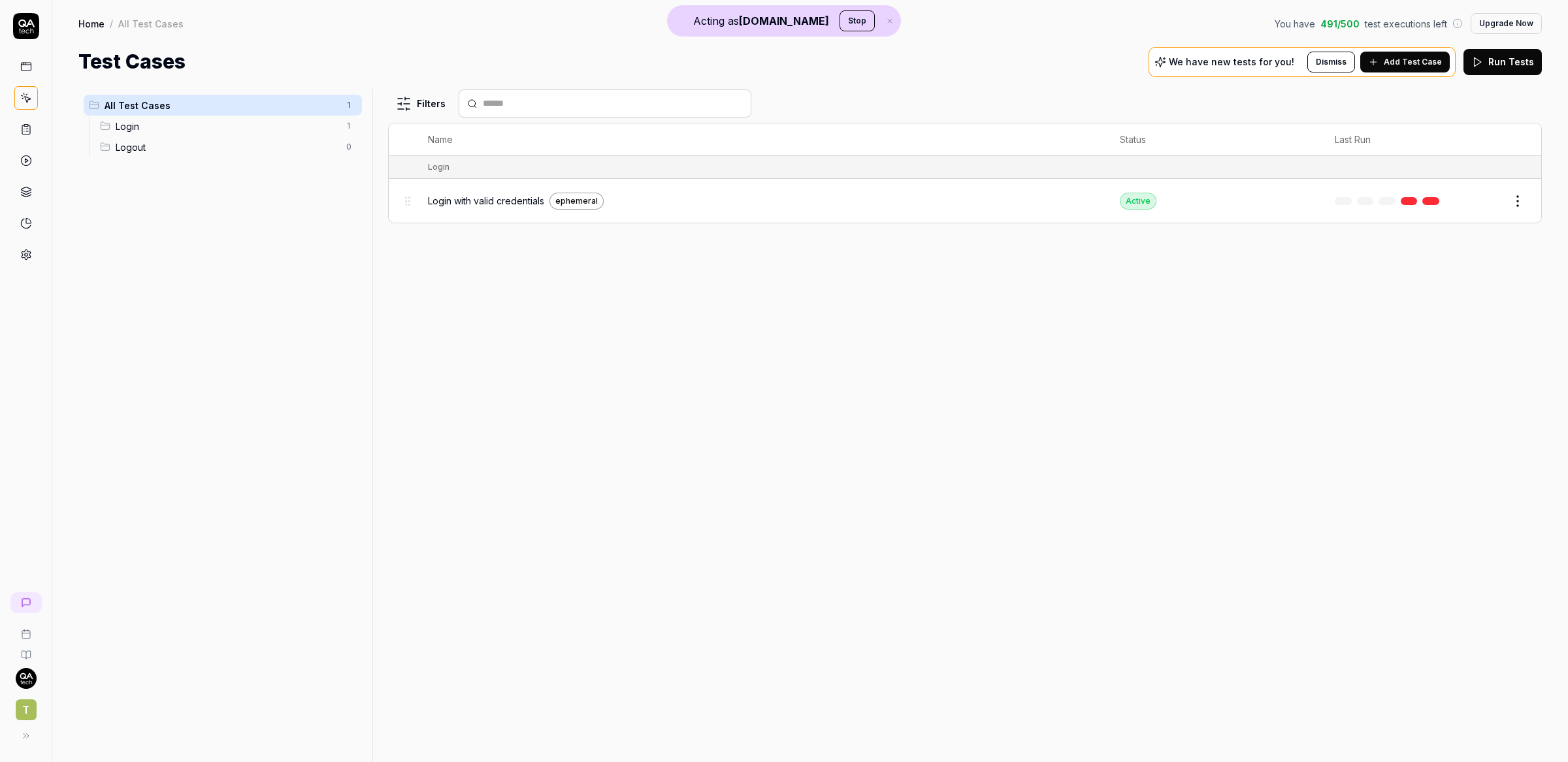
click at [483, 199] on span "Login with valid credentials" at bounding box center [486, 200] width 116 height 14
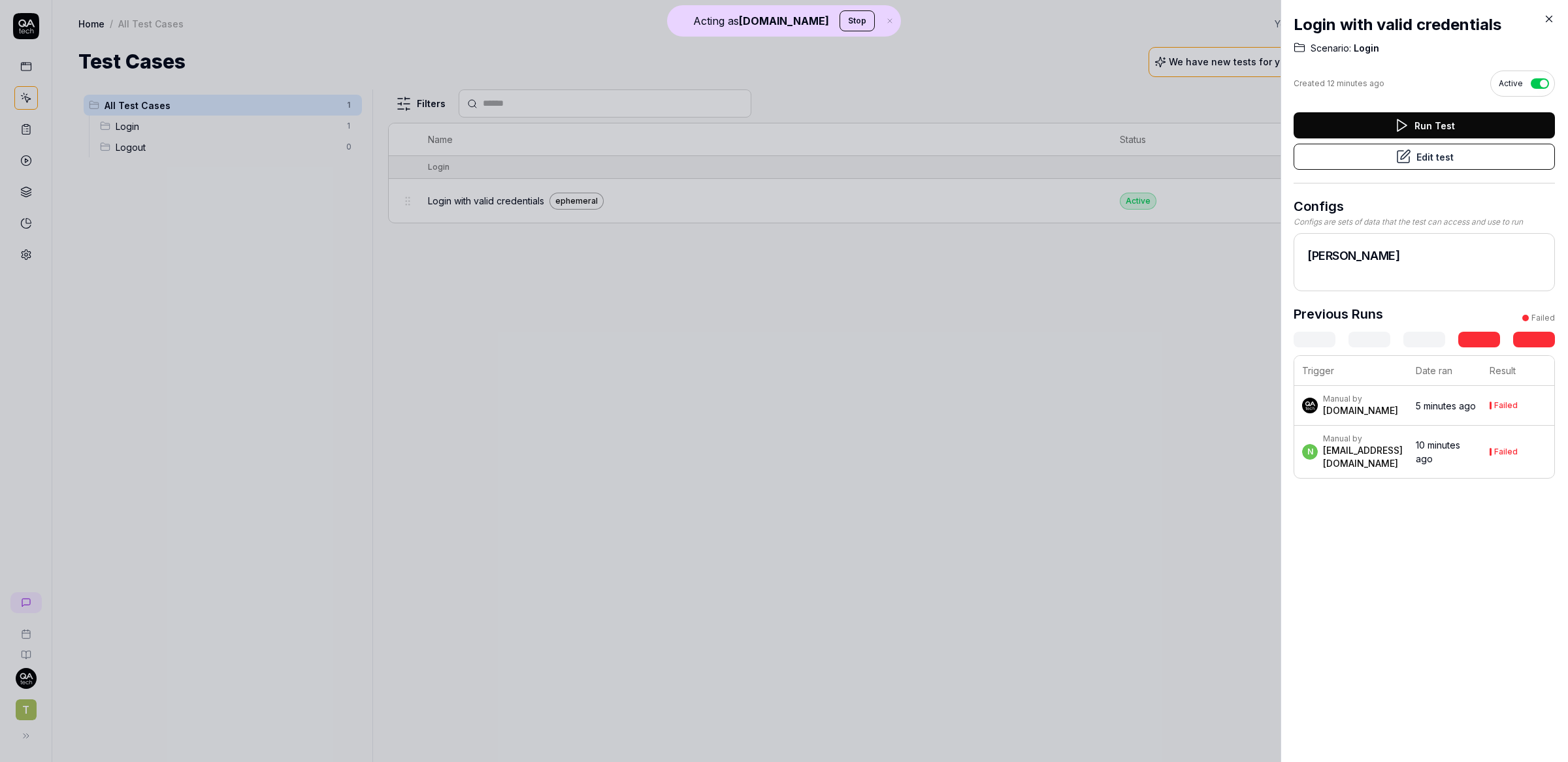
click at [1404, 161] on icon at bounding box center [1403, 157] width 16 height 16
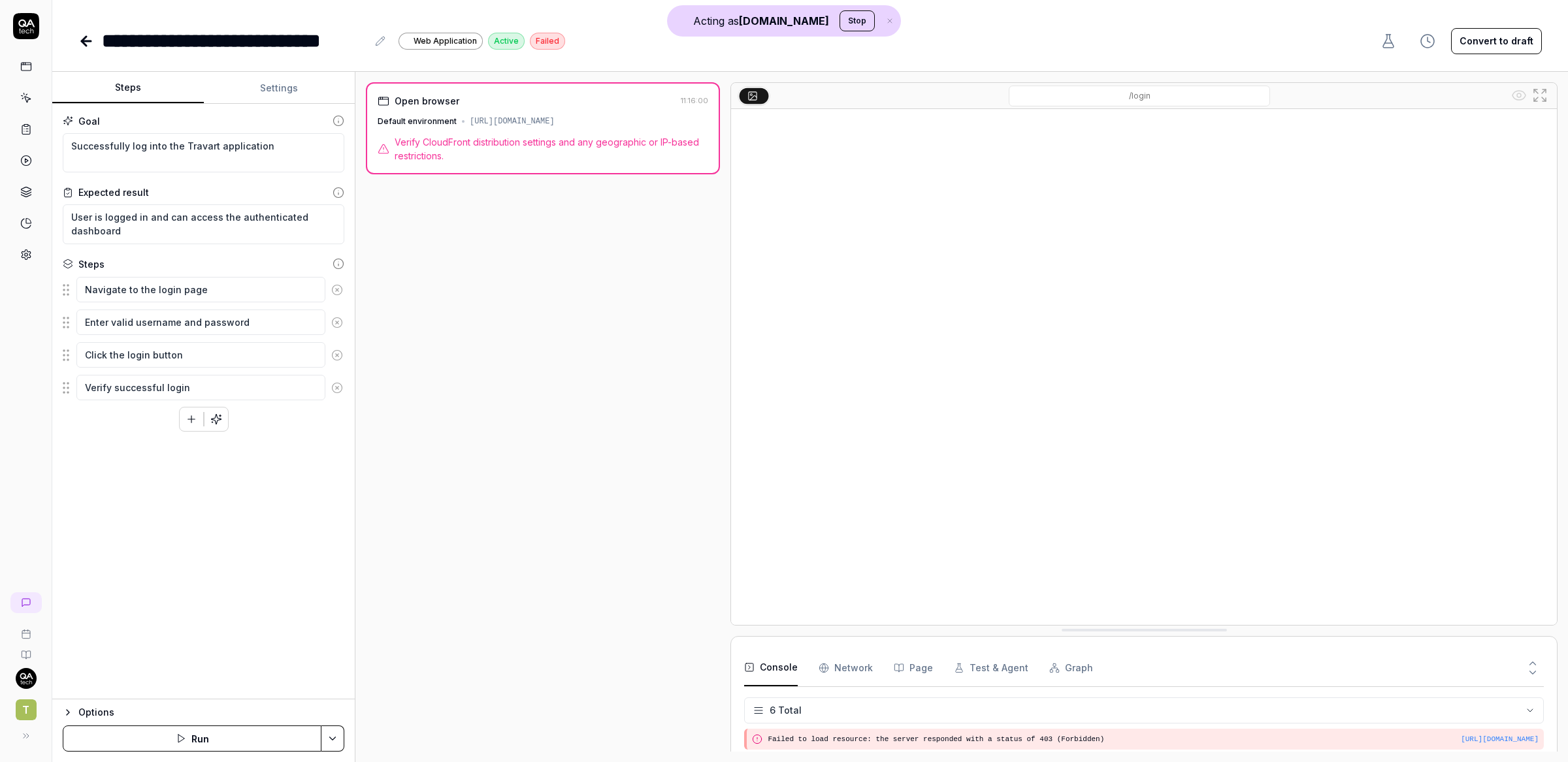
scroll to position [96, 0]
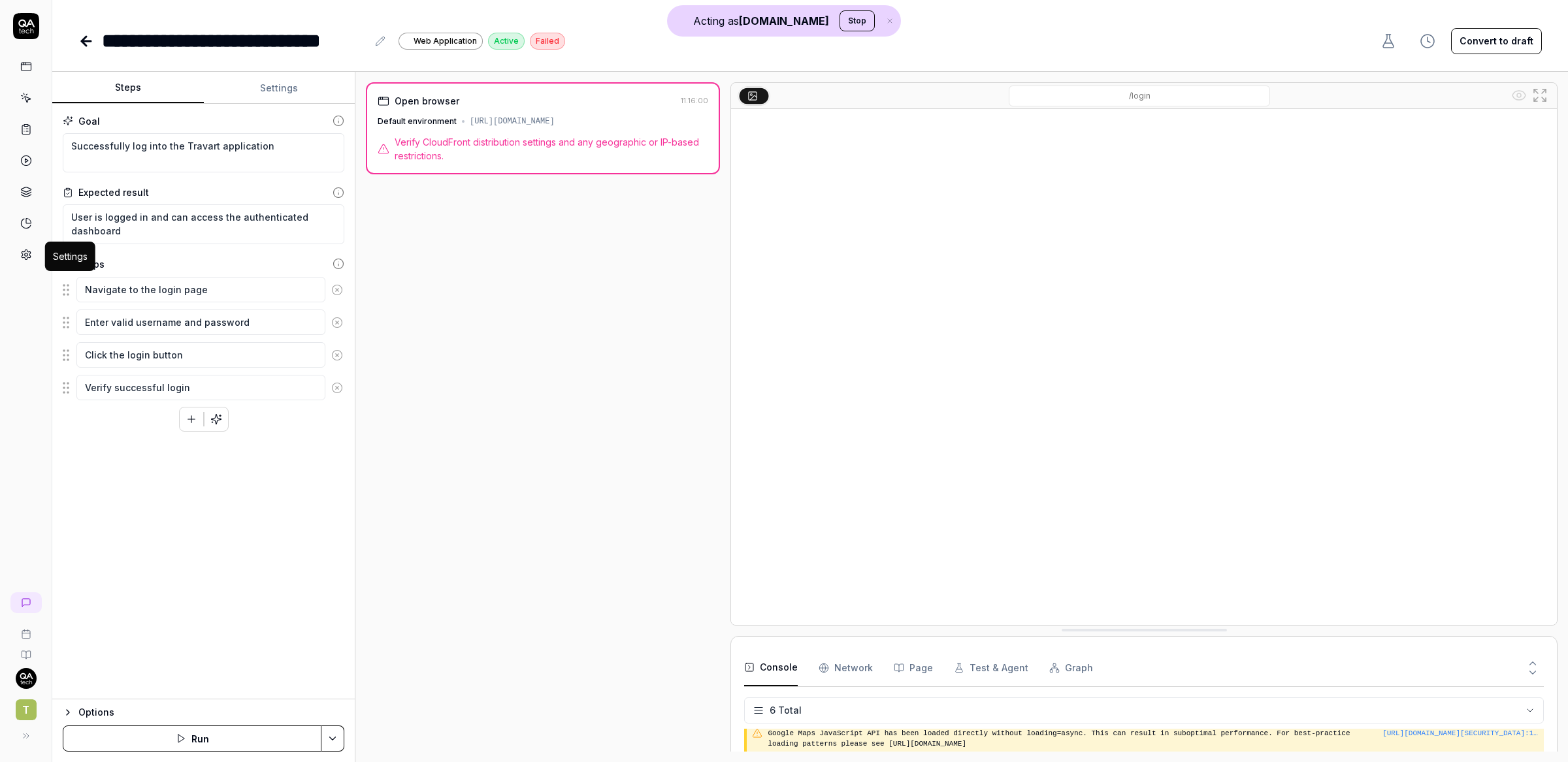
click at [25, 254] on icon at bounding box center [25, 254] width 12 height 12
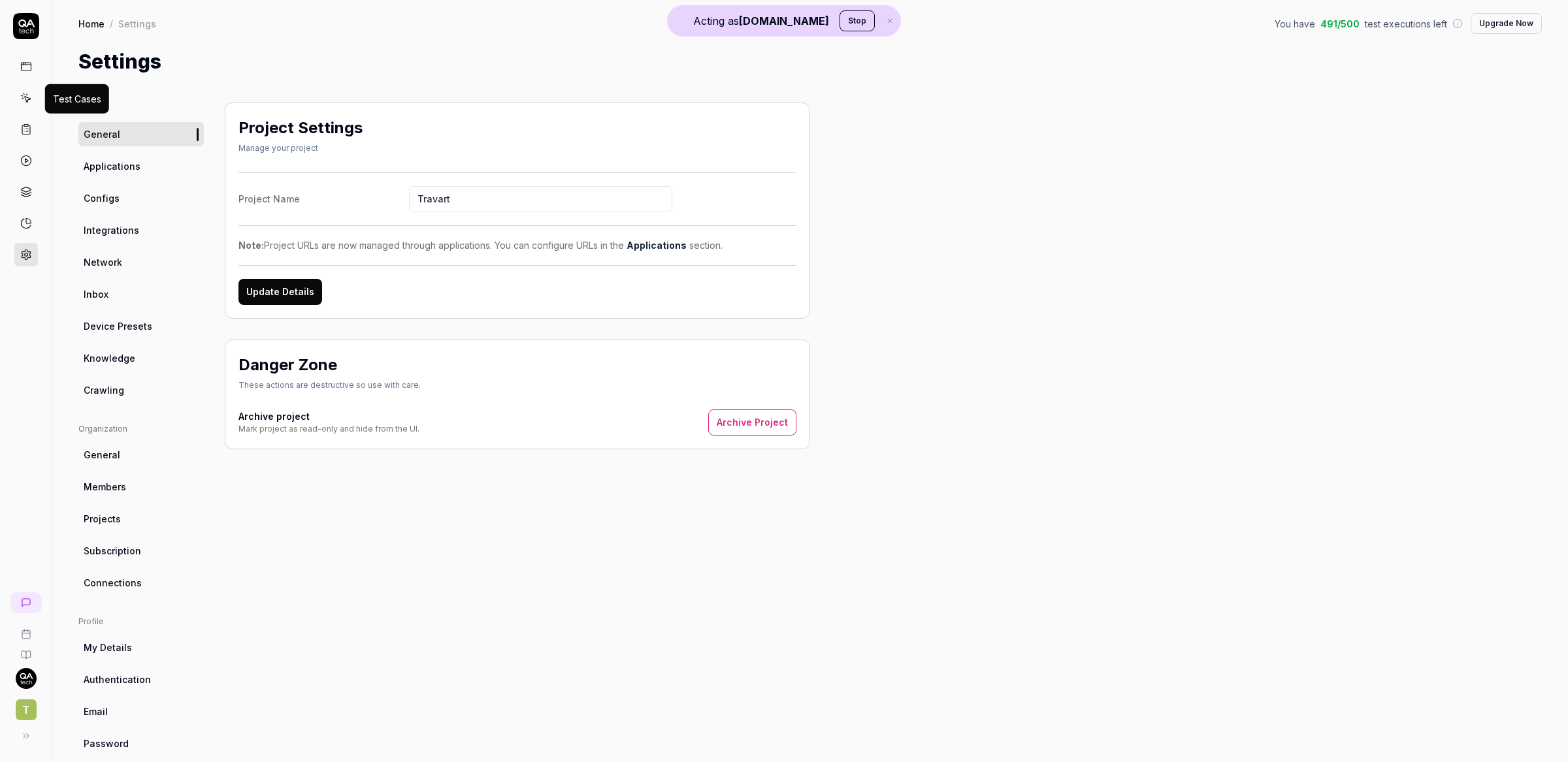
click at [27, 97] on icon at bounding box center [25, 98] width 12 height 12
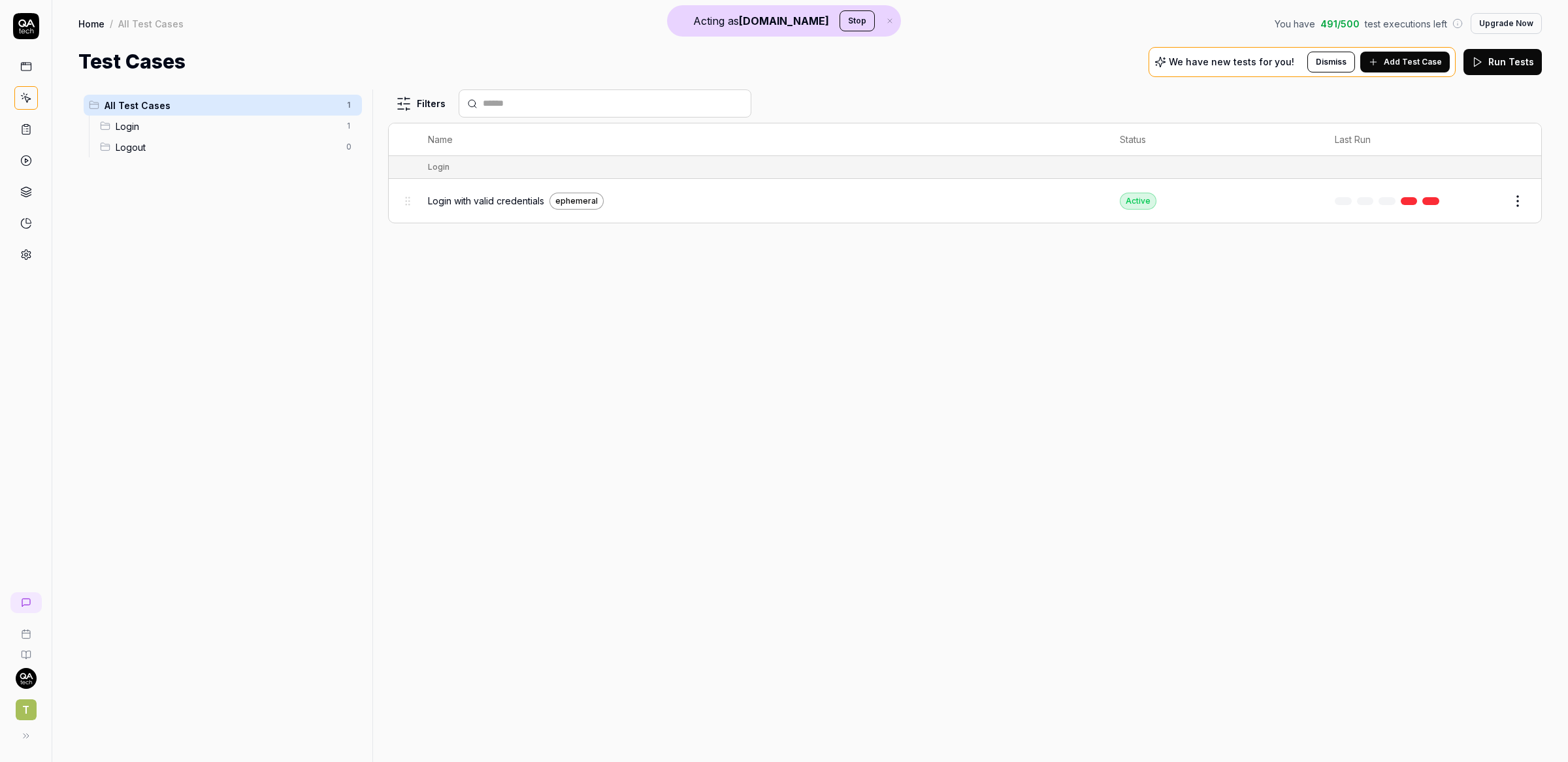
click at [480, 203] on span "Login with valid credentials" at bounding box center [486, 200] width 116 height 14
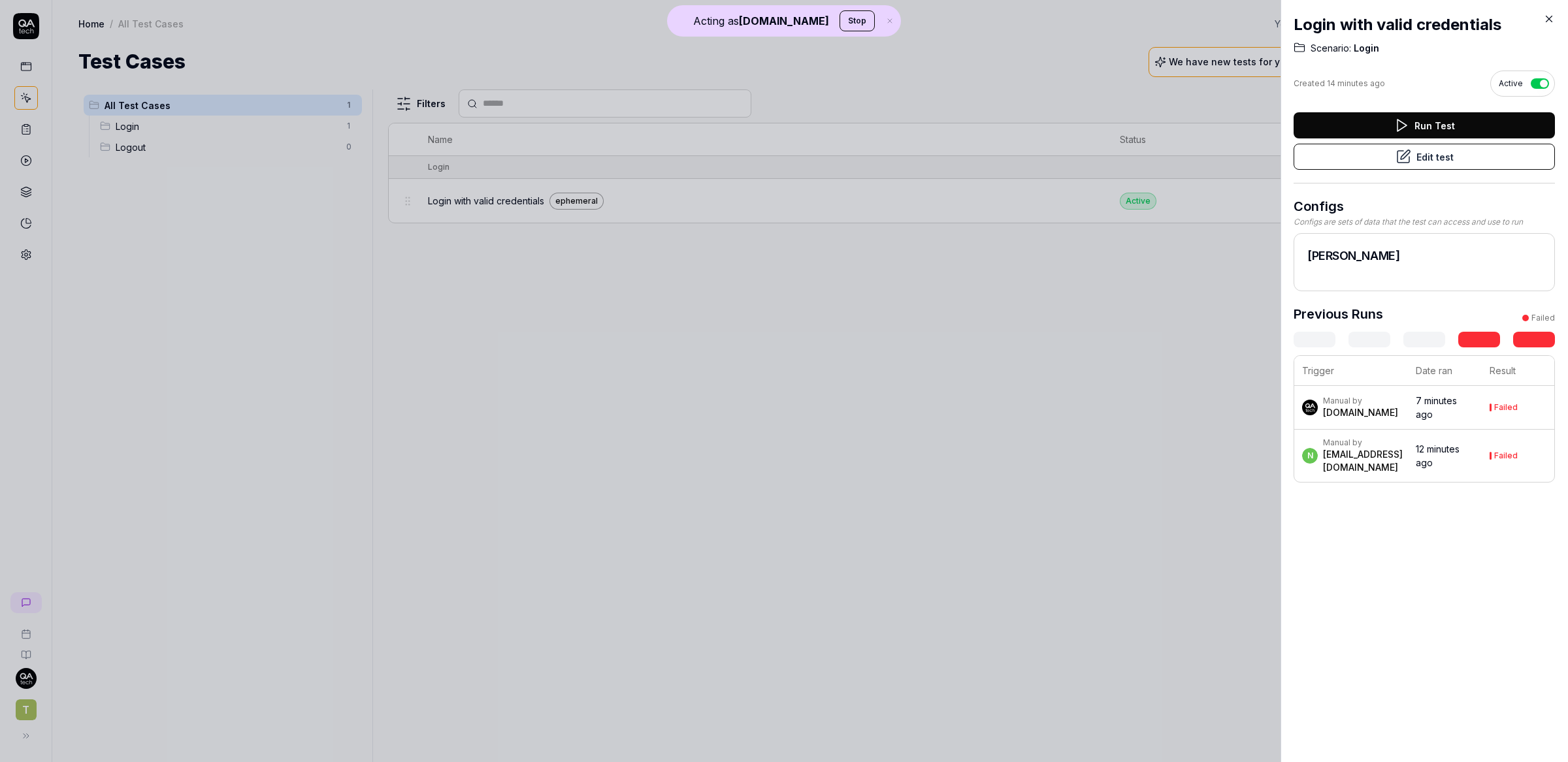
click at [1462, 153] on button "Edit test" at bounding box center [1424, 157] width 261 height 26
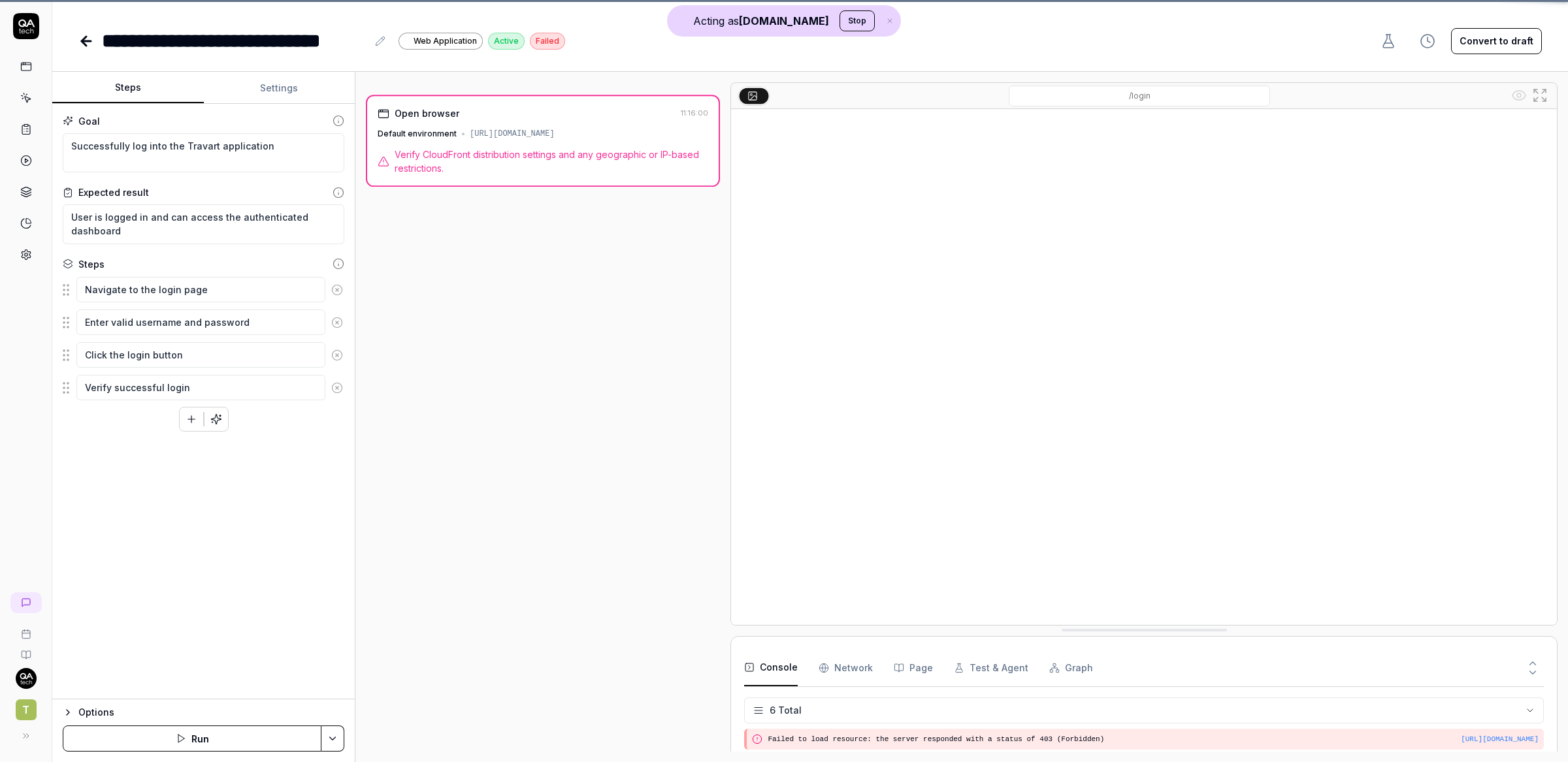
scroll to position [96, 0]
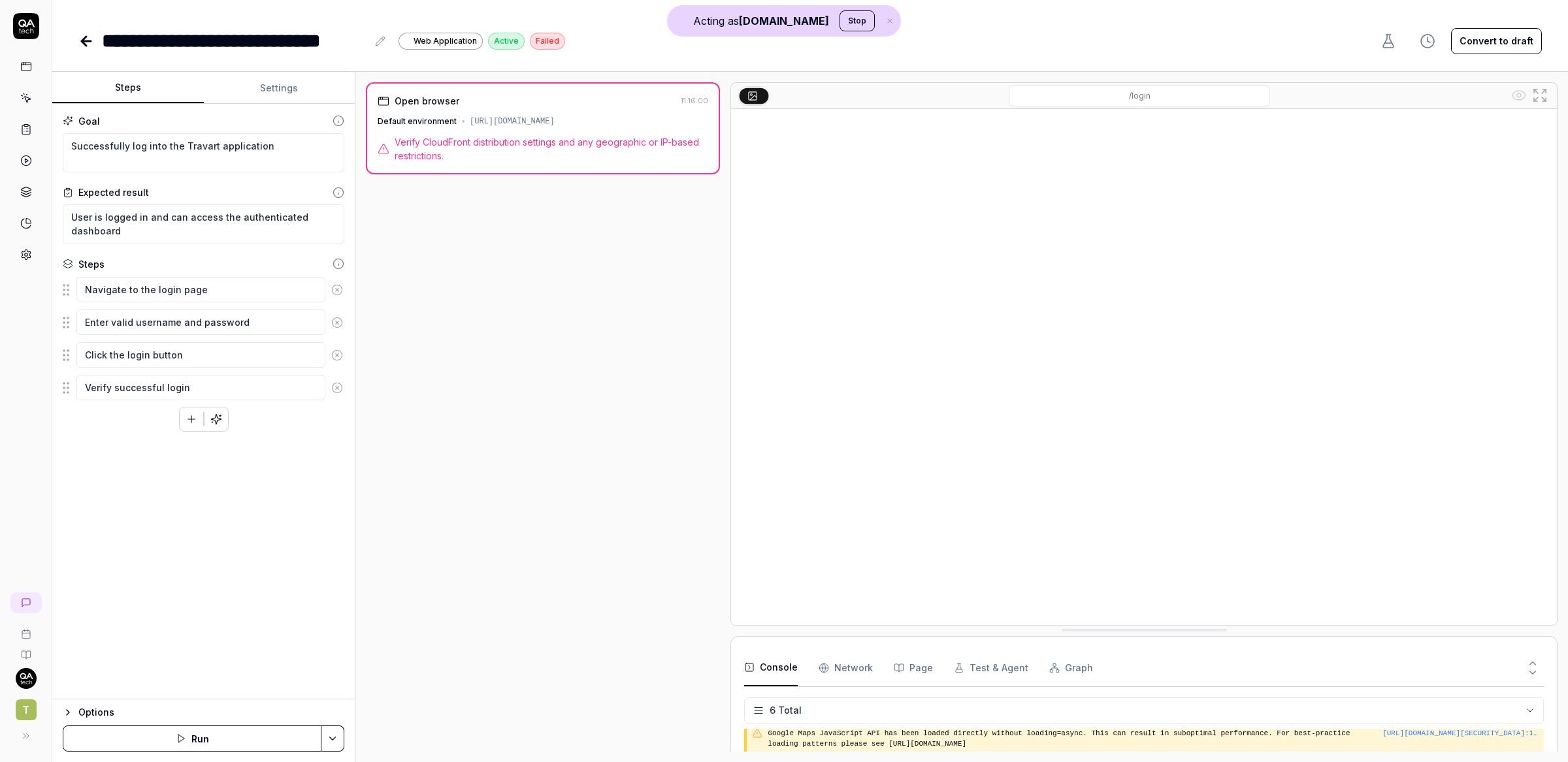
click at [85, 41] on icon at bounding box center [87, 41] width 10 height 0
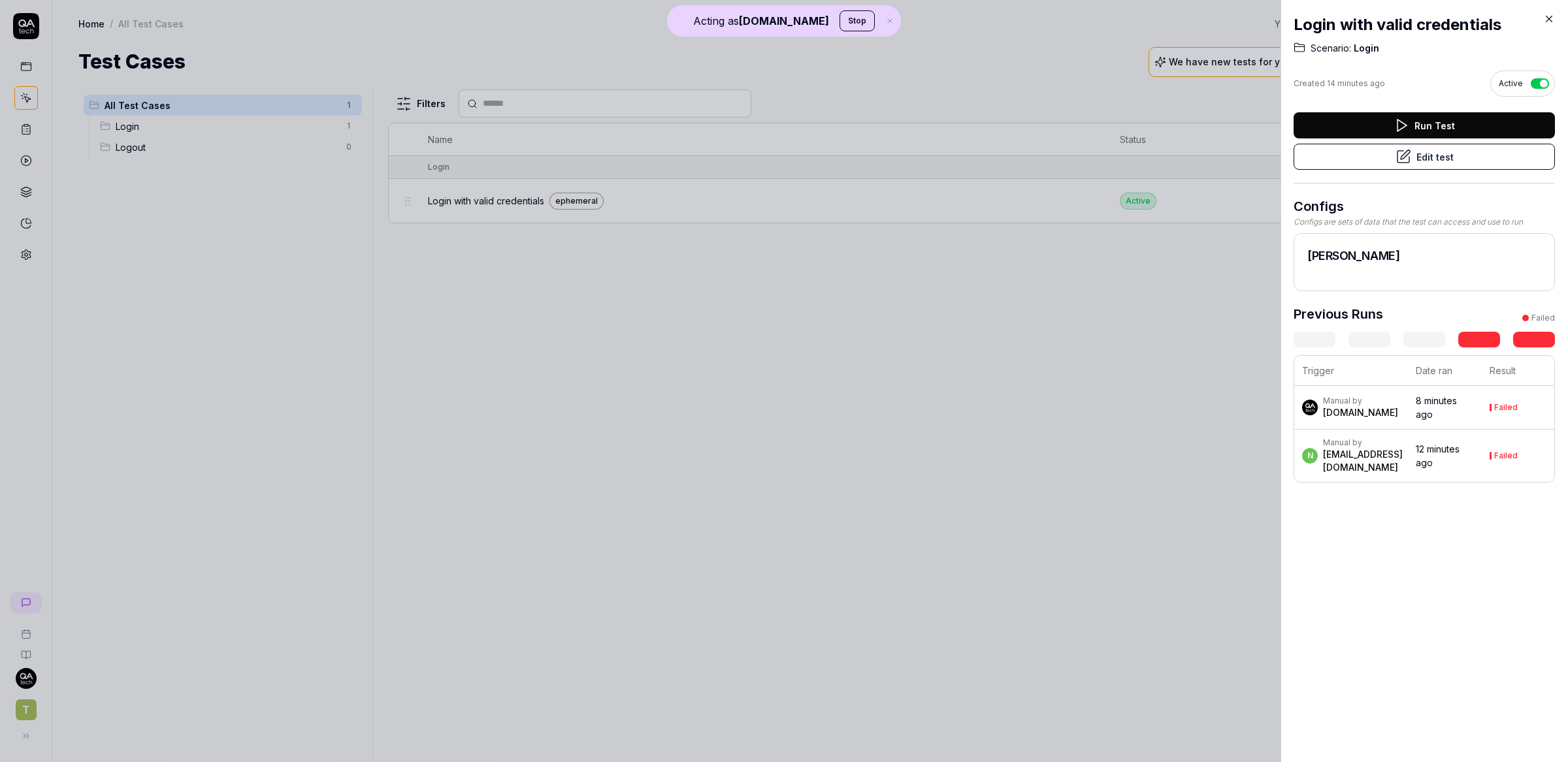
click at [1446, 148] on button "Edit test" at bounding box center [1424, 157] width 261 height 26
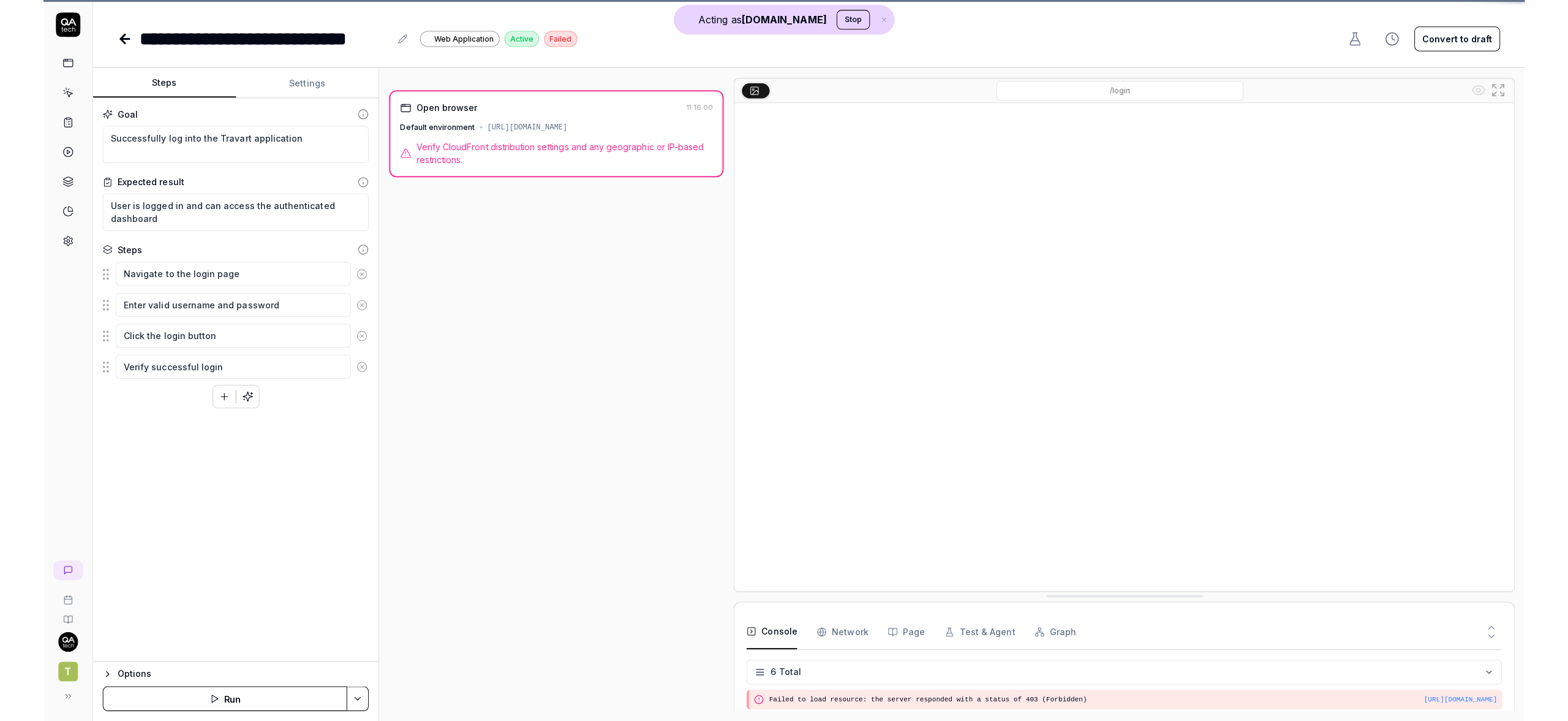
scroll to position [90, 0]
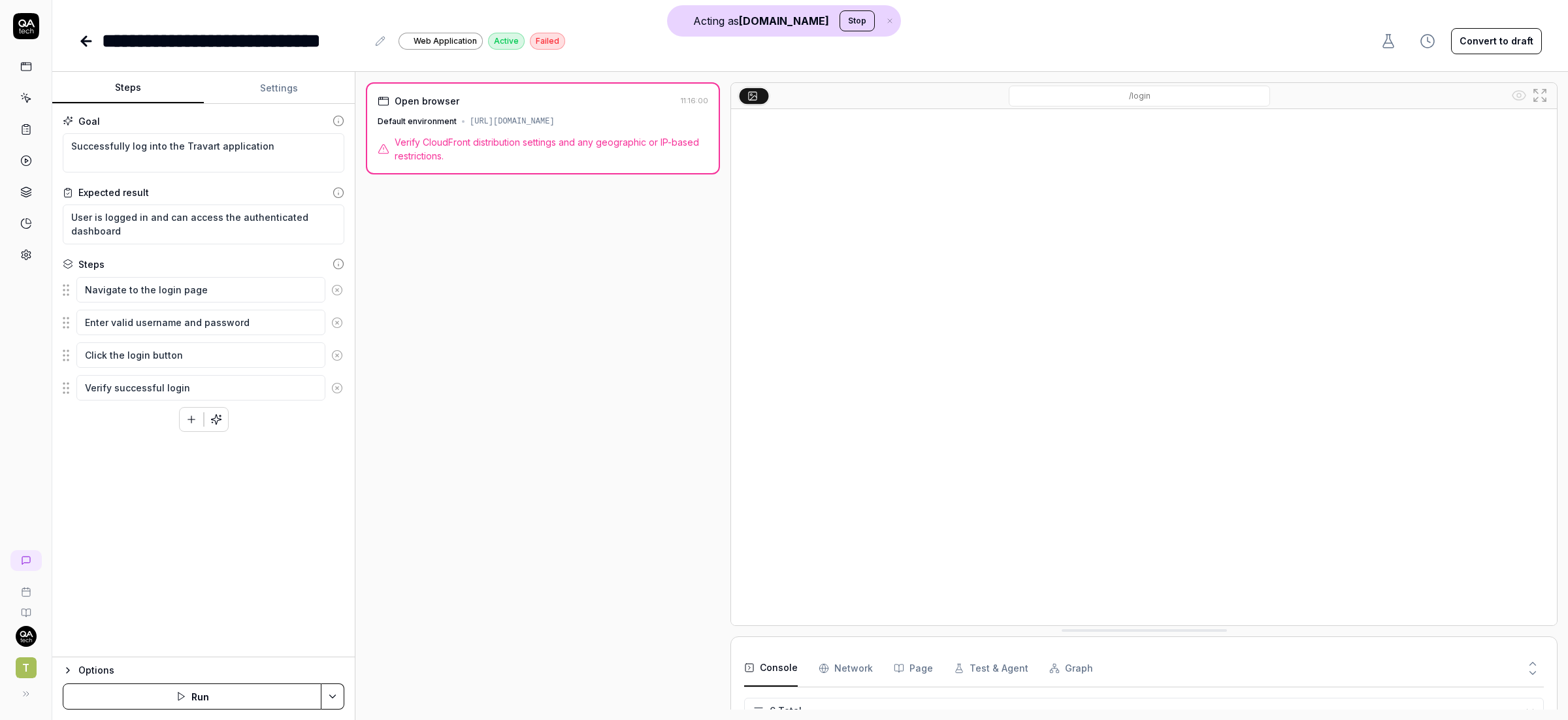
drag, startPoint x: 520, startPoint y: 151, endPoint x: 510, endPoint y: 149, distance: 10.2
click at [521, 151] on span "Verify CloudFront distribution settings and any geographic or IP-based restrict…" at bounding box center [552, 149] width 314 height 28
drag, startPoint x: 399, startPoint y: 141, endPoint x: 557, endPoint y: 178, distance: 162.3
click at [574, 165] on div "Open browser 11:16:00 Default environment https://dtu5juabzuf4r.cloudfront.net/…" at bounding box center [543, 129] width 354 height 92
drag, startPoint x: 586, startPoint y: 290, endPoint x: 585, endPoint y: 304, distance: 14.0
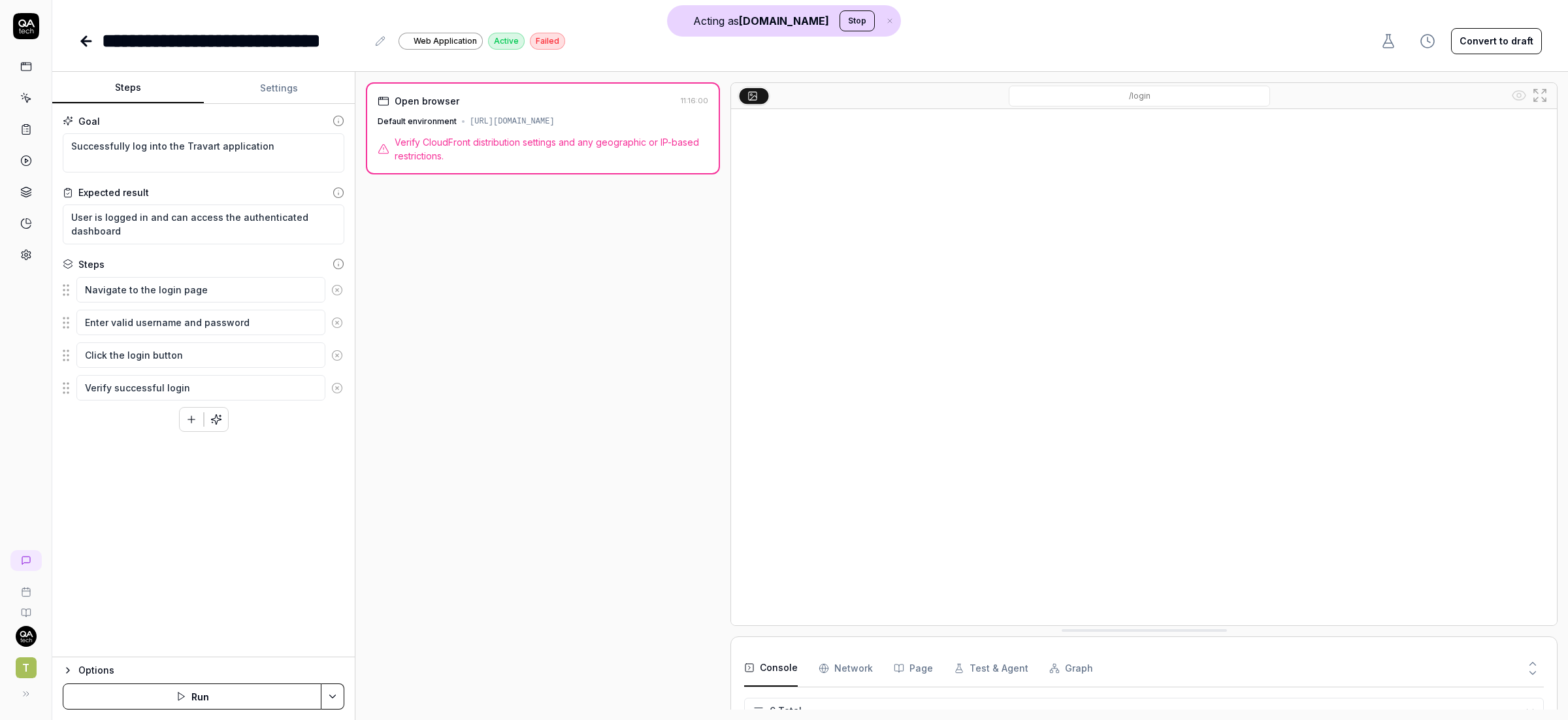
click at [590, 294] on div "Open browser 11:16:00 Default environment https://dtu5juabzuf4r.cloudfront.net/…" at bounding box center [543, 396] width 354 height 627
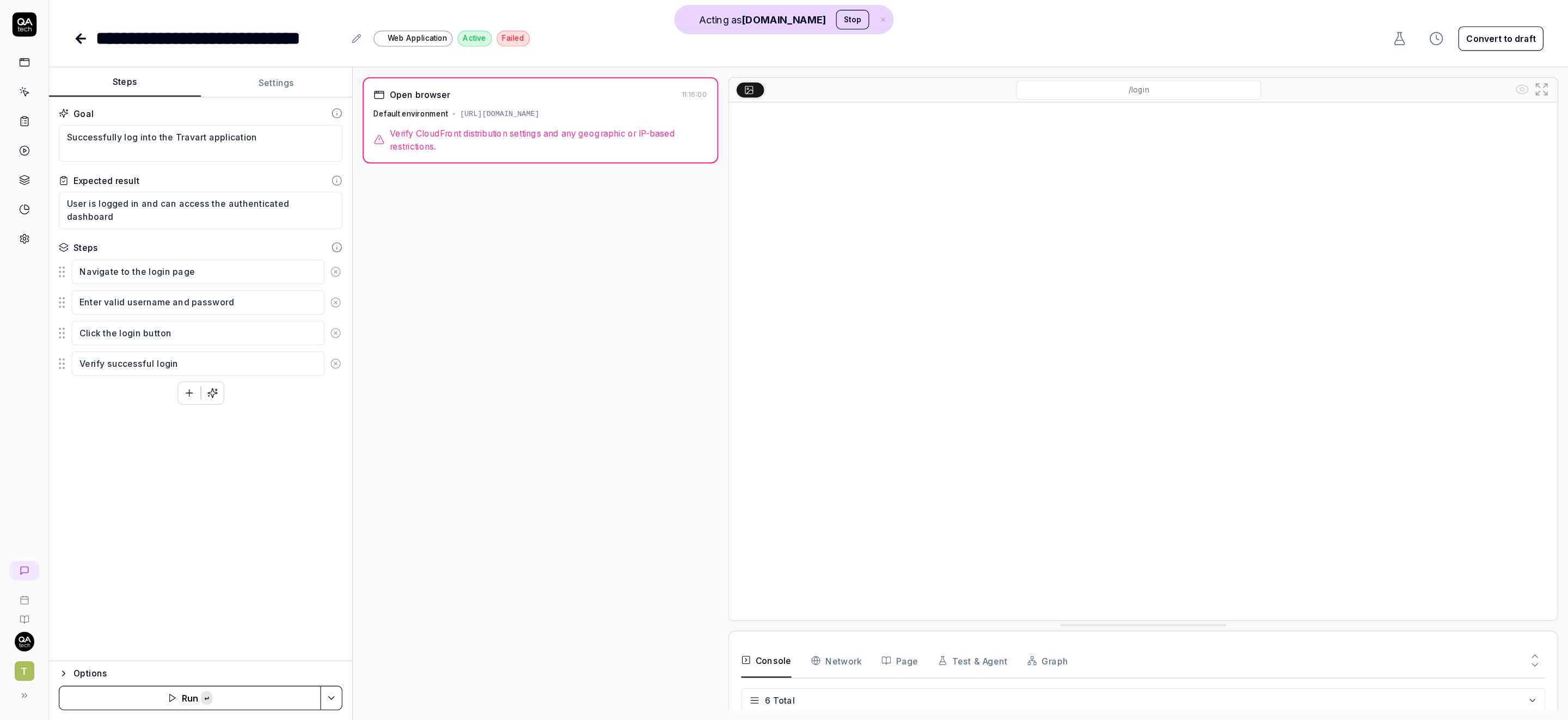
scroll to position [81, 0]
click at [452, 341] on div "Open browser 11:16:00 Default environment https://dtu5juabzuf4r.cloudfront.net/…" at bounding box center [481, 350] width 317 height 562
click at [22, 215] on icon at bounding box center [21, 212] width 10 height 10
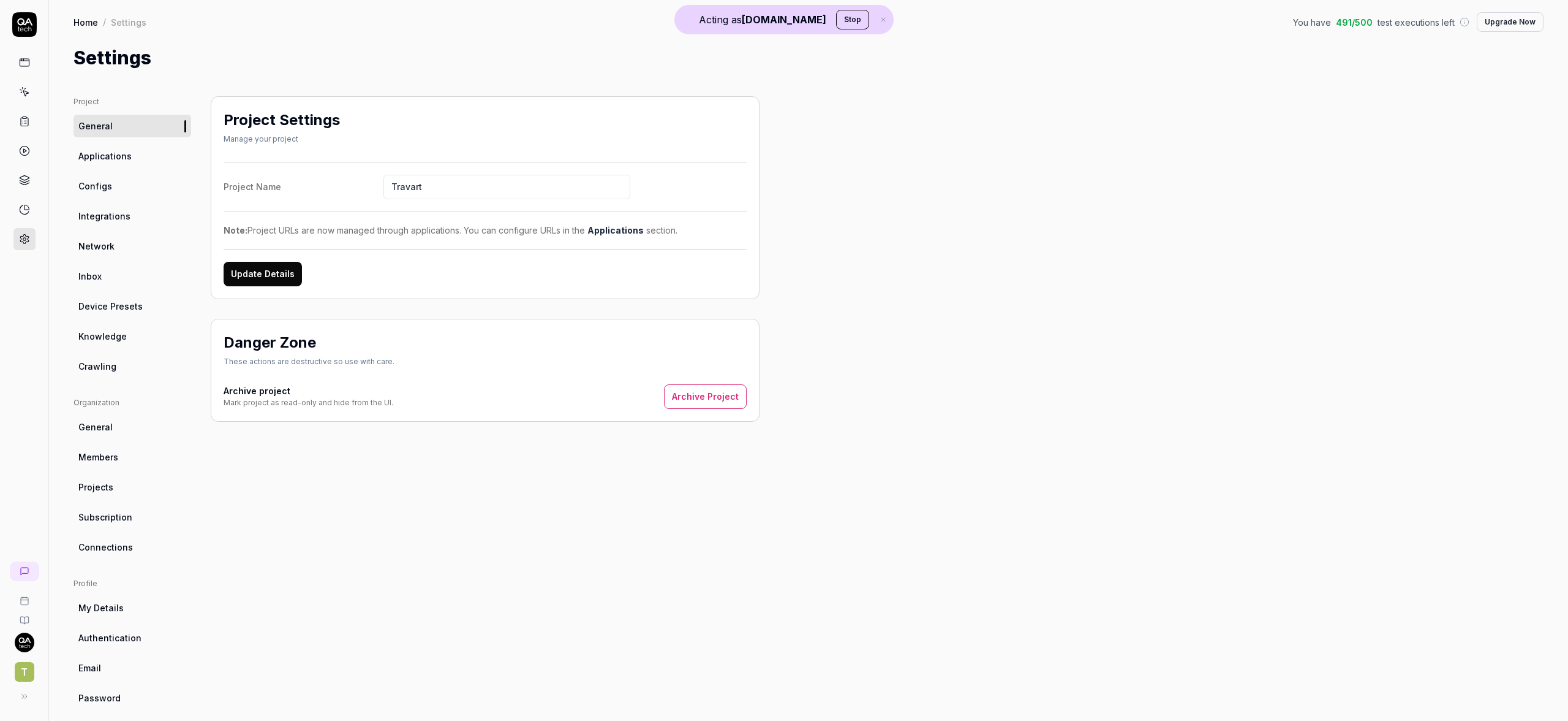
click at [118, 334] on span "Knowledge" at bounding box center [102, 336] width 48 height 13
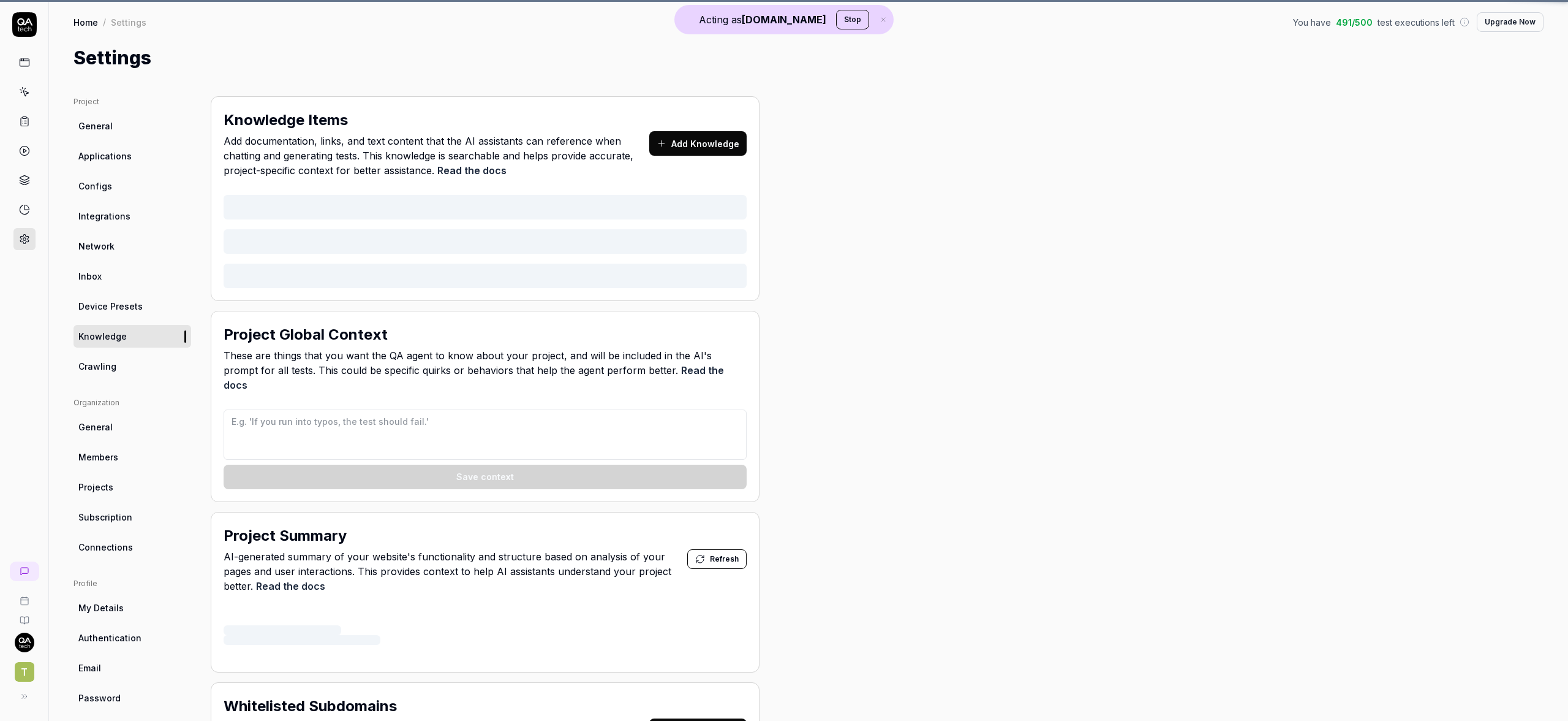
type textarea "*"
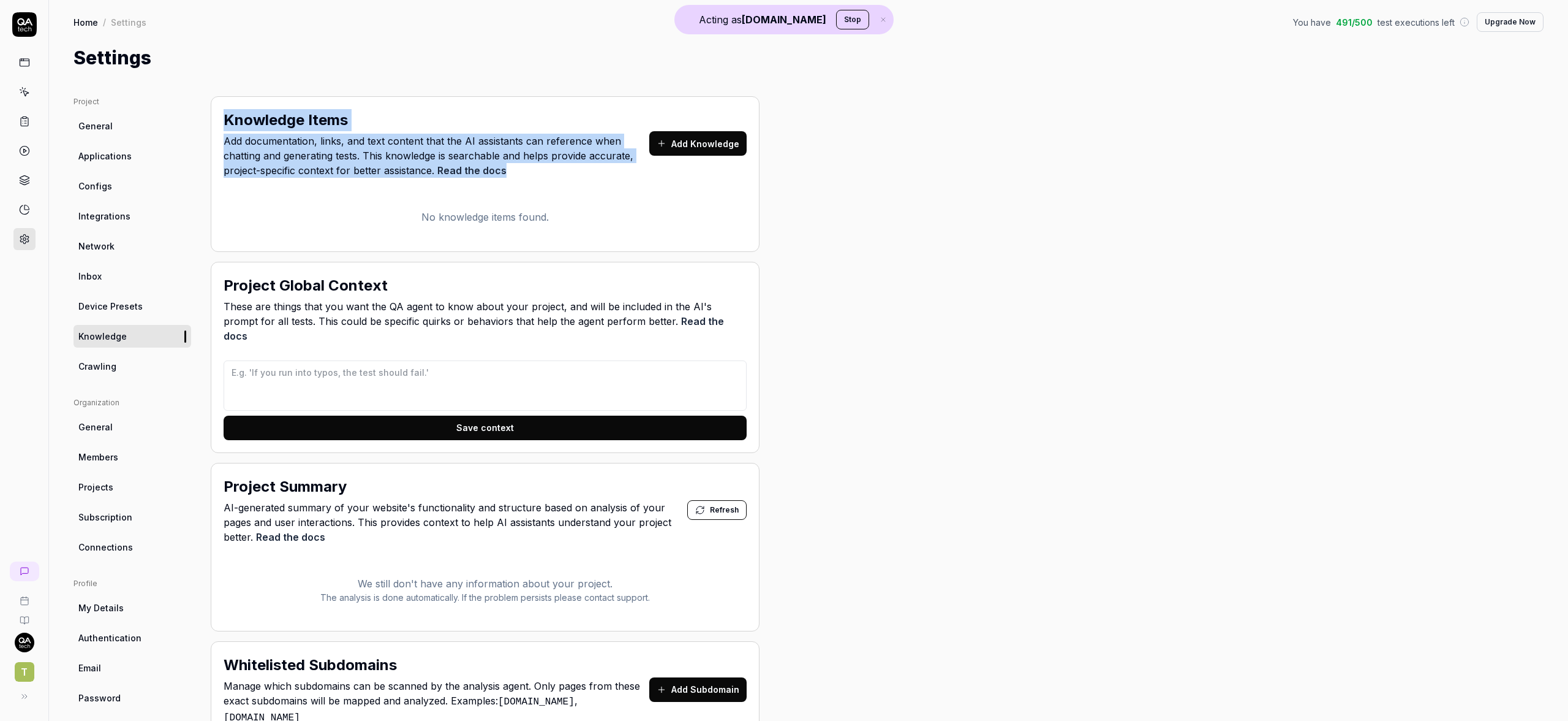
drag, startPoint x: 226, startPoint y: 113, endPoint x: 525, endPoint y: 163, distance: 303.2
click at [525, 163] on div "Knowledge Items Add documentation, links, and text content that the AI assistan…" at bounding box center [436, 143] width 426 height 69
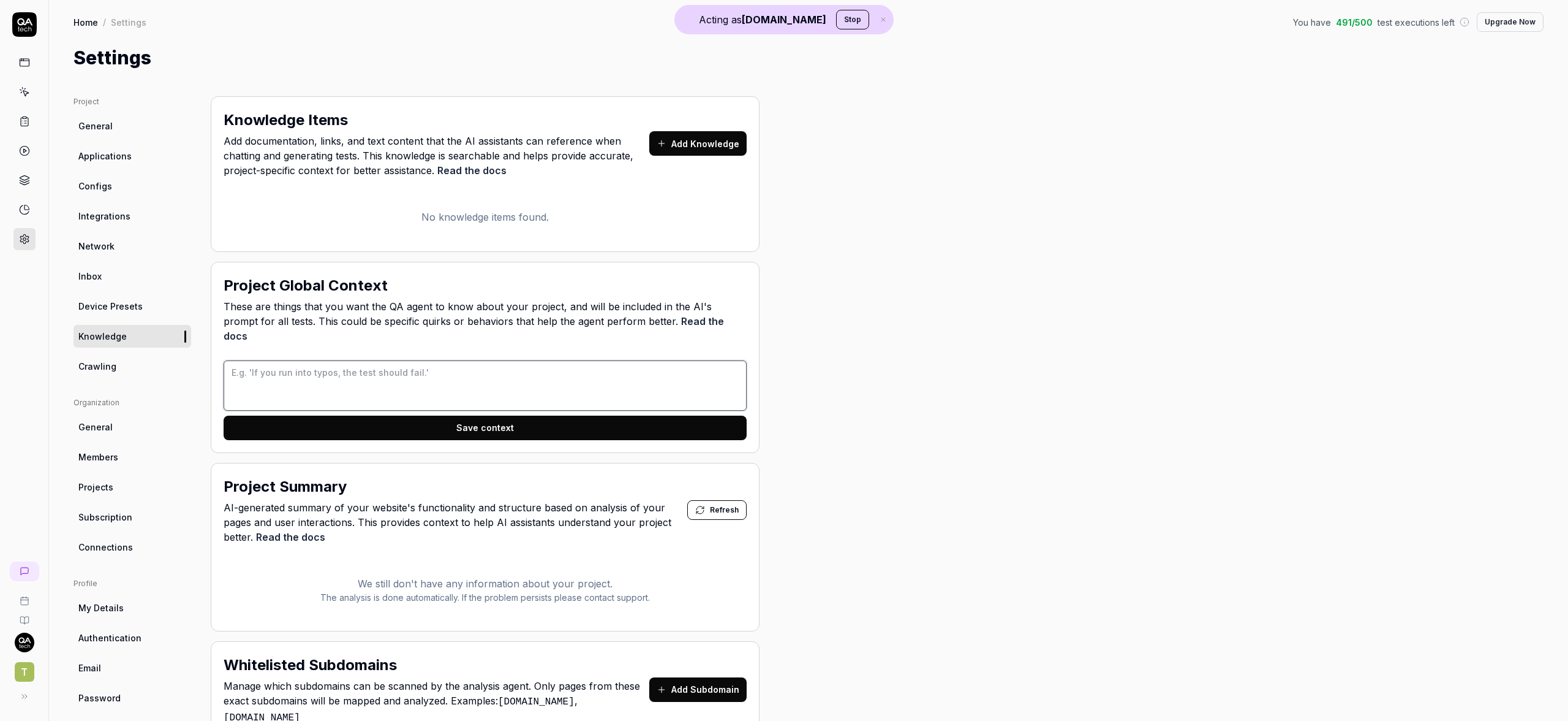
click at [452, 371] on textarea at bounding box center [485, 385] width 523 height 50
click at [26, 565] on link at bounding box center [24, 571] width 29 height 19
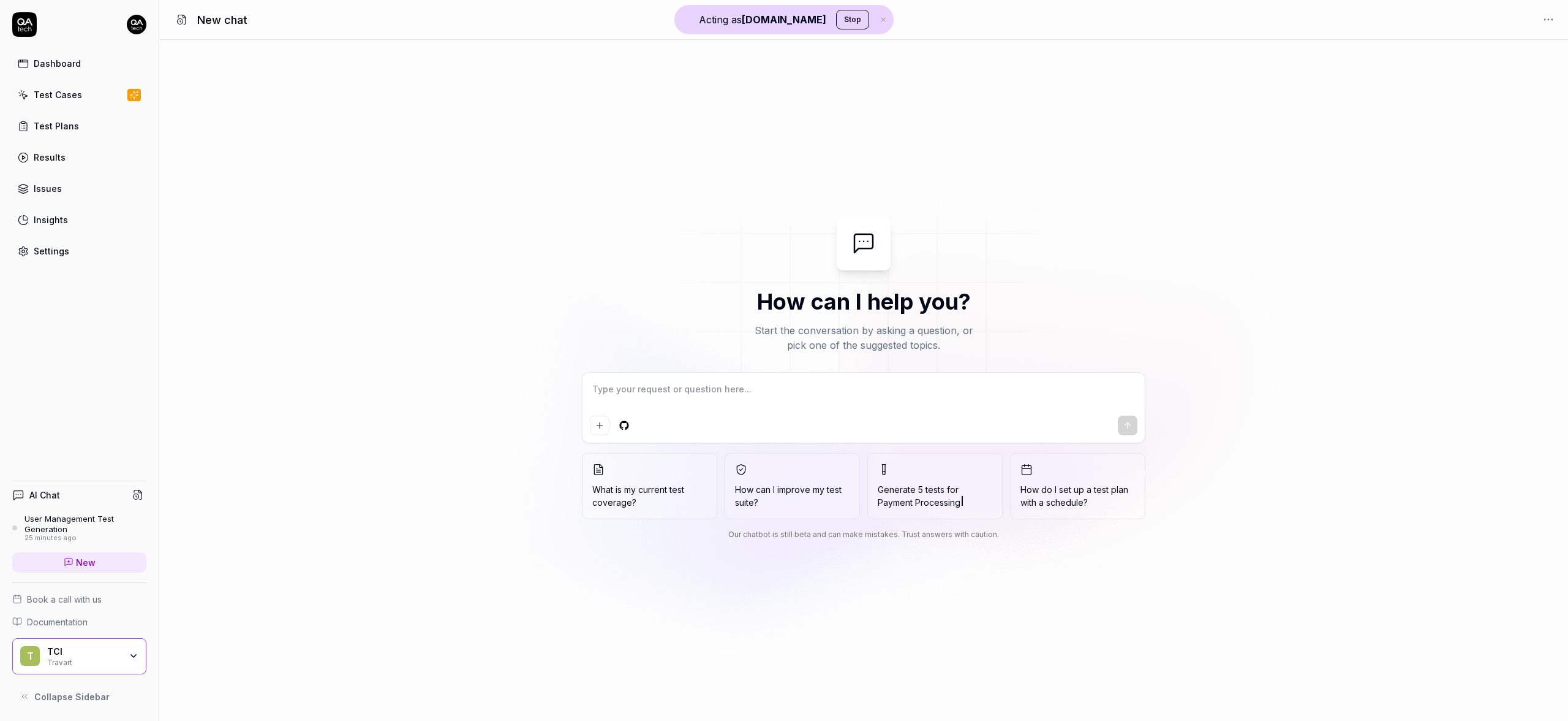
click at [57, 239] on div "Dashboard Test Cases Test Plans Results Issues Insights Settings" at bounding box center [79, 157] width 134 height 212
click at [70, 255] on link "Settings" at bounding box center [79, 251] width 134 height 24
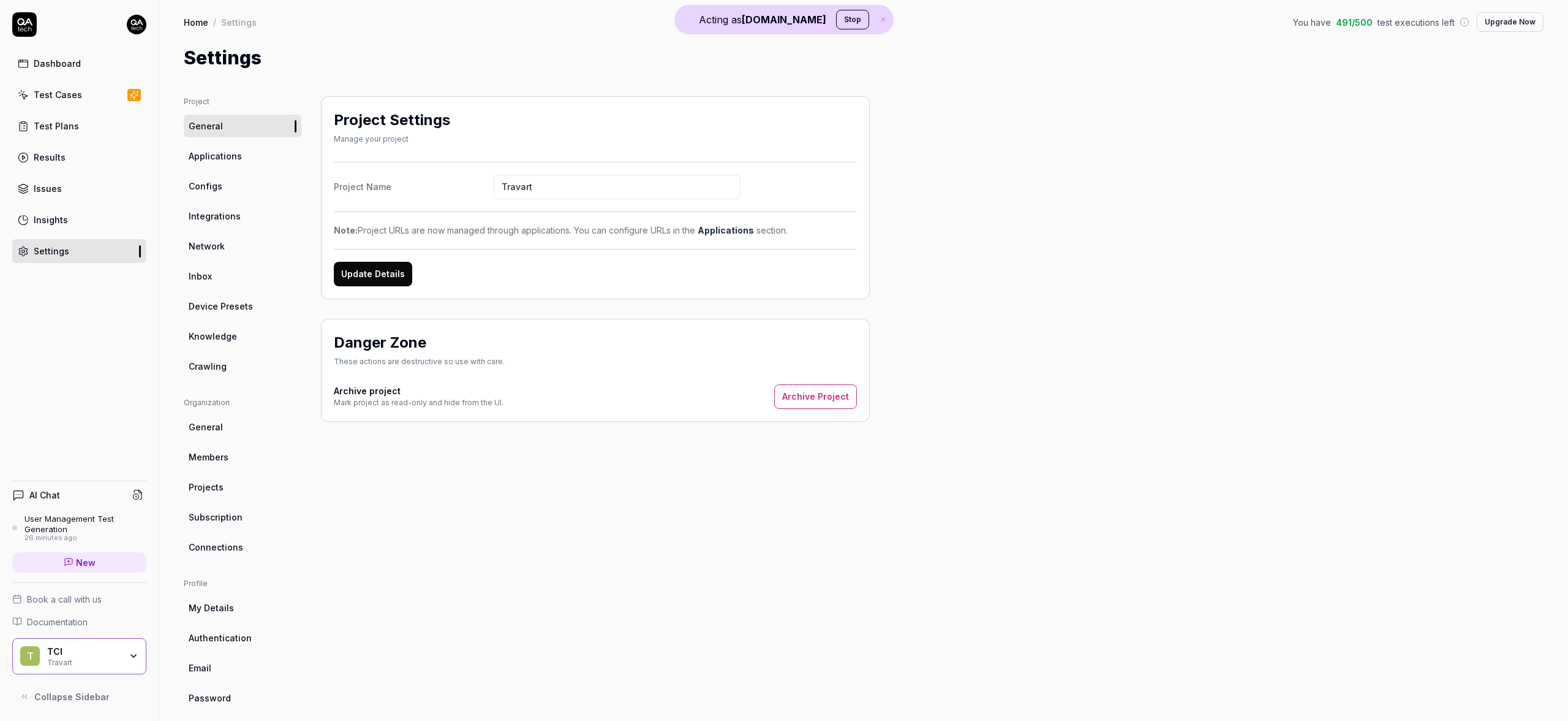
click at [233, 341] on span "Knowledge" at bounding box center [212, 336] width 48 height 13
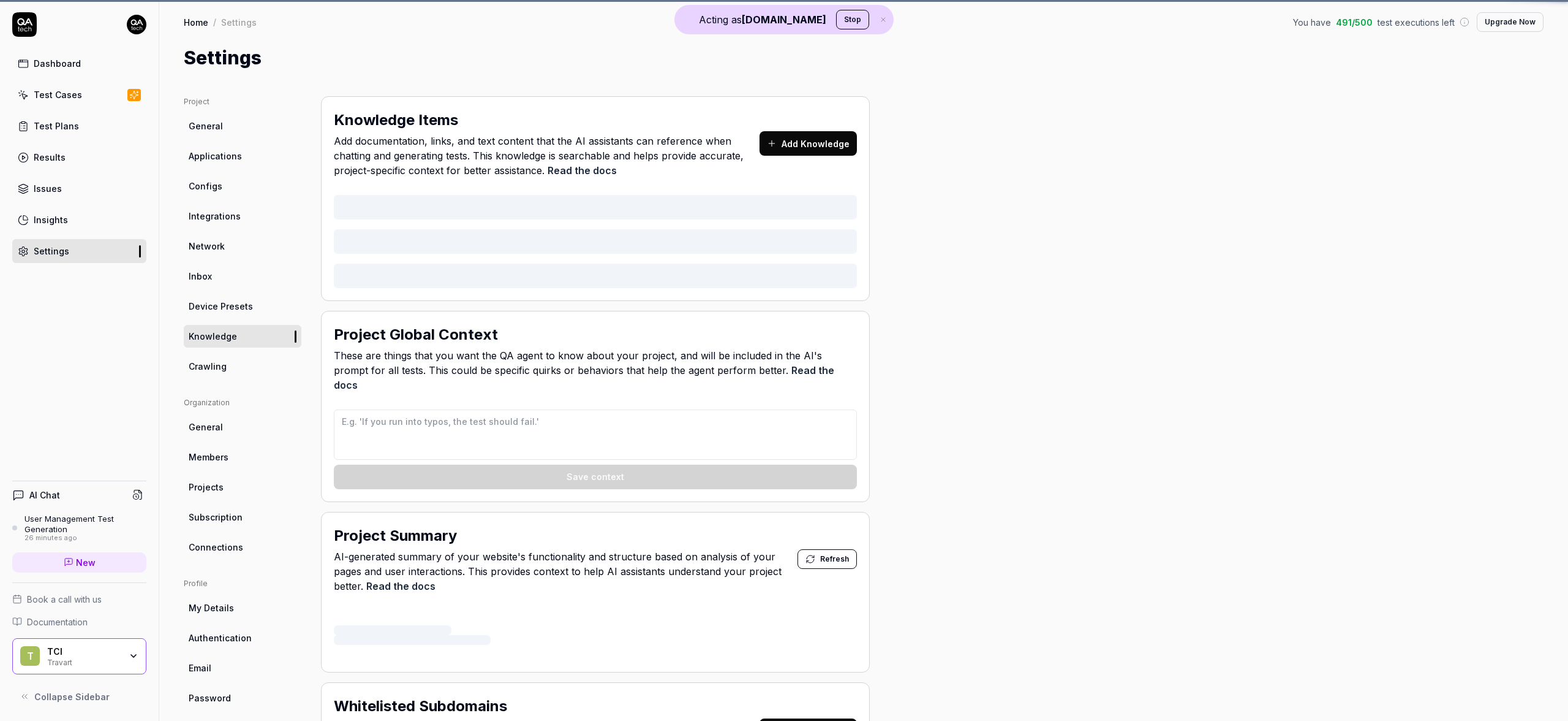
type textarea "*"
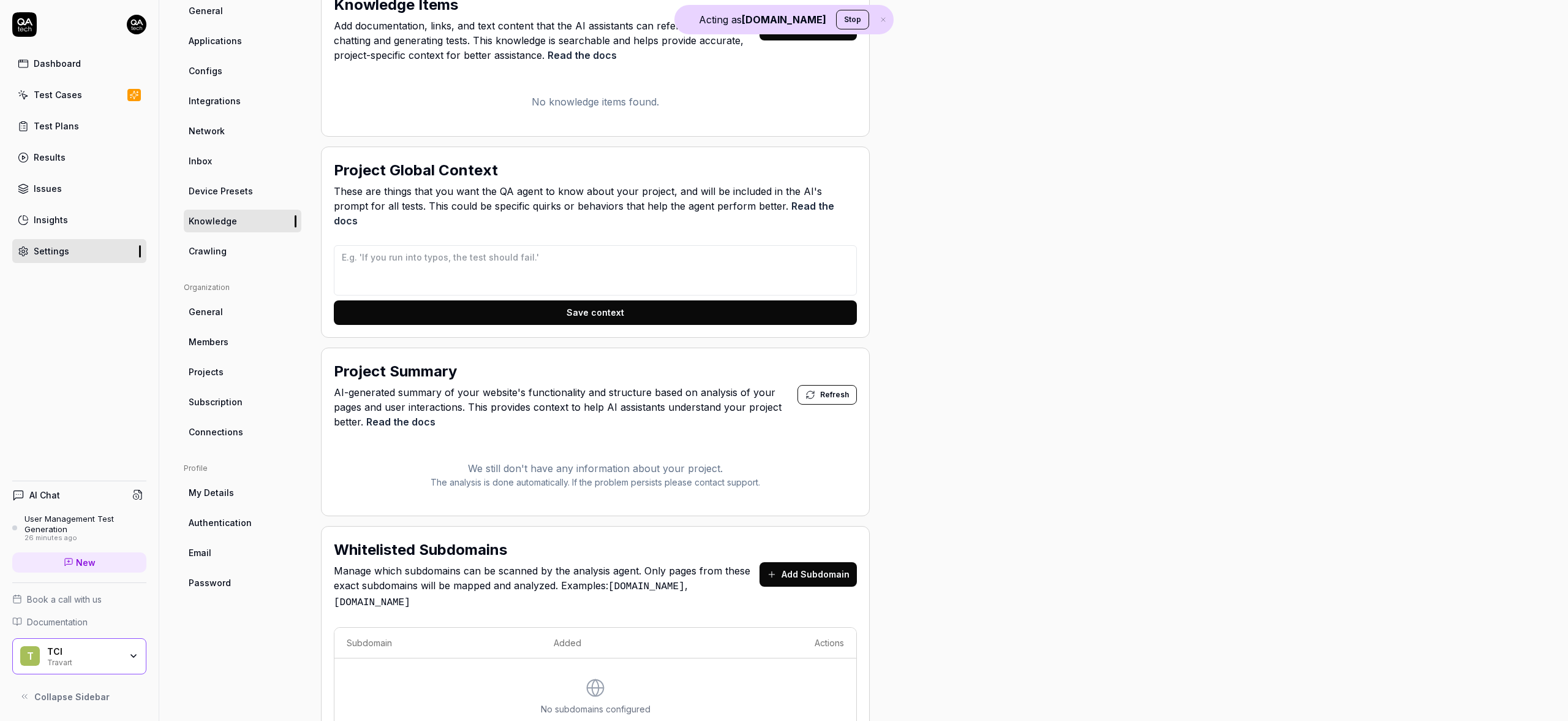
scroll to position [116, 0]
click at [523, 267] on textarea at bounding box center [595, 269] width 523 height 50
click at [91, 97] on link "Test Cases" at bounding box center [79, 95] width 134 height 24
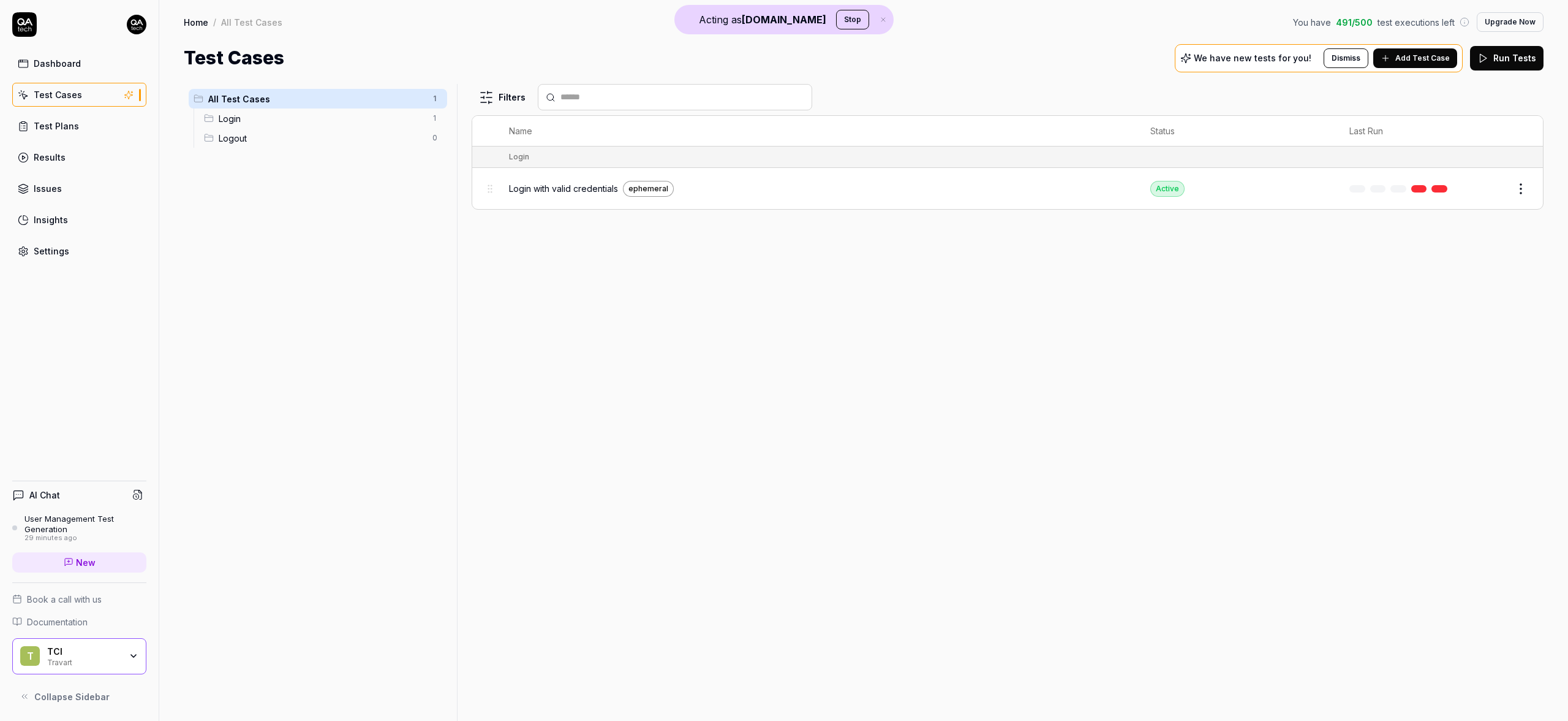
click at [1439, 62] on span "Add Test Case" at bounding box center [1423, 58] width 54 height 11
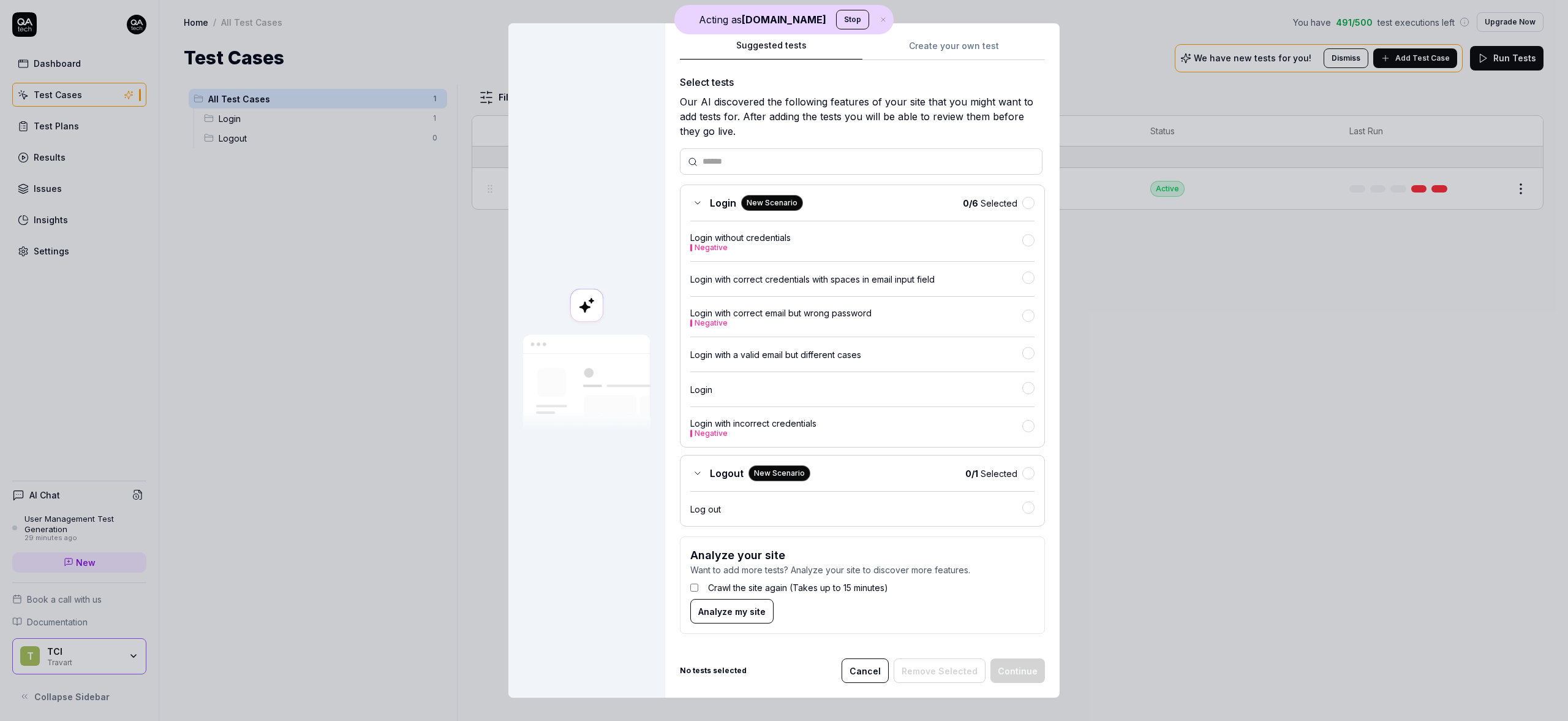
click at [934, 42] on div "Suggested tests Suggested tests Create your own test Select tests Our AI discov…" at bounding box center [784, 360] width 1568 height 721
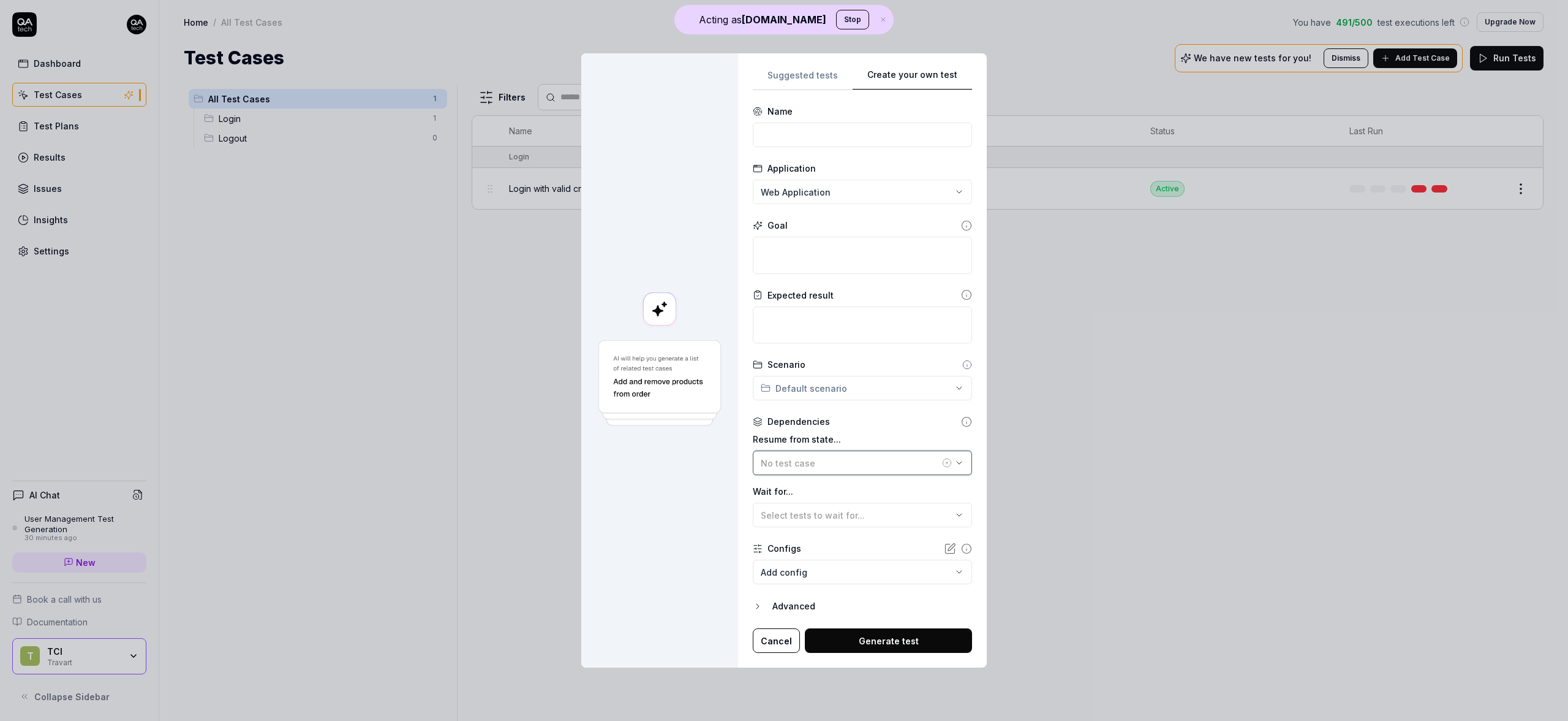
click at [809, 459] on span "No test case" at bounding box center [788, 463] width 54 height 10
click at [723, 483] on div at bounding box center [660, 361] width 157 height 615
click at [813, 584] on form "**********" at bounding box center [862, 379] width 219 height 548
click at [813, 576] on body "Acting as [DOMAIN_NAME] Stop Dashboard Test Cases Test Plans Results Issues Ins…" at bounding box center [784, 360] width 1568 height 721
click at [1013, 66] on div "**********" at bounding box center [784, 360] width 1568 height 721
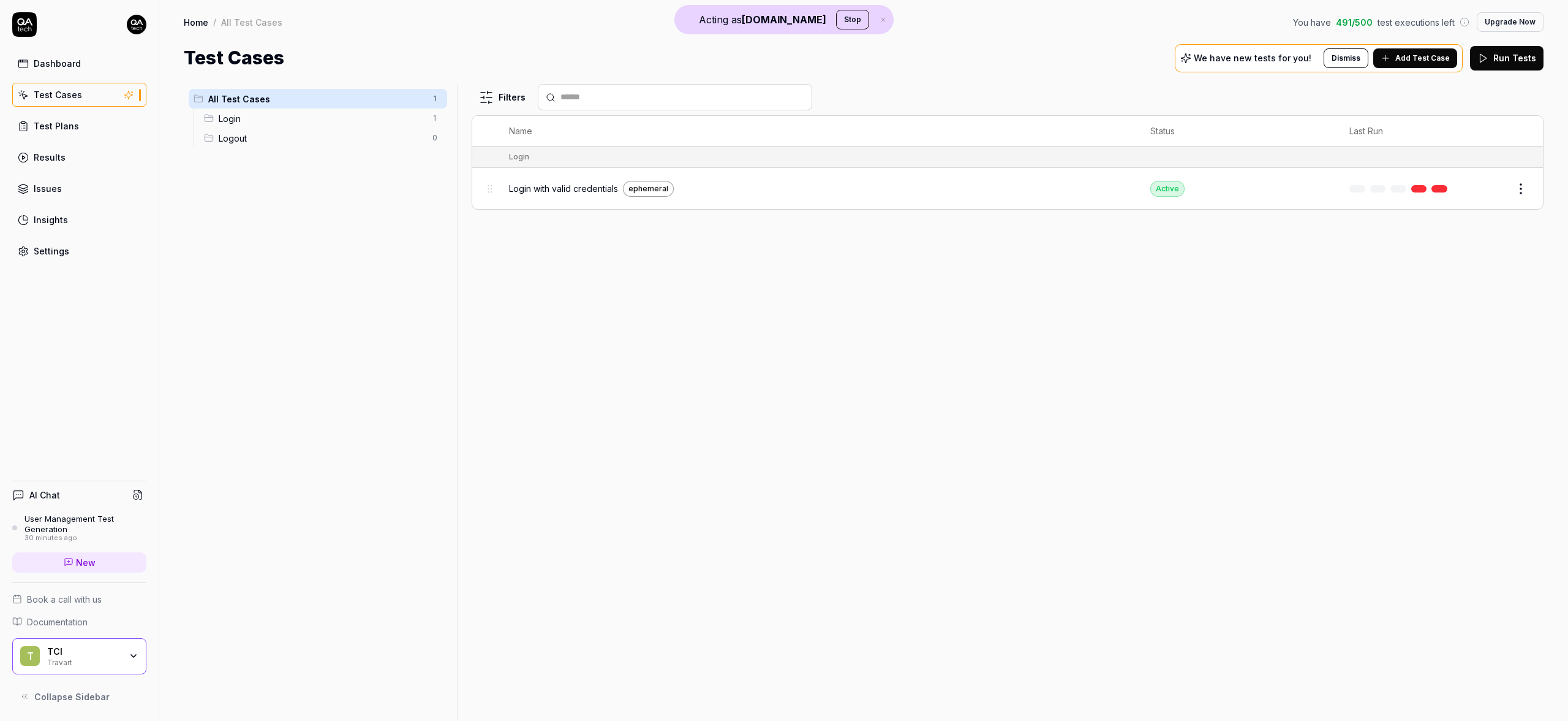
click at [93, 553] on link "New" at bounding box center [79, 562] width 134 height 20
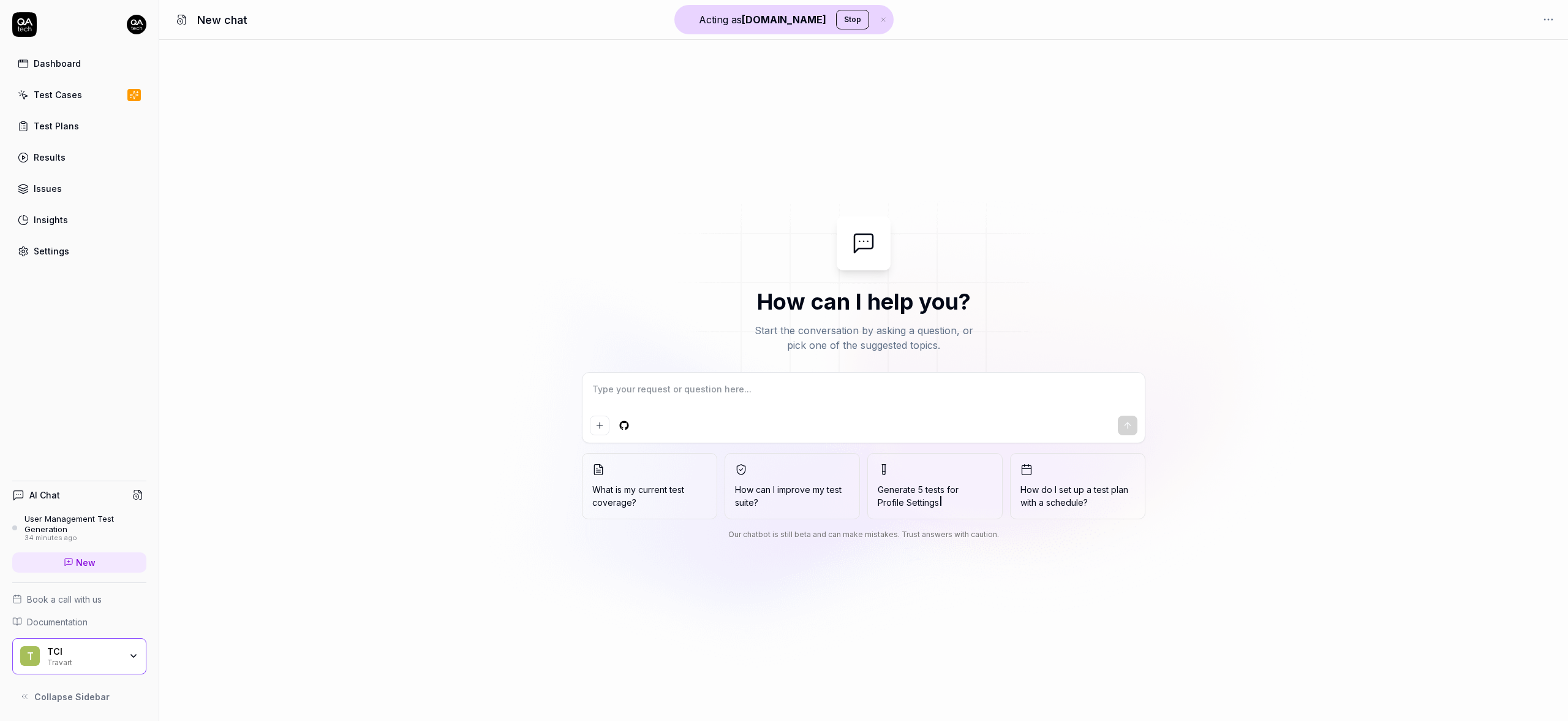
click at [923, 393] on textarea at bounding box center [864, 395] width 548 height 31
type textarea "*"
type textarea "T"
type textarea "*"
type textarea "Te"
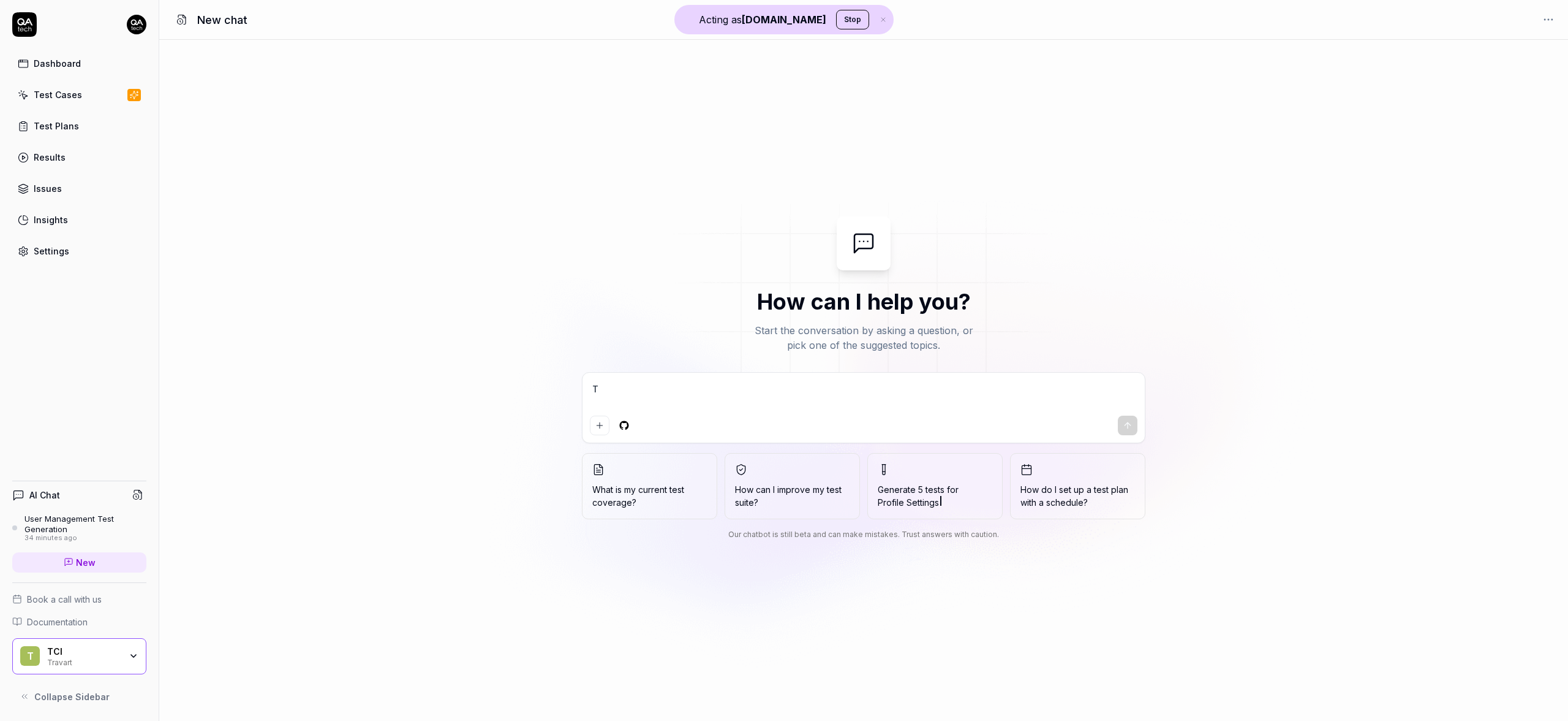
type textarea "*"
type textarea "T"
type textarea "*"
type textarea "C"
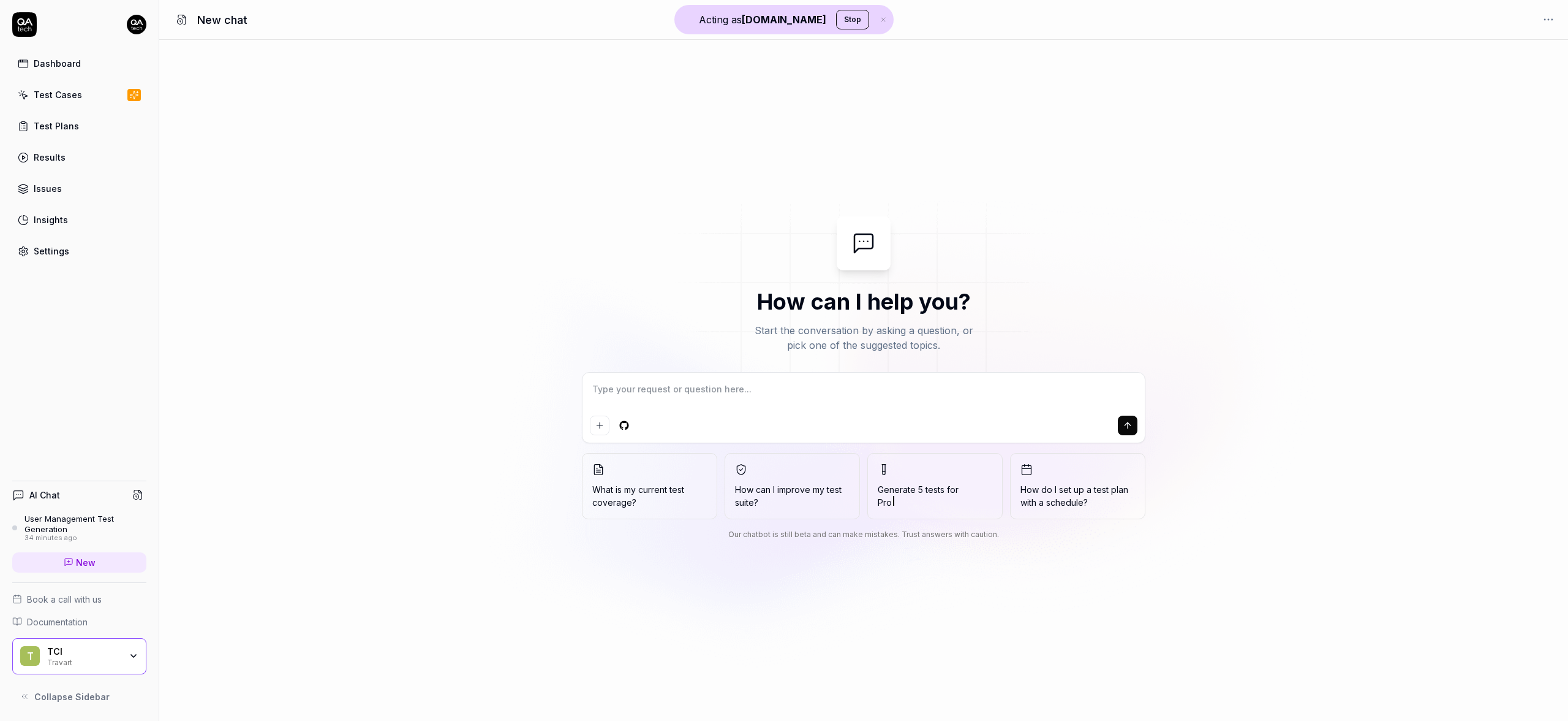
type textarea "*"
type textarea "Cr"
type textarea "*"
type textarea "Cre"
type textarea "*"
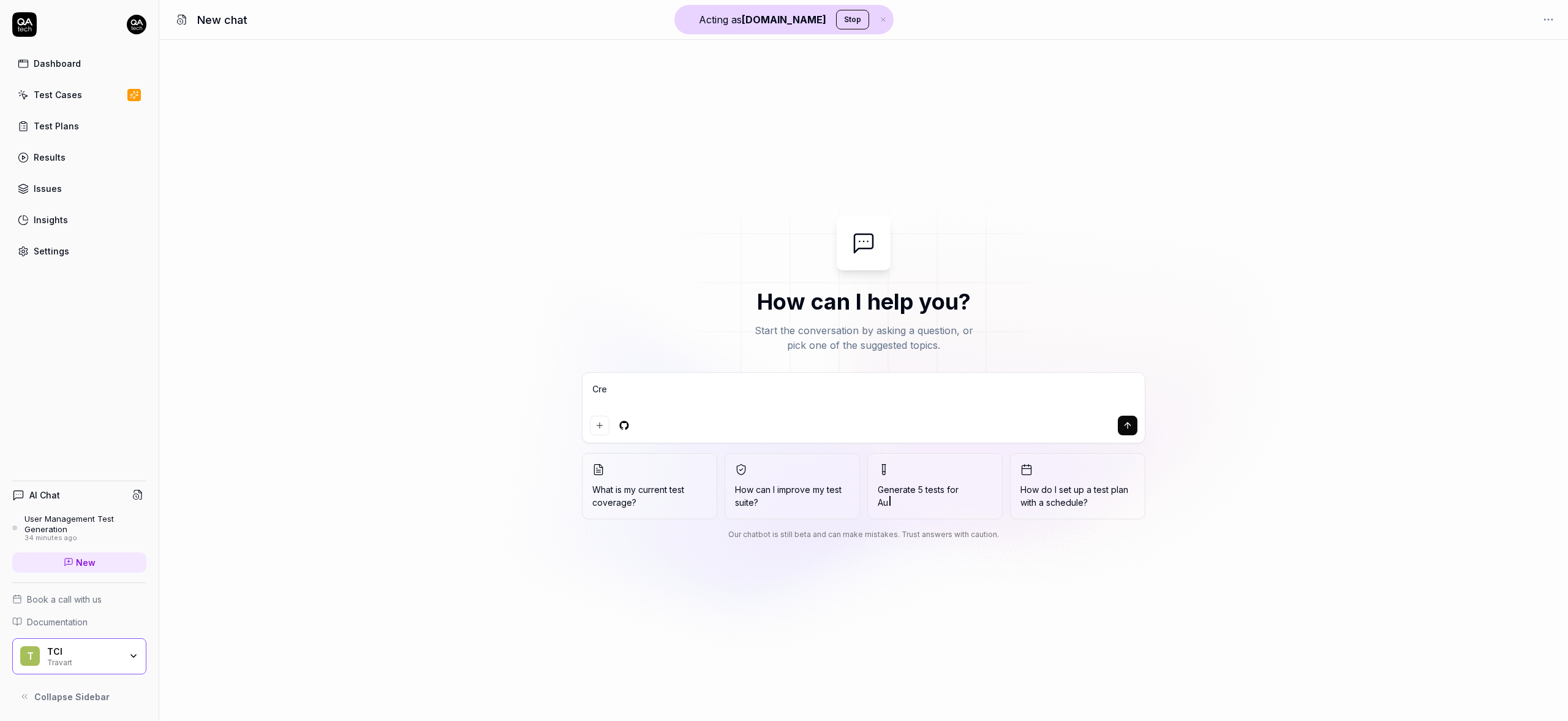
type textarea "Crea"
type textarea "*"
type textarea "Creat"
type textarea "*"
type textarea "Create"
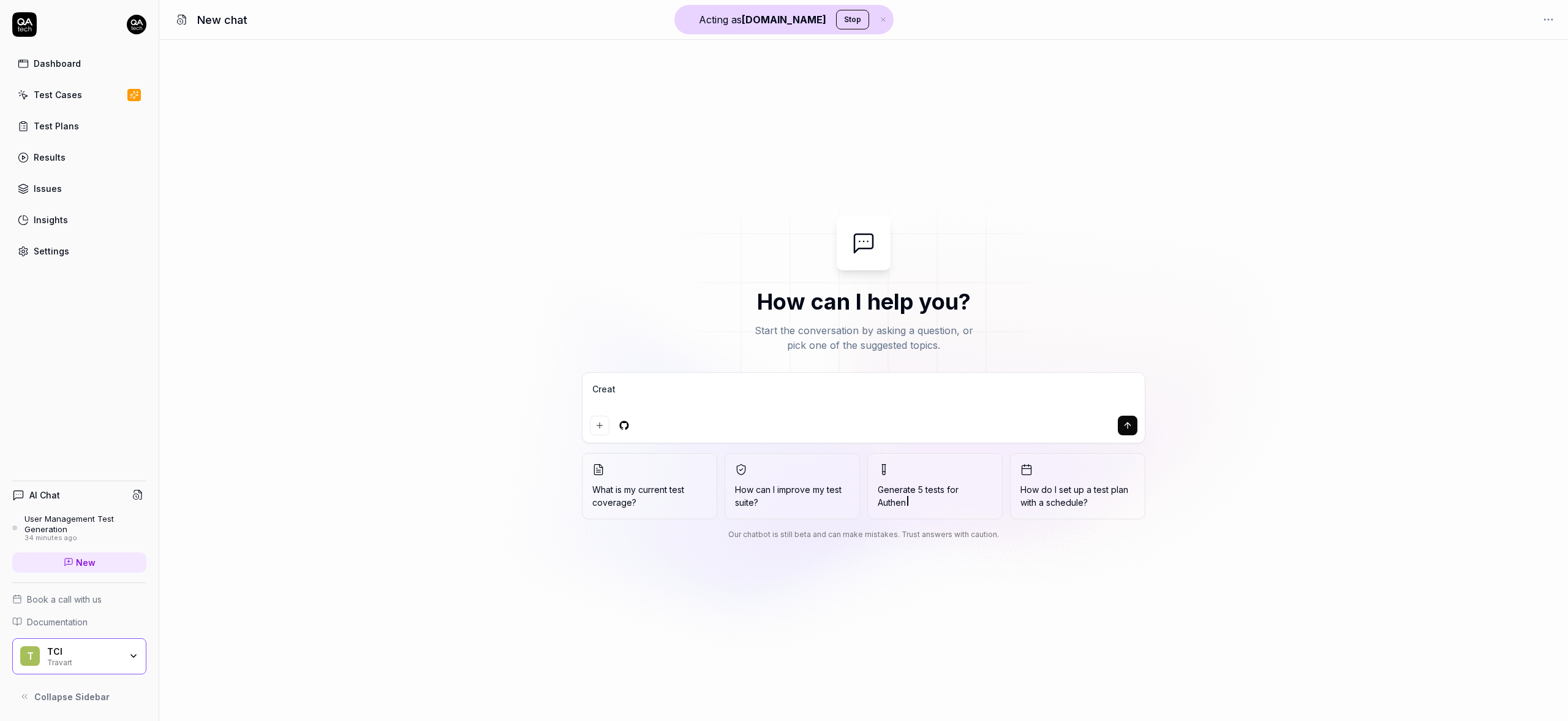
type textarea "*"
type textarea "Create"
type textarea "*"
type textarea "Create e"
type textarea "*"
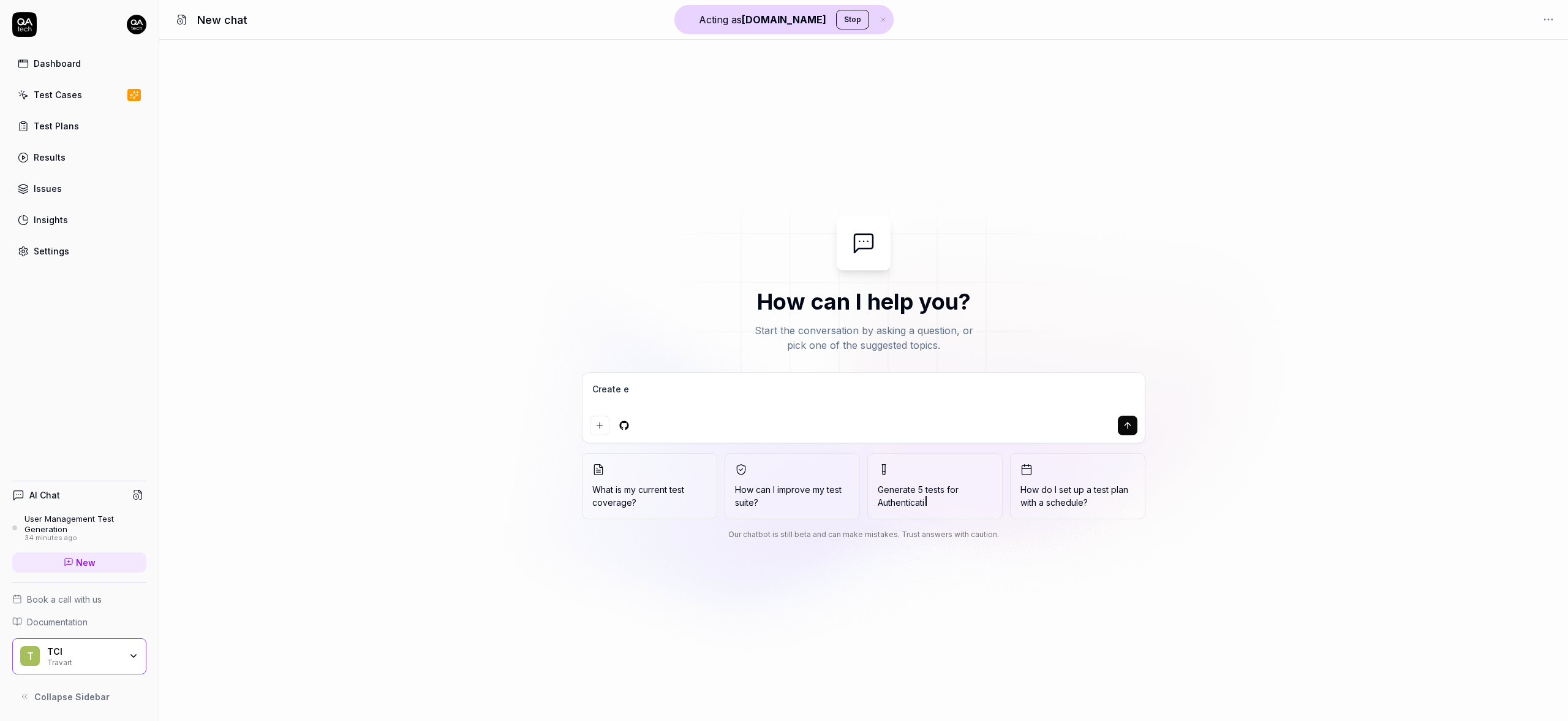
type textarea "Create"
type textarea "*"
type textarea "Create a"
type textarea "*"
type textarea "Create a"
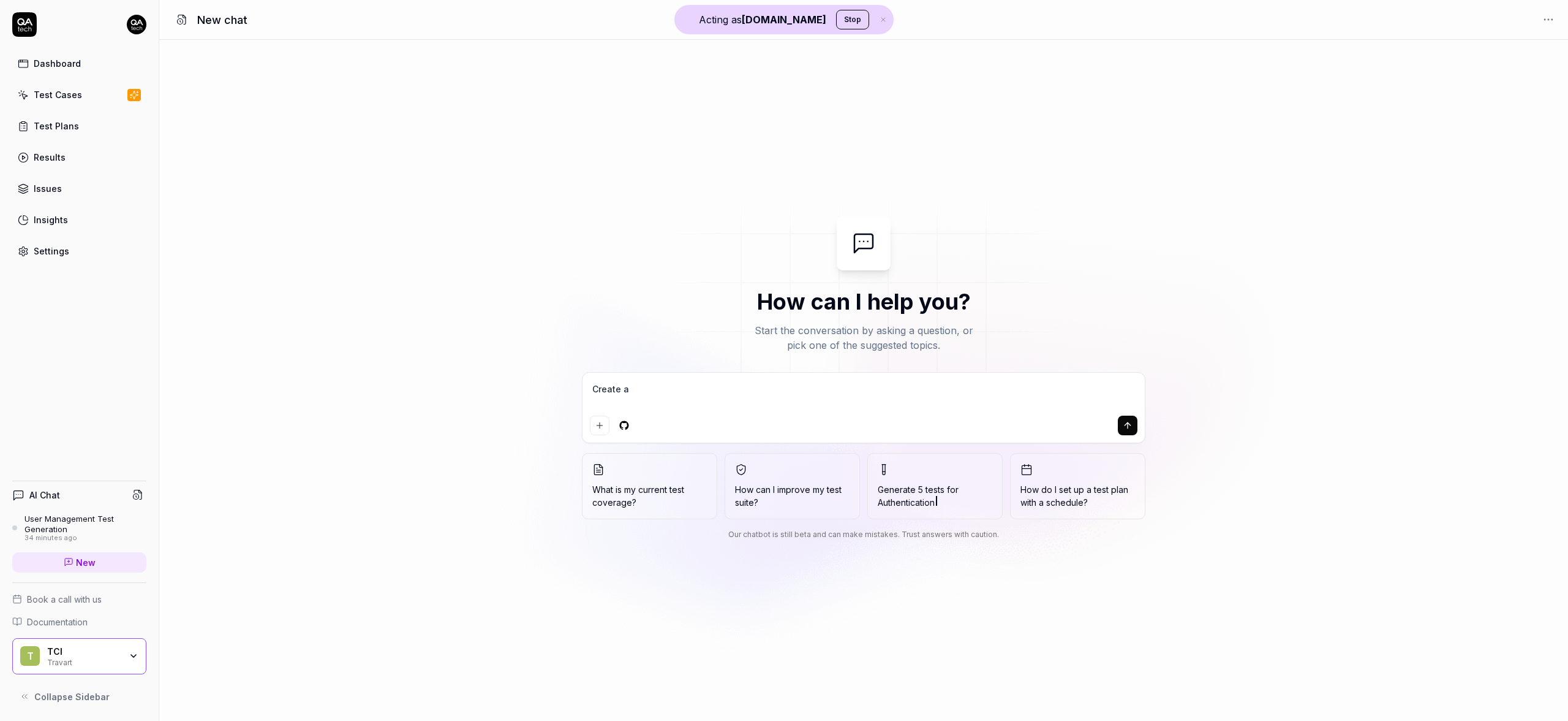
type textarea "*"
type textarea "Create a t"
type textarea "*"
type textarea "Create a te"
type textarea "*"
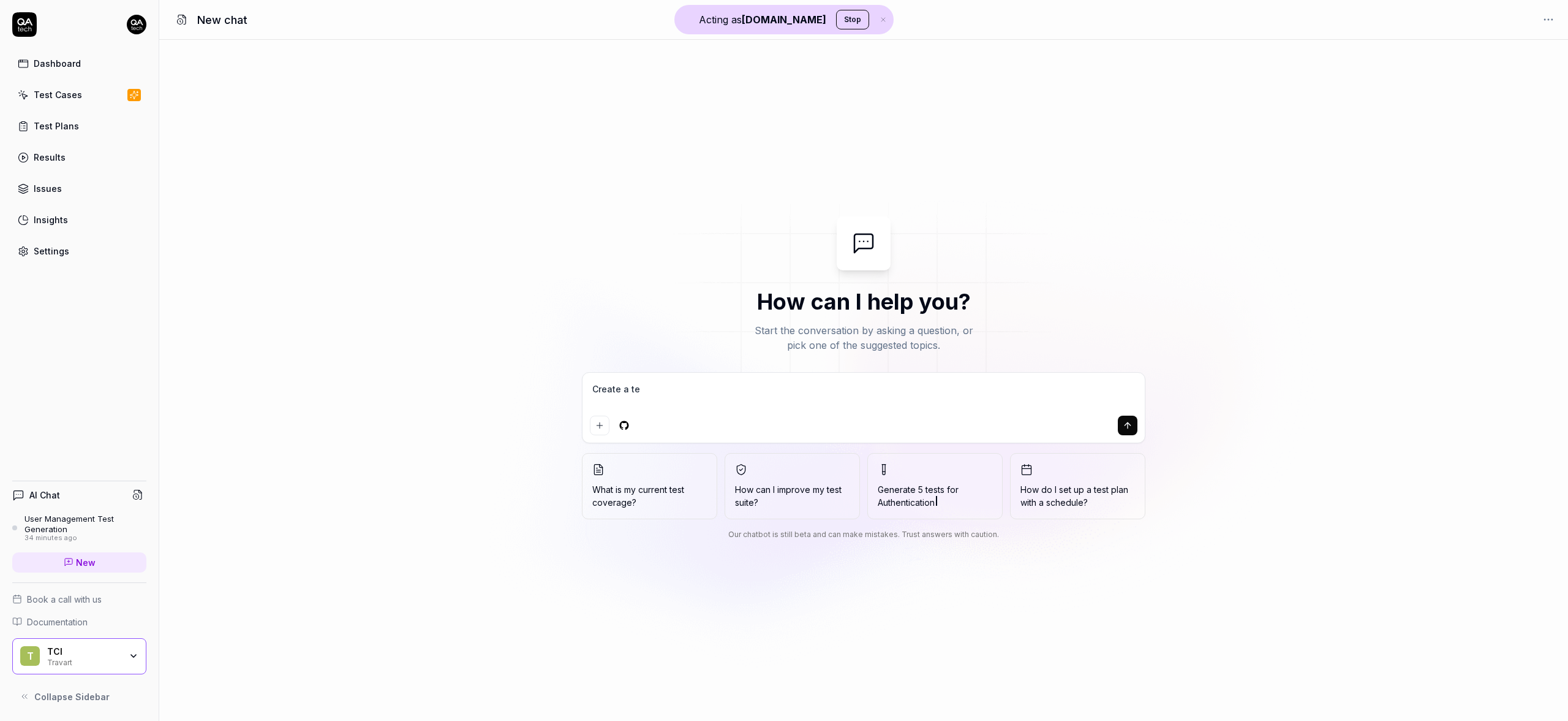
type textarea "Create a tes"
type textarea "*"
type textarea "Create a test"
type textarea "*"
type textarea "Create a test"
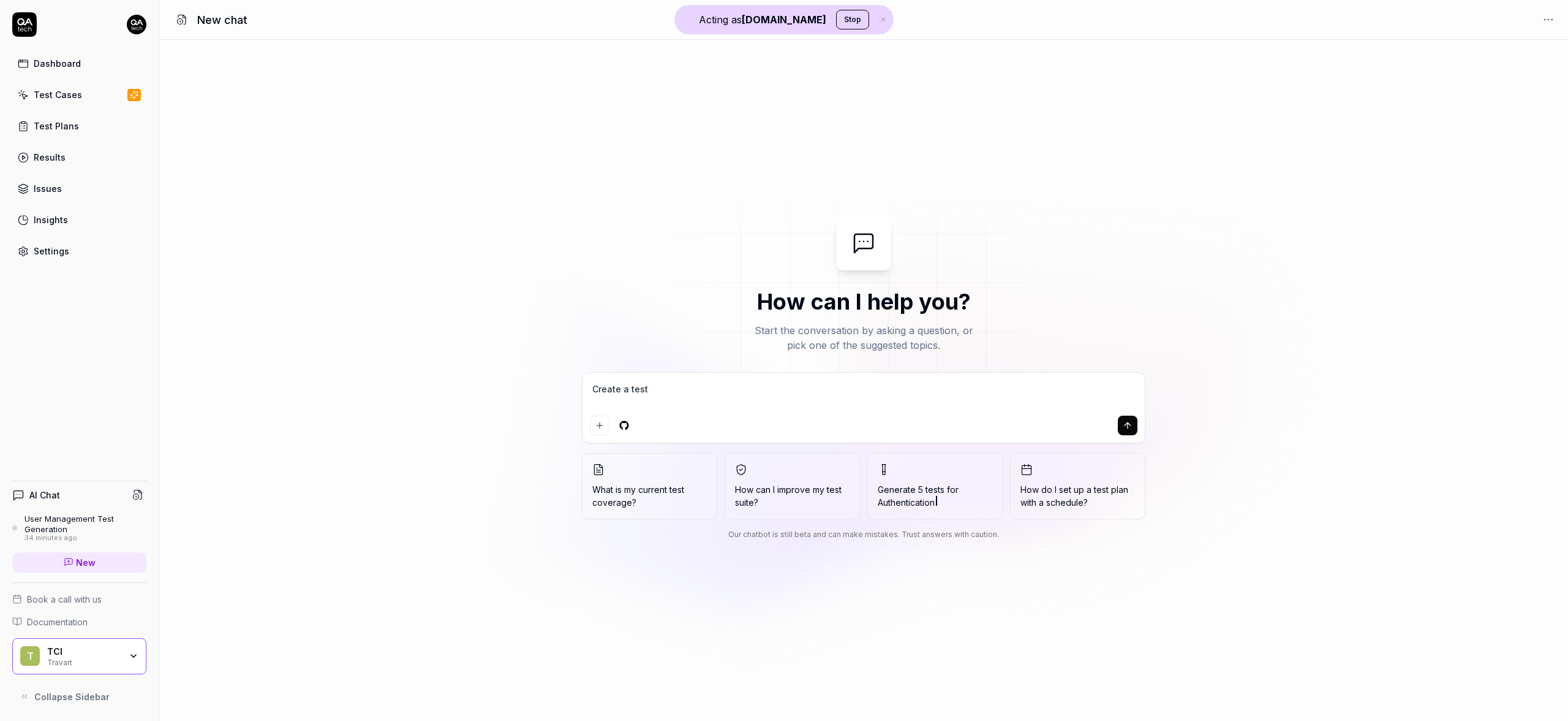
type textarea "*"
type textarea "Create a test p"
type textarea "*"
type textarea "Create a test pl"
type textarea "*"
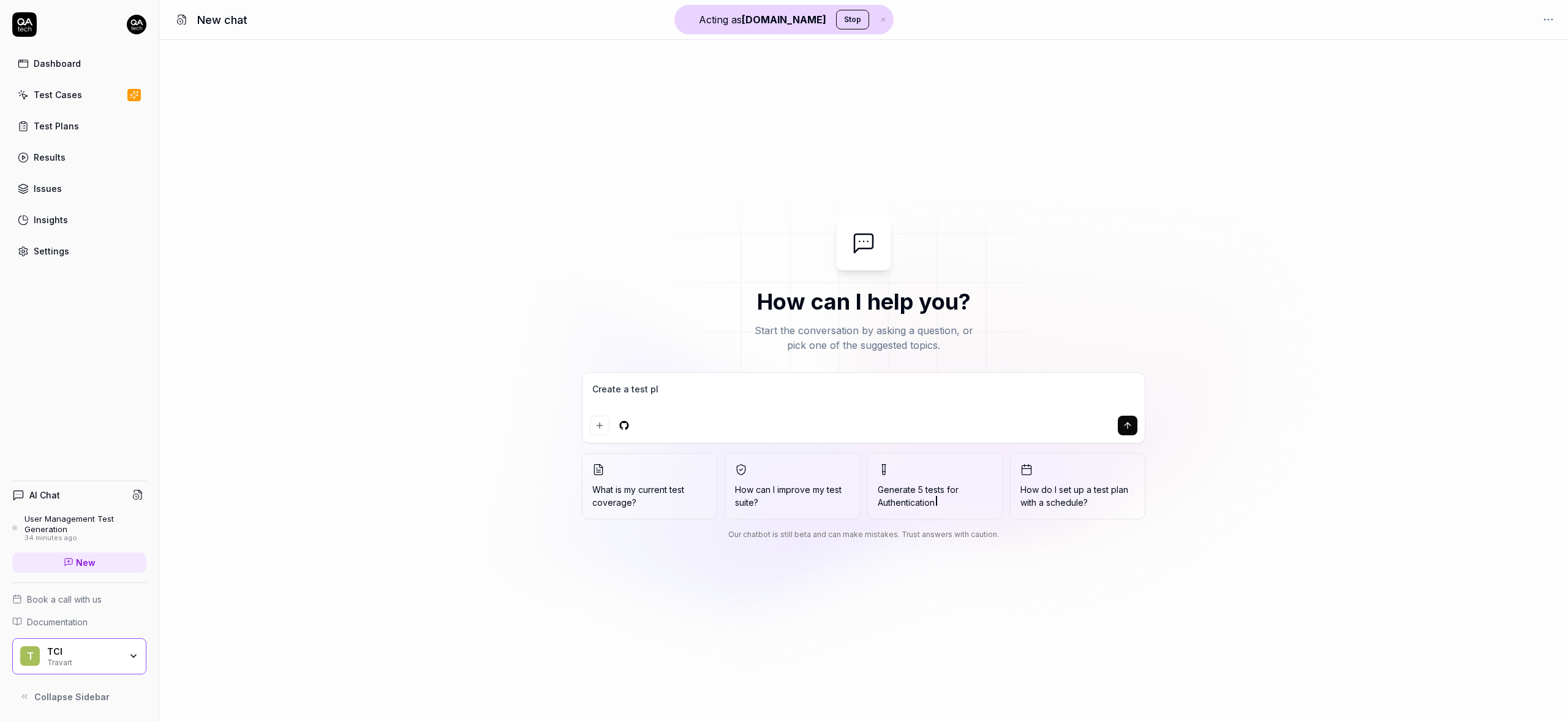
type textarea "Create a test pla"
type textarea "*"
type textarea "Create a test plan"
type textarea "*"
type textarea "Create a test plan"
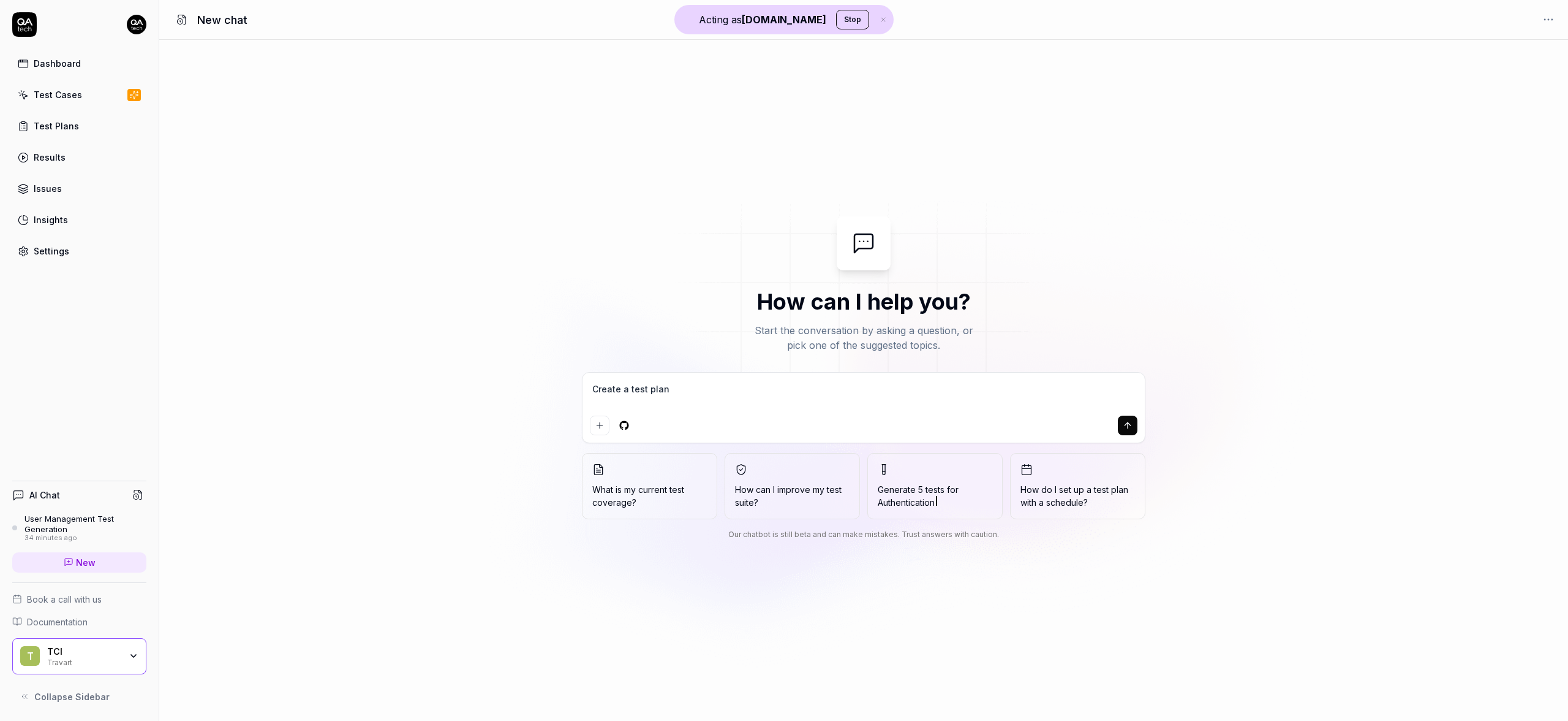
type textarea "*"
type textarea "Create a test plan t"
type textarea "*"
type textarea "Create a test plan th"
type textarea "*"
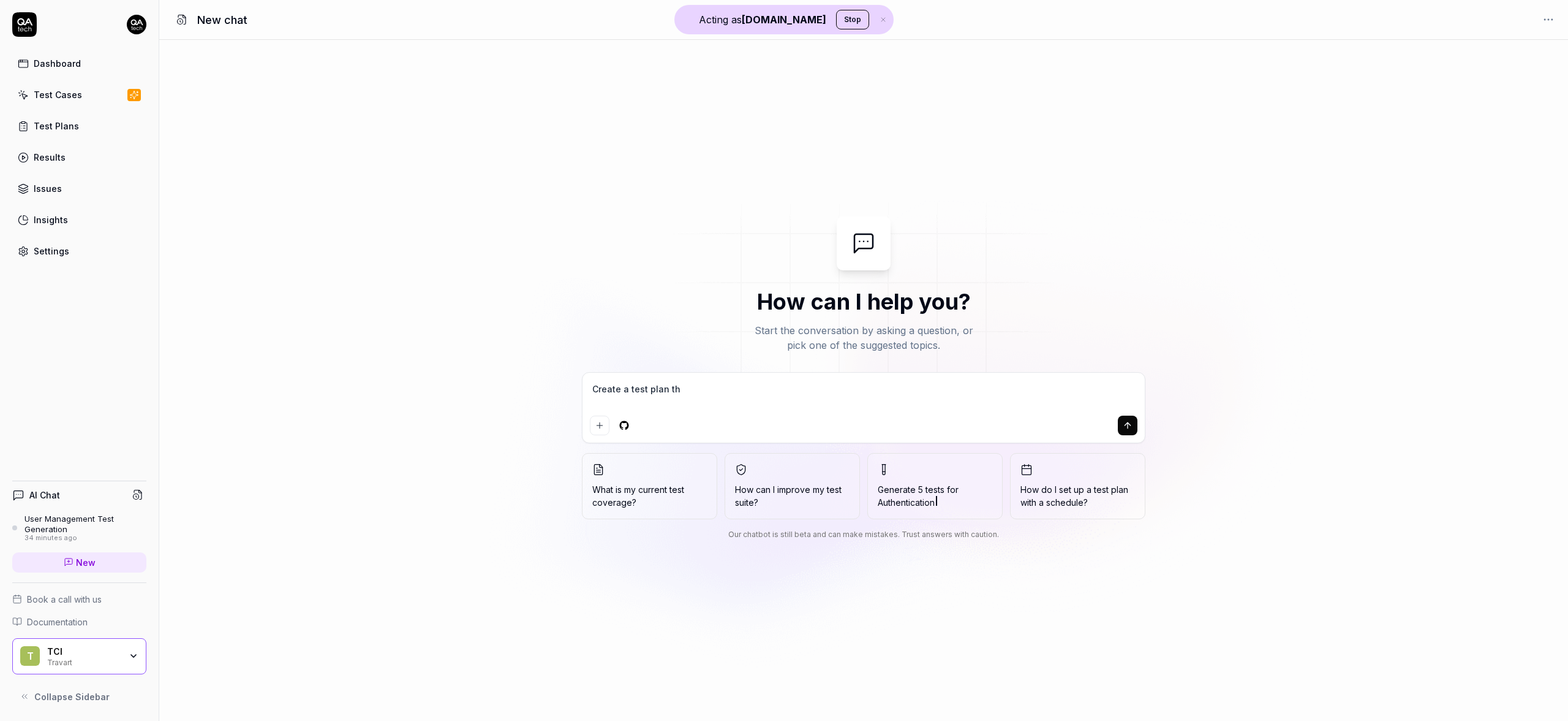
type textarea "Create a test plan tha"
type textarea "*"
type textarea "Create a test plan that"
type textarea "*"
type textarea "Create a test plan that"
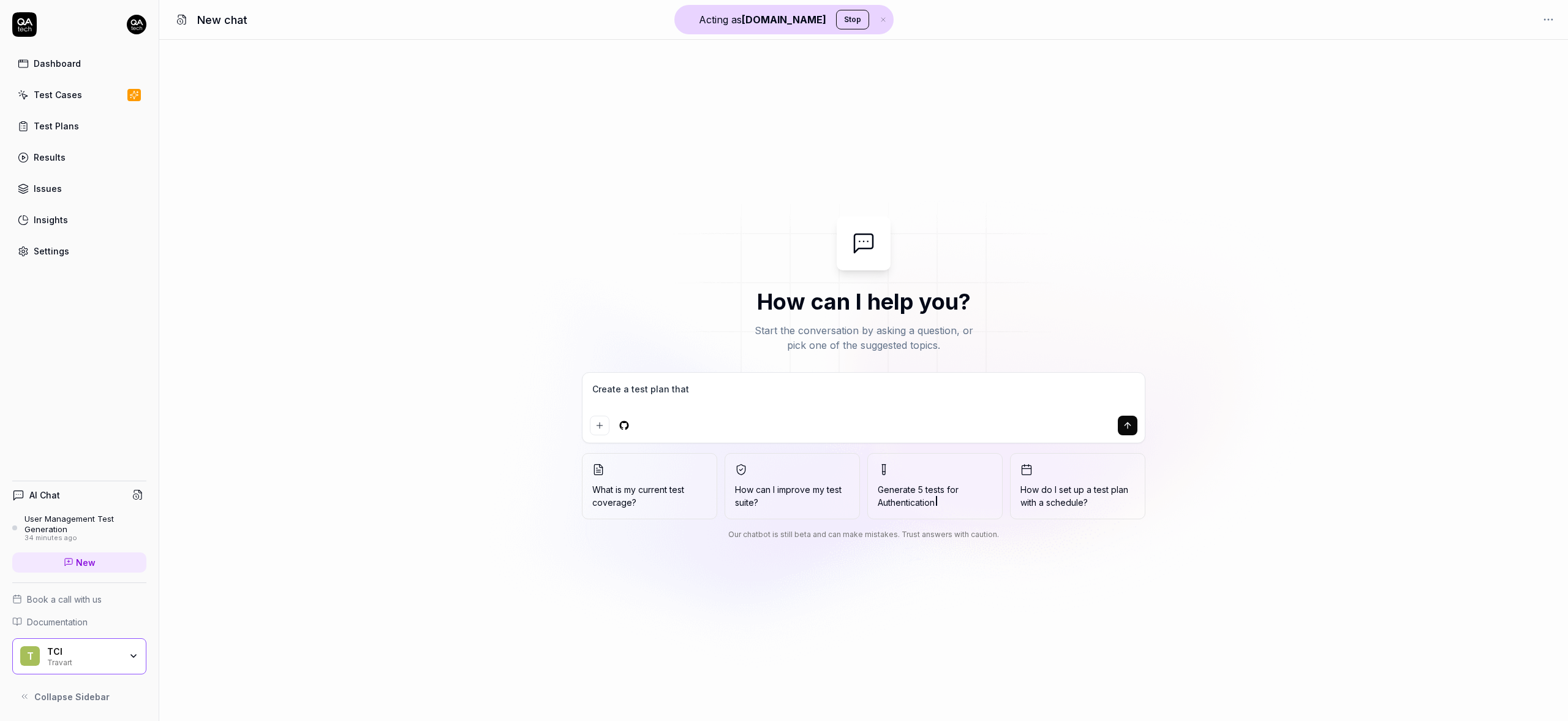
type textarea "*"
type textarea "Create a test plan that c"
type textarea "*"
type textarea "Create a test plan that ch"
type textarea "*"
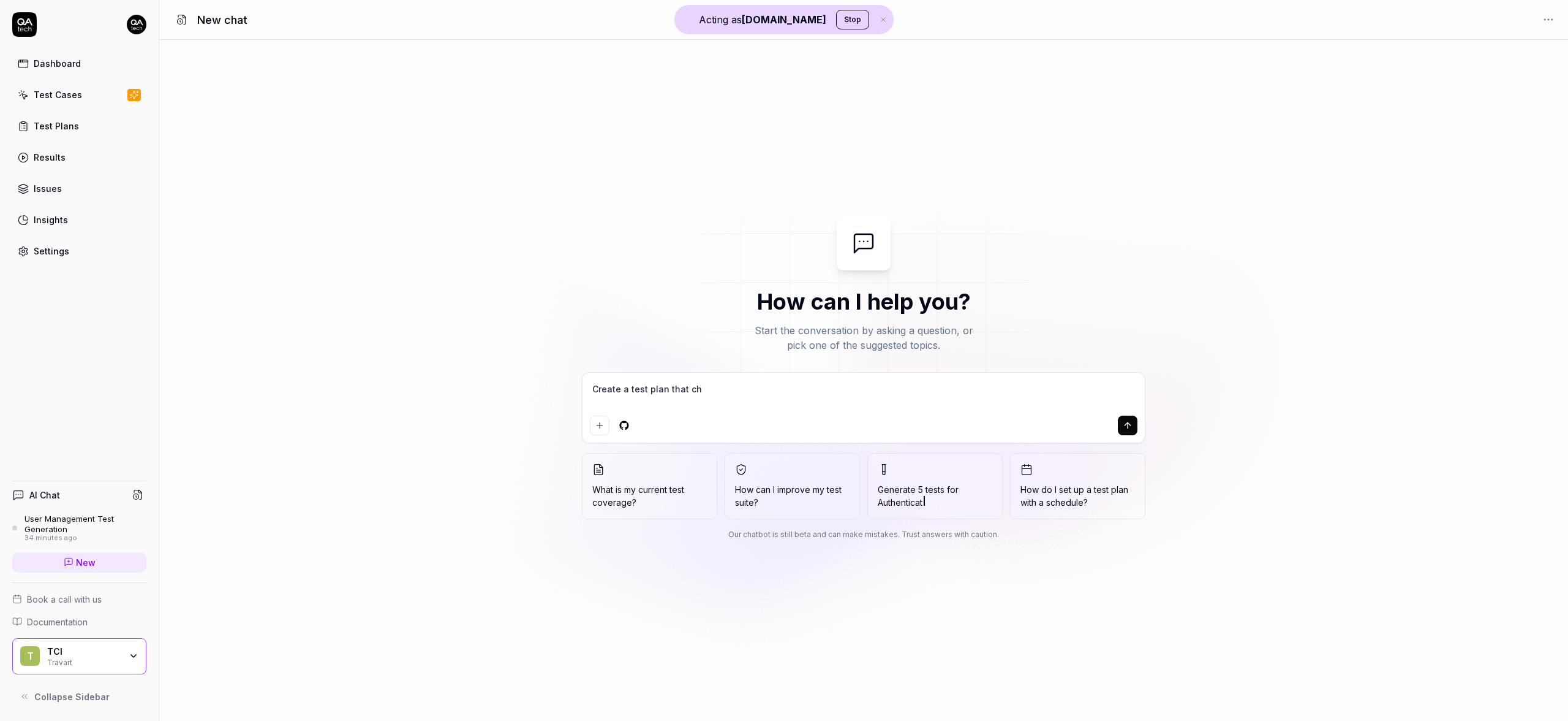
type textarea "Create a test plan that che"
type textarea "*"
type textarea "Create a test plan that chec"
type textarea "*"
type textarea "Create a test plan that check"
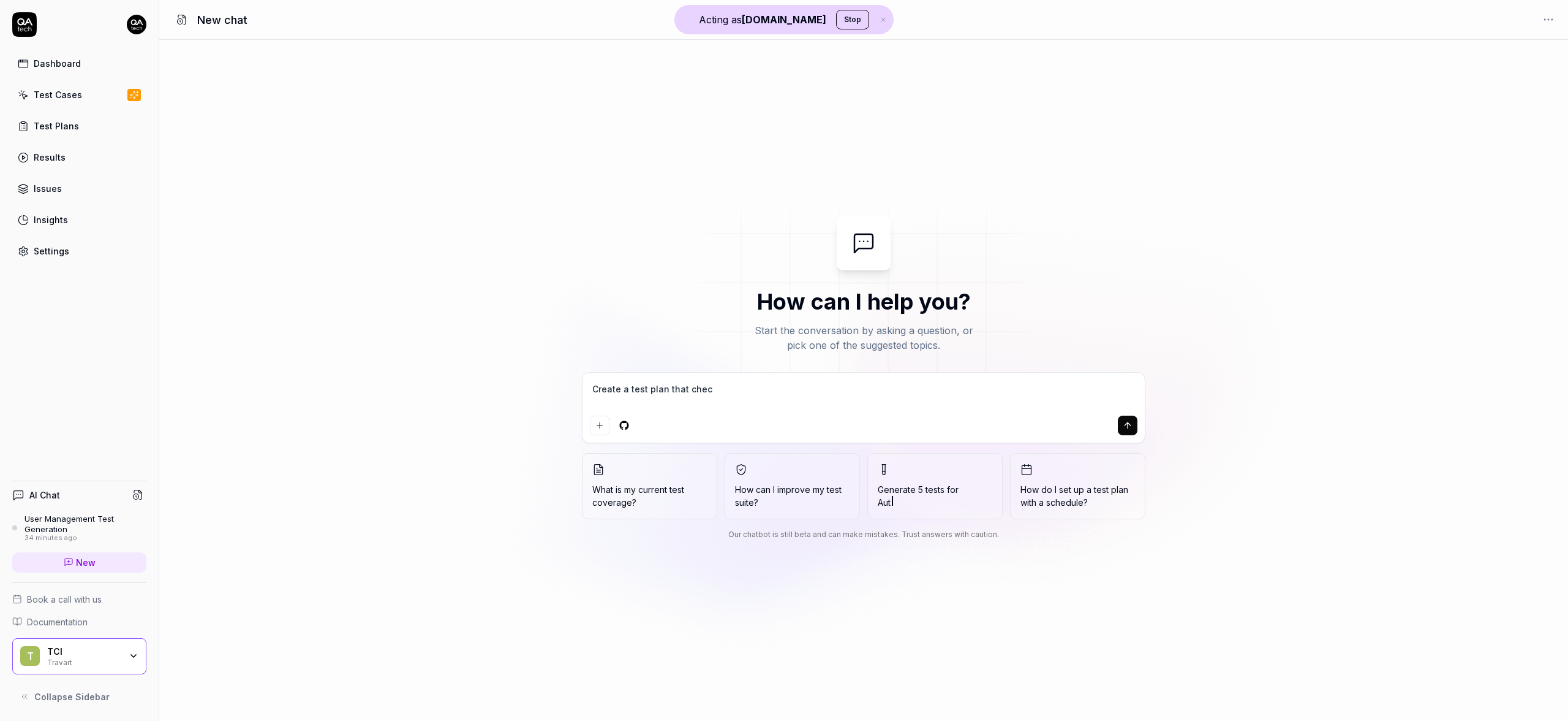
type textarea "*"
type textarea "Create a test plan that checks"
type textarea "*"
type textarea "Create a test plan that checks"
type textarea "*"
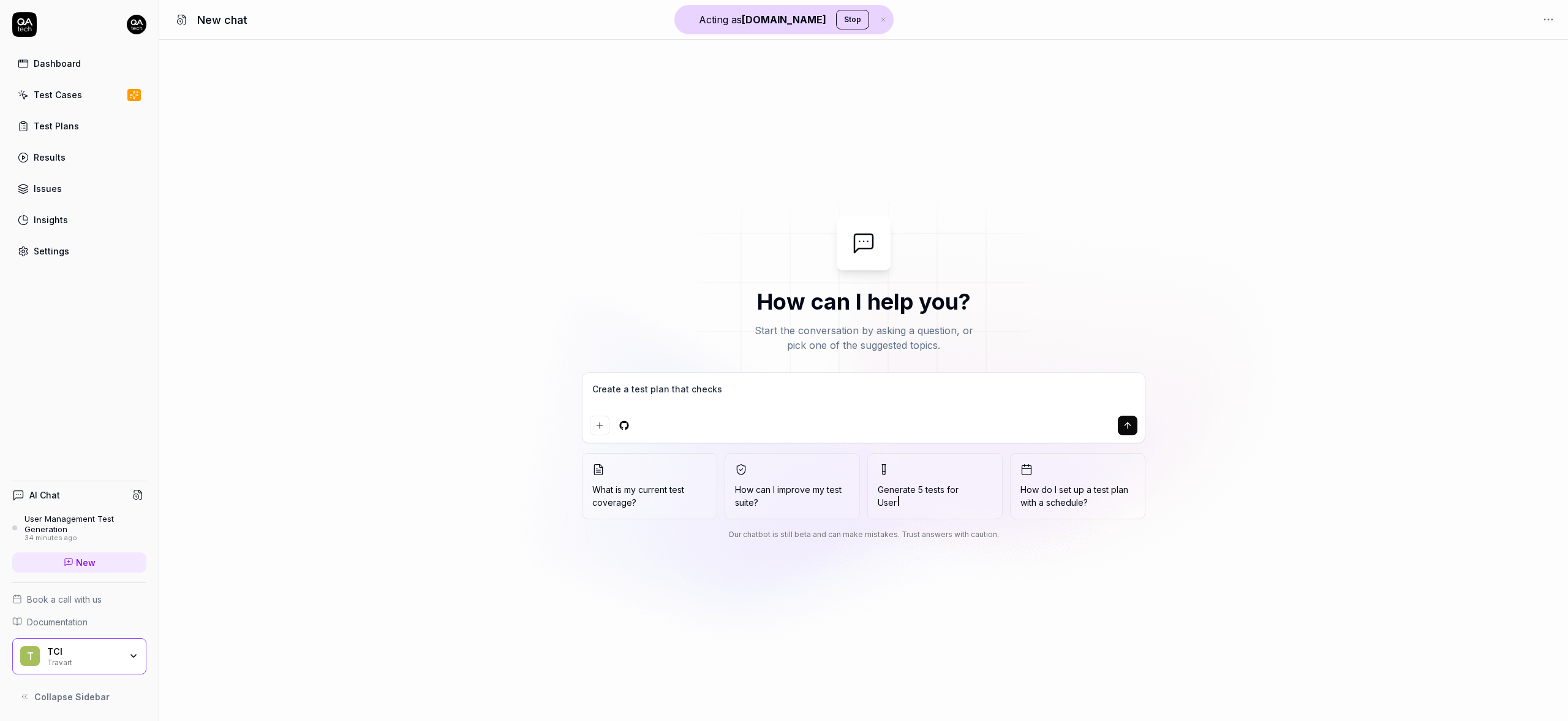
type textarea "Create a test plan that checks t"
type textarea "*"
type textarea "Create a test plan that checks"
type textarea "*"
type textarea "Create a test plan that checks f"
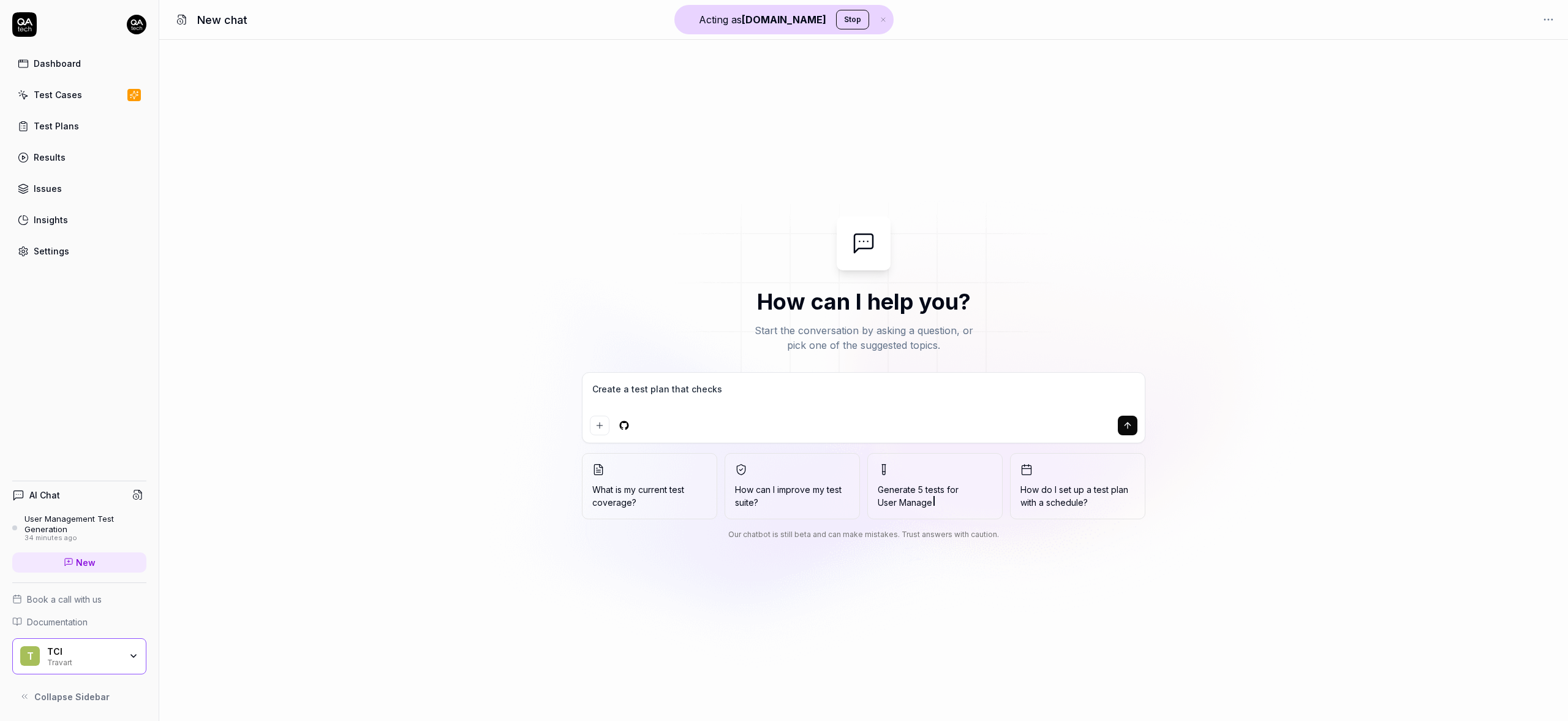
type textarea "*"
type textarea "Create a test plan that checks fo"
type textarea "*"
type textarea "Create a test plan that checks for"
type textarea "*"
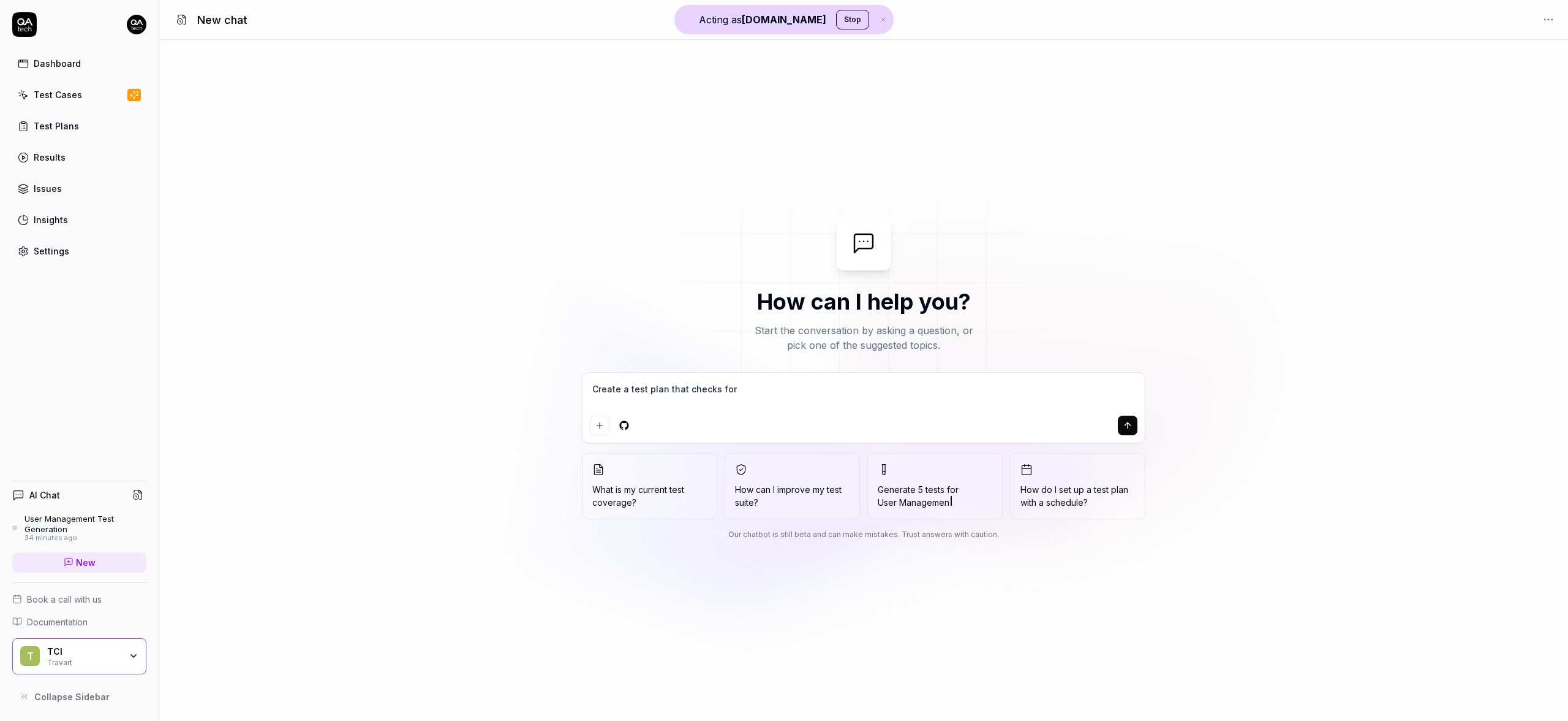
type textarea "Create a test plan that checks for"
type textarea "*"
type textarea "Create a test plan that checks for x"
type textarea "*"
type textarea "Create a test plan that checks for x"
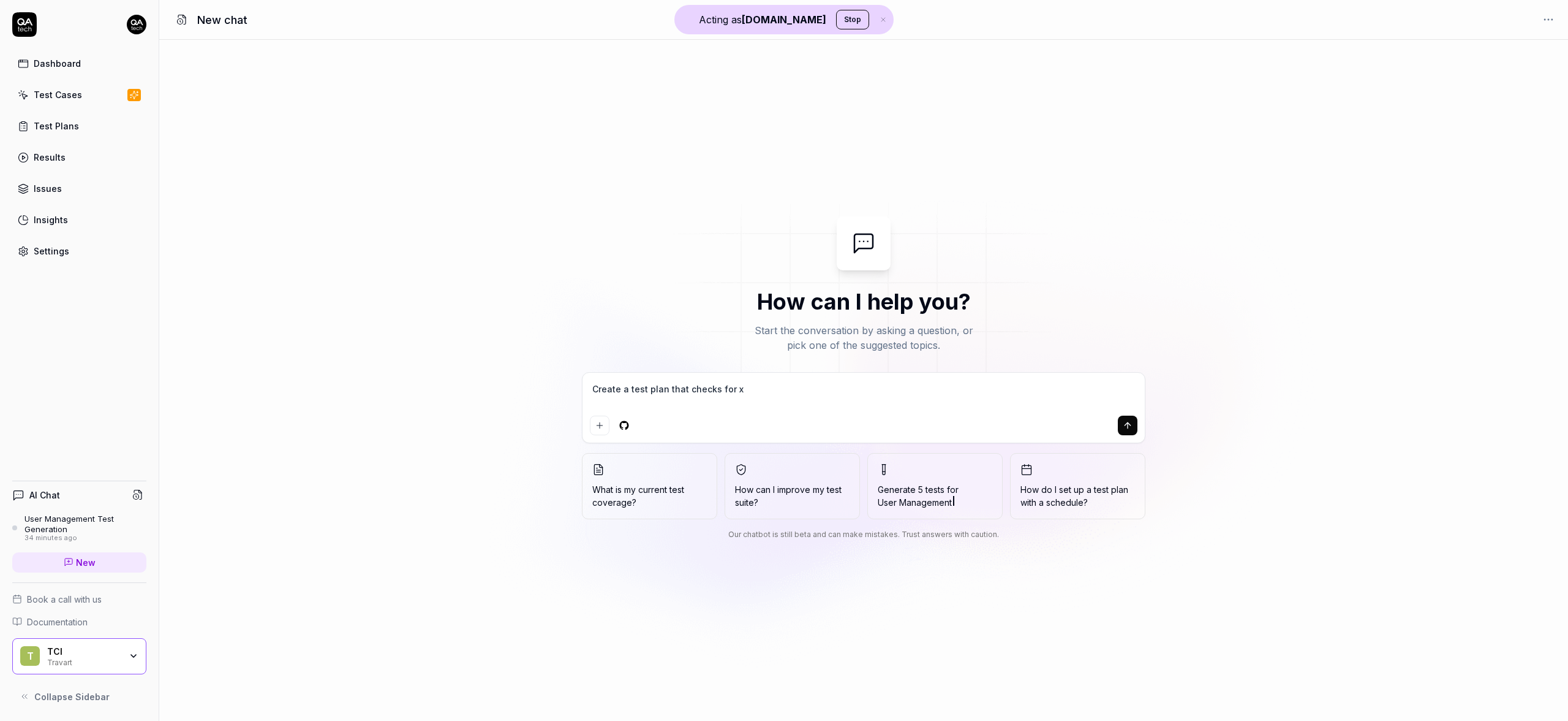
type textarea "*"
type textarea "Create a test plan that checks for x y"
type textarea "*"
type textarea "Create a test plan that checks for x y"
type textarea "*"
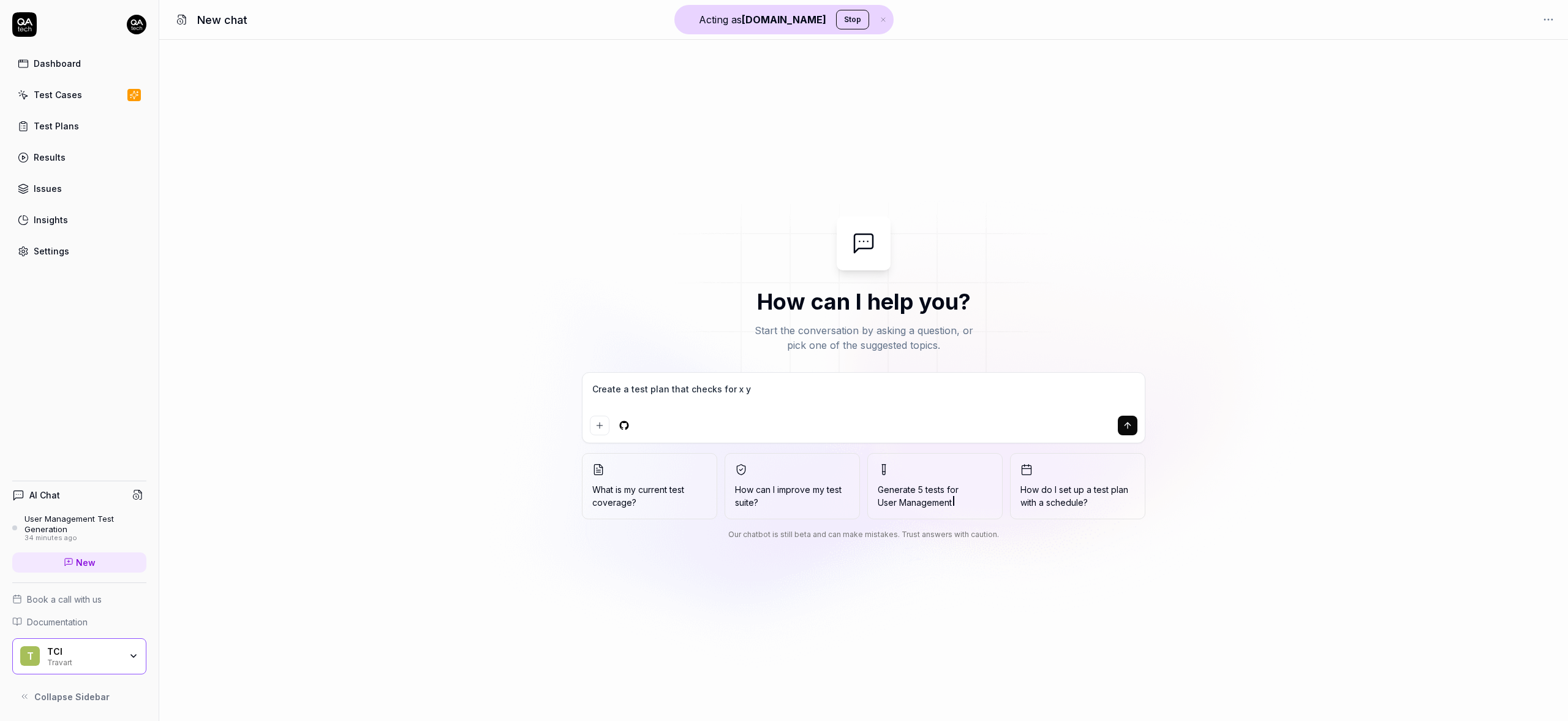
type textarea "Create a test plan that checks for x y z"
type textarea "*"
type textarea "Create a test plan that checks for x y z"
type textarea "*"
drag, startPoint x: 618, startPoint y: 387, endPoint x: 594, endPoint y: 385, distance: 24.1
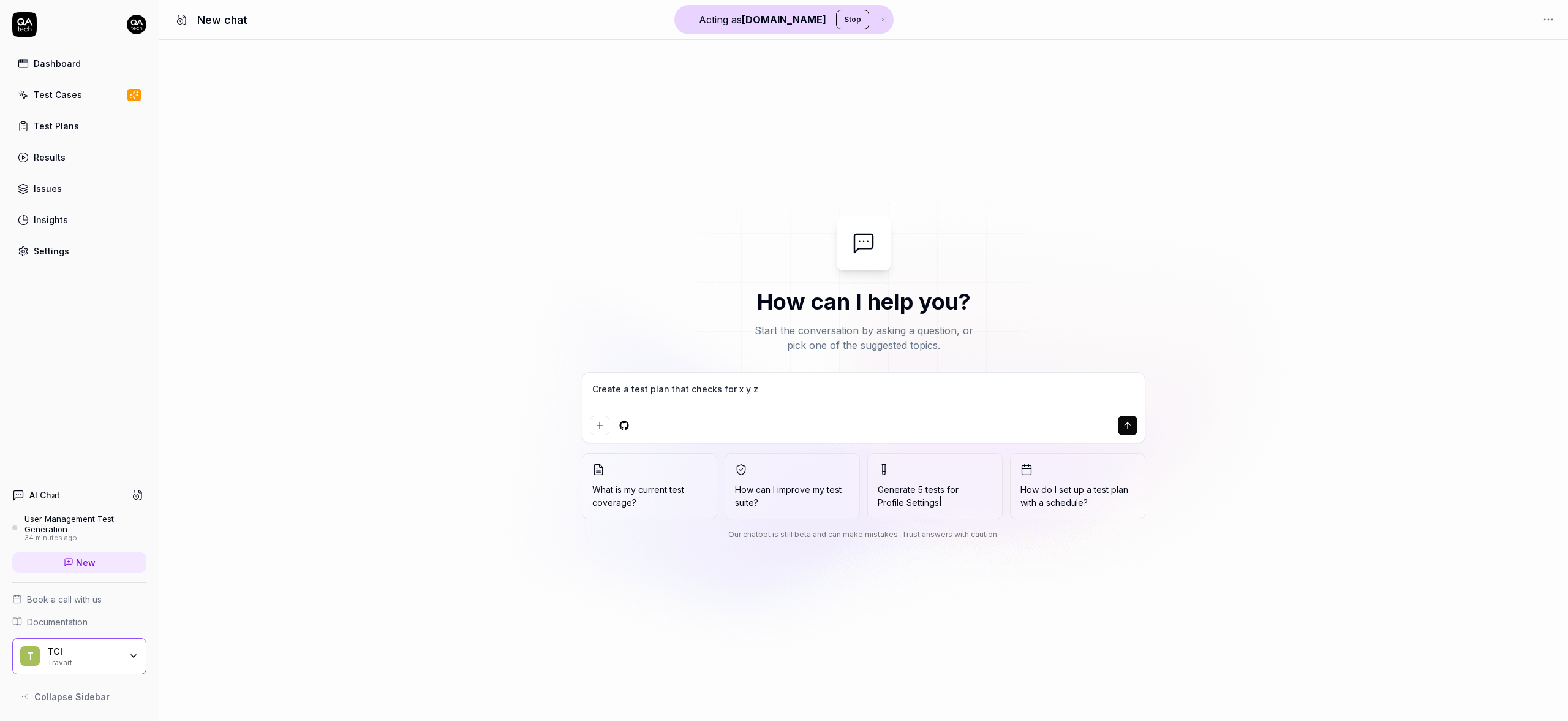
click at [595, 386] on textarea "Create a test plan that checks for x y z" at bounding box center [864, 395] width 548 height 31
type textarea "S a test plan that checks for x y z"
type textarea "*"
type textarea "Su a test plan that checks for x y z"
type textarea "*"
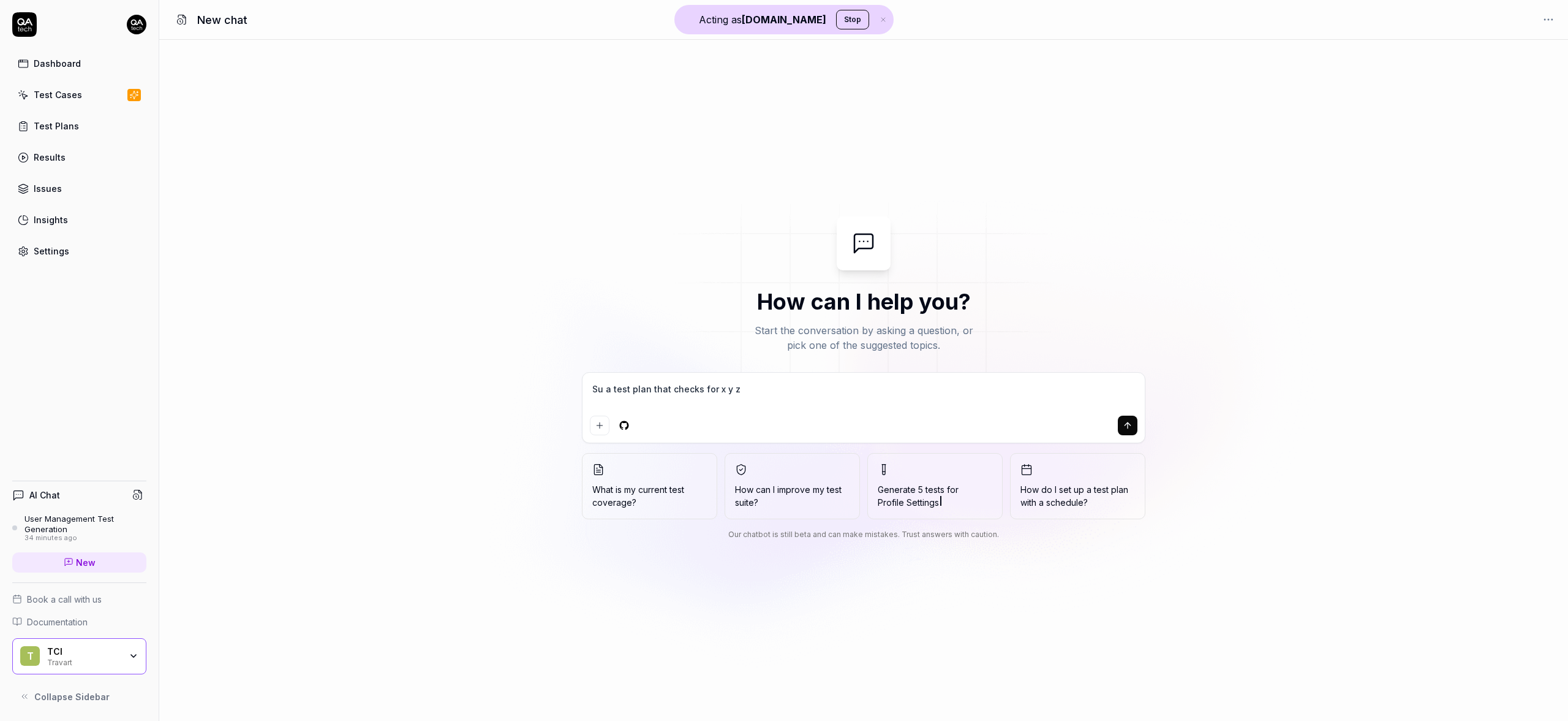
type textarea "Sug a test plan that checks for x y z"
type textarea "*"
type textarea "Sugg a test plan that checks for x y z"
type textarea "*"
type textarea "Sugge a test plan that checks for x y z"
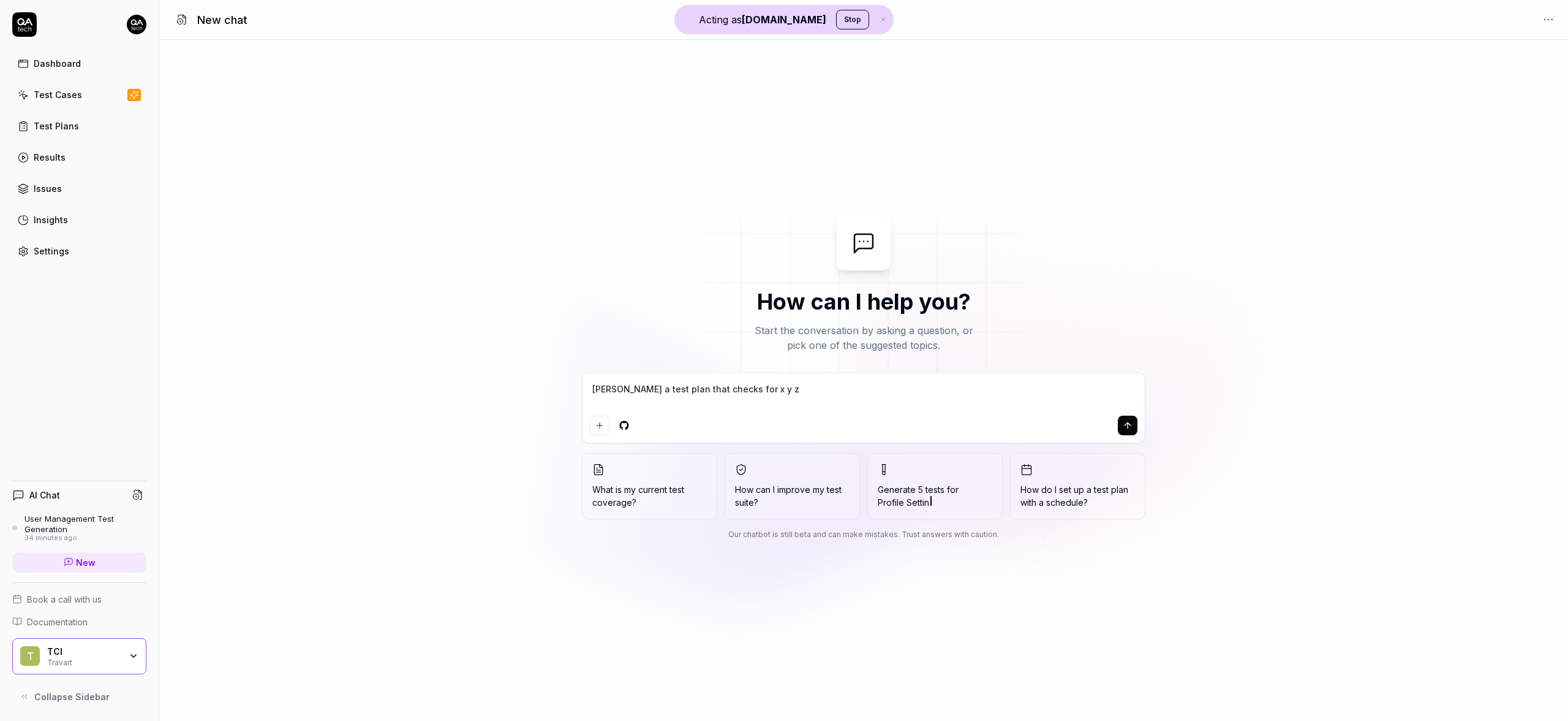
type textarea "*"
type textarea "Sugges a test plan that checks for x y z"
type textarea "*"
type textarea "Suggest a test plan that checks for x y z"
click at [825, 383] on textarea "Suggest a test plan that checks for x y z" at bounding box center [864, 395] width 548 height 31
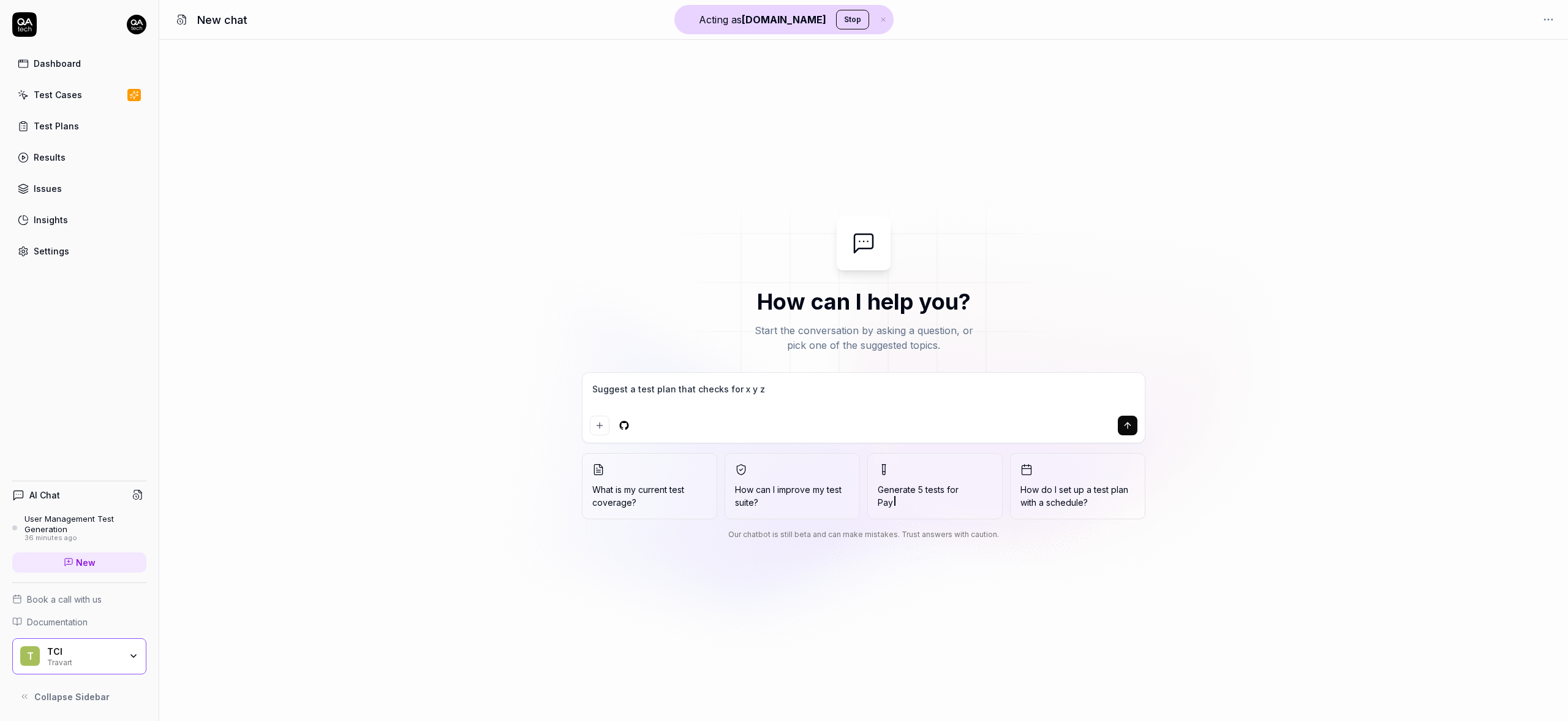
type textarea "*"
type textarea "Suggest a test plan that checks for x y z"
type textarea "*"
